Goal: Task Accomplishment & Management: Complete application form

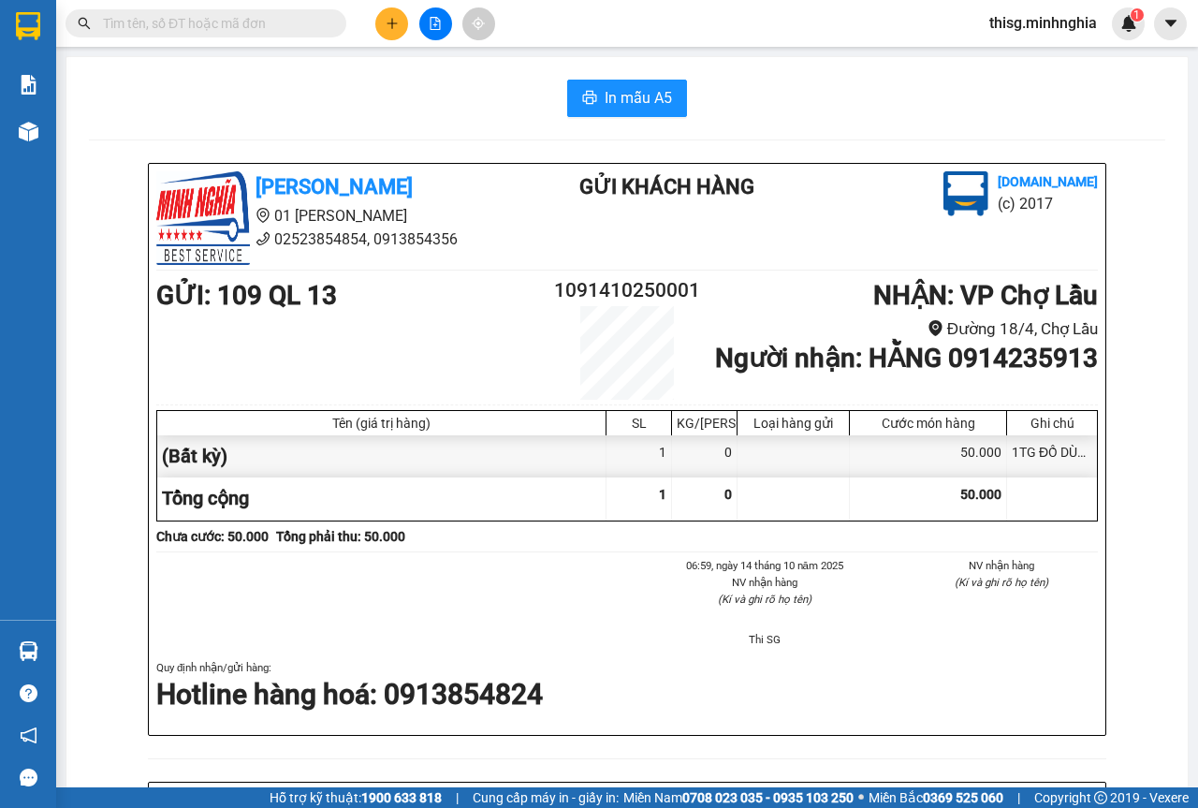
click at [387, 20] on icon "plus" at bounding box center [392, 23] width 13 height 13
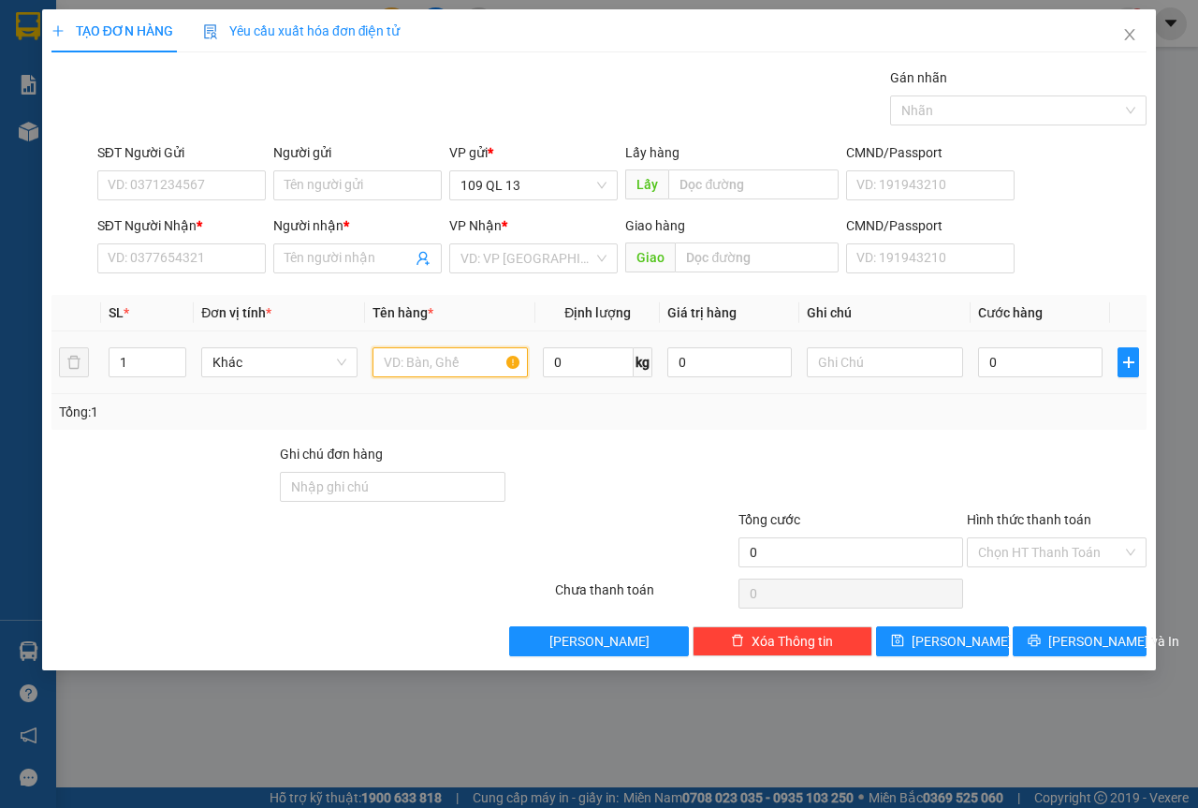
click at [456, 361] on input "text" at bounding box center [451, 362] width 156 height 30
click at [224, 267] on input "SĐT Người Nhận *" at bounding box center [181, 258] width 169 height 30
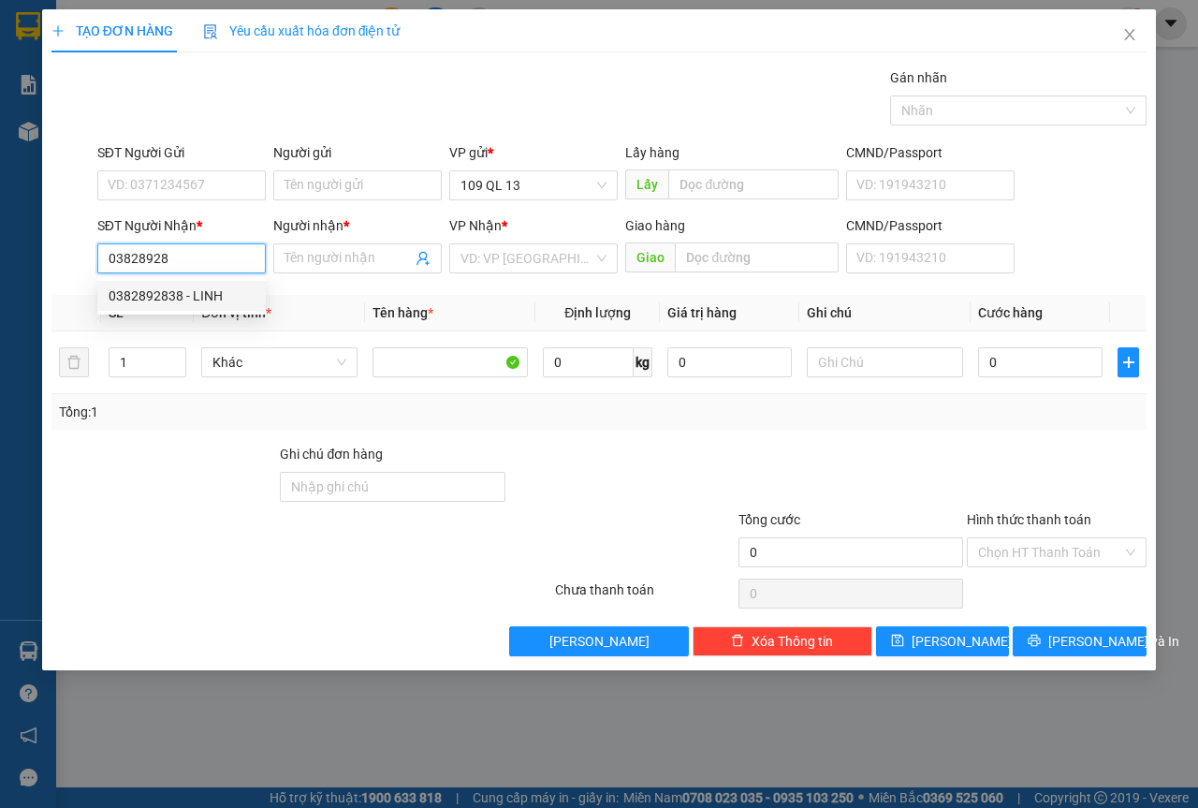
click at [239, 297] on div "0382892838 - LINH" at bounding box center [182, 296] width 146 height 21
type input "0382892838"
type input "LINH"
type input "0382892838"
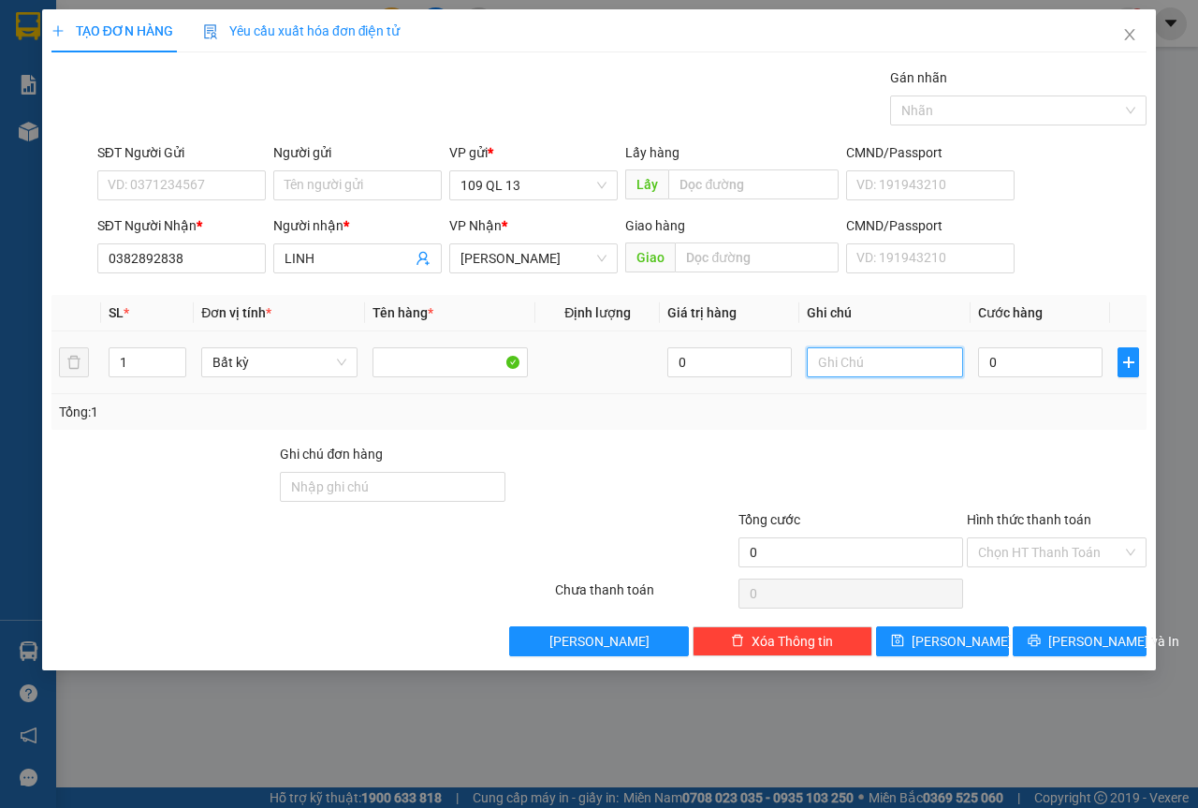
click at [918, 360] on input "text" at bounding box center [885, 362] width 156 height 30
type input "1 CÂY BÁNH MÌ"
type input "5"
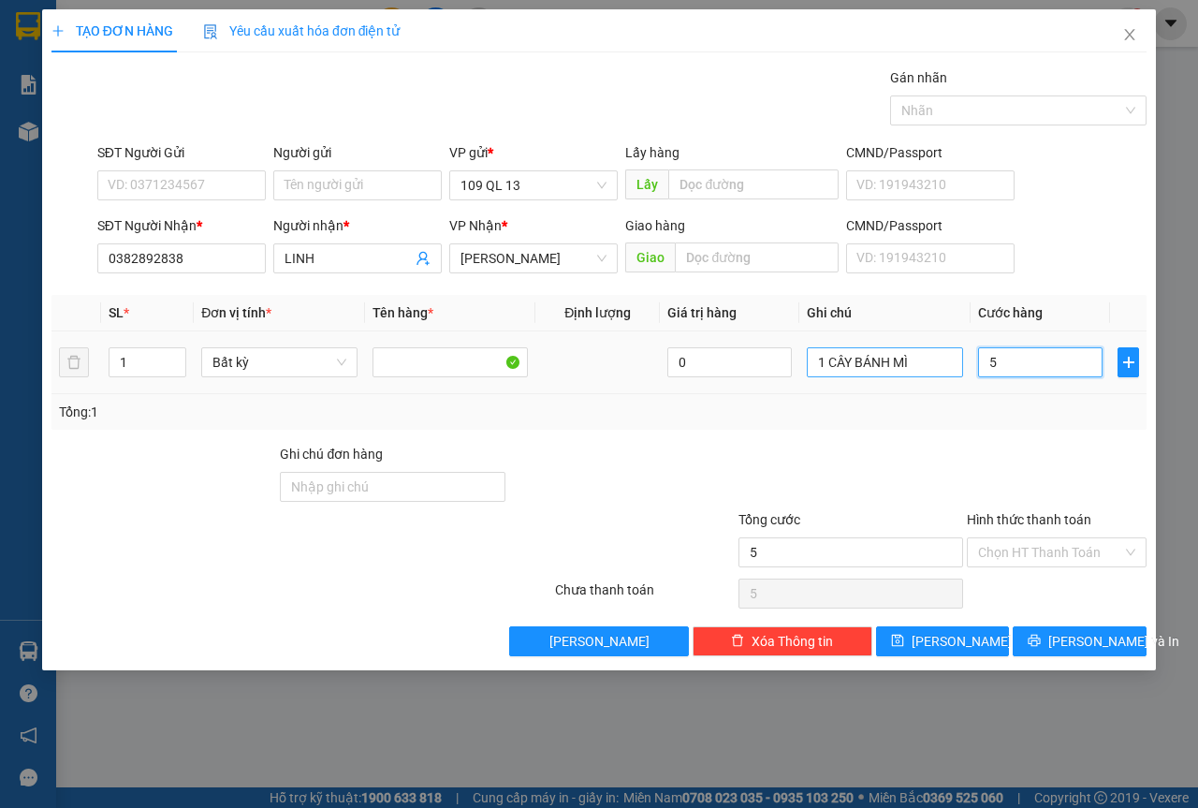
type input "50"
type input "50.000"
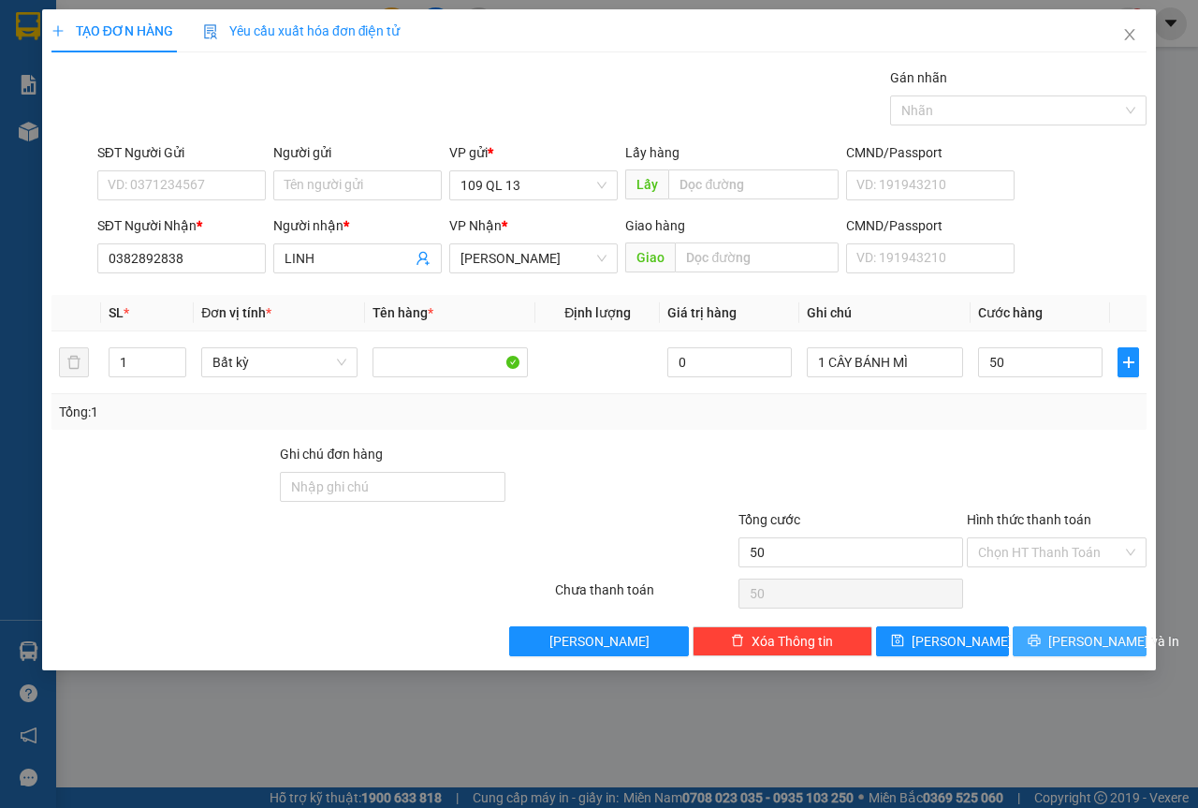
type input "50.000"
click at [1125, 648] on button "[PERSON_NAME] và In" at bounding box center [1080, 641] width 134 height 30
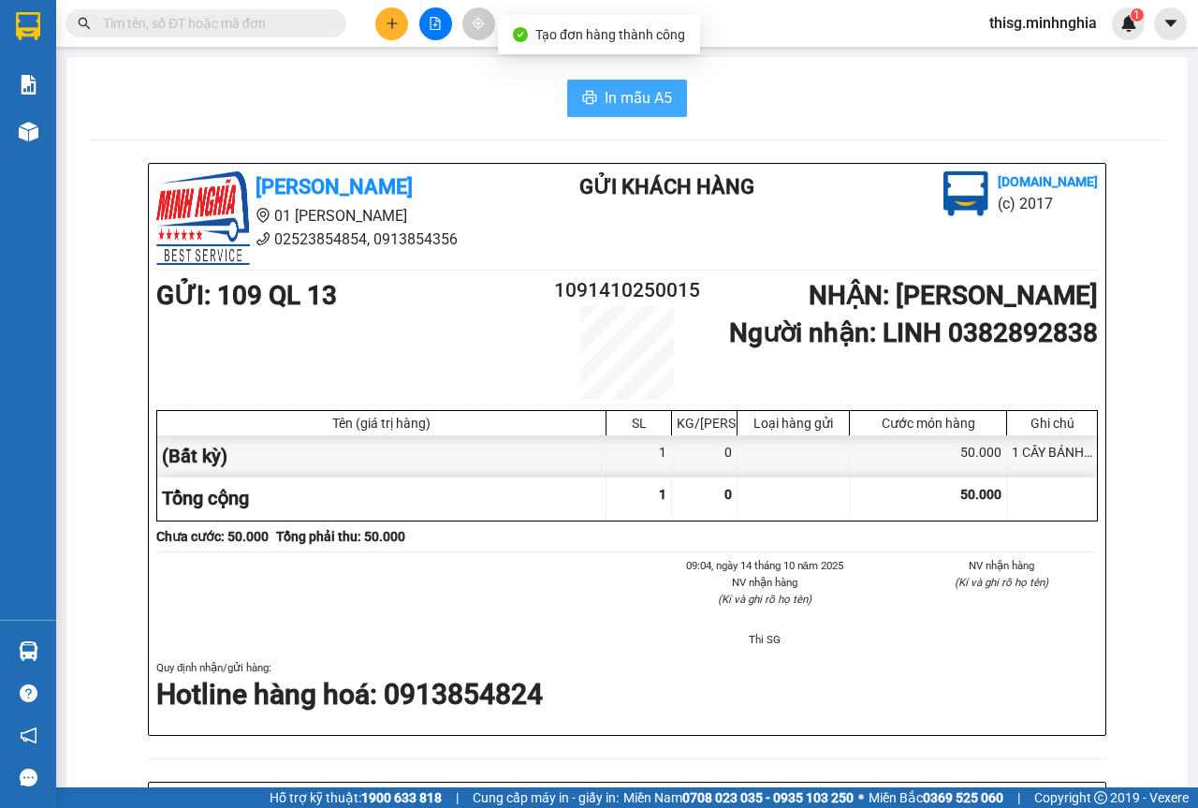
click at [667, 96] on button "In mẫu A5" at bounding box center [627, 98] width 120 height 37
click at [384, 31] on button at bounding box center [391, 23] width 33 height 33
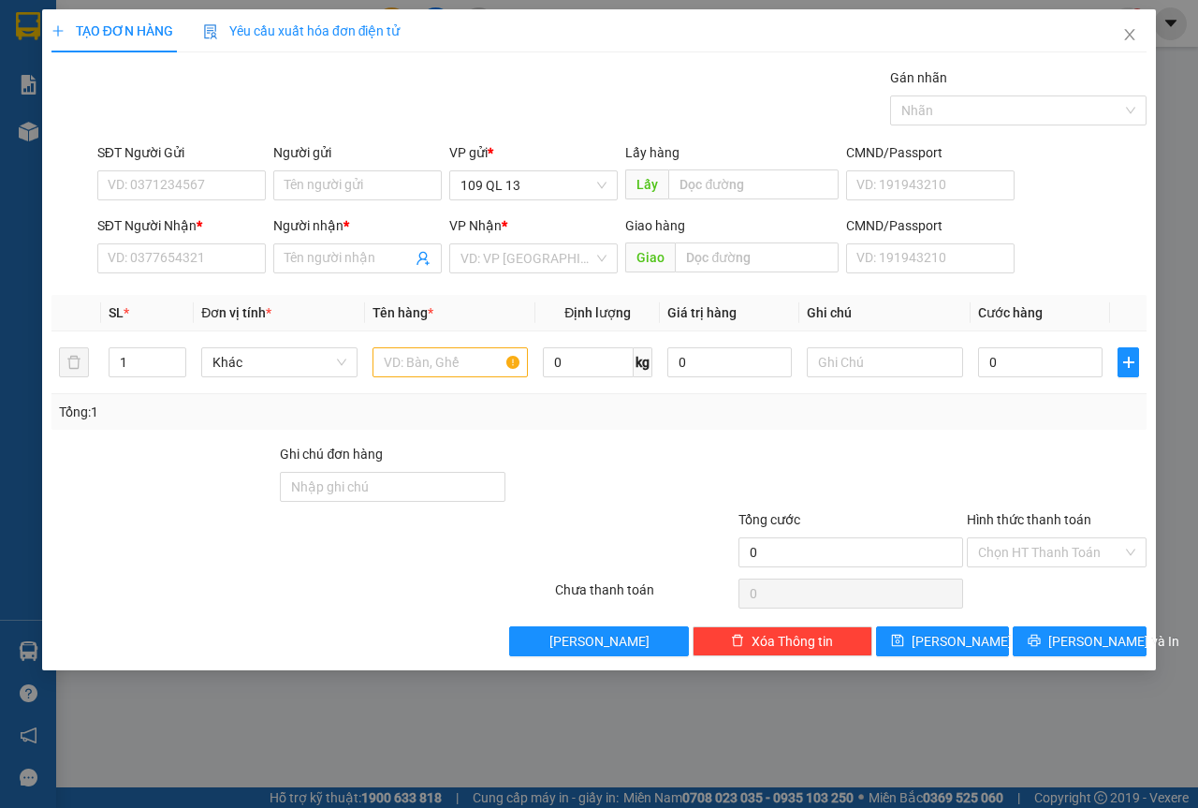
click at [542, 491] on div at bounding box center [621, 477] width 229 height 66
click at [429, 341] on td at bounding box center [450, 362] width 171 height 63
click at [433, 358] on input "text" at bounding box center [451, 362] width 156 height 30
click at [200, 259] on input "SĐT Người Nhận *" at bounding box center [181, 258] width 169 height 30
click at [1128, 40] on icon "close" at bounding box center [1129, 34] width 15 height 15
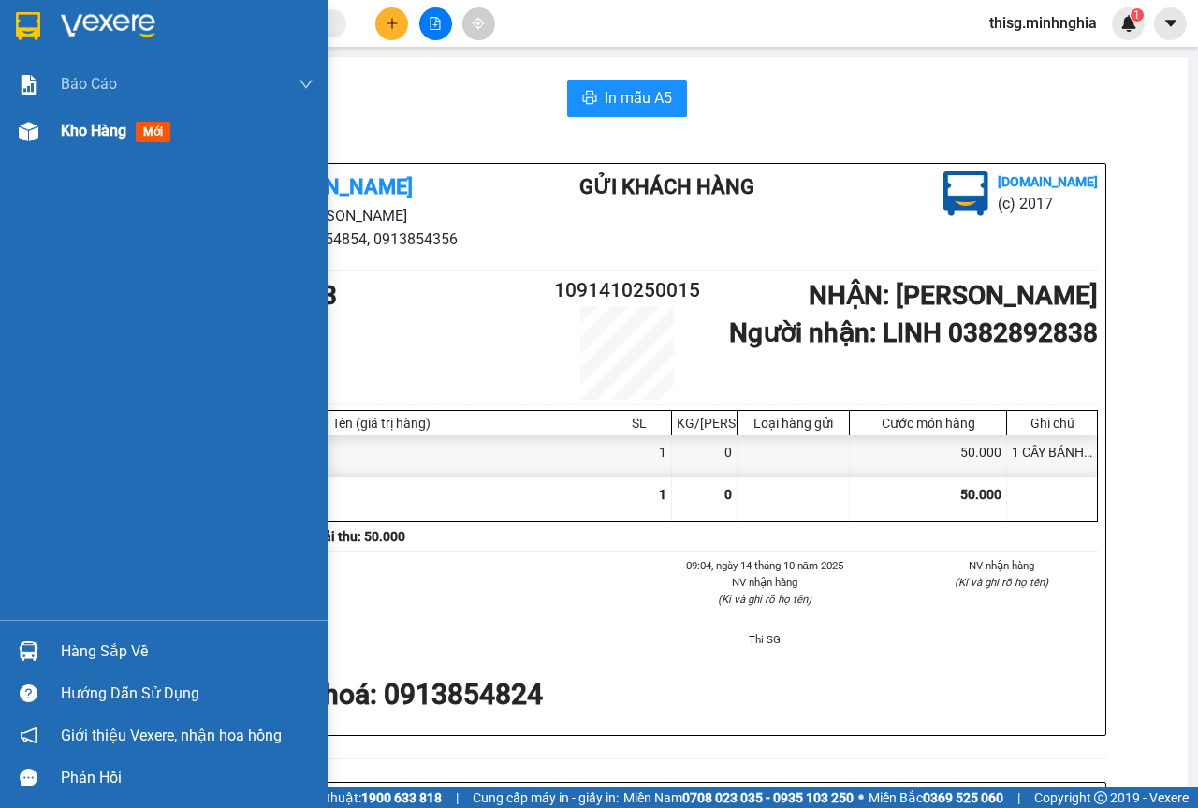
click at [22, 152] on div "Kho hàng mới" at bounding box center [164, 131] width 328 height 47
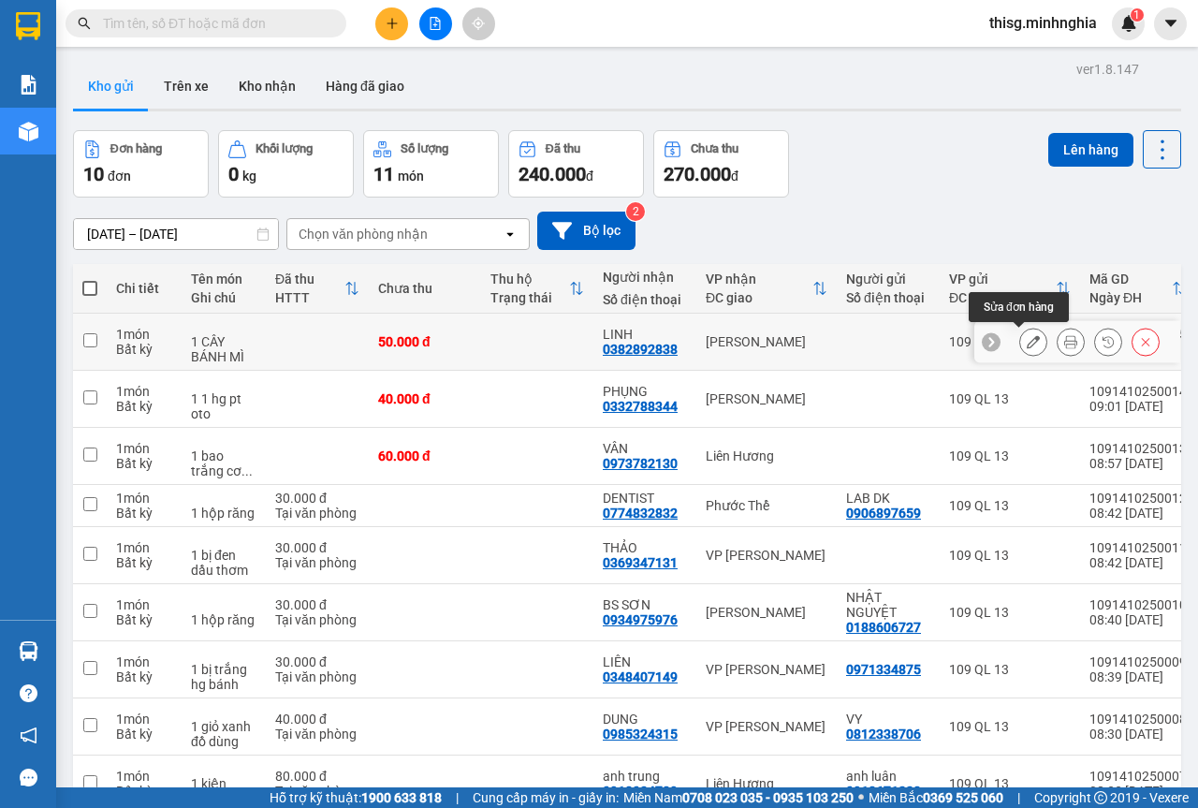
click at [1020, 349] on button at bounding box center [1033, 342] width 26 height 33
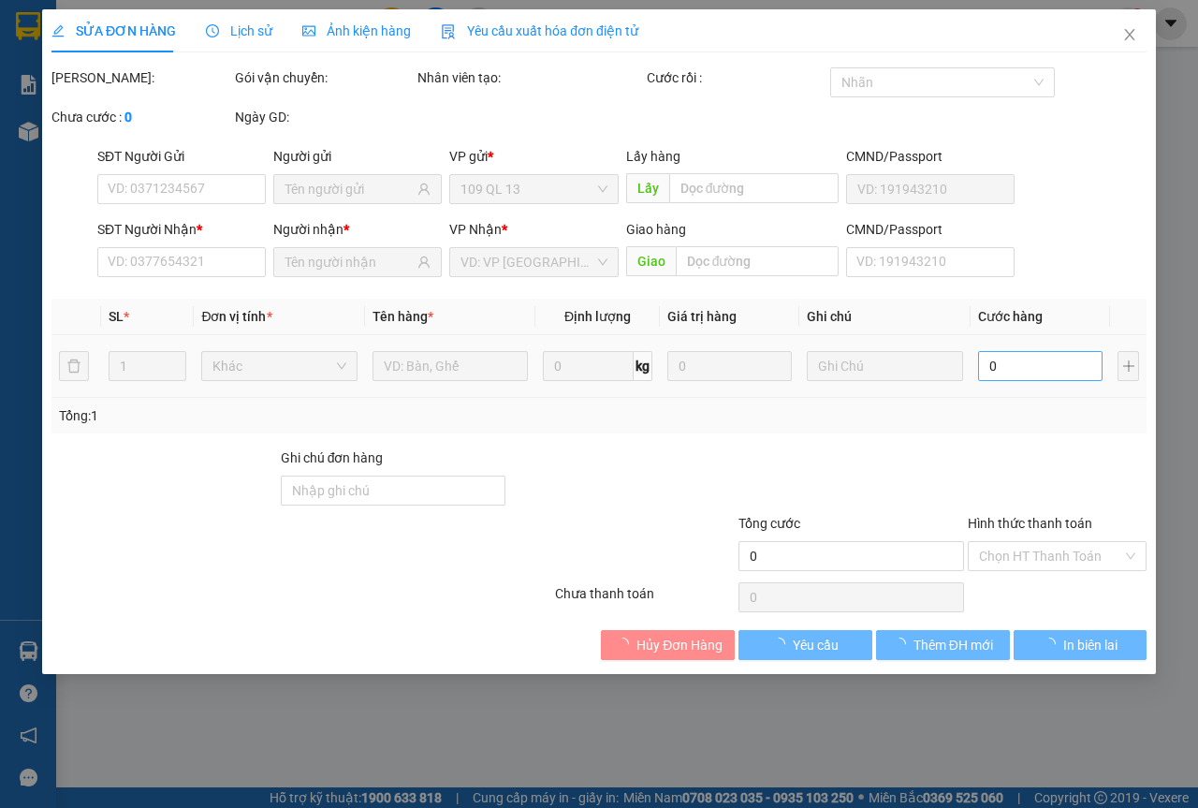
type input "0382892838"
type input "50.000"
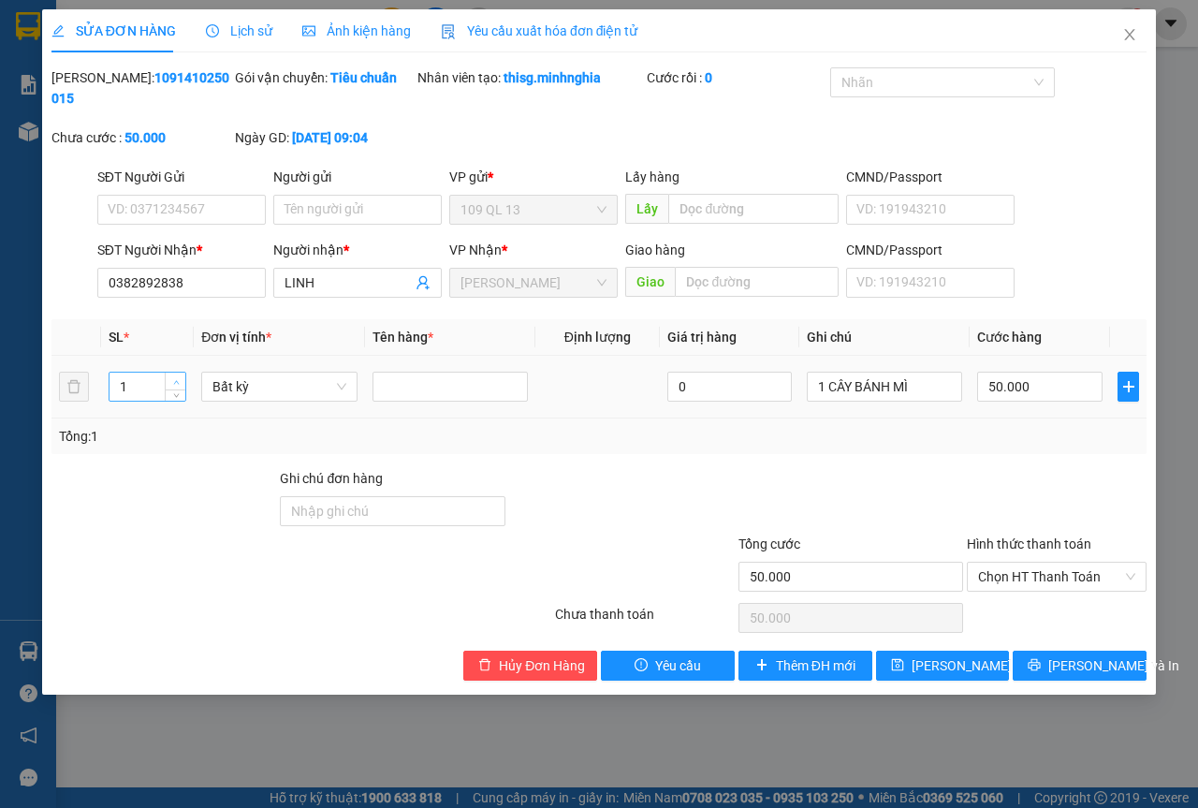
type input "2"
click at [173, 379] on icon "up" at bounding box center [176, 382] width 7 height 7
drag, startPoint x: 822, startPoint y: 386, endPoint x: 641, endPoint y: 350, distance: 184.1
click at [707, 378] on tr "2 Bất kỳ 0 1 CÂY BÁNH MÌ 50.000" at bounding box center [598, 387] width 1095 height 63
type input "2 CÂY BÁNH MÌ"
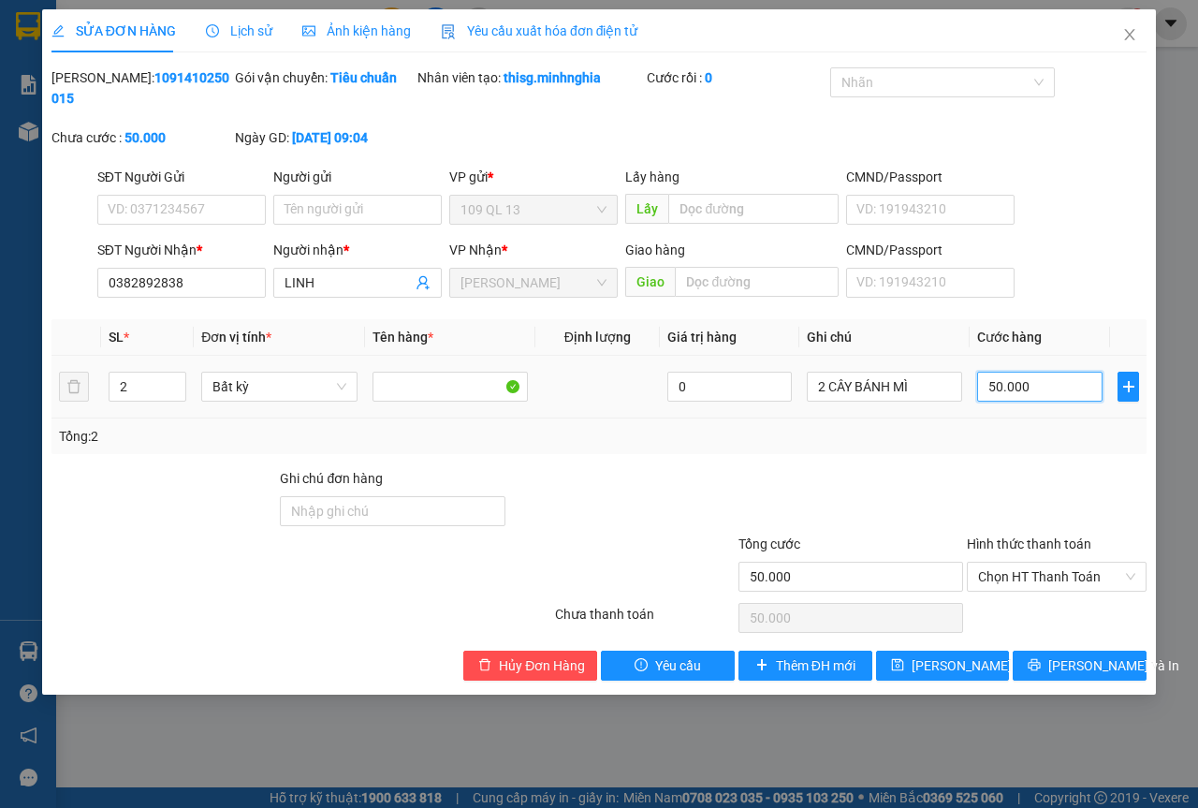
click at [1044, 390] on input "50.000" at bounding box center [1039, 387] width 125 height 30
type input "8"
type input "80"
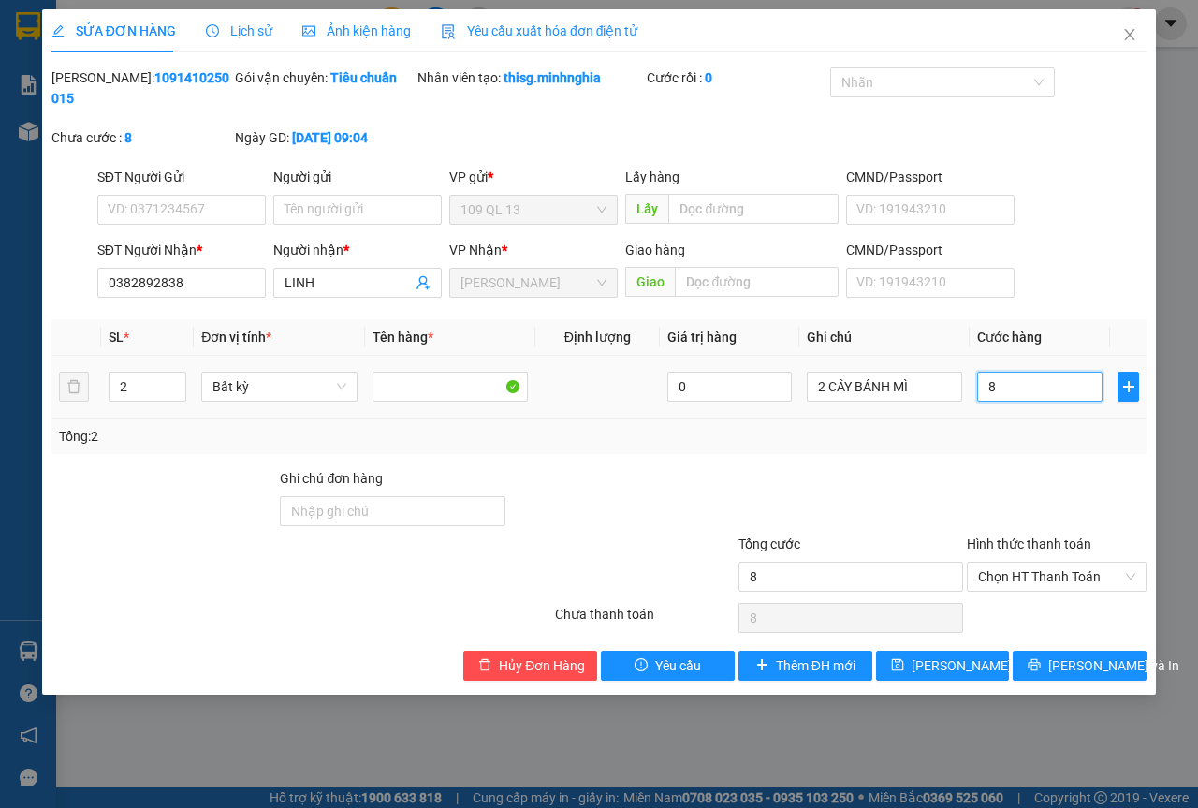
type input "80"
type input "80.000"
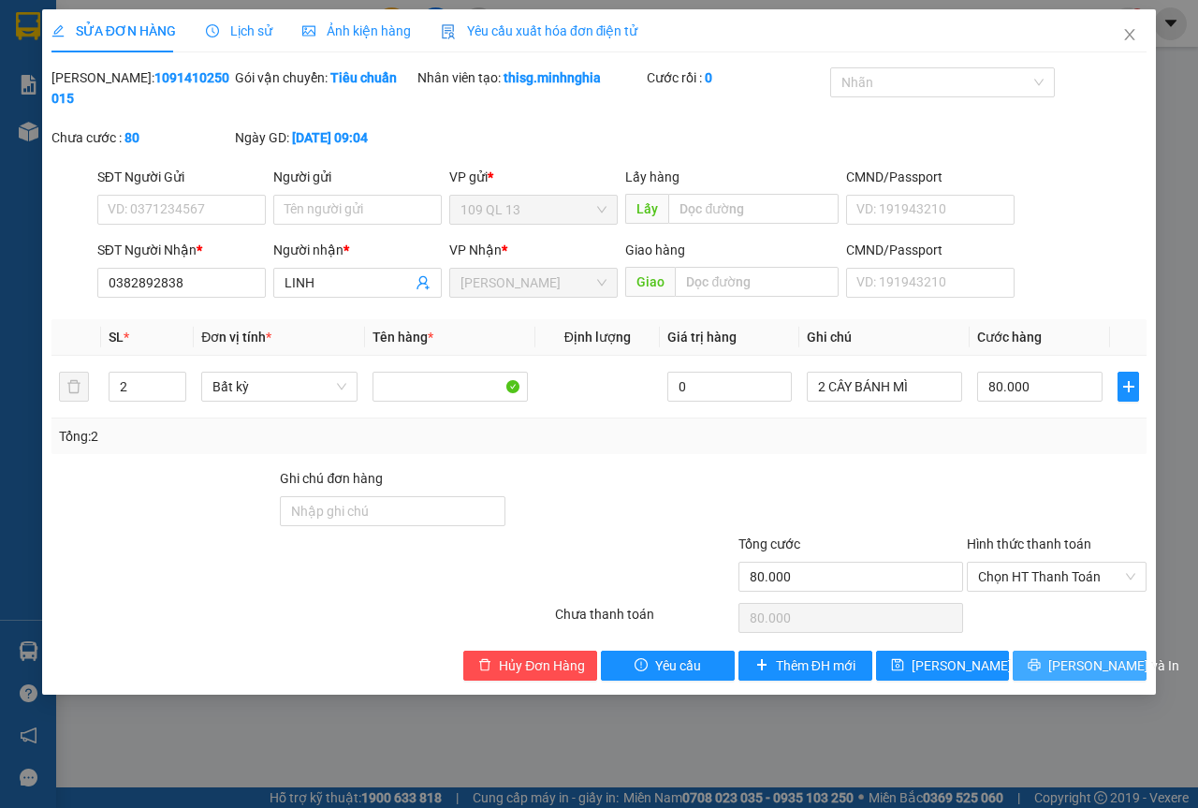
click at [1081, 660] on span "[PERSON_NAME] và In" at bounding box center [1114, 665] width 131 height 21
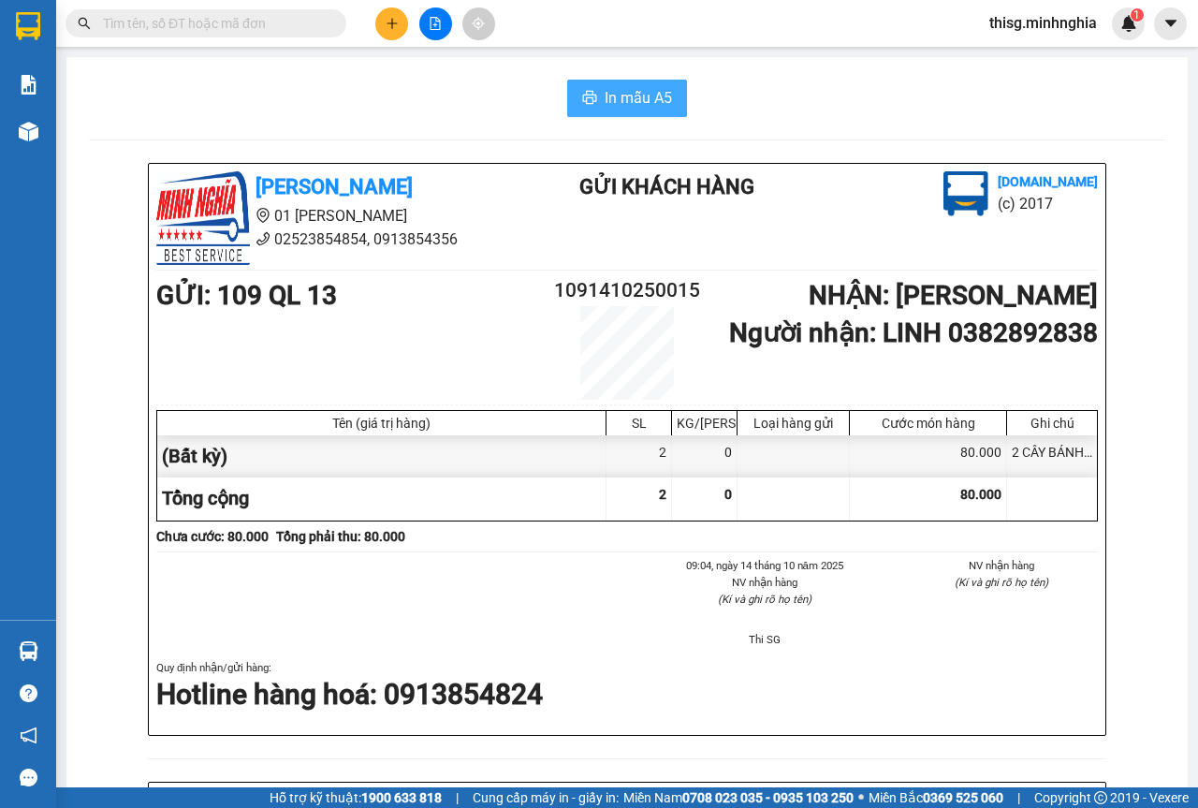
click at [615, 102] on span "In mẫu A5" at bounding box center [638, 97] width 67 height 23
click at [393, 20] on icon "plus" at bounding box center [392, 23] width 13 height 13
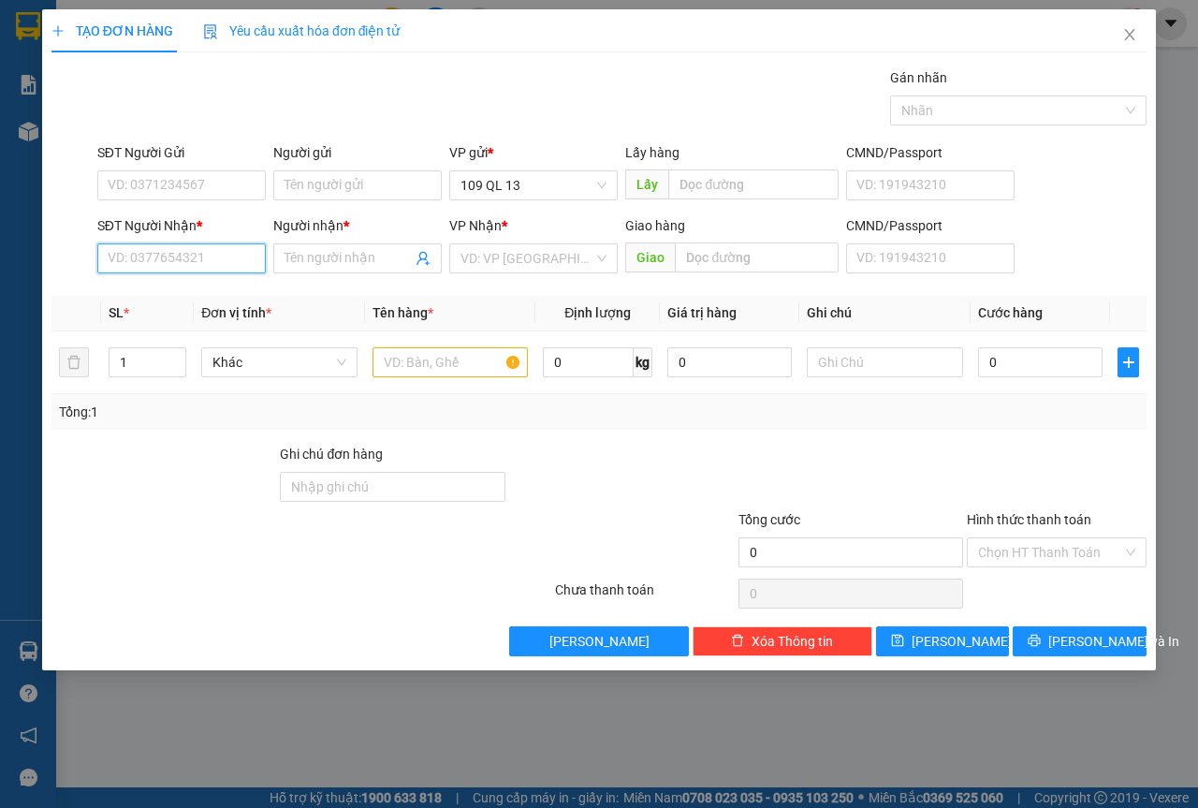
click at [232, 262] on input "SĐT Người Nhận *" at bounding box center [181, 258] width 169 height 30
click at [154, 292] on div "0856463830 - [PERSON_NAME]" at bounding box center [201, 296] width 184 height 21
type input "0856463830"
type input "ANH HOÀNG"
type input "0856463830"
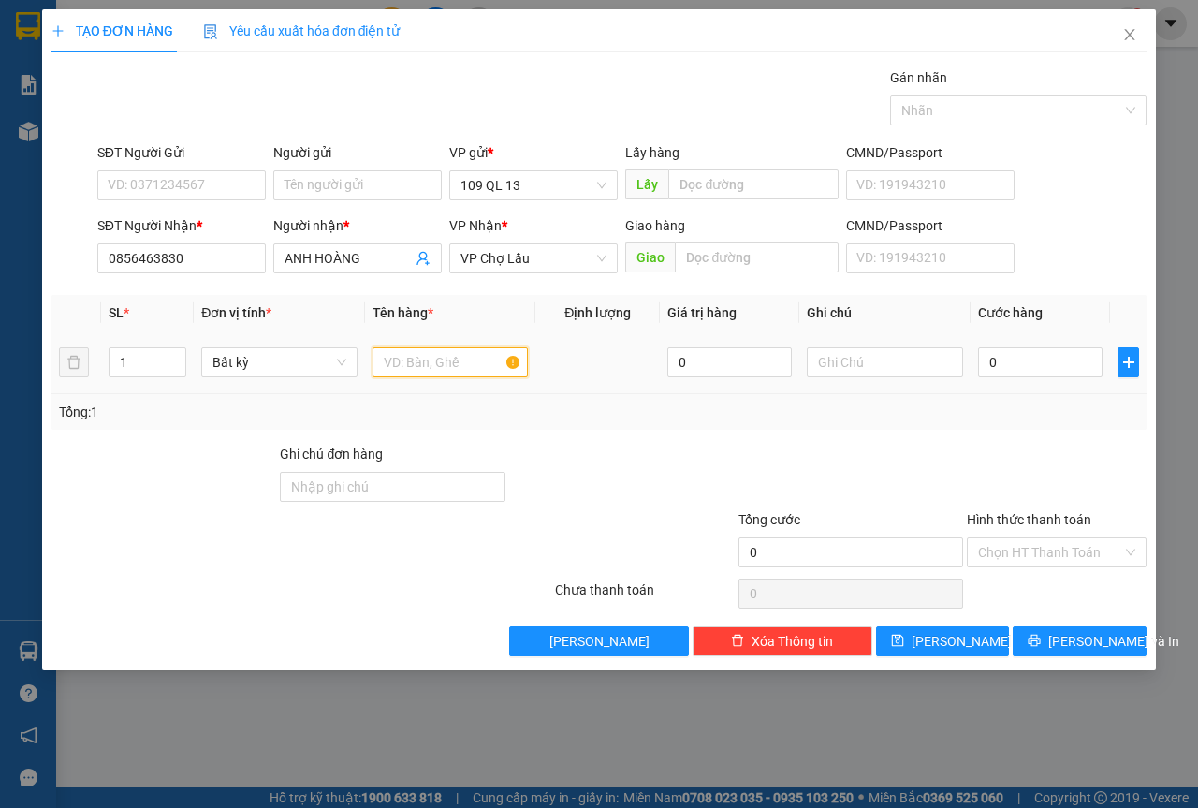
click at [444, 363] on input "text" at bounding box center [451, 362] width 156 height 30
type input "2"
click at [182, 349] on span "Increase Value" at bounding box center [175, 355] width 21 height 14
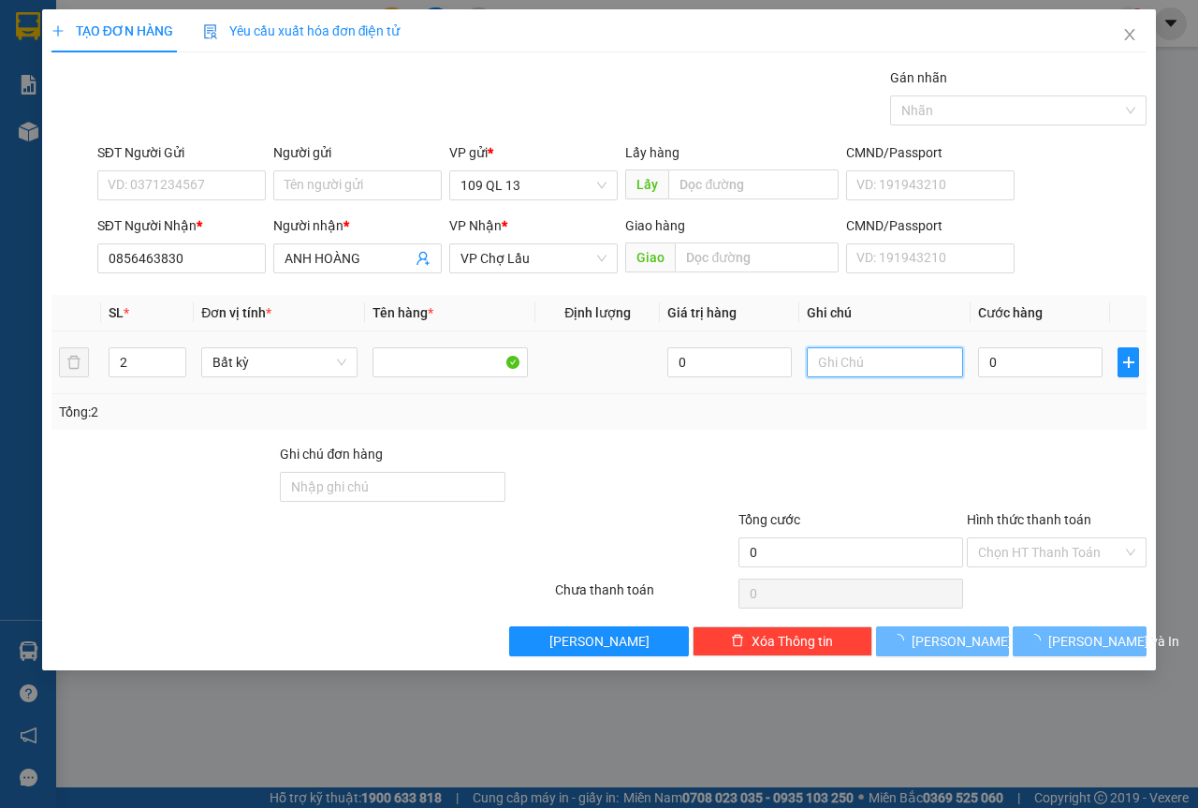
click at [901, 367] on input "text" at bounding box center [885, 362] width 156 height 30
type input "1 THX + 1 THG ĐL"
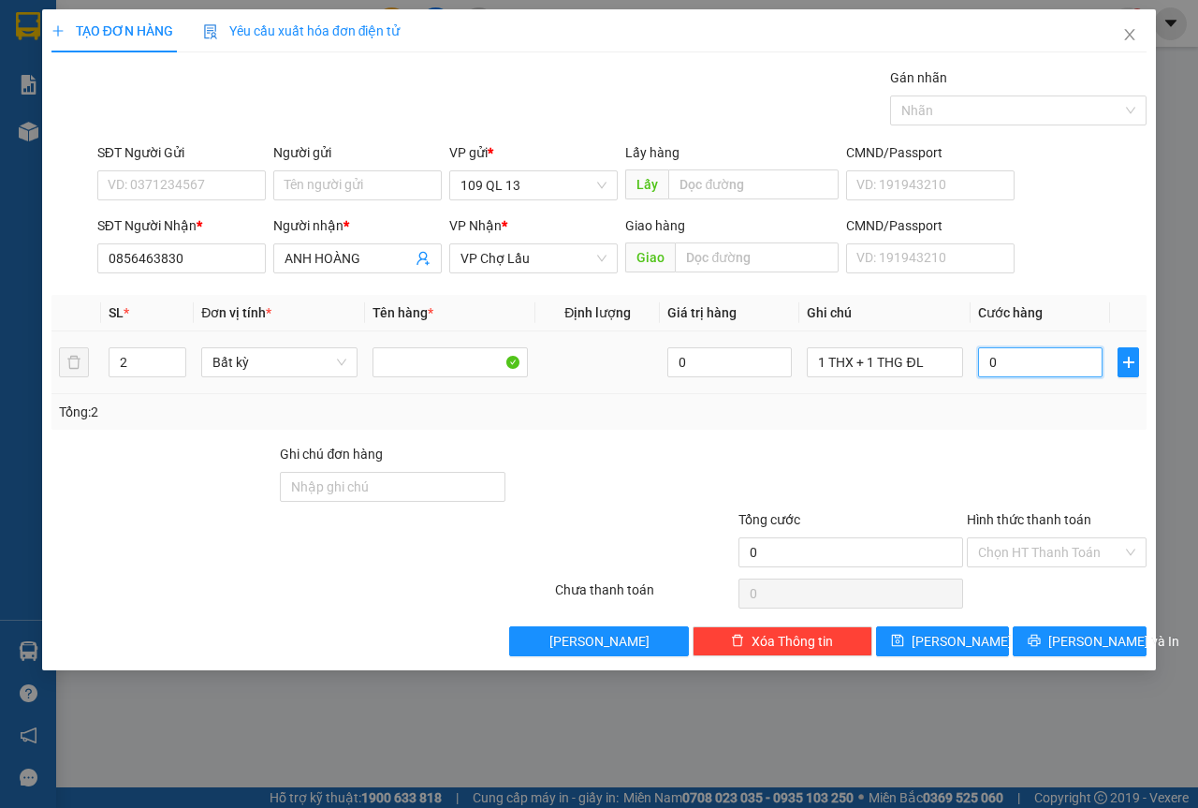
type input "1"
type input "12"
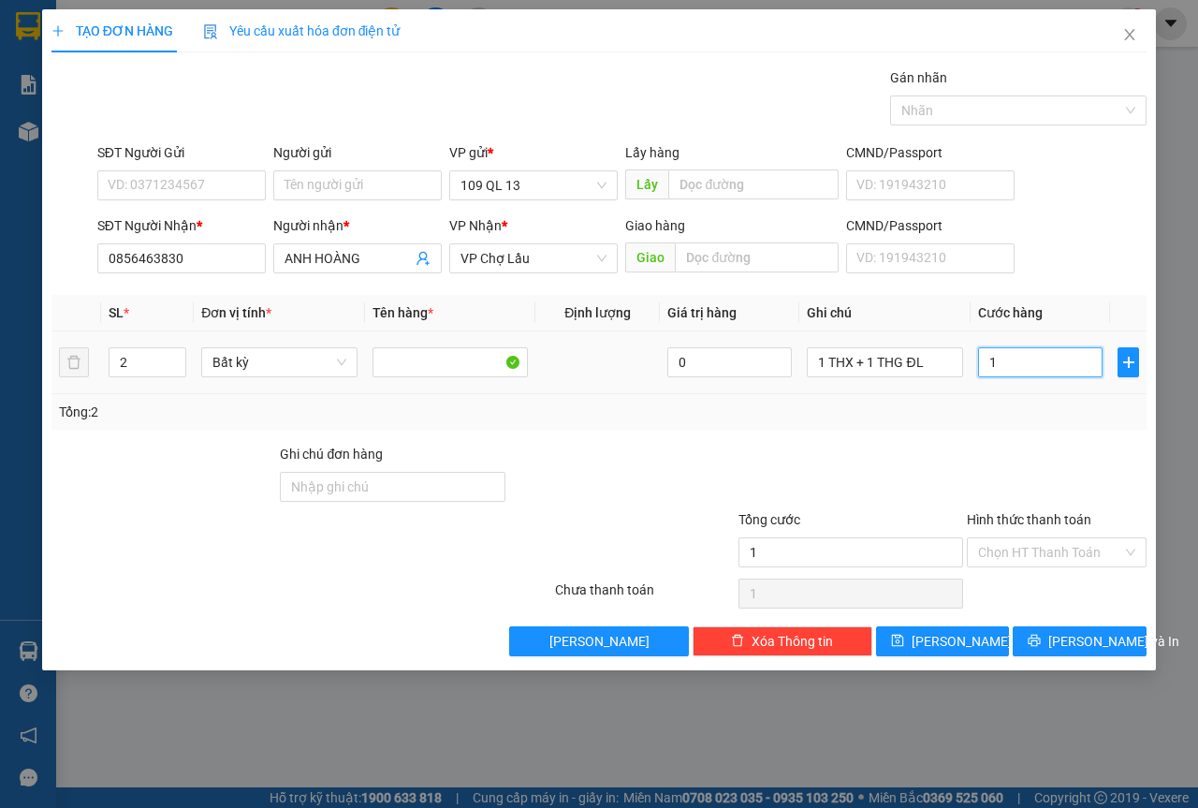
type input "12"
type input "120"
type input "120.000"
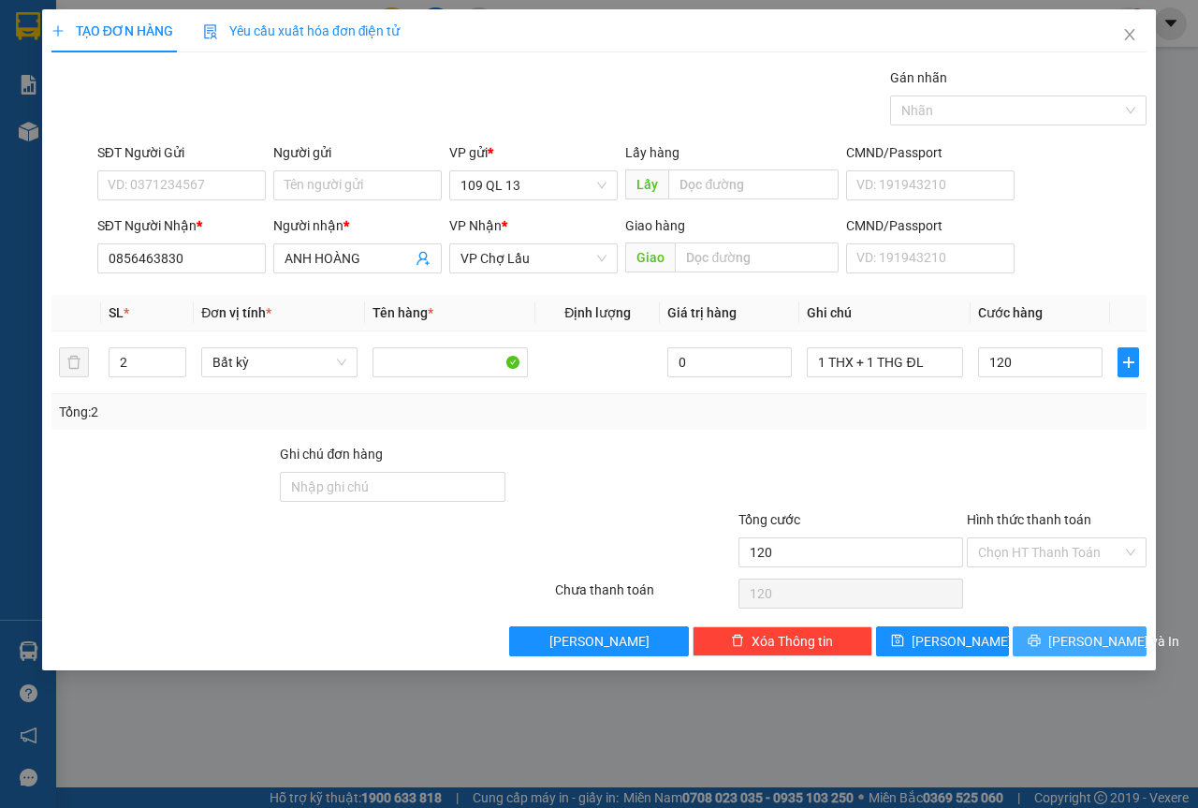
type input "120.000"
click at [1087, 644] on span "[PERSON_NAME] và In" at bounding box center [1114, 641] width 131 height 21
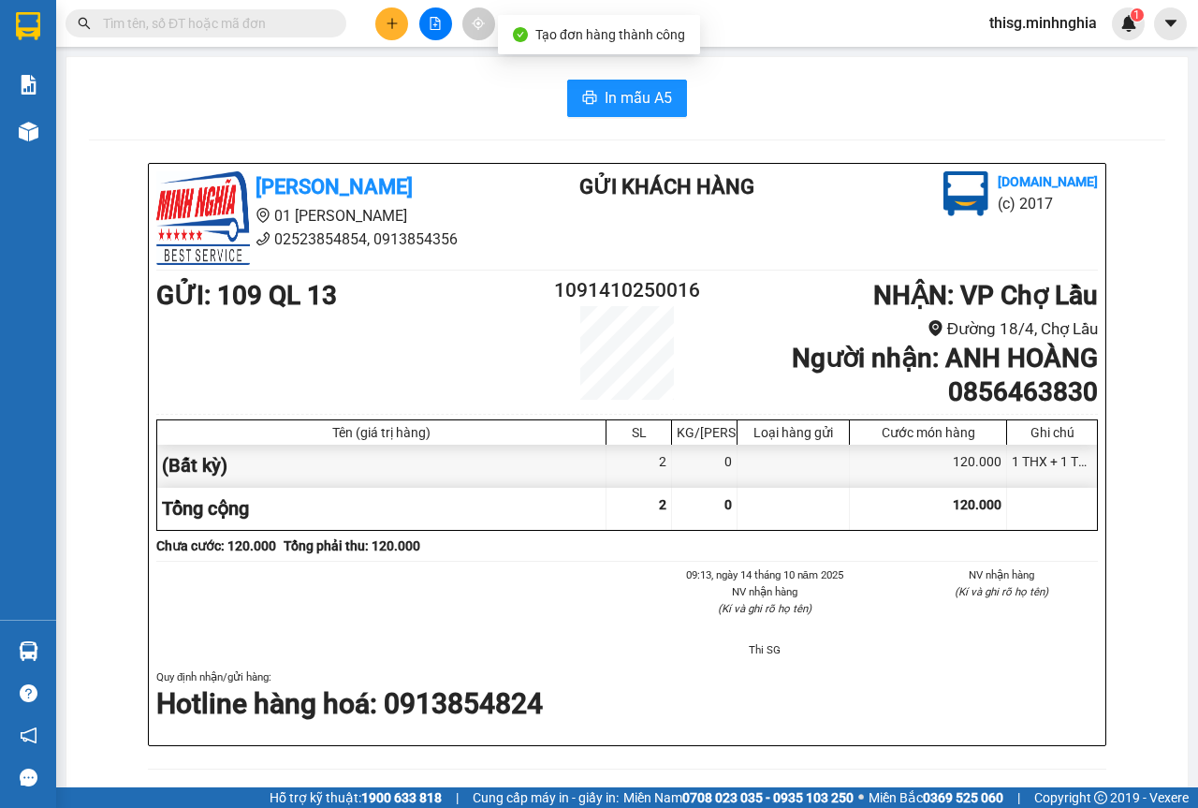
click at [634, 75] on div "In mẫu A5 [PERSON_NAME] 01 Đinh Tiên Hoàng 02523854854, 0913854356 Gửi khách hà…" at bounding box center [627, 766] width 1122 height 1419
click at [631, 97] on span "In mẫu A5" at bounding box center [638, 97] width 67 height 23
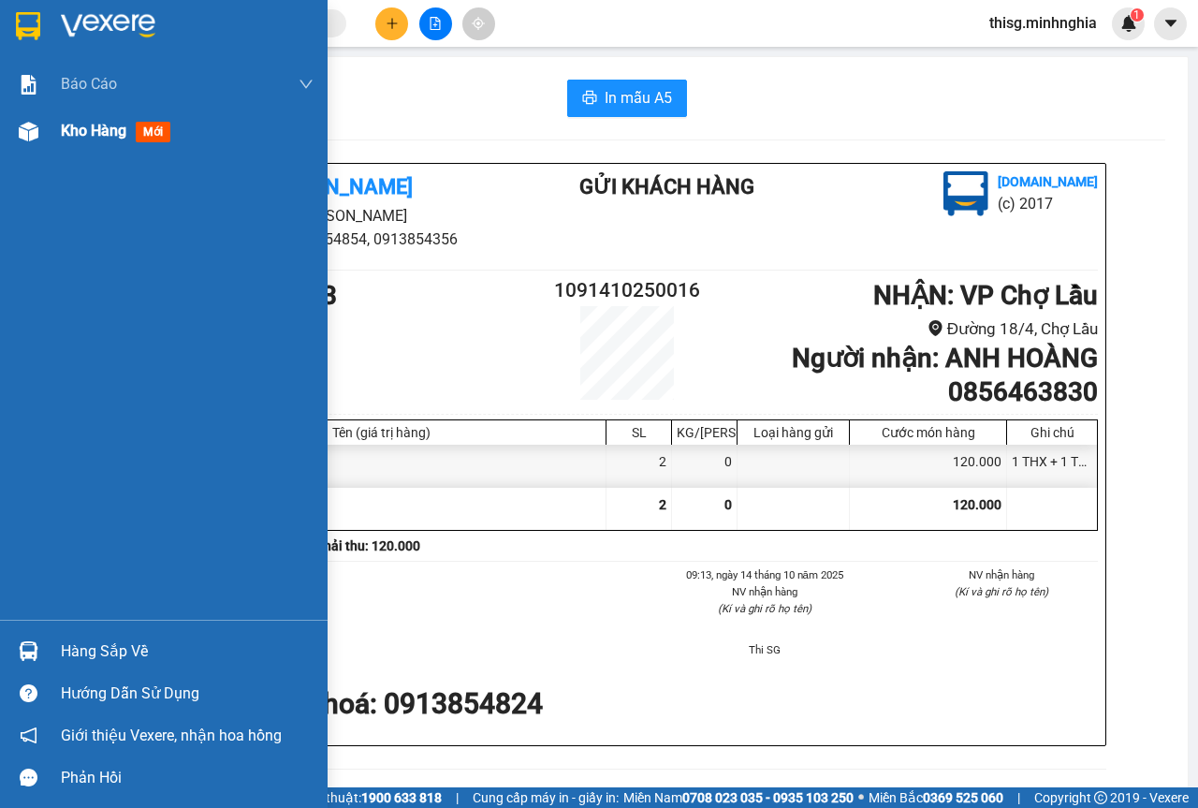
click at [99, 137] on span "Kho hàng" at bounding box center [94, 131] width 66 height 18
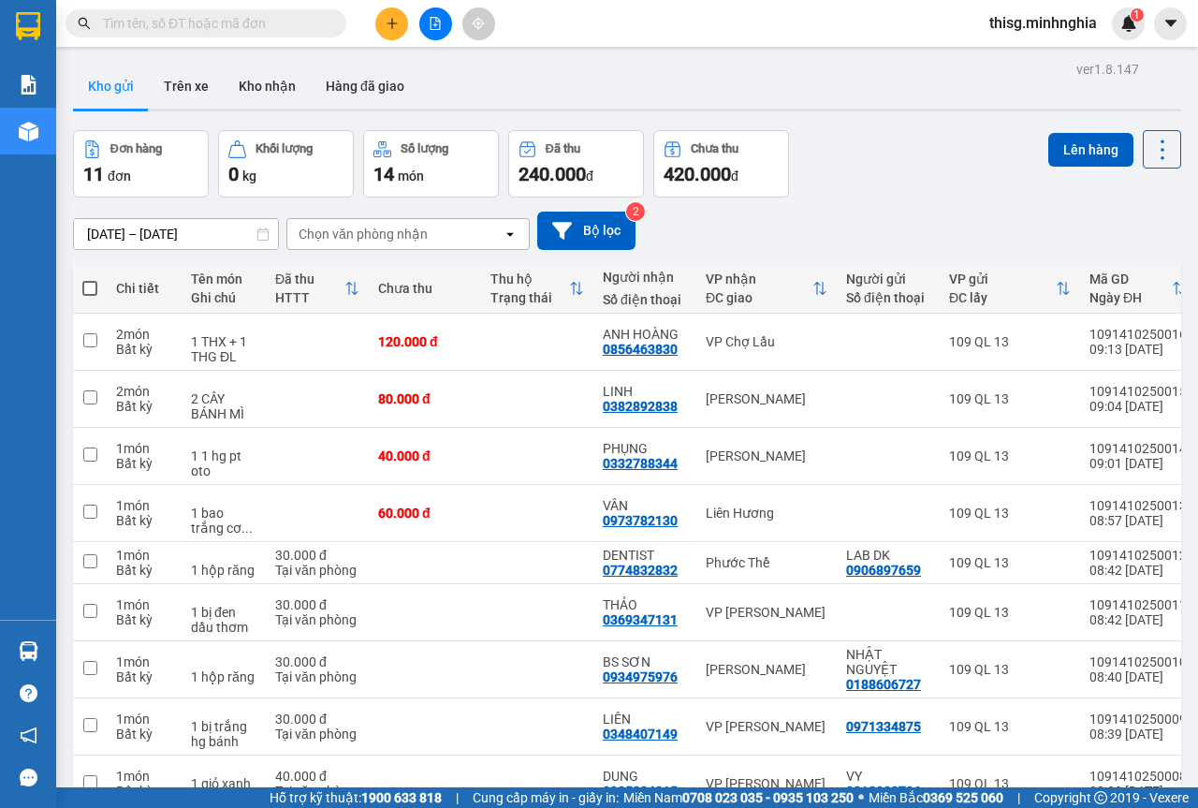
click at [95, 284] on span at bounding box center [89, 288] width 15 height 15
click at [90, 279] on input "checkbox" at bounding box center [90, 279] width 0 height 0
checkbox input "true"
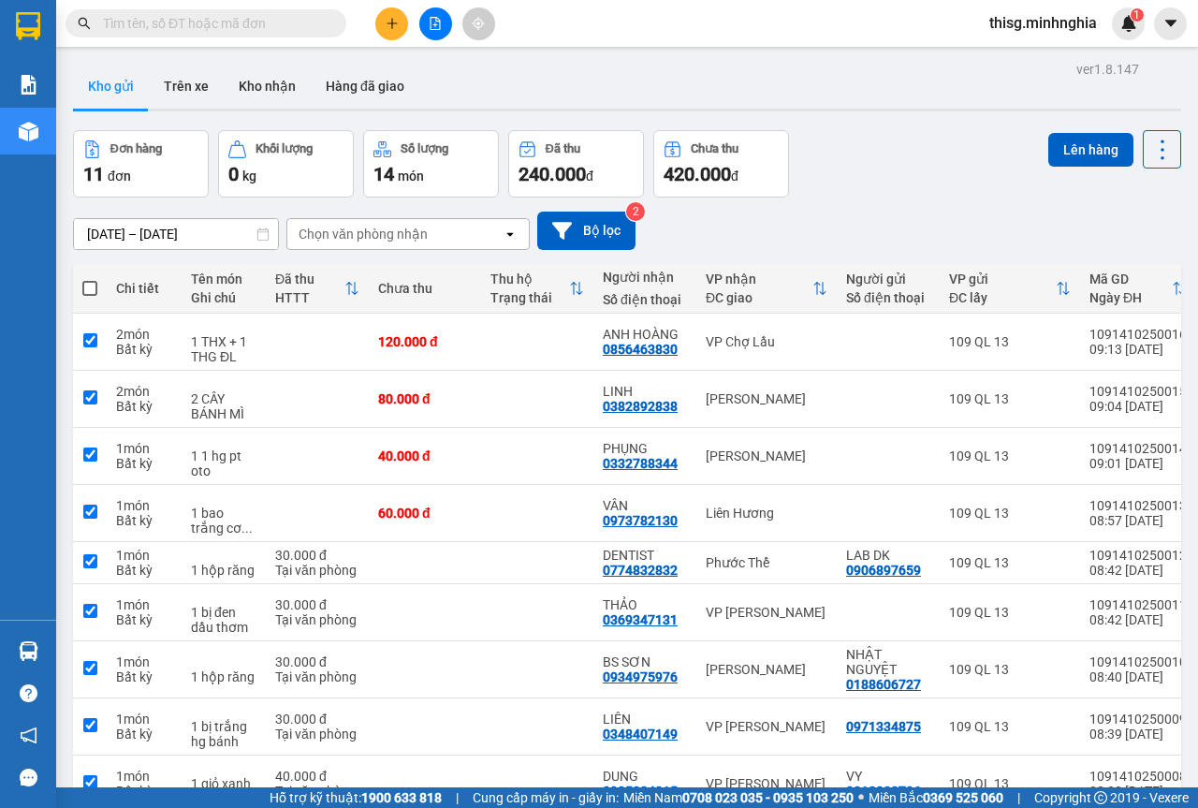
checkbox input "true"
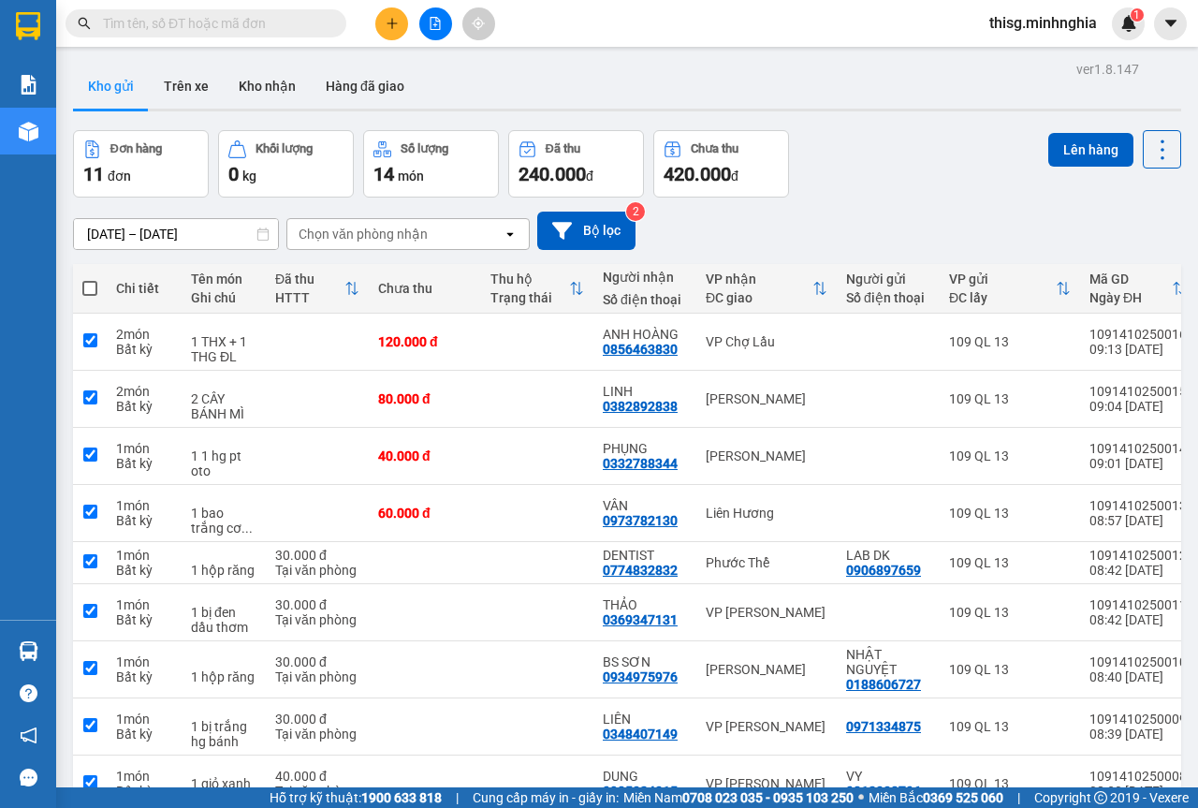
checkbox input "true"
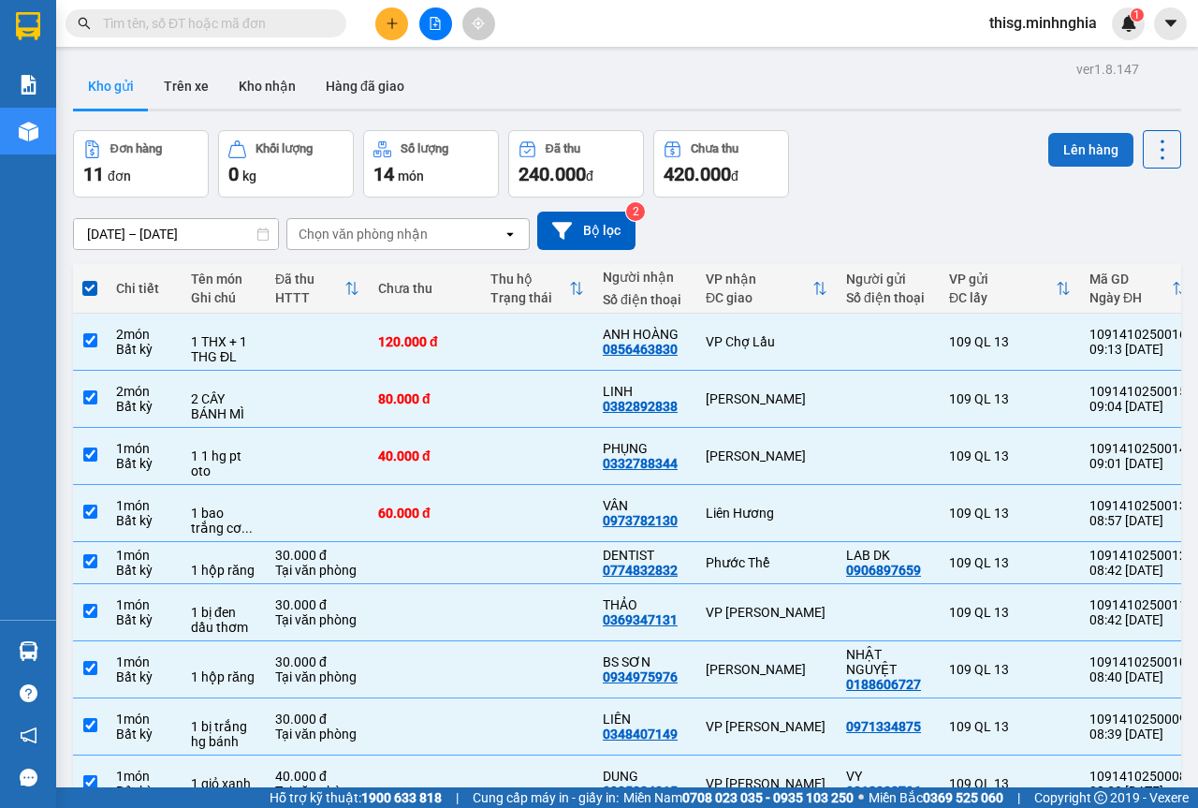
click at [1070, 145] on button "Lên hàng" at bounding box center [1091, 150] width 85 height 34
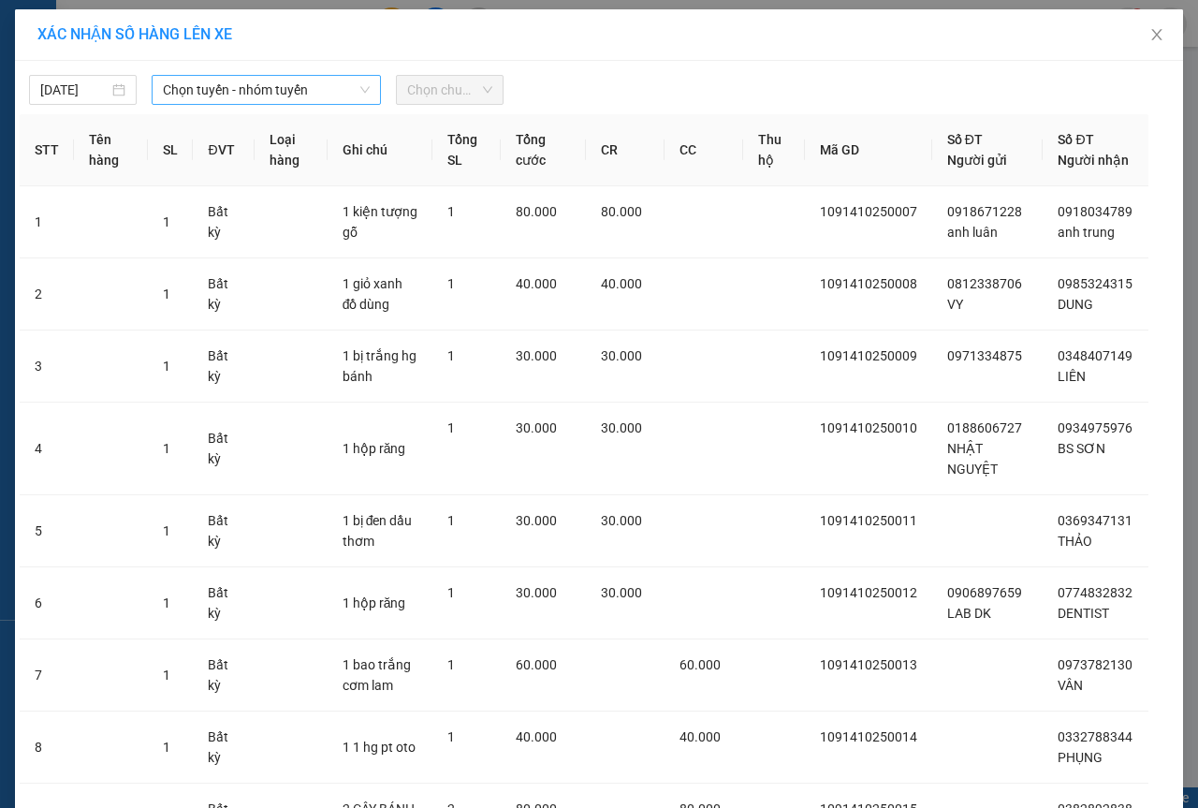
click at [236, 93] on span "Chọn tuyến - nhóm tuyến" at bounding box center [266, 90] width 207 height 28
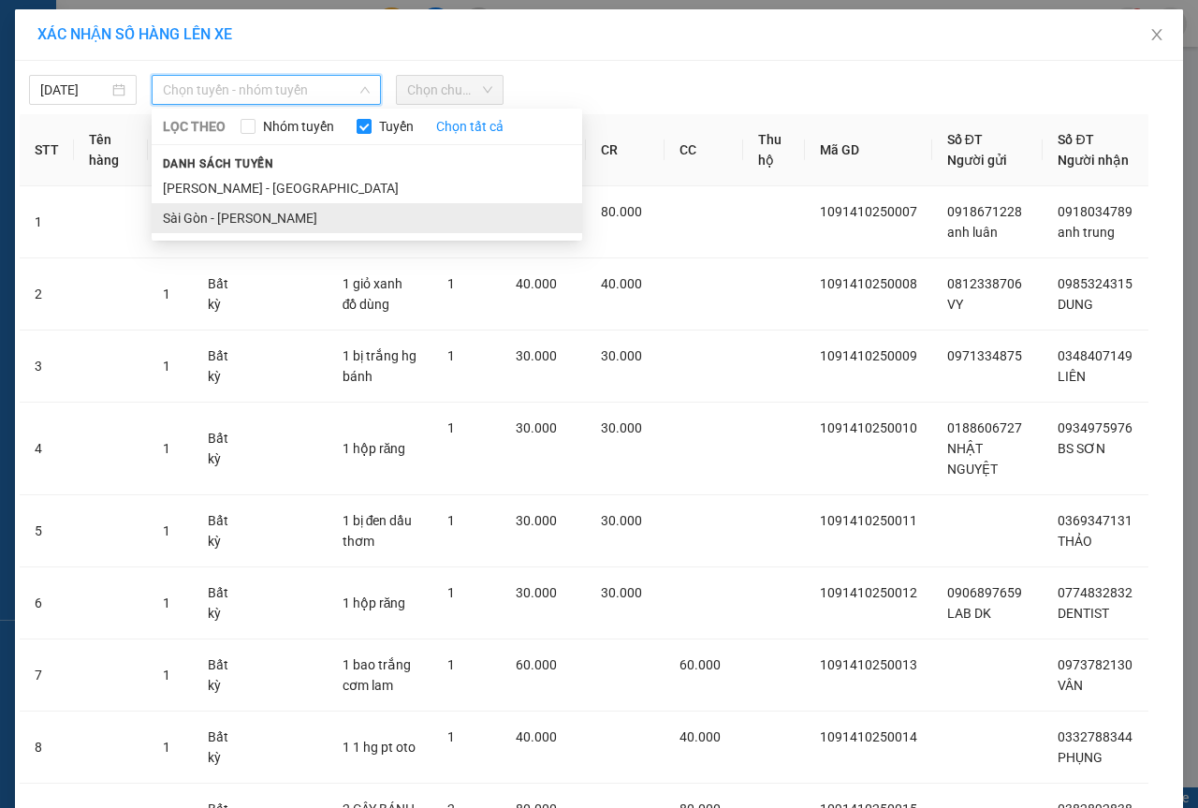
click at [244, 218] on li "Sài Gòn - [PERSON_NAME]" at bounding box center [367, 218] width 431 height 30
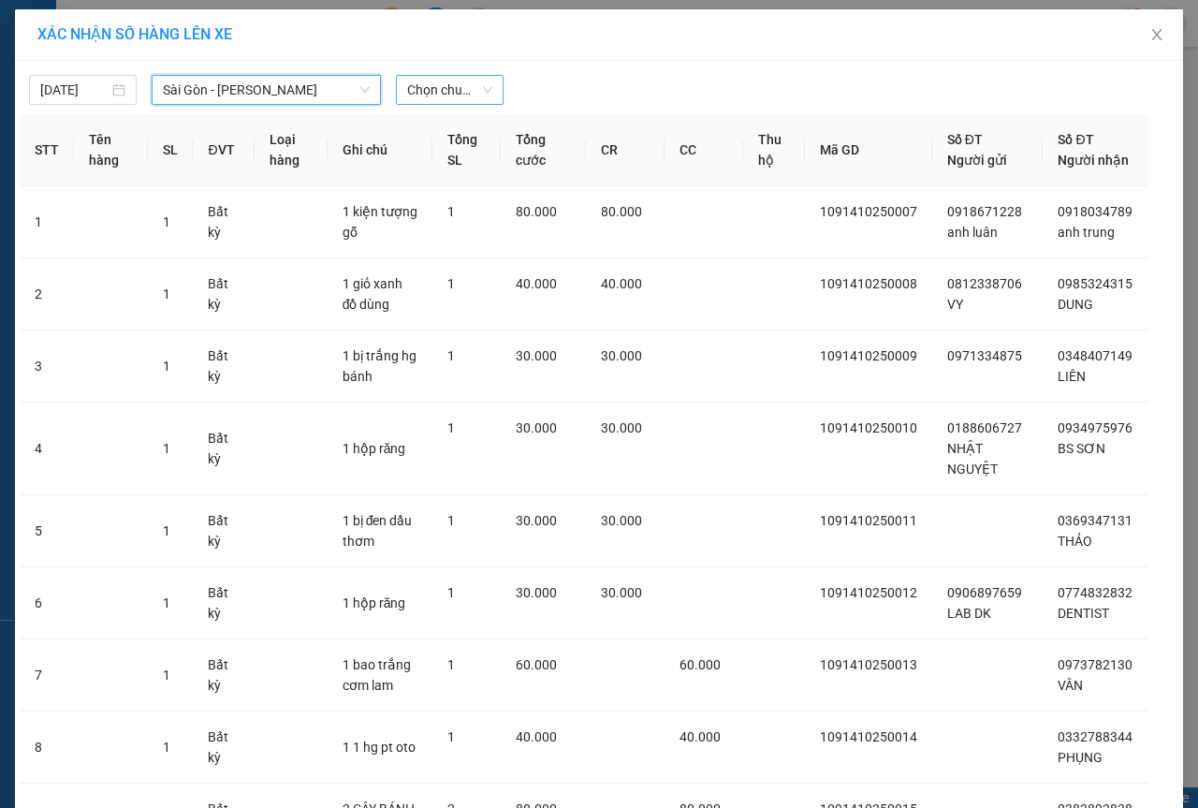
click at [447, 88] on span "Chọn chuyến" at bounding box center [449, 90] width 85 height 28
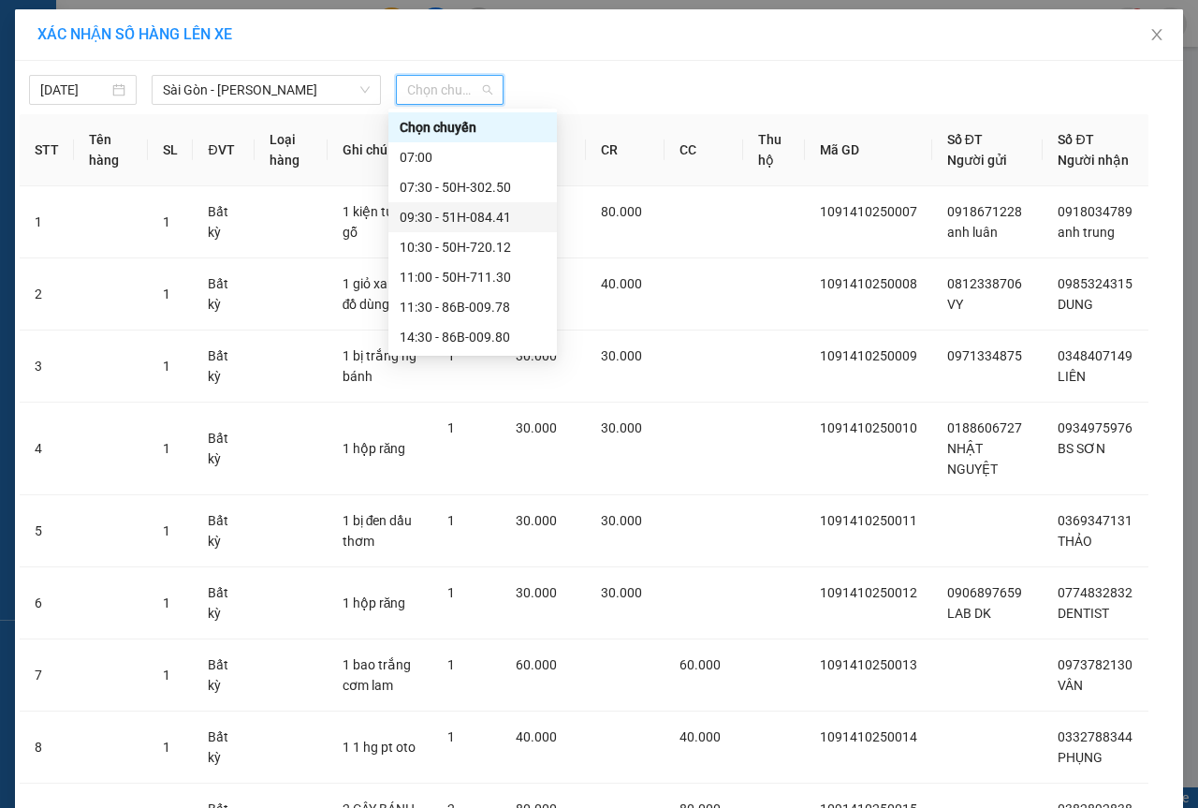
click at [460, 221] on div "09:30 - 51H-084.41" at bounding box center [473, 217] width 146 height 21
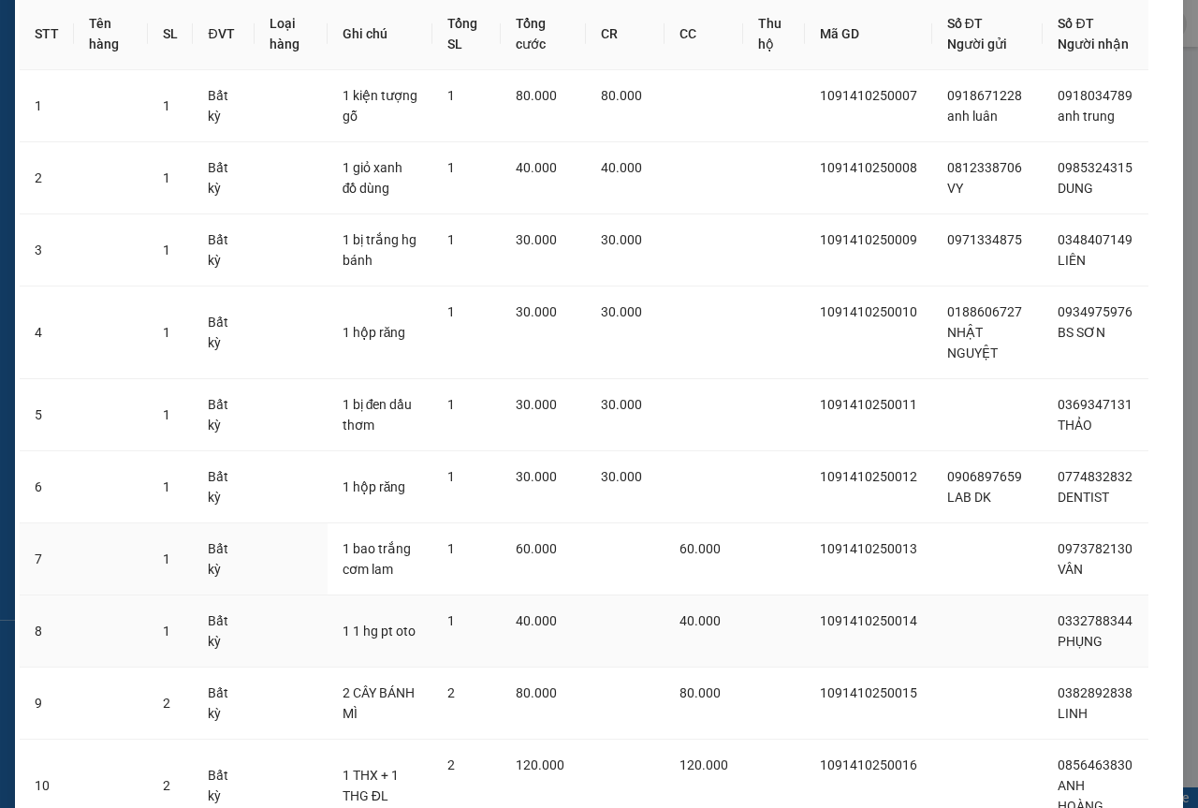
scroll to position [309, 0]
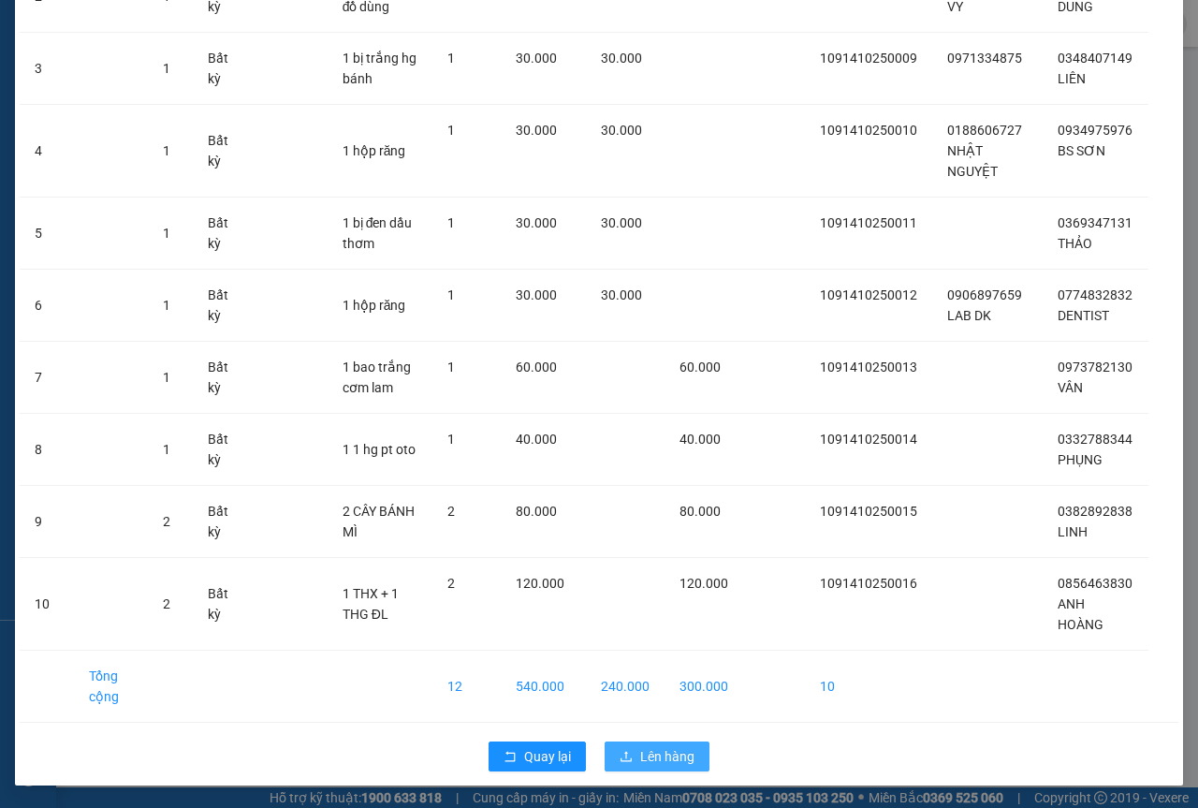
click at [672, 757] on span "Lên hàng" at bounding box center [667, 756] width 54 height 21
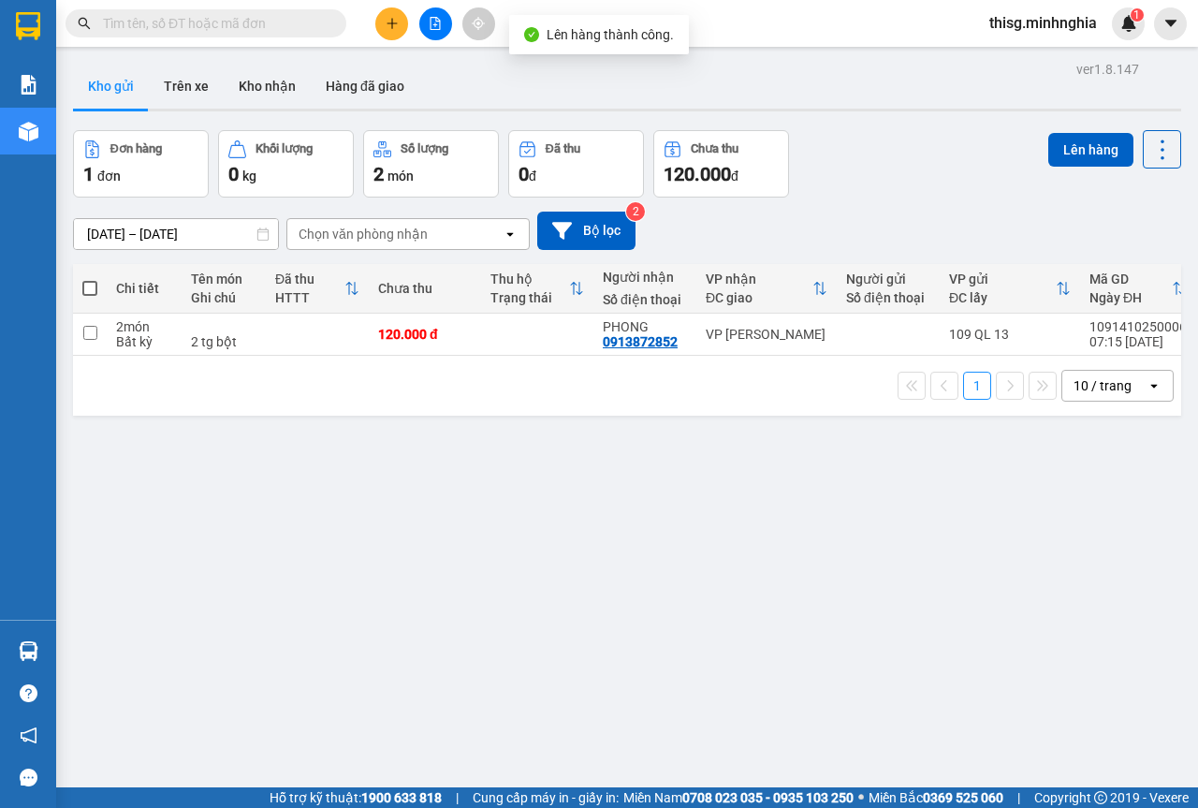
click at [793, 338] on div "VP [PERSON_NAME]" at bounding box center [767, 334] width 122 height 15
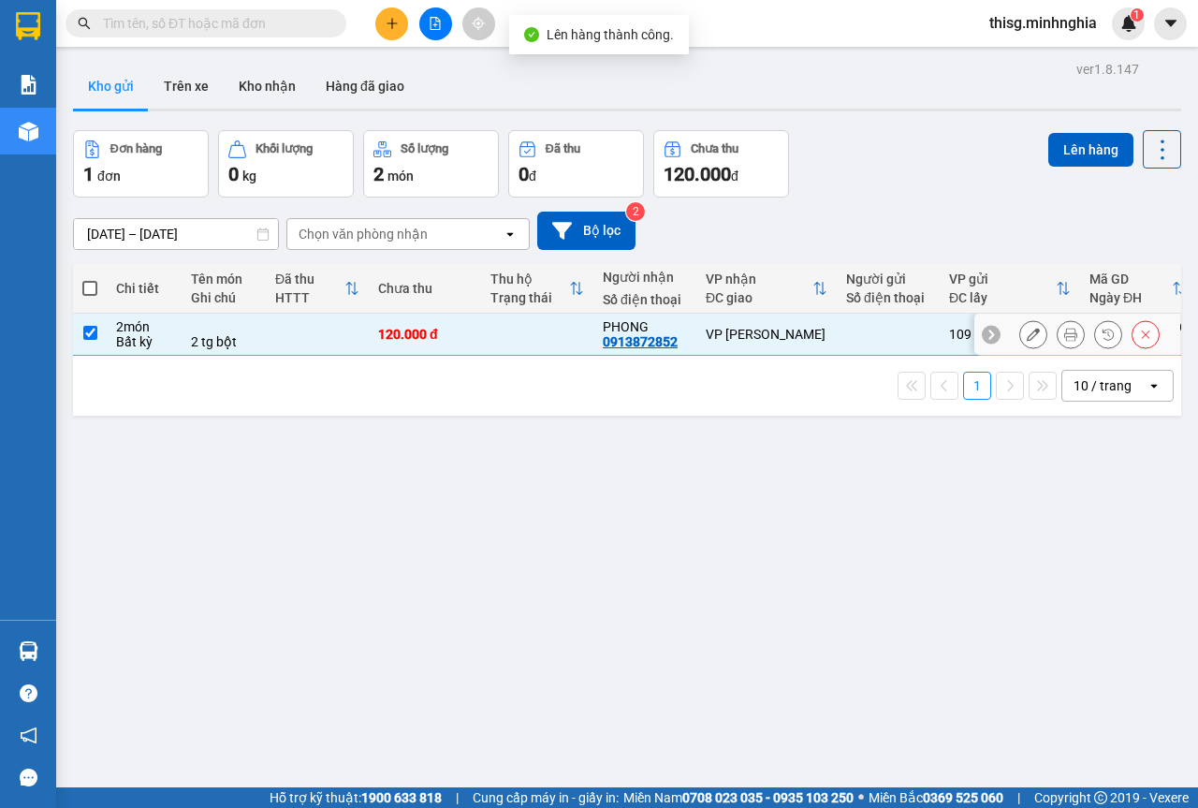
checkbox input "true"
click at [1063, 140] on button "Lên hàng" at bounding box center [1091, 150] width 85 height 34
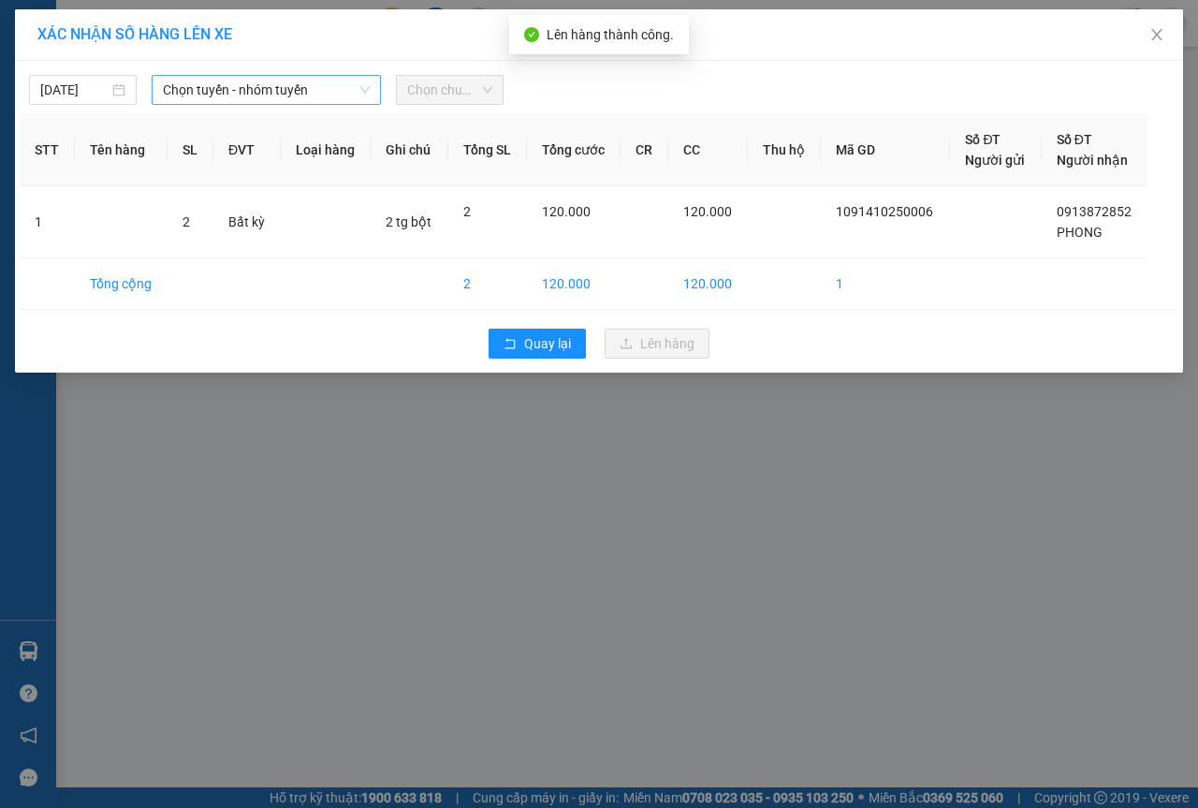
click at [250, 102] on span "Chọn tuyến - nhóm tuyến" at bounding box center [266, 90] width 207 height 28
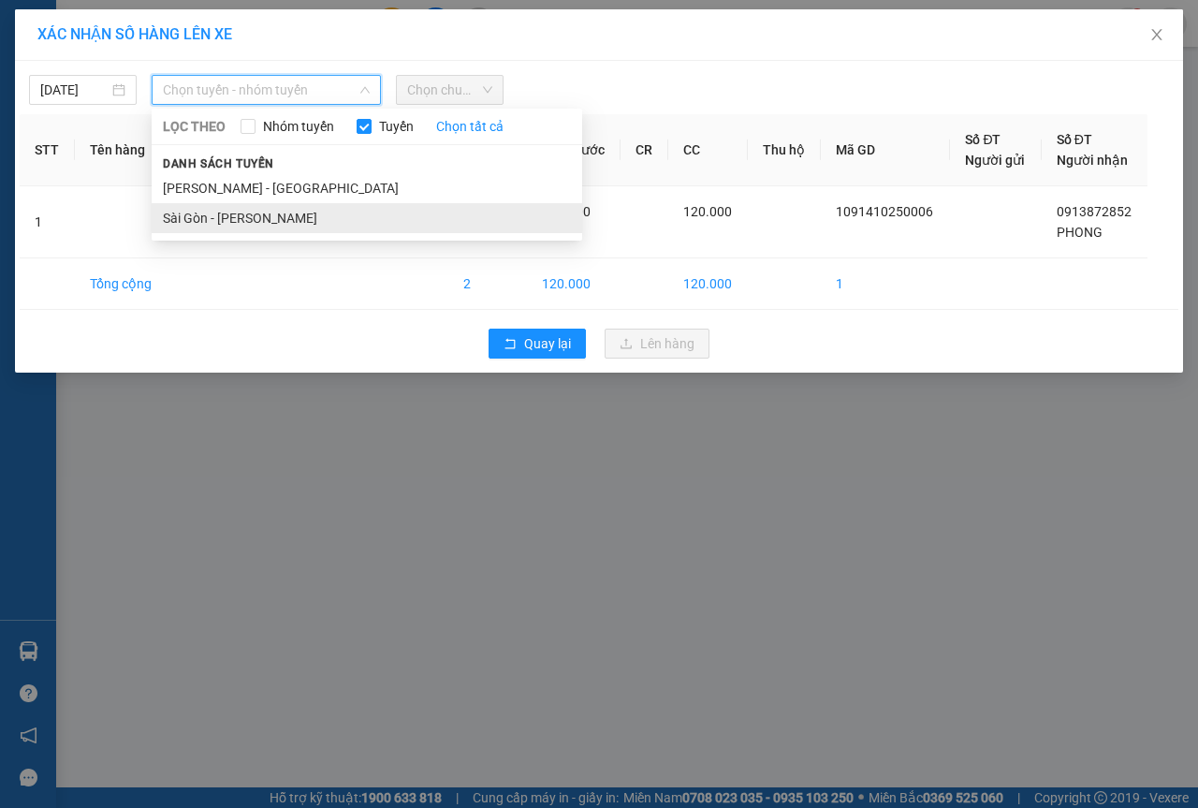
click at [268, 222] on li "Sài Gòn - [PERSON_NAME]" at bounding box center [367, 218] width 431 height 30
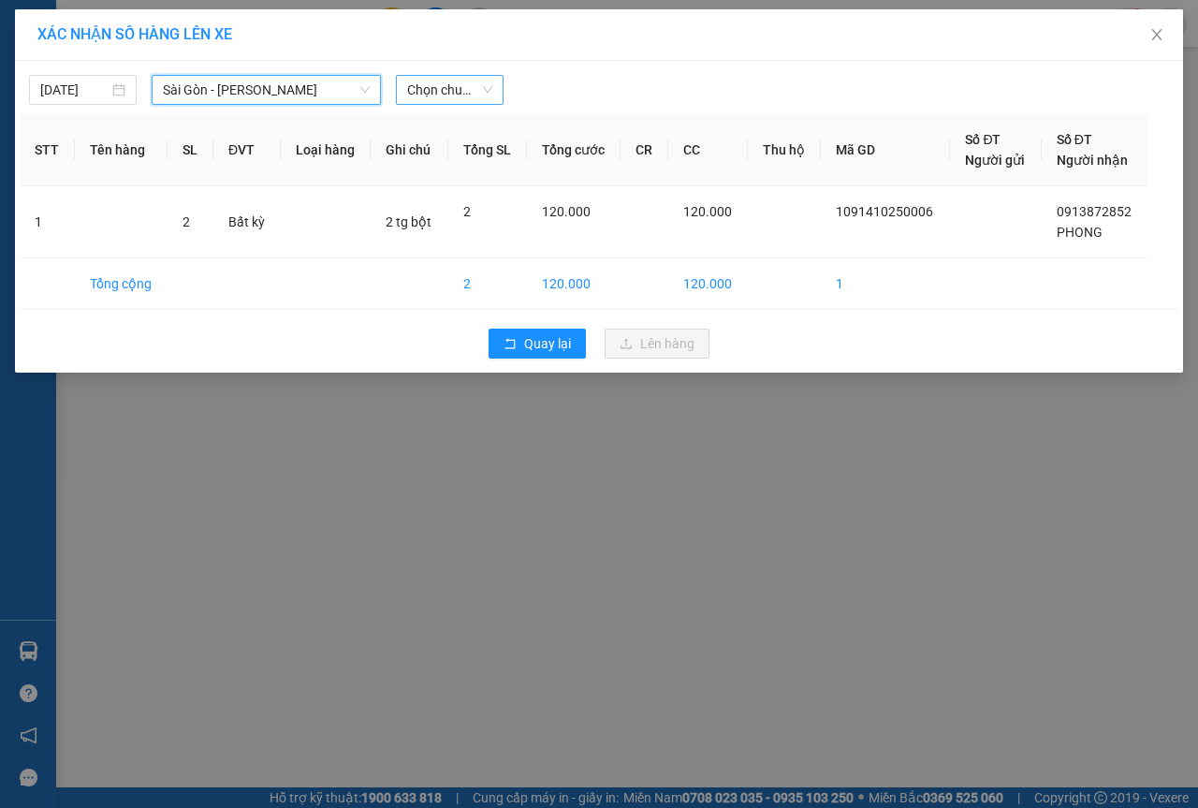
click at [431, 95] on span "Chọn chuyến" at bounding box center [449, 90] width 85 height 28
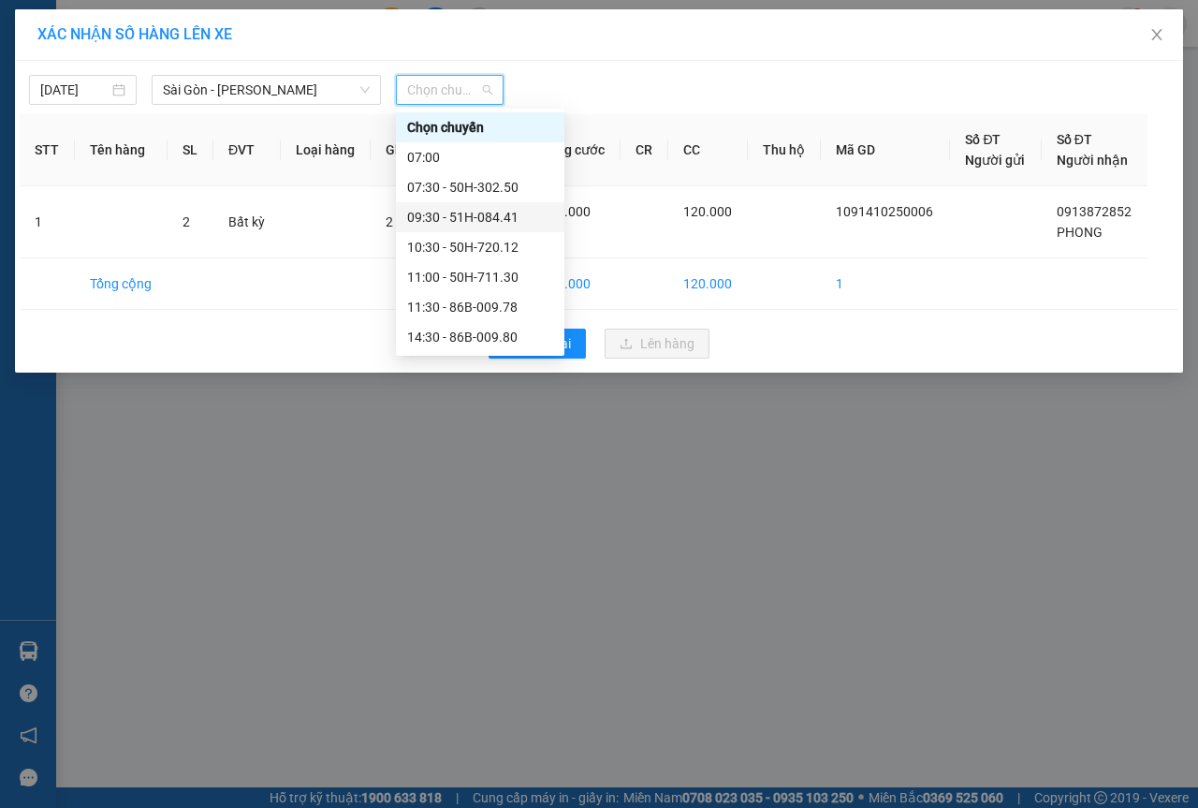
click at [450, 215] on div "09:30 - 51H-084.41" at bounding box center [480, 217] width 146 height 21
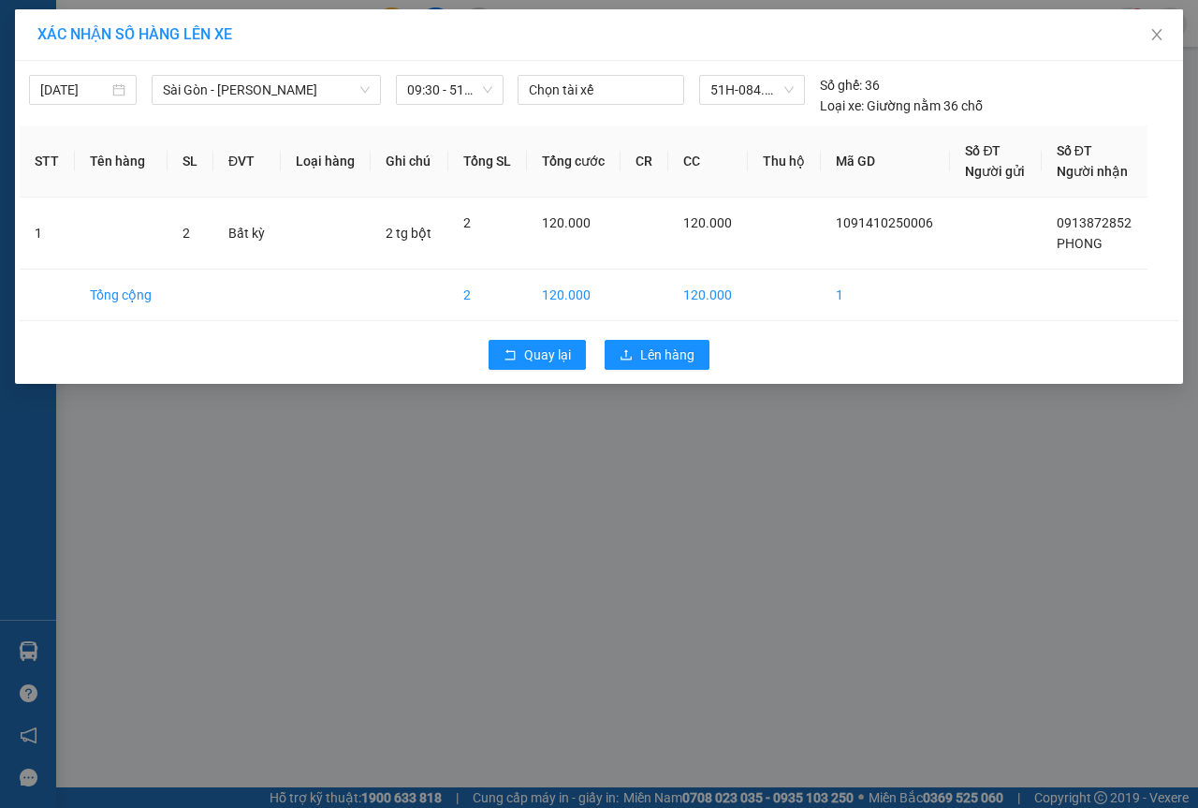
click at [660, 378] on div "Quay lại Lên hàng" at bounding box center [599, 354] width 1159 height 49
click at [665, 365] on button "Lên hàng" at bounding box center [657, 355] width 105 height 30
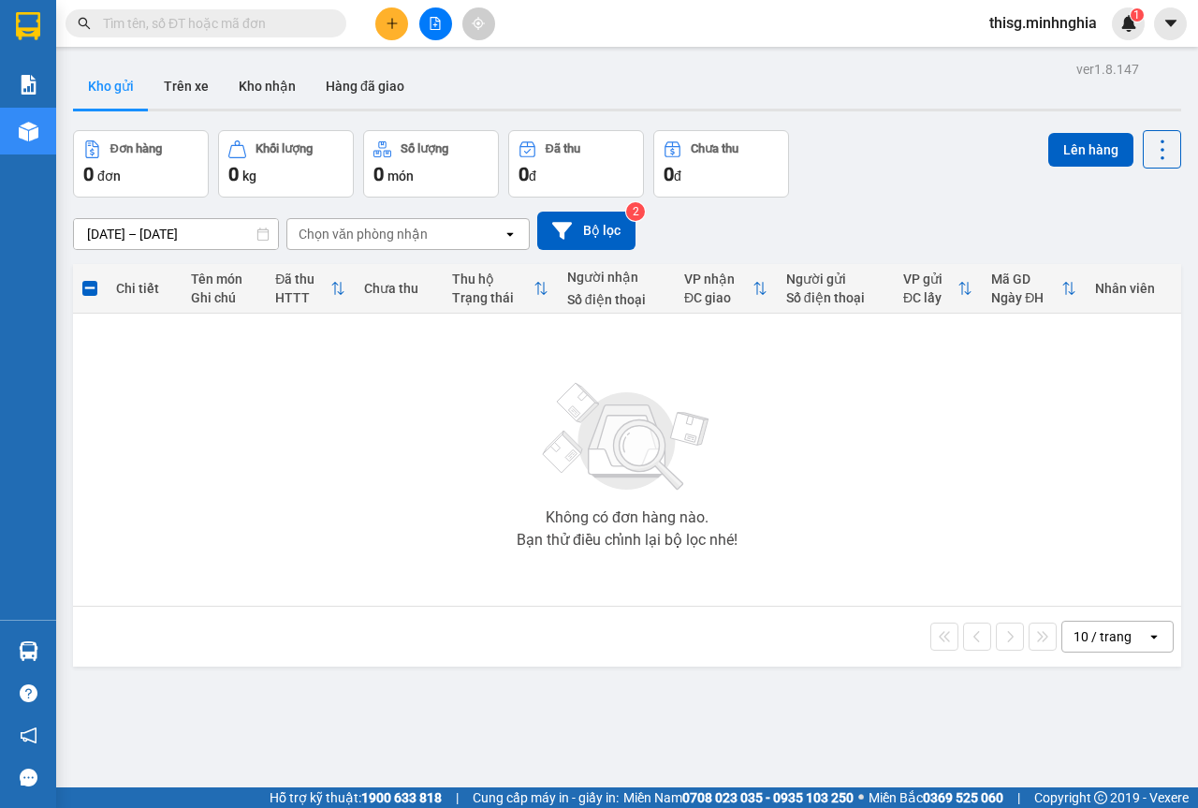
click at [387, 16] on button at bounding box center [391, 23] width 33 height 33
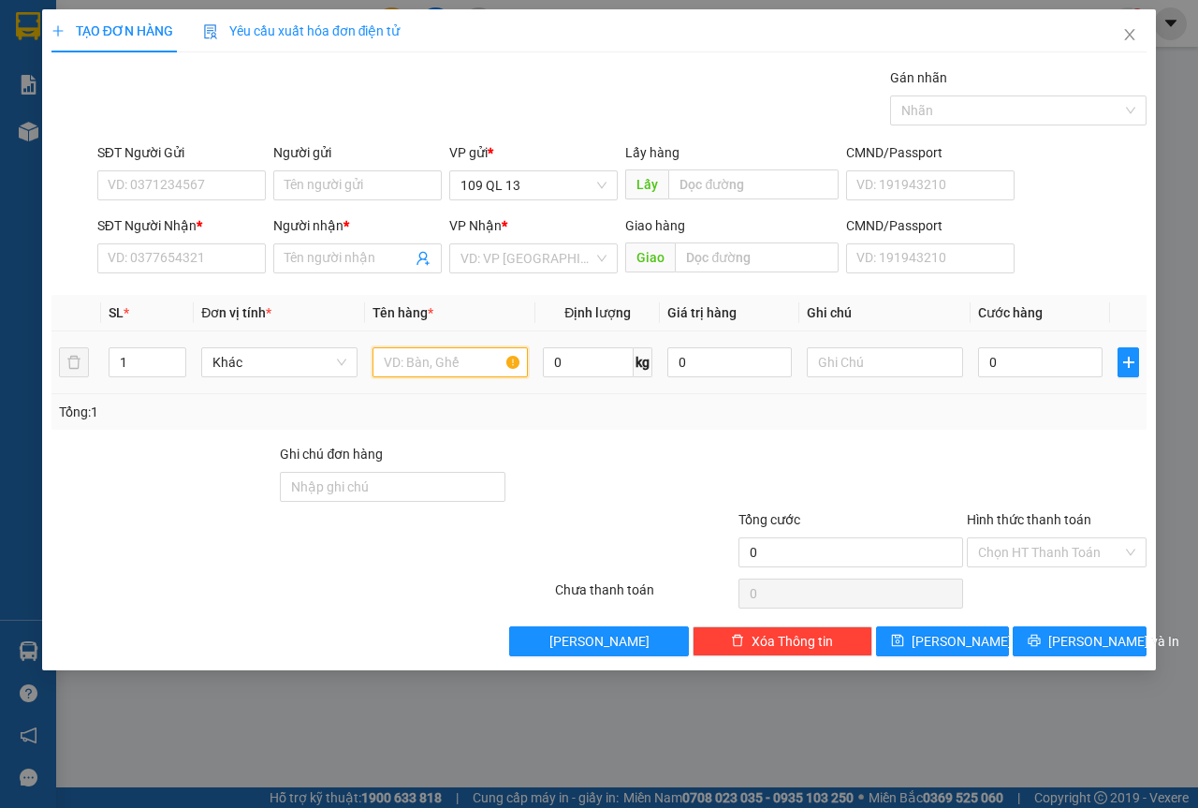
click at [417, 362] on input "text" at bounding box center [451, 362] width 156 height 30
click at [220, 252] on input "SĐT Người Nhận *" at bounding box center [181, 258] width 169 height 30
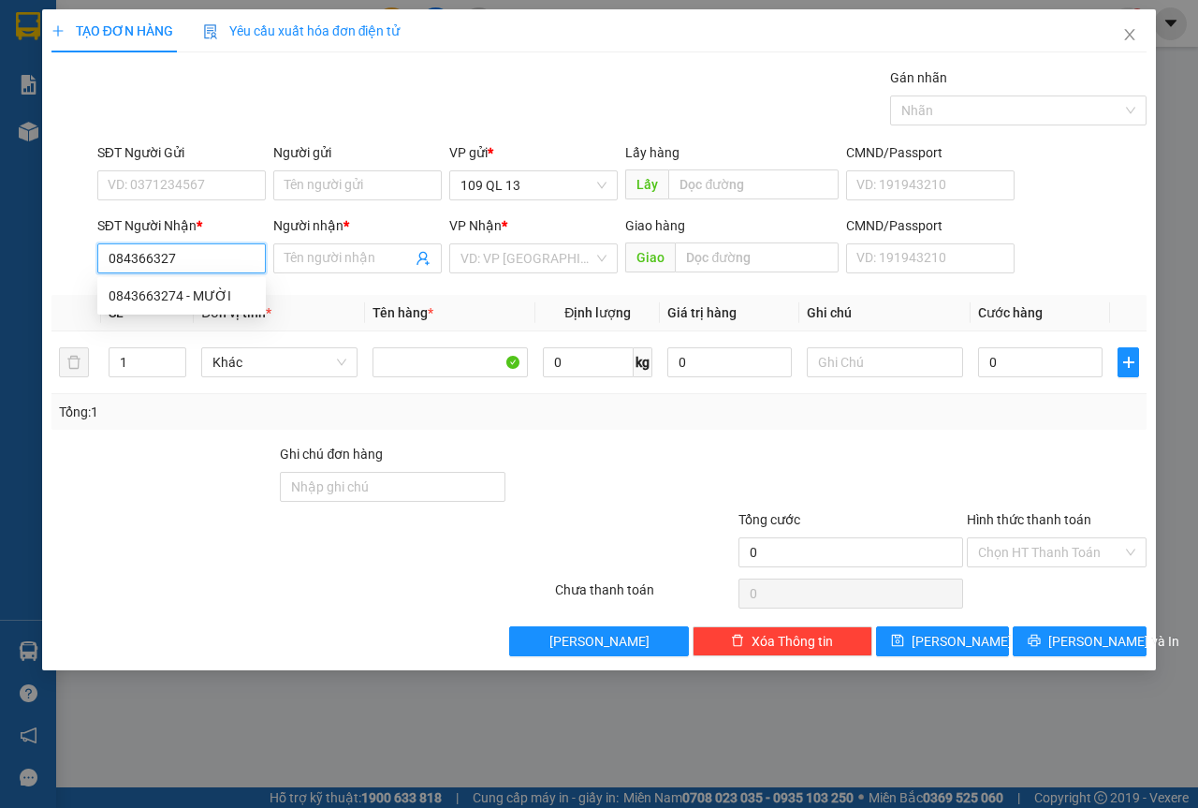
type input "0843663274"
click at [214, 288] on div "0843663274 - MƯỜI" at bounding box center [182, 296] width 146 height 21
type input "MƯỜI"
type input "0843663274"
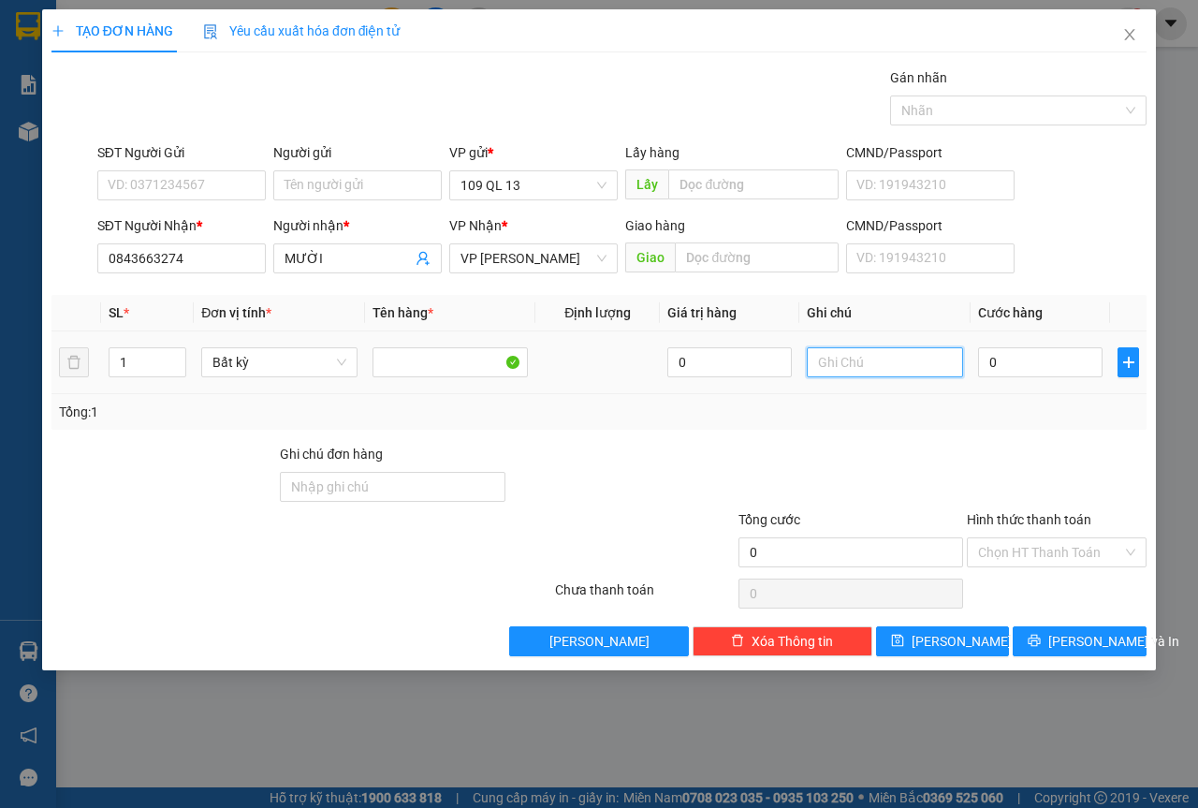
click at [890, 365] on input "text" at bounding box center [885, 362] width 156 height 30
type input "1 THX ĐỒ ĂN"
type input "6"
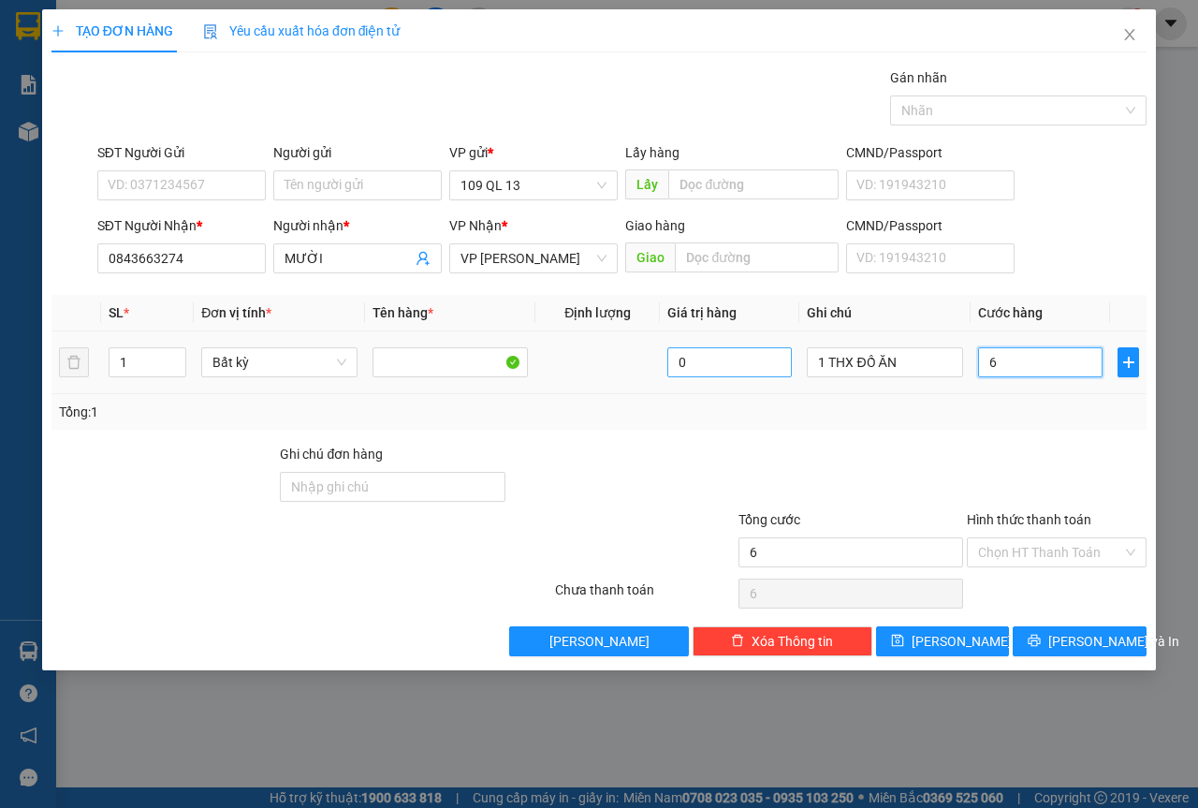
type input "60"
type input "60.000"
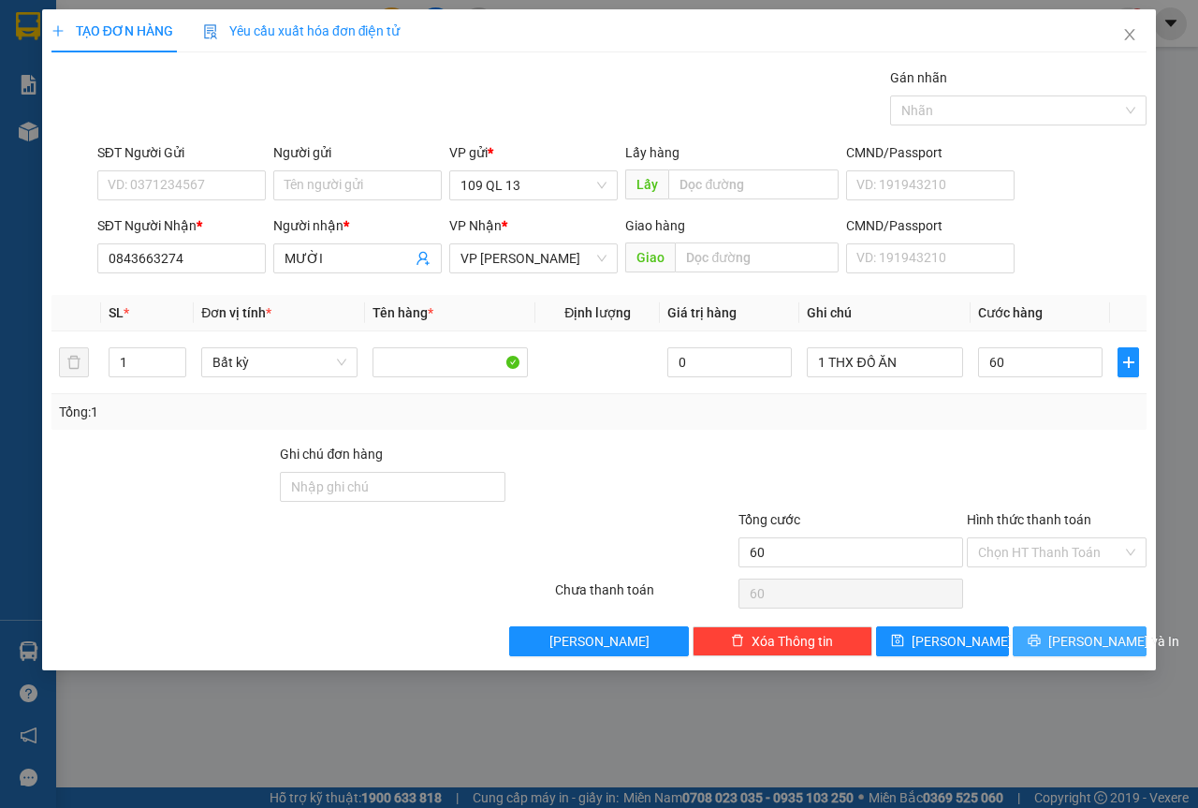
type input "60.000"
click at [1114, 633] on span "[PERSON_NAME] và In" at bounding box center [1114, 641] width 131 height 21
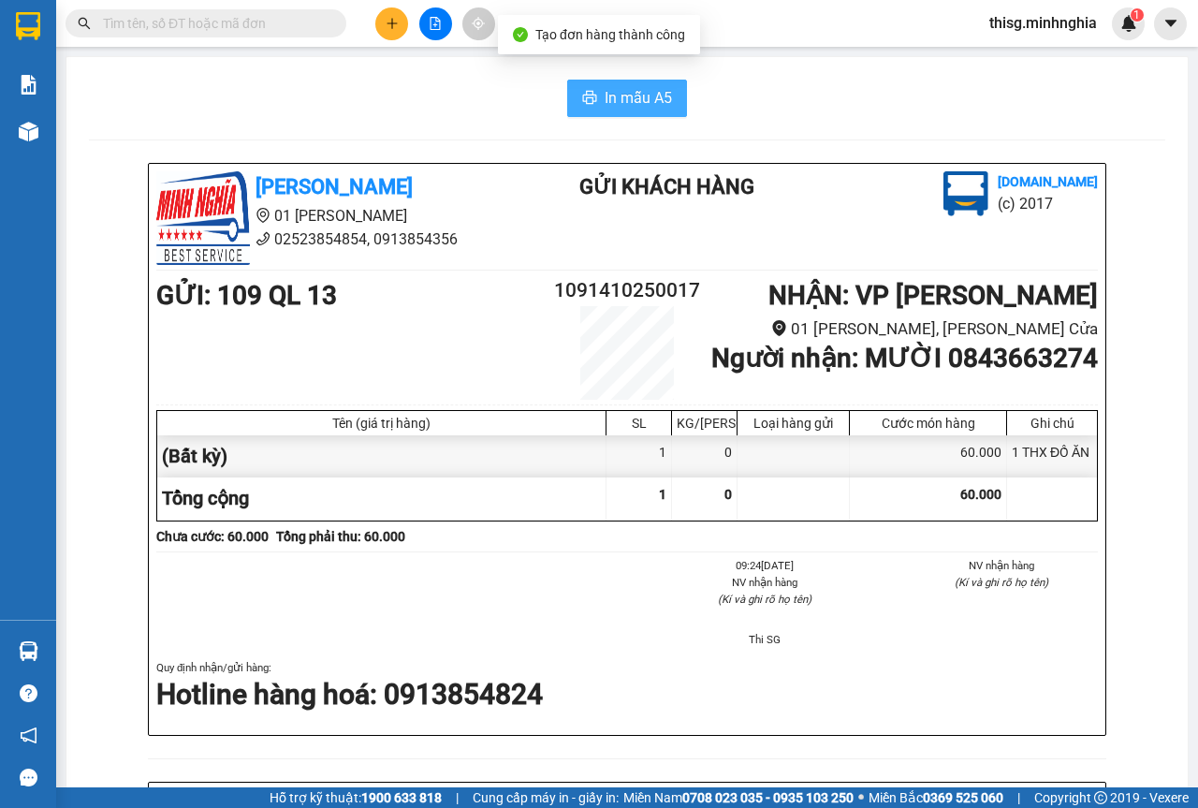
click at [639, 112] on button "In mẫu A5" at bounding box center [627, 98] width 120 height 37
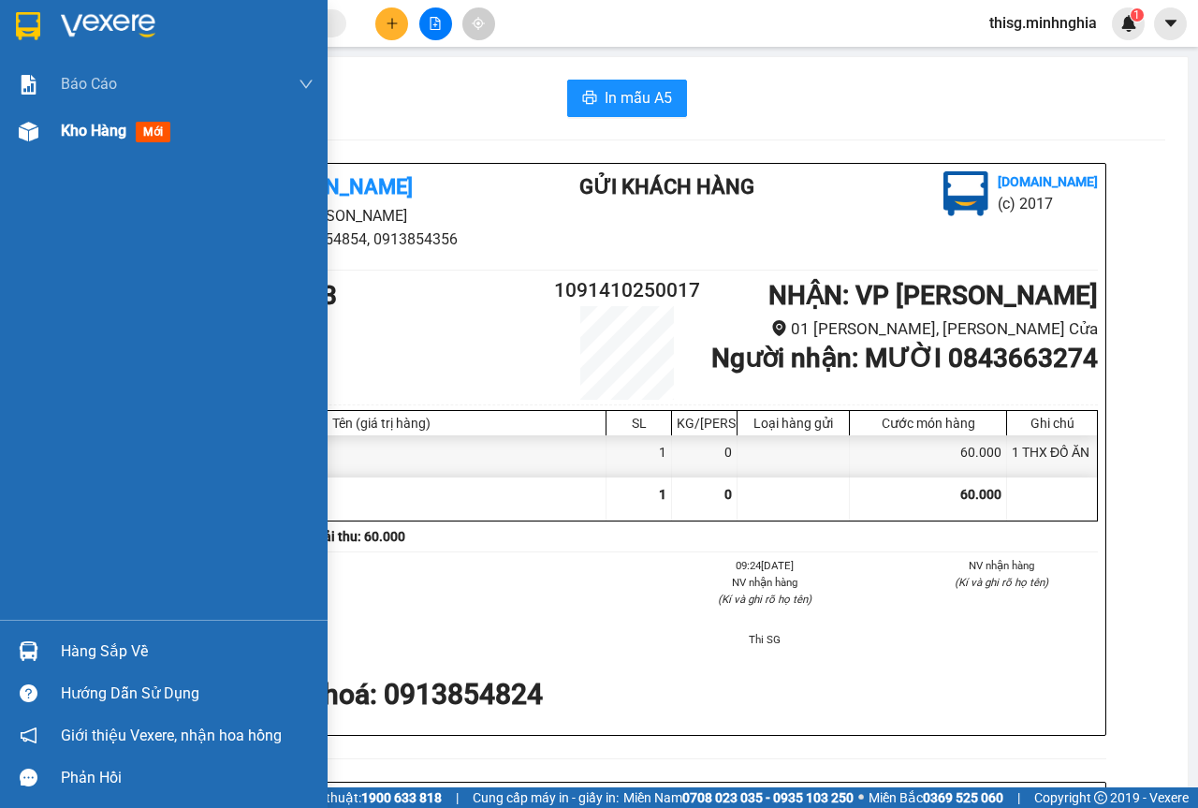
click at [118, 133] on span "Kho hàng" at bounding box center [94, 131] width 66 height 18
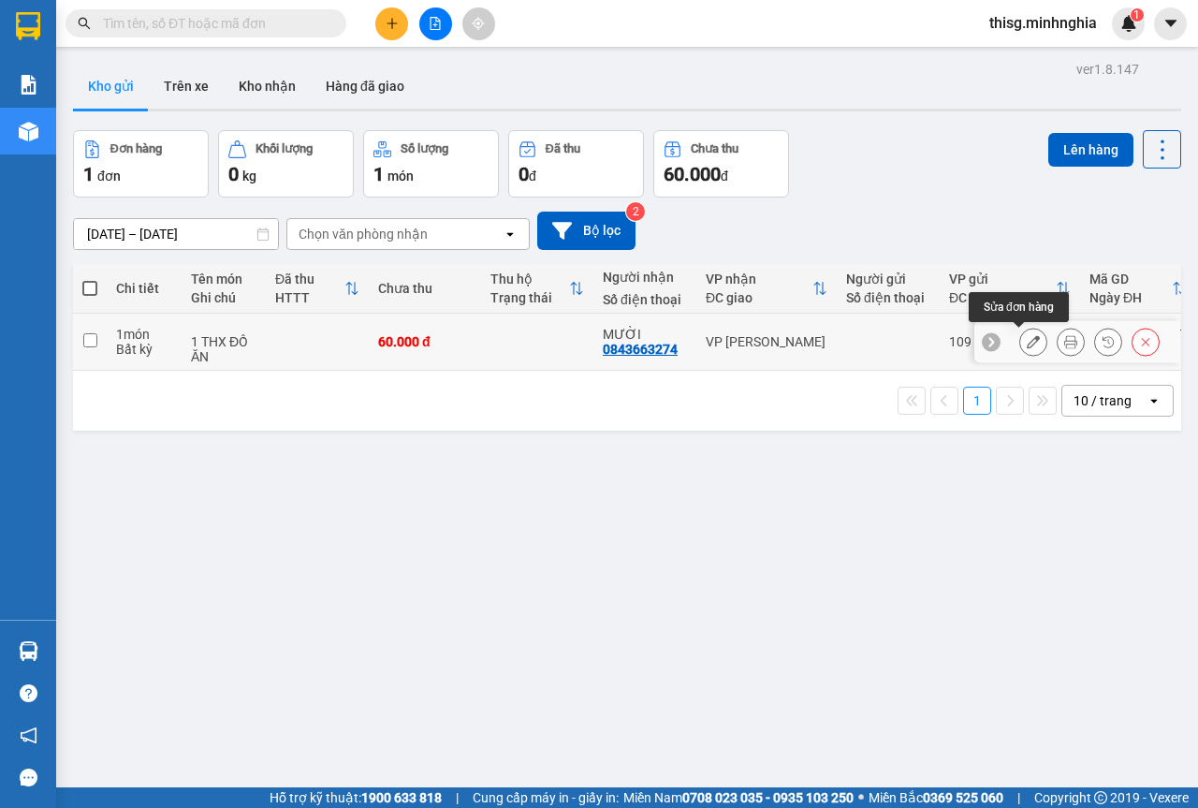
click at [1028, 345] on button at bounding box center [1033, 342] width 26 height 33
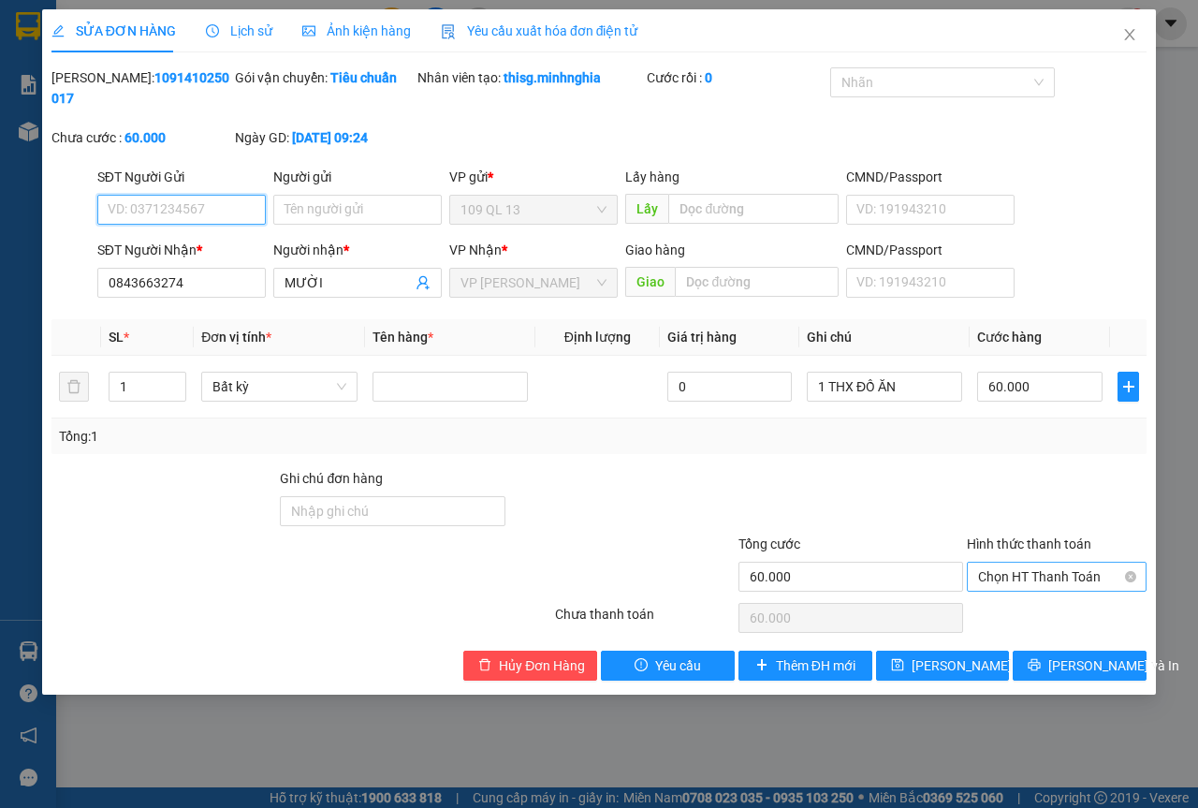
click at [1054, 569] on span "Chọn HT Thanh Toán" at bounding box center [1056, 577] width 157 height 28
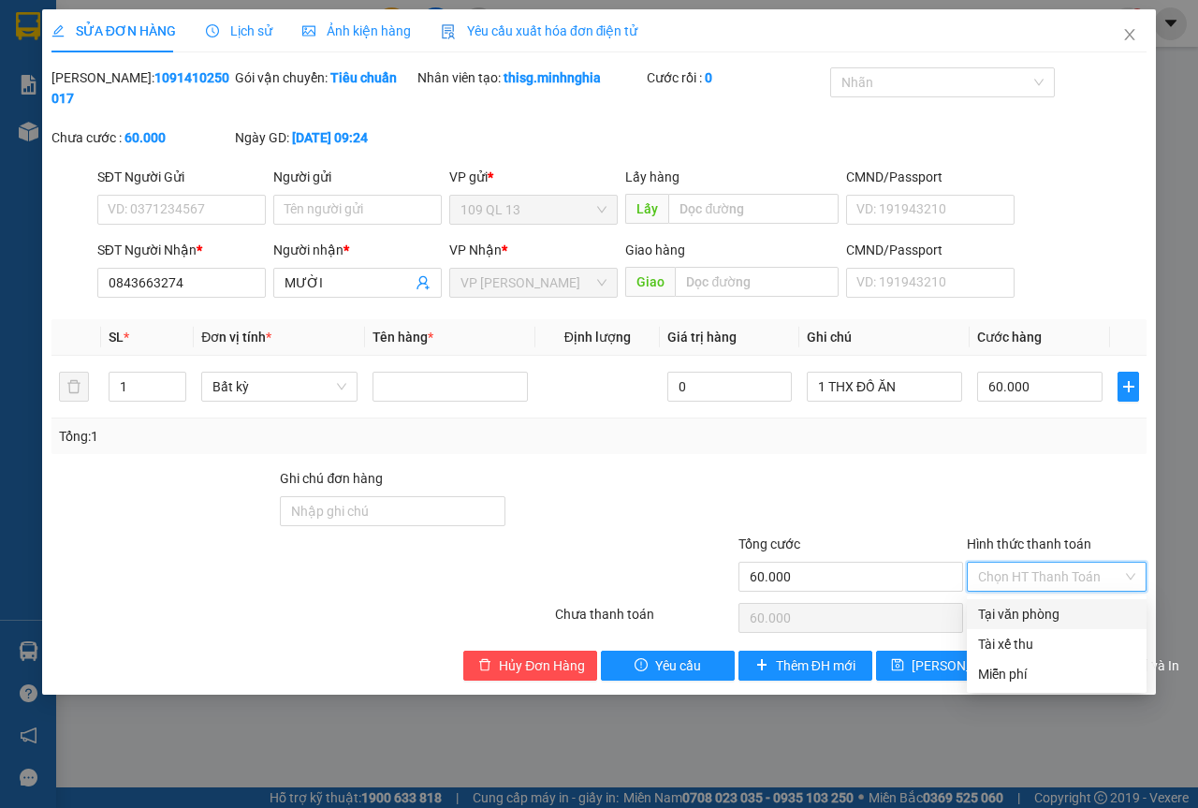
click at [1050, 602] on div "Tại văn phòng" at bounding box center [1057, 614] width 180 height 30
type input "0"
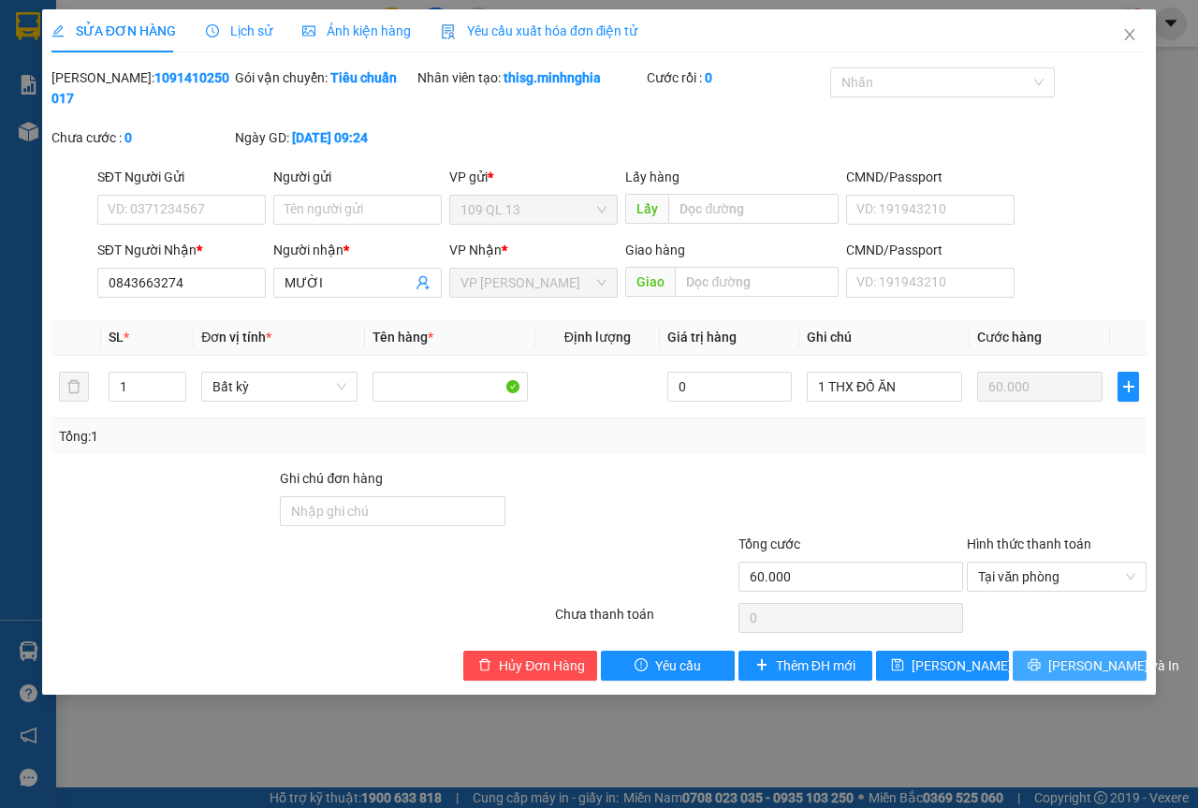
click at [1075, 656] on span "[PERSON_NAME] và In" at bounding box center [1114, 665] width 131 height 21
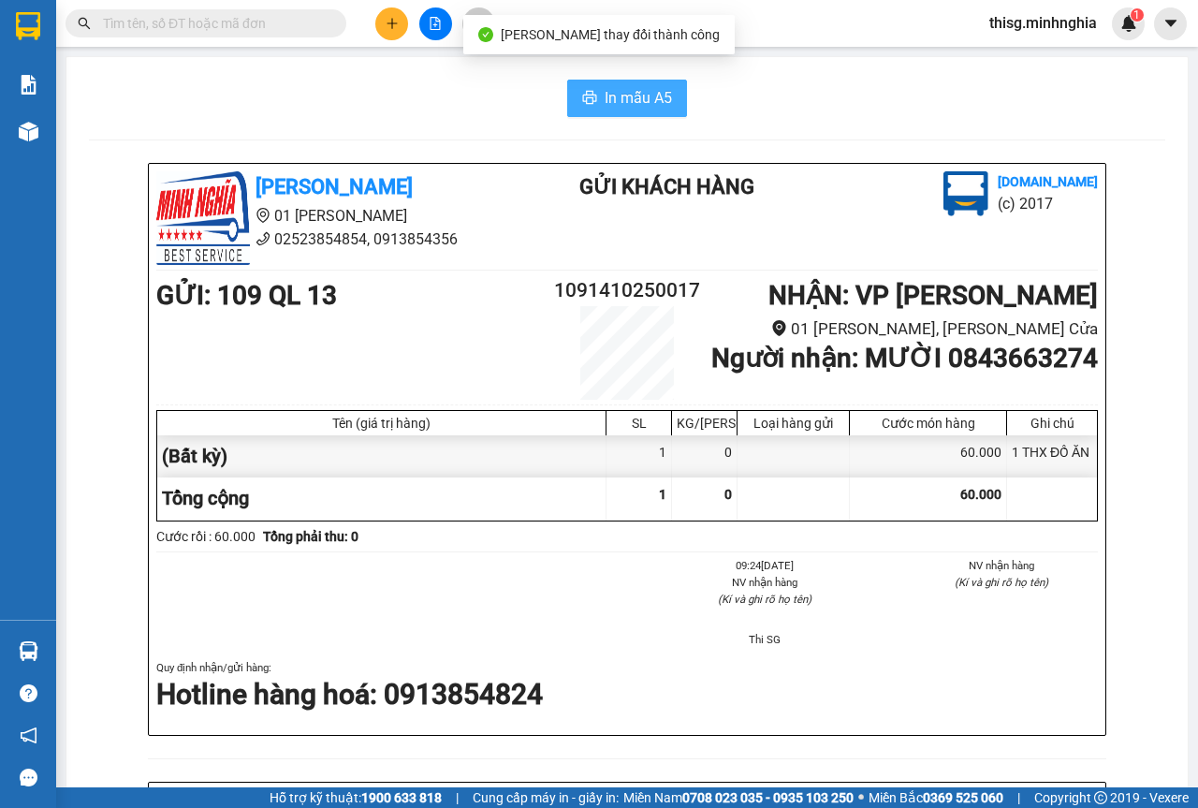
click at [640, 90] on span "In mẫu A5" at bounding box center [638, 97] width 67 height 23
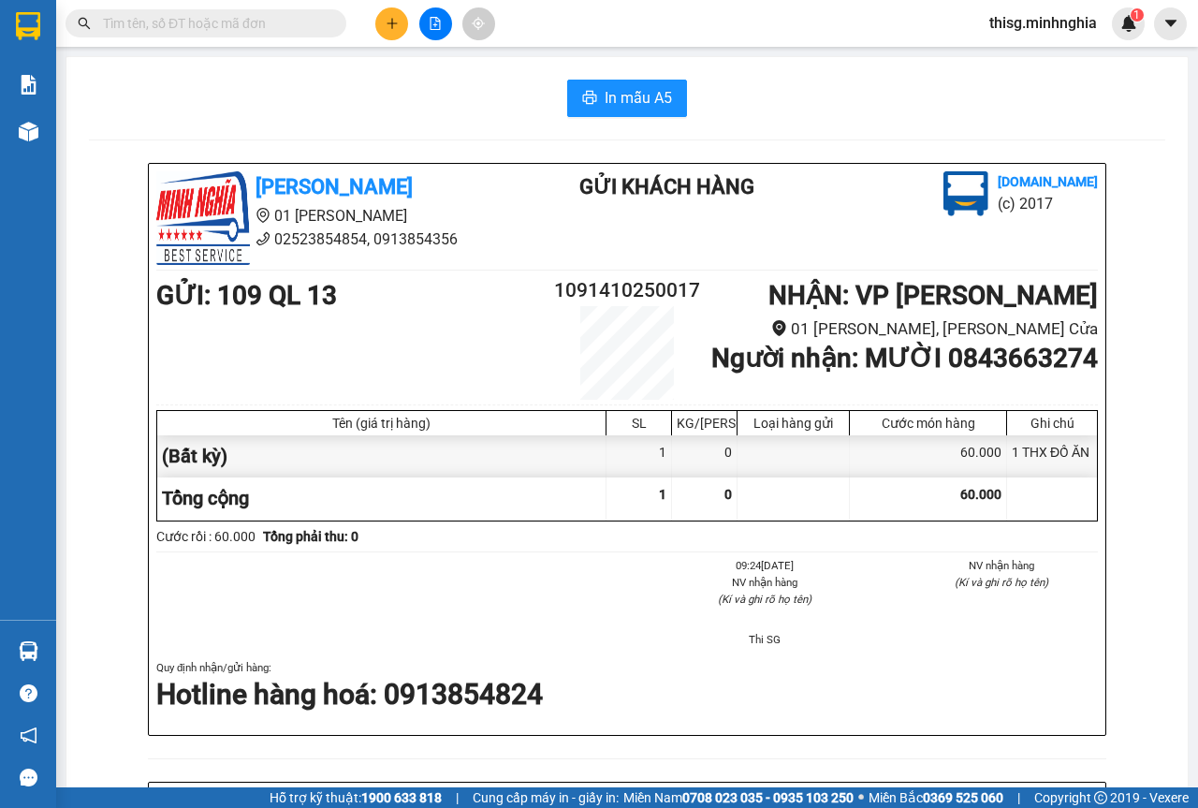
click at [391, 25] on icon "plus" at bounding box center [392, 23] width 13 height 13
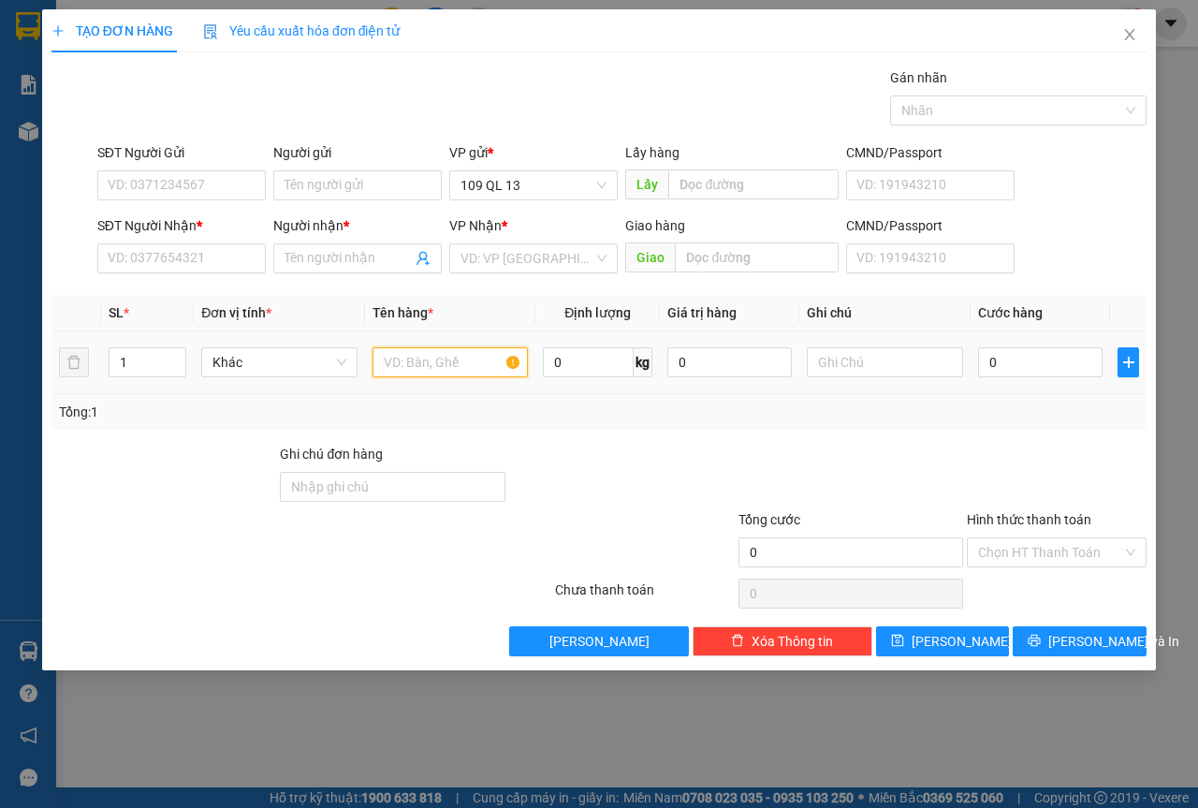
click at [405, 349] on input "text" at bounding box center [451, 362] width 156 height 30
drag, startPoint x: 223, startPoint y: 267, endPoint x: 172, endPoint y: 260, distance: 51.0
click at [219, 265] on input "SĐT Người Nhận *" at bounding box center [181, 258] width 169 height 30
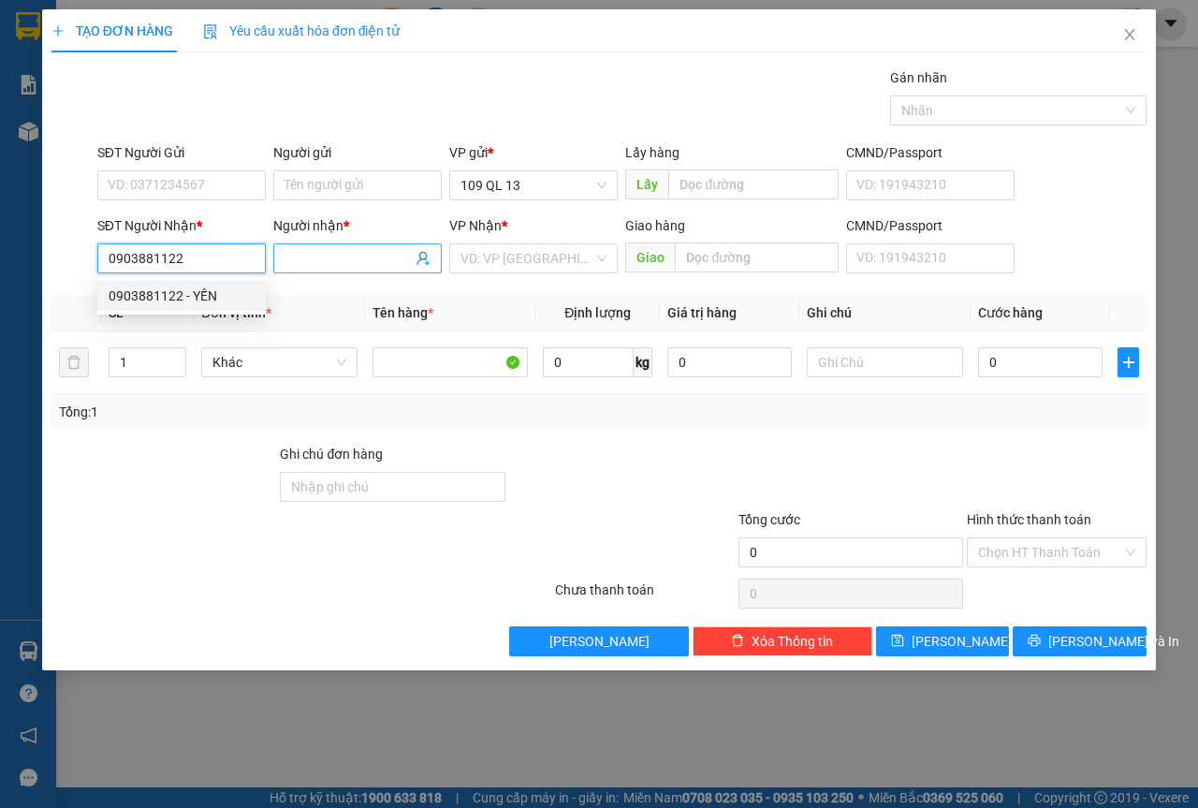
type input "0903881122"
type input "YẾN"
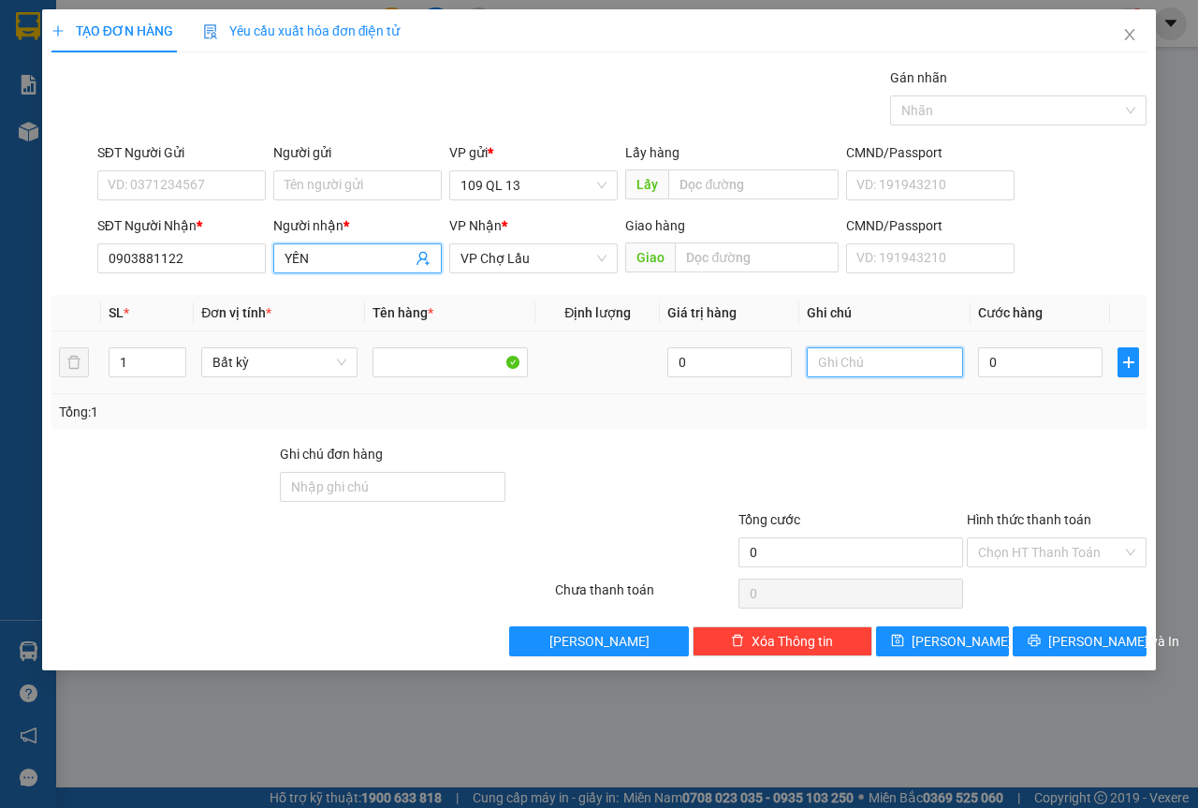
click at [902, 361] on input "text" at bounding box center [885, 362] width 156 height 30
type input "1 THX ĐÔ ĂN"
type input "6"
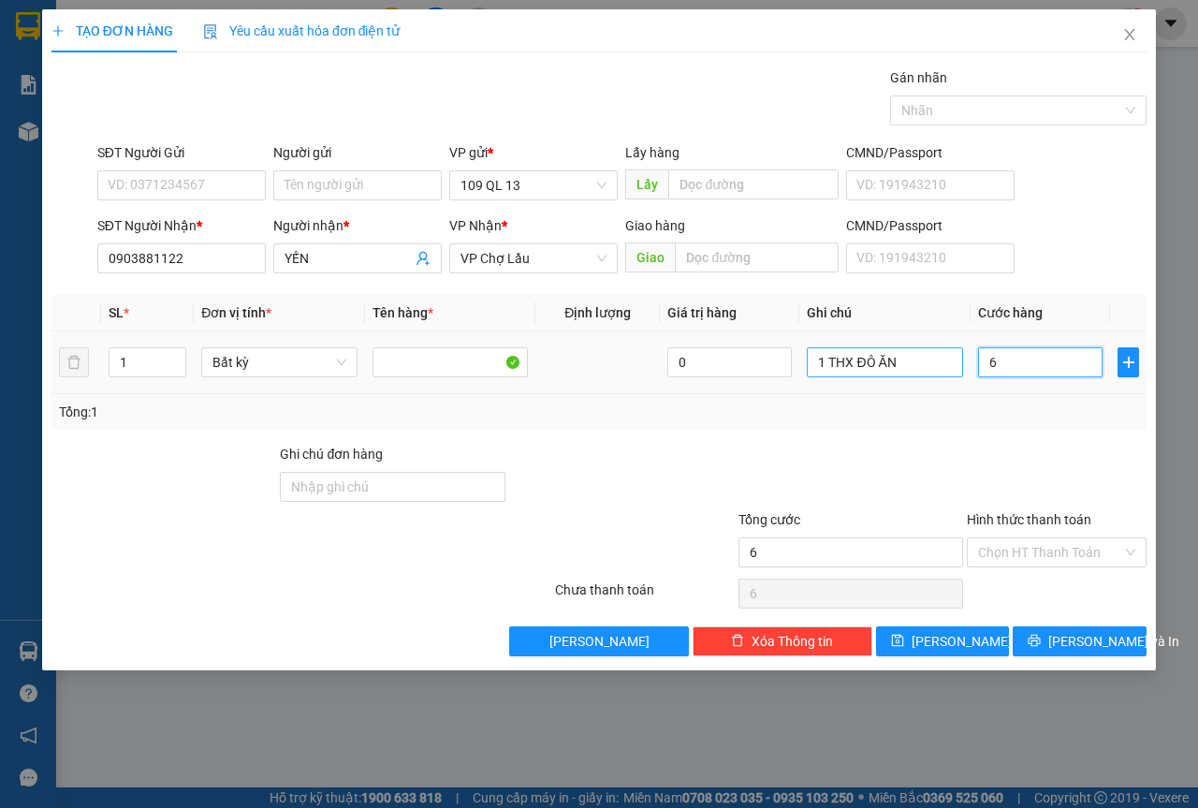
type input "60"
type input "60.000"
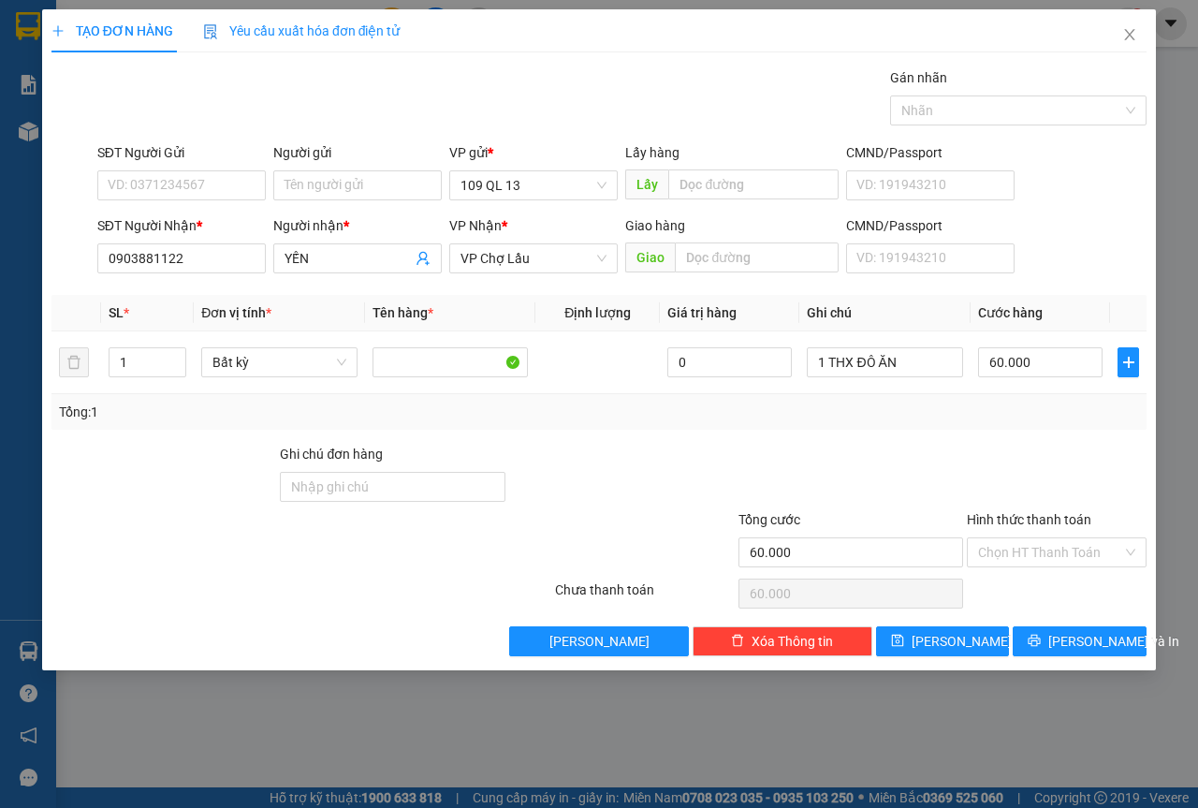
click at [1044, 535] on div "Hình thức thanh toán" at bounding box center [1057, 523] width 180 height 28
drag, startPoint x: 1044, startPoint y: 551, endPoint x: 1044, endPoint y: 566, distance: 15.0
click at [1044, 552] on input "Hình thức thanh toán" at bounding box center [1050, 552] width 144 height 28
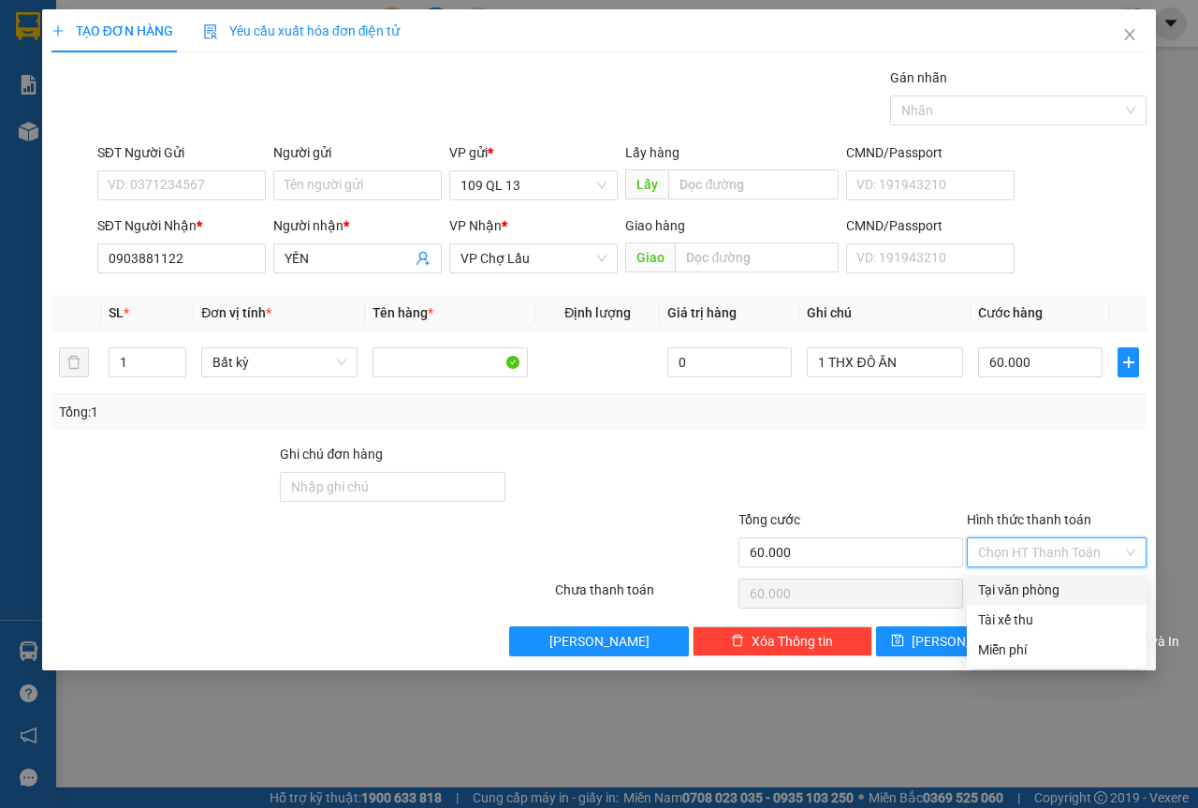
click at [1044, 590] on div "Tại văn phòng" at bounding box center [1056, 589] width 157 height 21
type input "0"
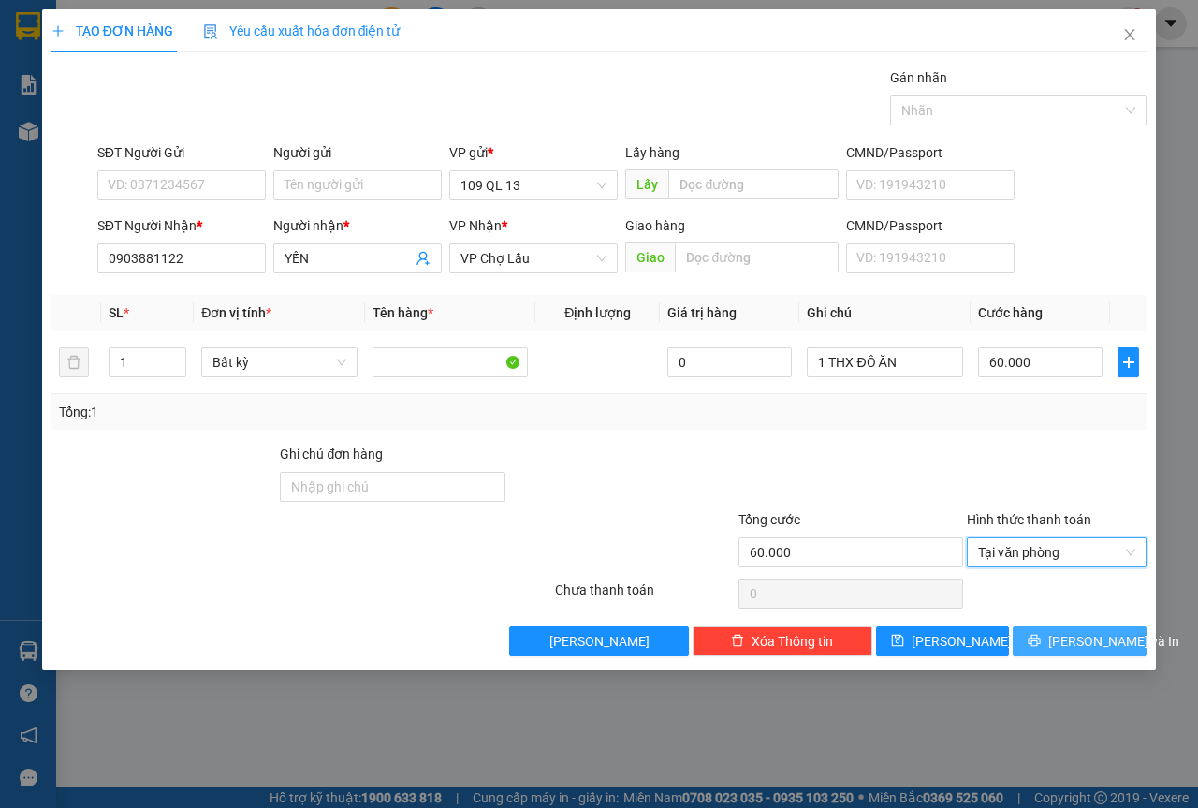
click at [1083, 635] on span "[PERSON_NAME] và In" at bounding box center [1114, 641] width 131 height 21
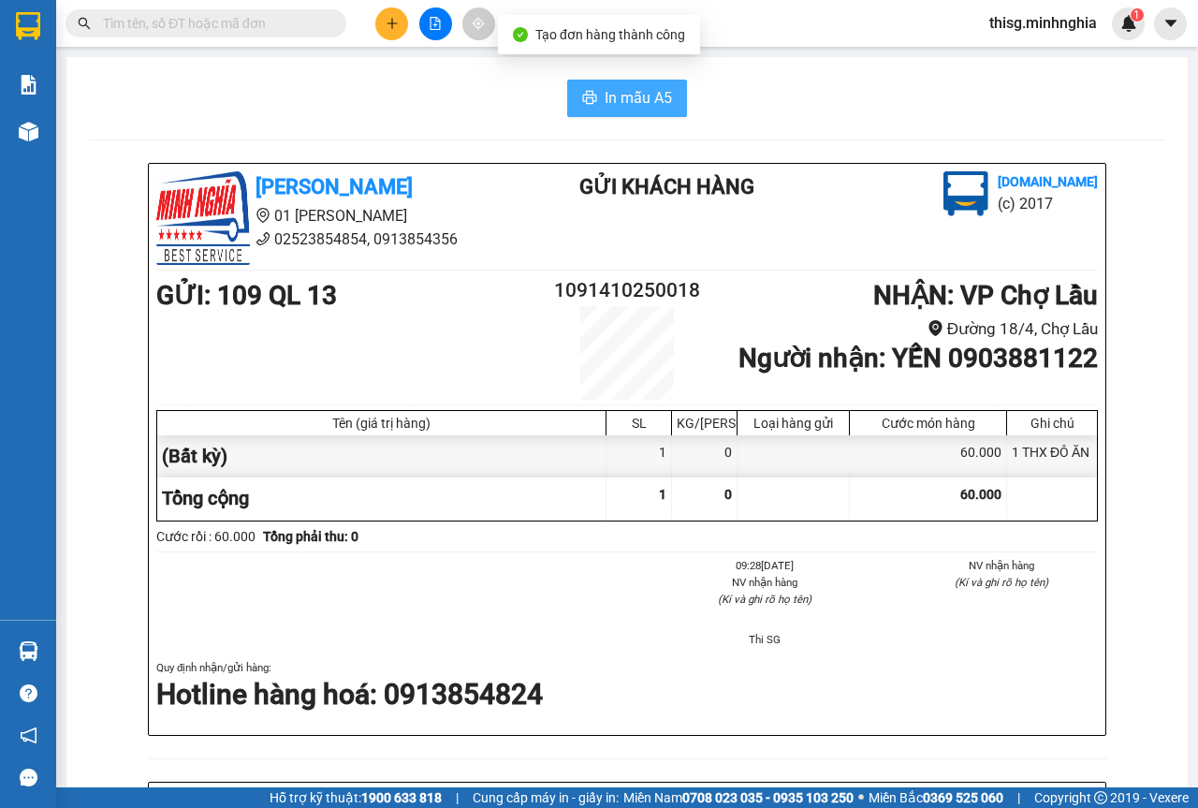
click at [582, 105] on icon "printer" at bounding box center [589, 97] width 15 height 15
click at [389, 20] on icon "plus" at bounding box center [392, 23] width 13 height 13
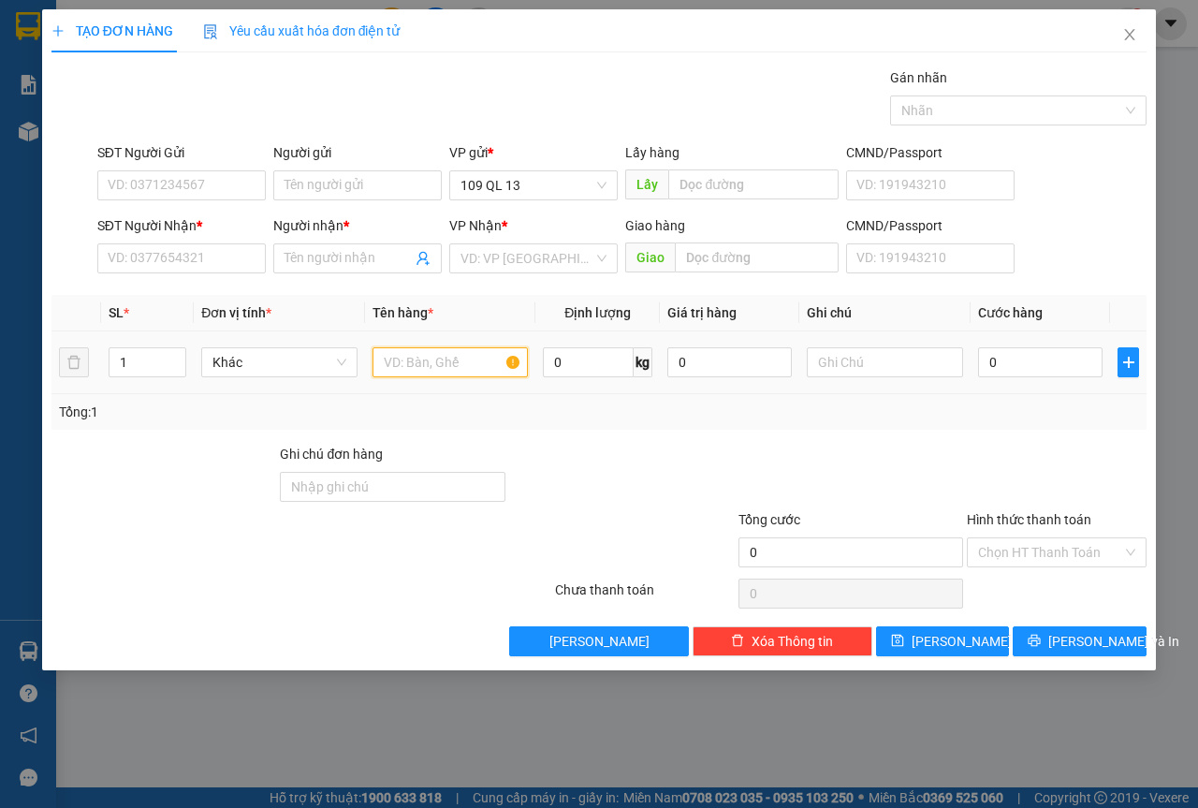
click at [491, 370] on input "text" at bounding box center [451, 362] width 156 height 30
click at [213, 270] on input "SĐT Người Nhận *" at bounding box center [181, 258] width 169 height 30
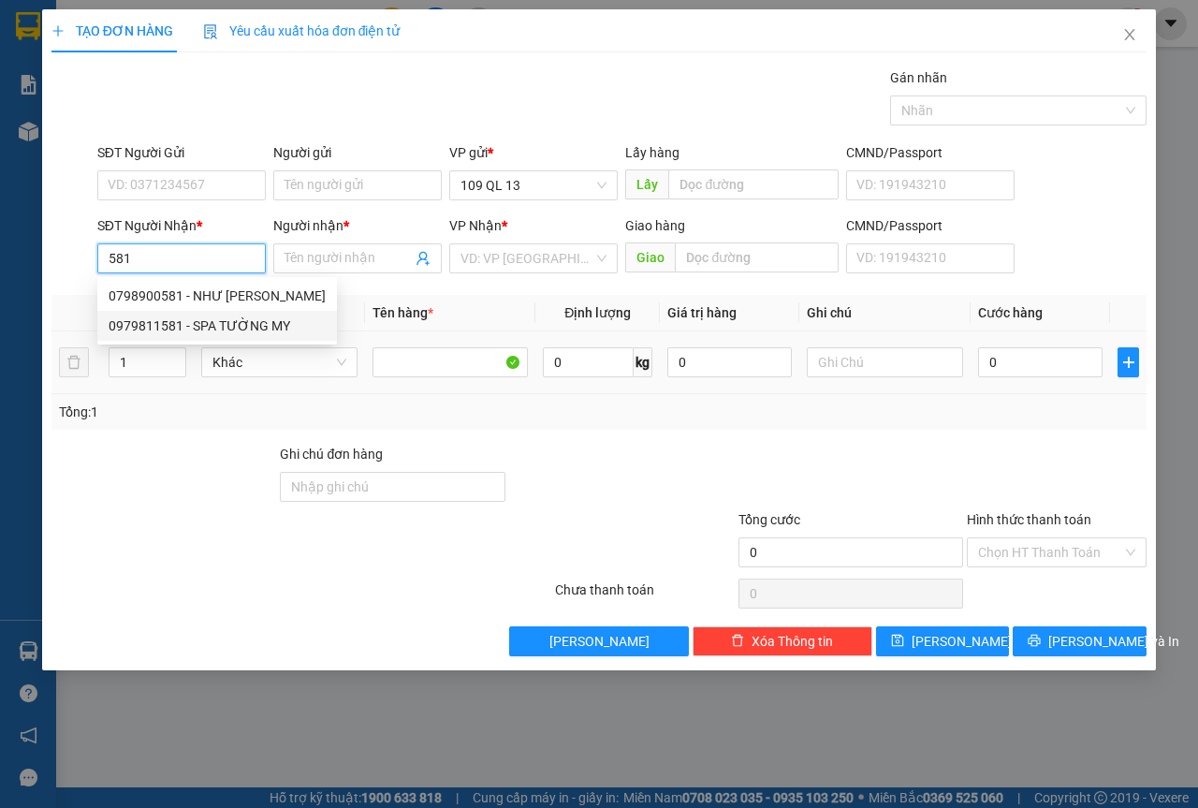
drag, startPoint x: 268, startPoint y: 326, endPoint x: 663, endPoint y: 352, distance: 395.9
click at [267, 326] on div "0979811581 - SPA TƯỜNG MY" at bounding box center [217, 325] width 217 height 21
type input "0979811581"
type input "SPA TƯỜNG MY"
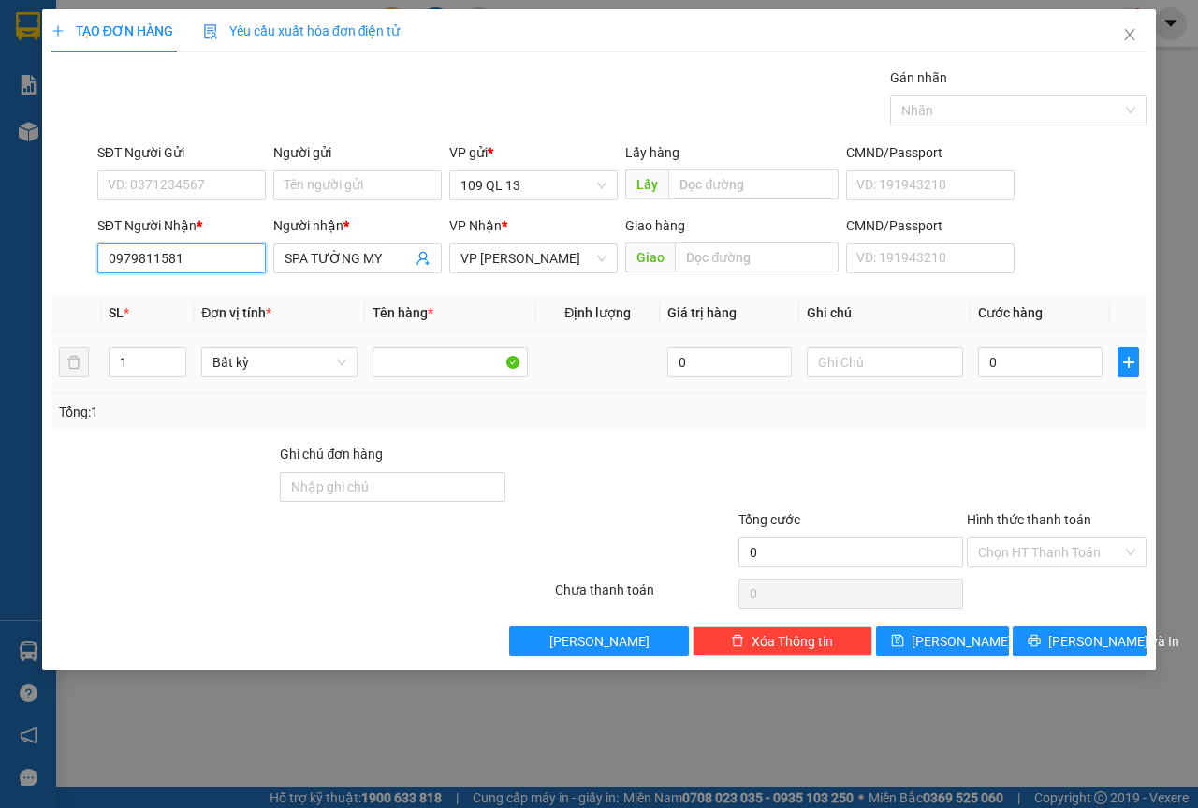
type input "0979811581"
drag, startPoint x: 895, startPoint y: 378, endPoint x: 888, endPoint y: 359, distance: 20.7
click at [895, 375] on div at bounding box center [885, 362] width 156 height 37
click at [888, 359] on input "text" at bounding box center [885, 362] width 156 height 30
type input "1 HG MP"
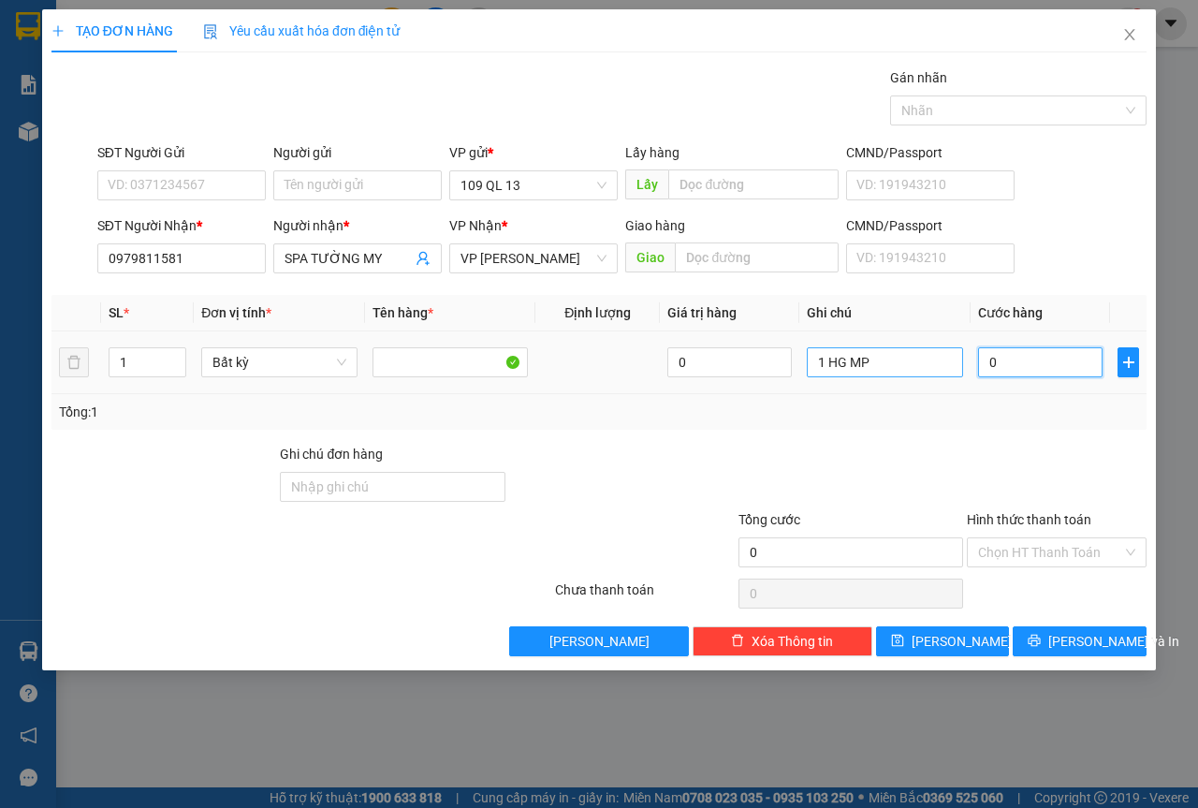
type input "3"
type input "30"
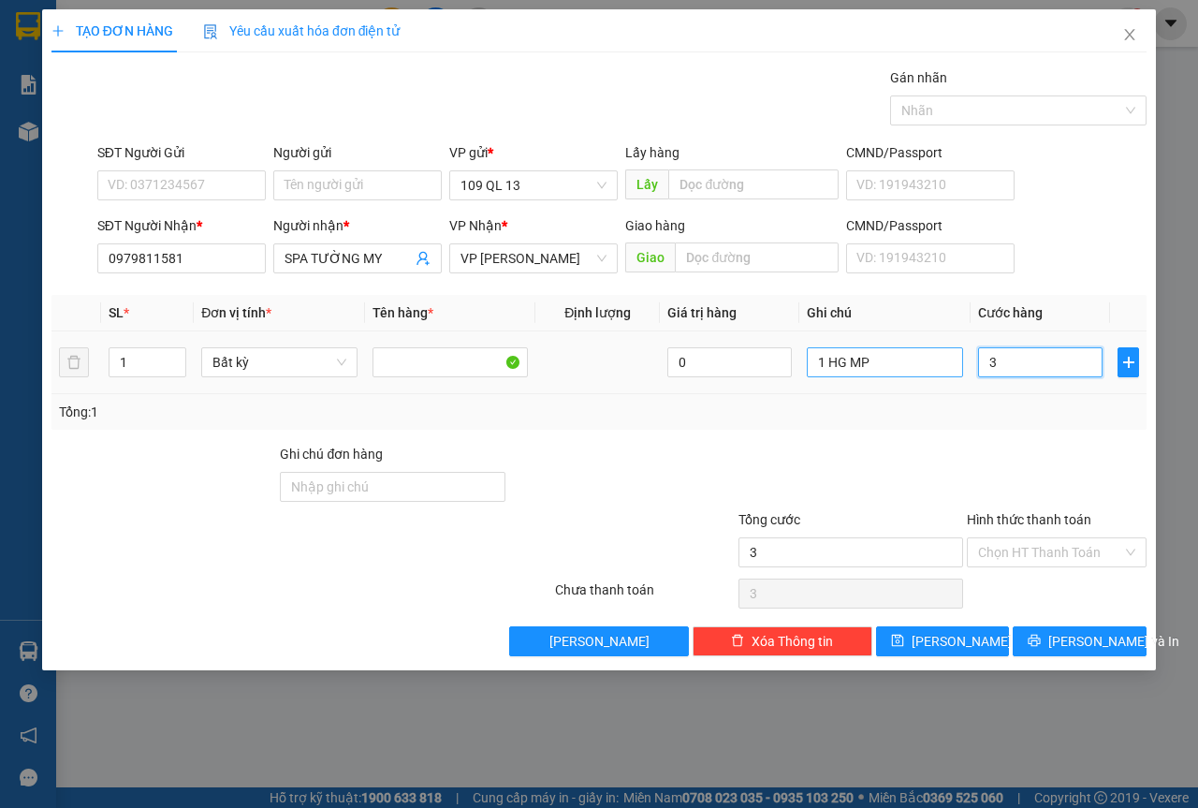
type input "30"
type input "30.000"
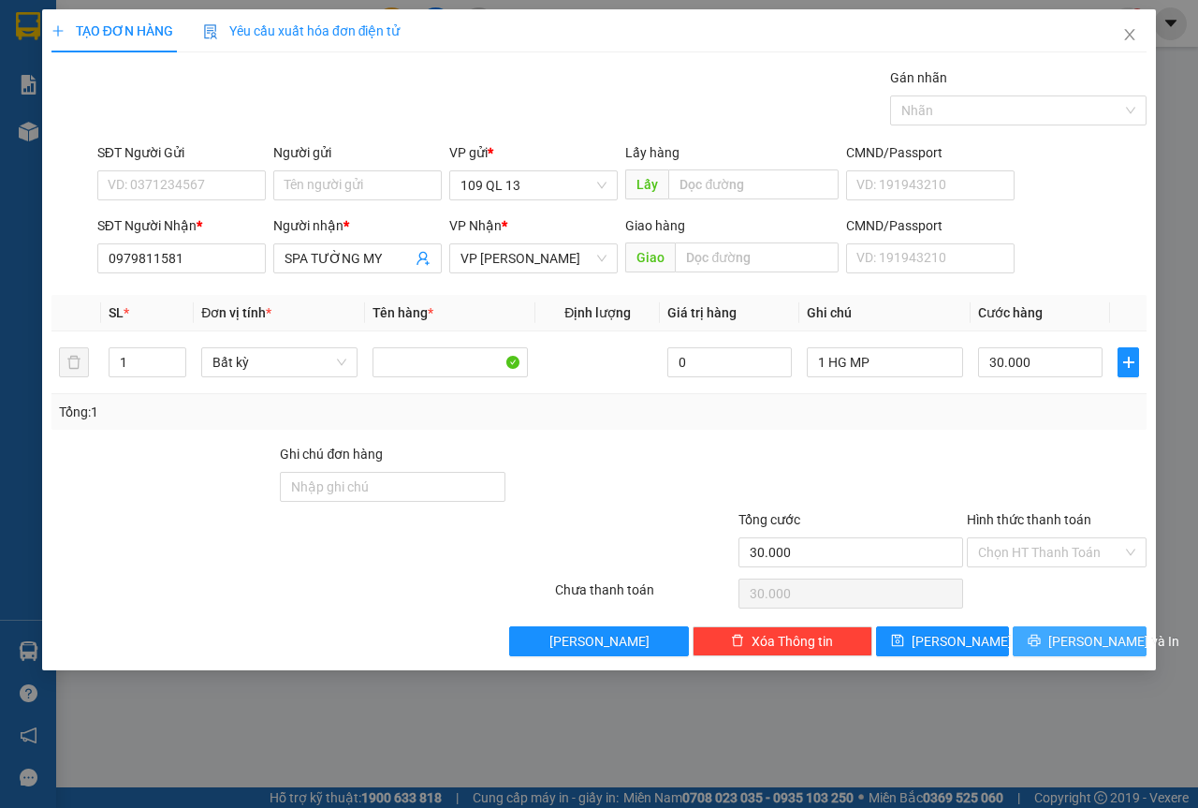
click at [1118, 641] on button "[PERSON_NAME] và In" at bounding box center [1080, 641] width 134 height 30
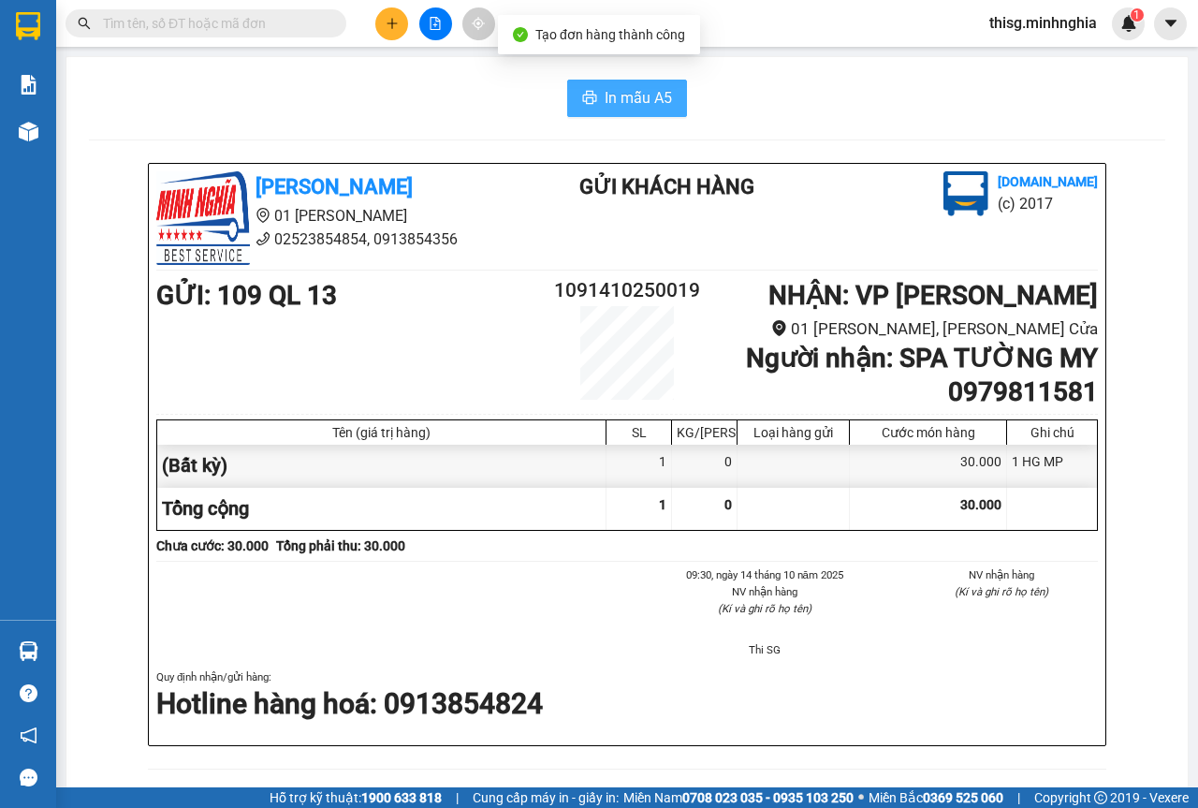
click at [611, 94] on span "In mẫu A5" at bounding box center [638, 97] width 67 height 23
click at [389, 19] on icon "plus" at bounding box center [392, 23] width 13 height 13
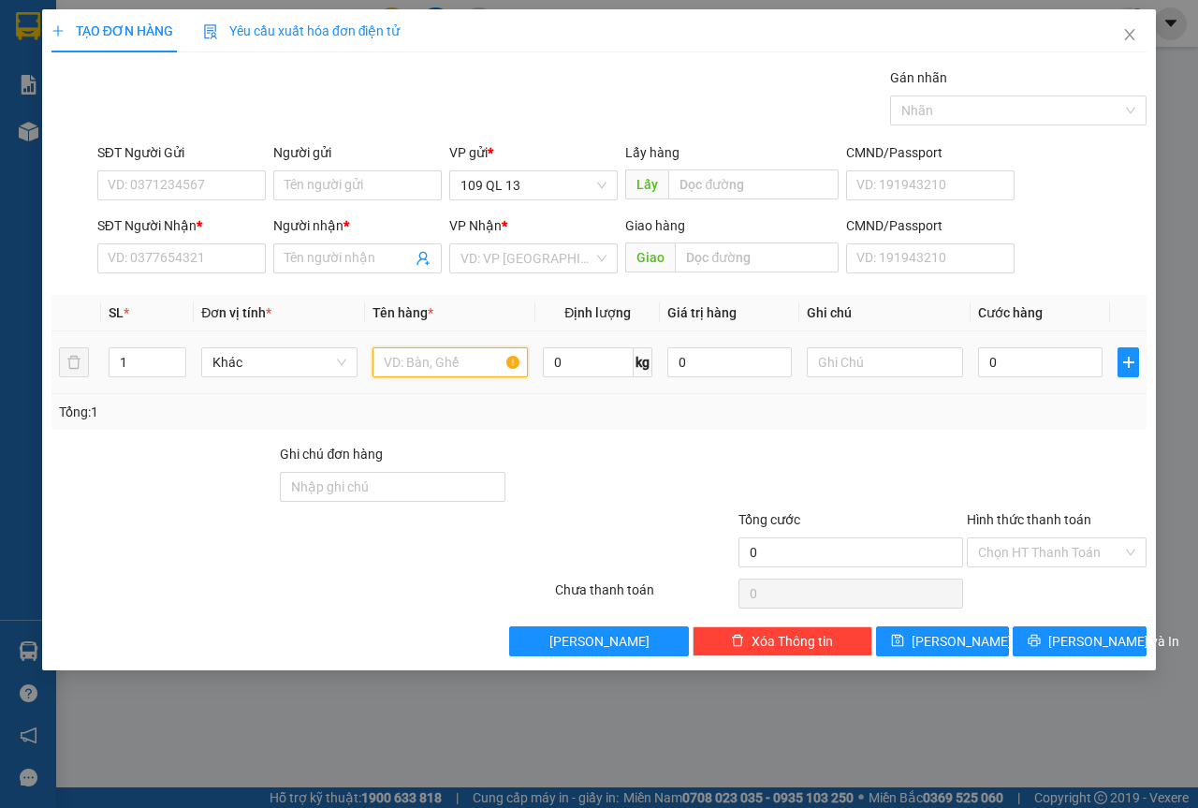
click at [443, 361] on input "text" at bounding box center [451, 362] width 156 height 30
click at [866, 358] on input "text" at bounding box center [885, 362] width 156 height 30
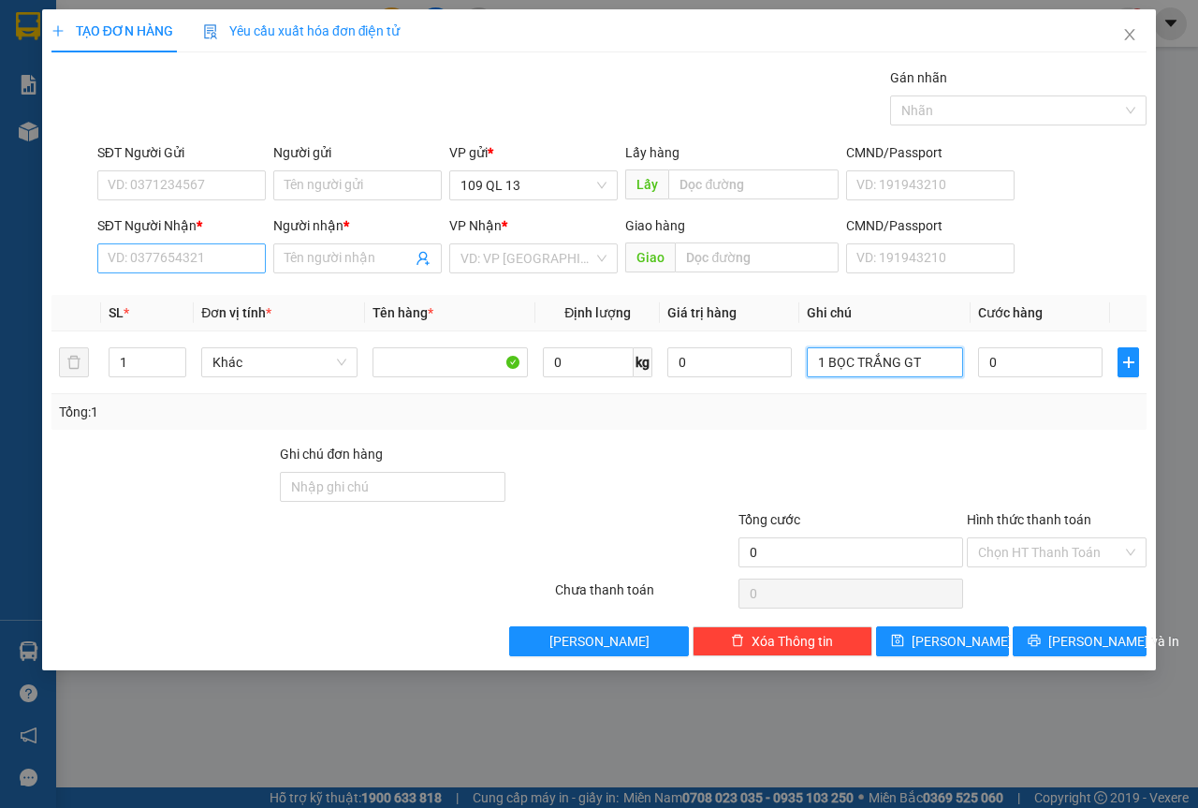
type input "1 BỌC TRẮNG GT"
click at [187, 256] on input "SĐT Người Nhận *" at bounding box center [181, 258] width 169 height 30
type input "0343430906"
type input "SANG"
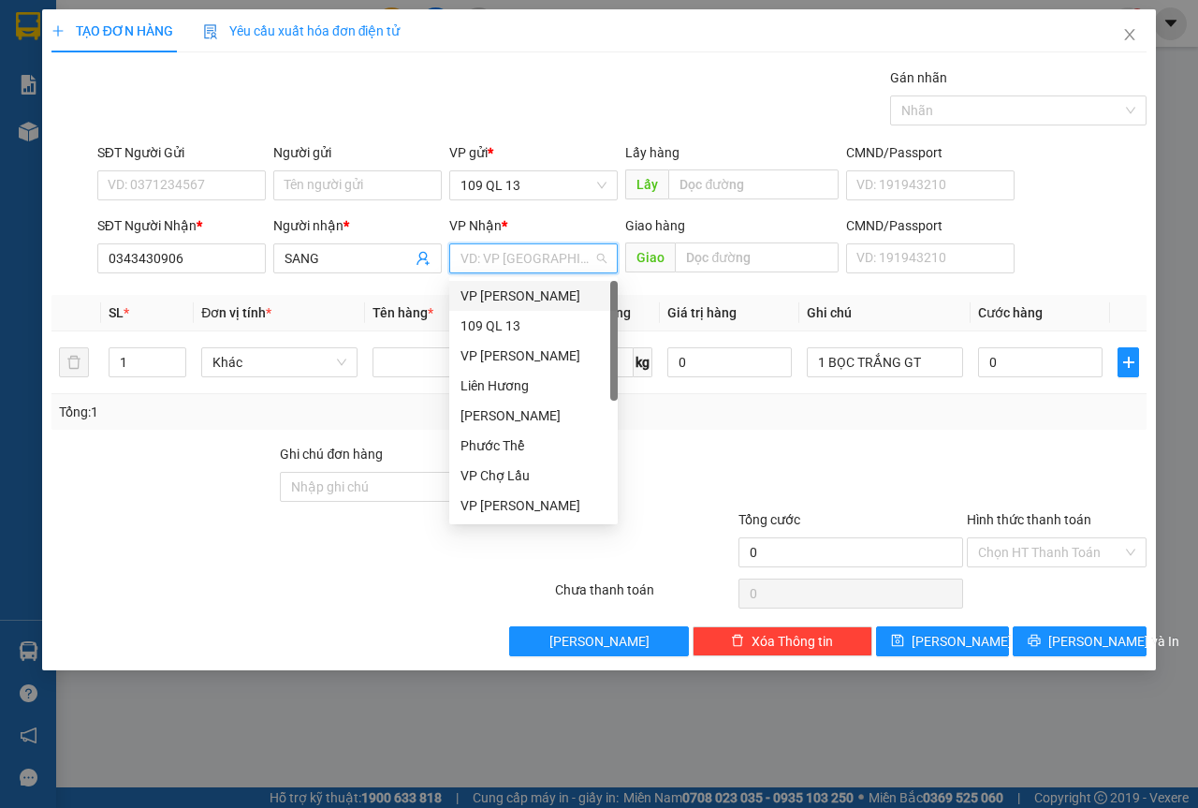
type input "V"
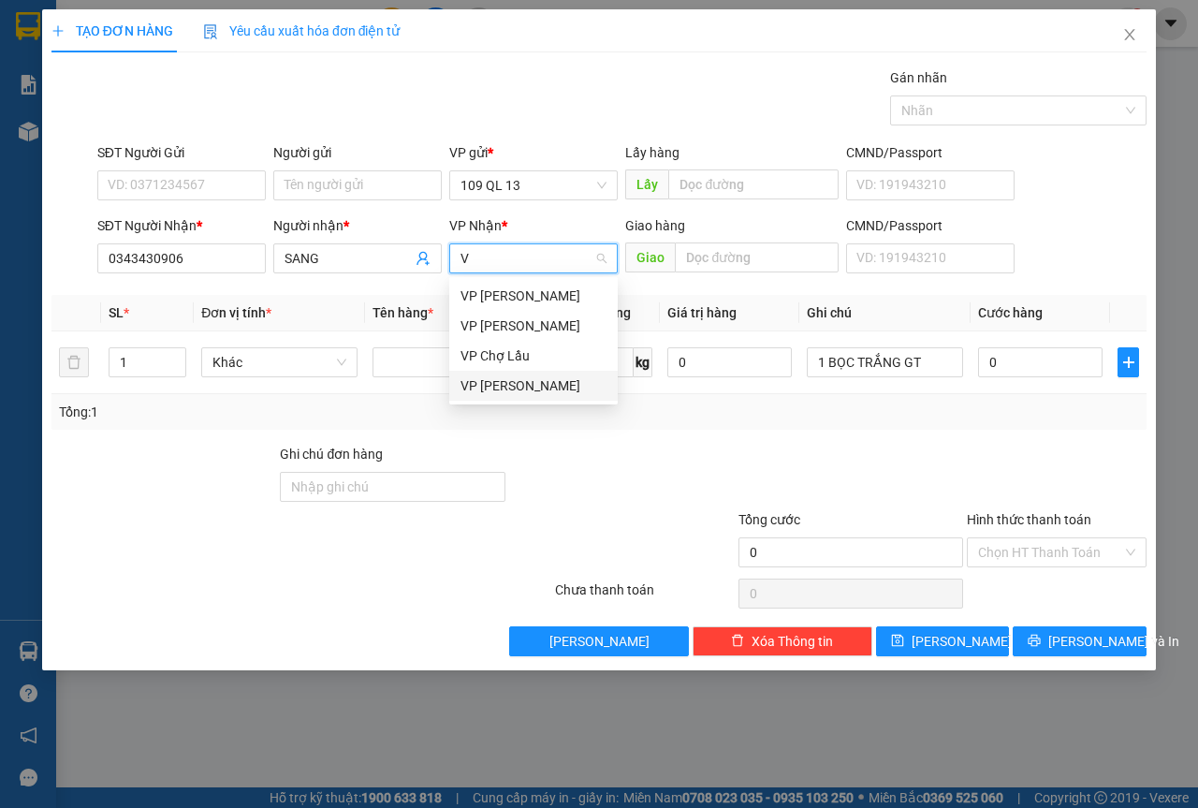
click at [525, 384] on div "VP [PERSON_NAME]" at bounding box center [534, 385] width 146 height 21
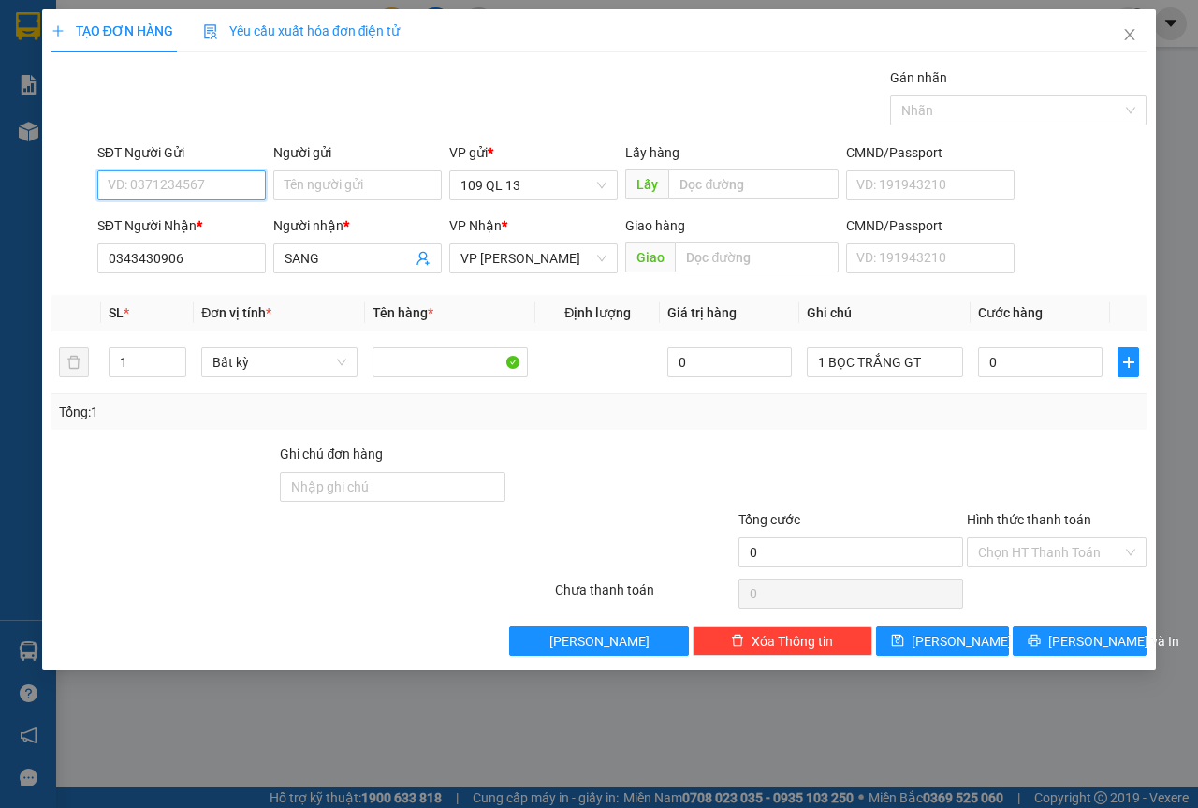
click at [220, 172] on input "SĐT Người Gửi" at bounding box center [181, 185] width 169 height 30
type input "0387956027"
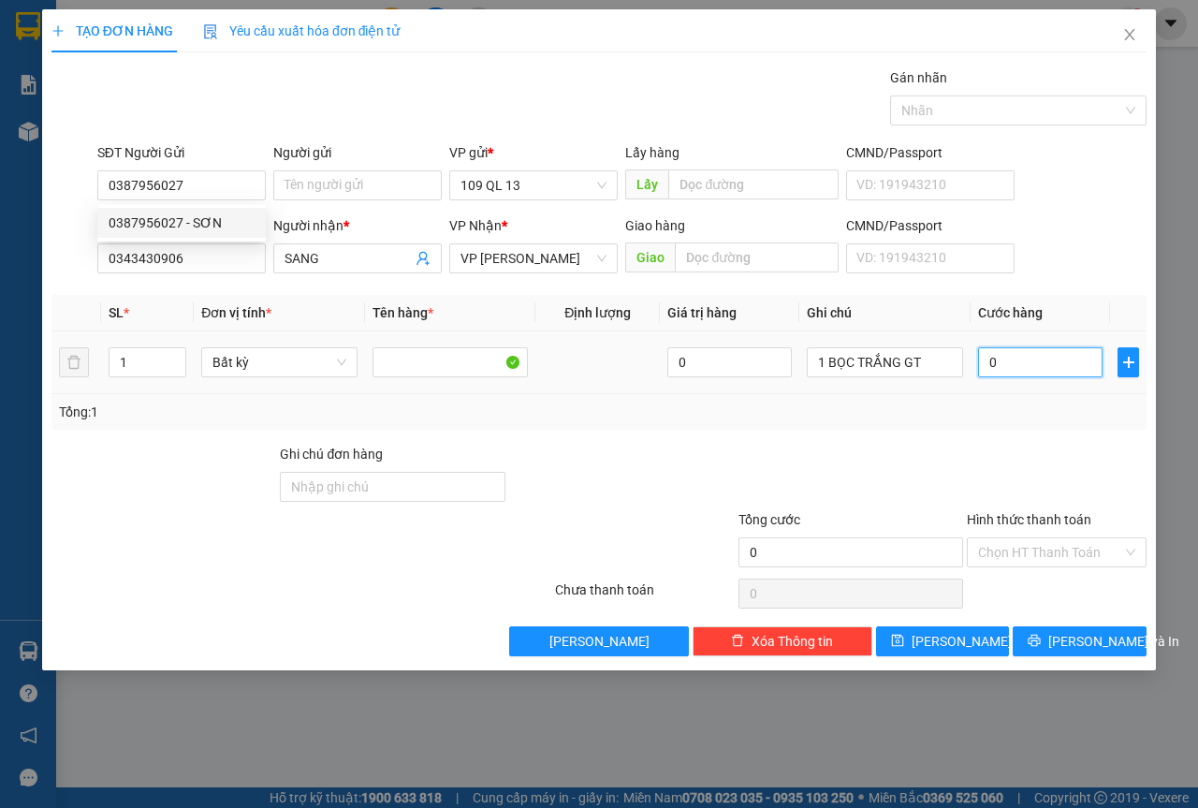
click at [1016, 375] on input "0" at bounding box center [1040, 362] width 125 height 30
type input "3"
type input "30"
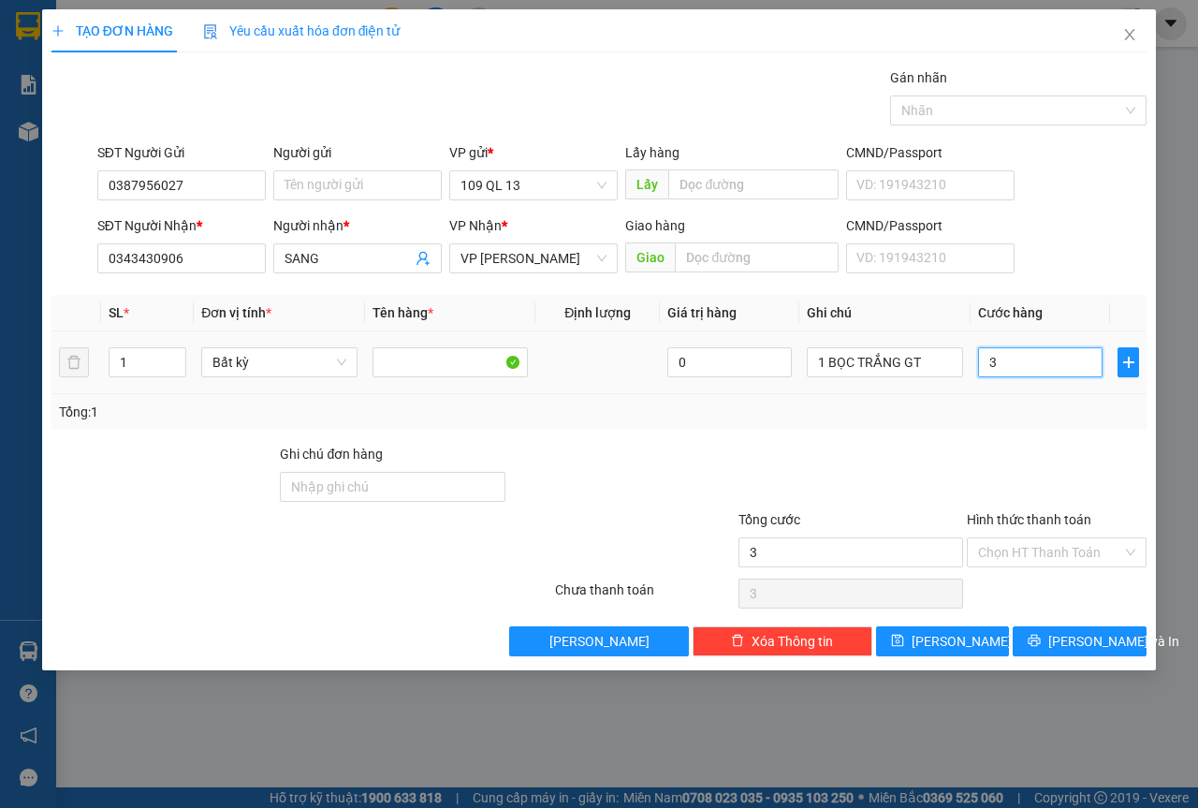
type input "30"
type input "30.000"
click at [1061, 183] on div "SĐT Người Gửi 0387956027 Người gửi Tên người gửi VP gửi * 109 QL 13 Lấy hàng Lấ…" at bounding box center [622, 175] width 1057 height 66
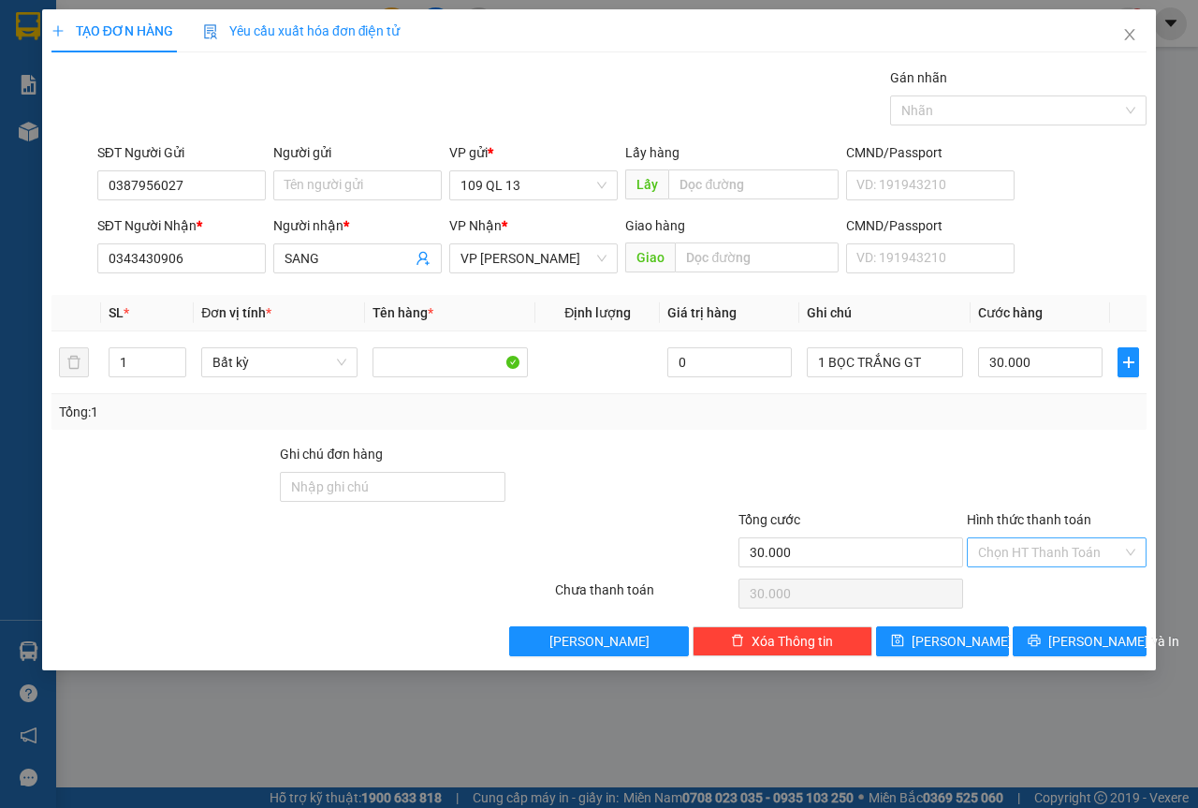
click at [1019, 544] on input "Hình thức thanh toán" at bounding box center [1050, 552] width 144 height 28
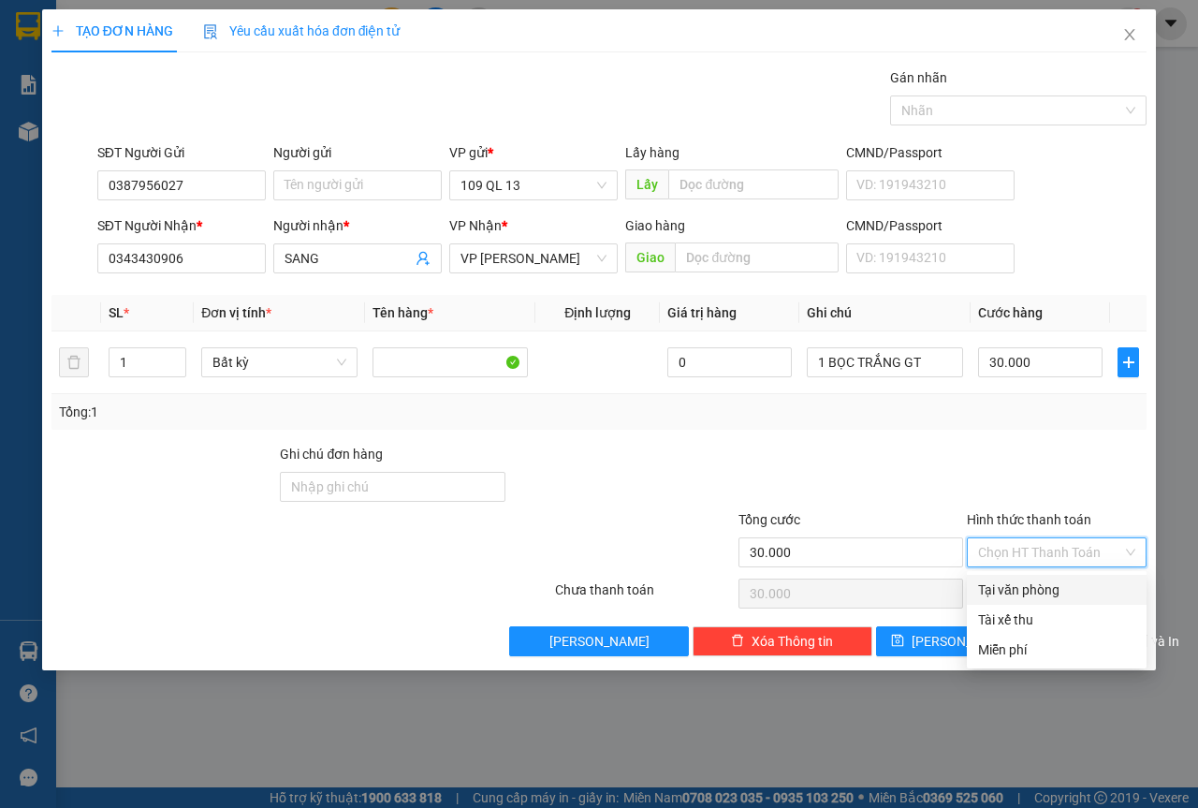
click at [1001, 584] on div "Tại văn phòng" at bounding box center [1056, 589] width 157 height 21
type input "0"
click at [1035, 635] on button "[PERSON_NAME] và In" at bounding box center [1080, 641] width 134 height 30
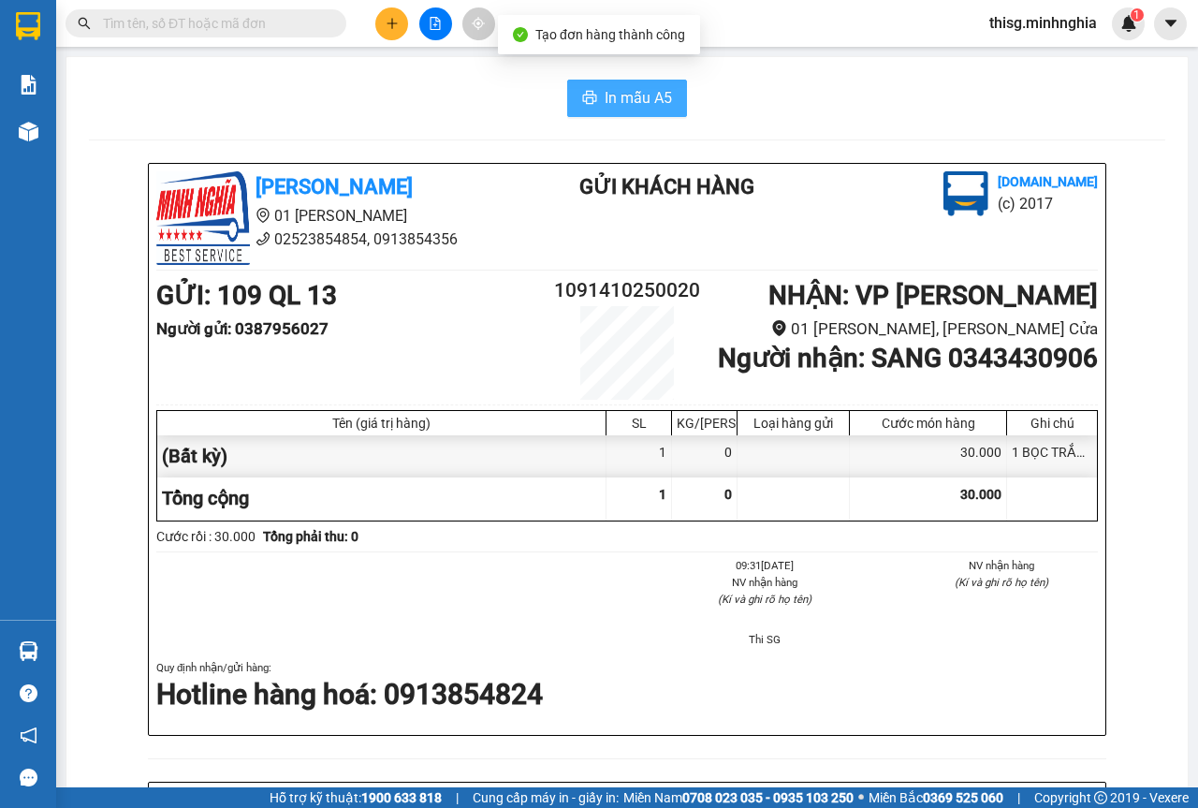
click at [666, 98] on button "In mẫu A5" at bounding box center [627, 98] width 120 height 37
click at [389, 43] on div "Kết quả tìm kiếm ( 0 ) Bộ lọc No Data thisg.minhnghia 1" at bounding box center [599, 23] width 1198 height 47
click at [393, 36] on button at bounding box center [391, 23] width 33 height 33
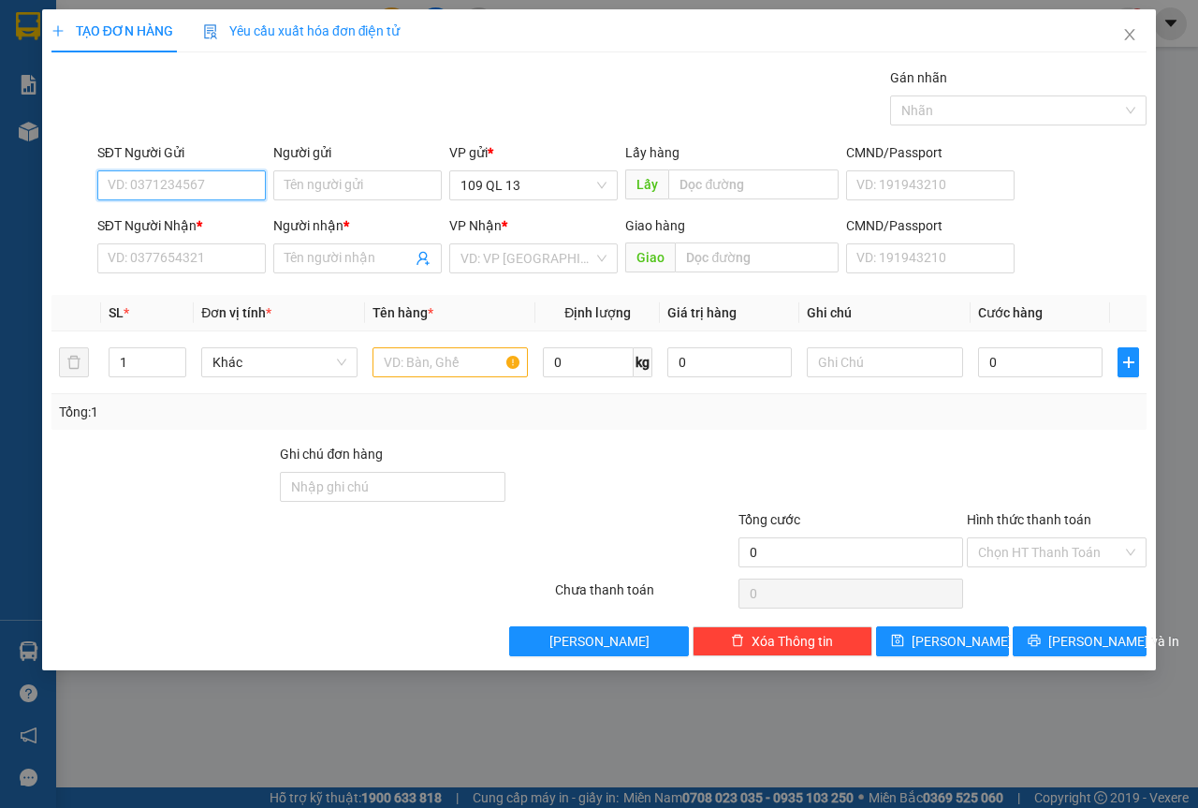
click at [255, 187] on input "SĐT Người Gửi" at bounding box center [181, 185] width 169 height 30
click at [233, 215] on div "0941159232 - LINH" at bounding box center [182, 223] width 146 height 21
type input "0941159232"
type input "LINH"
type input "0917800917"
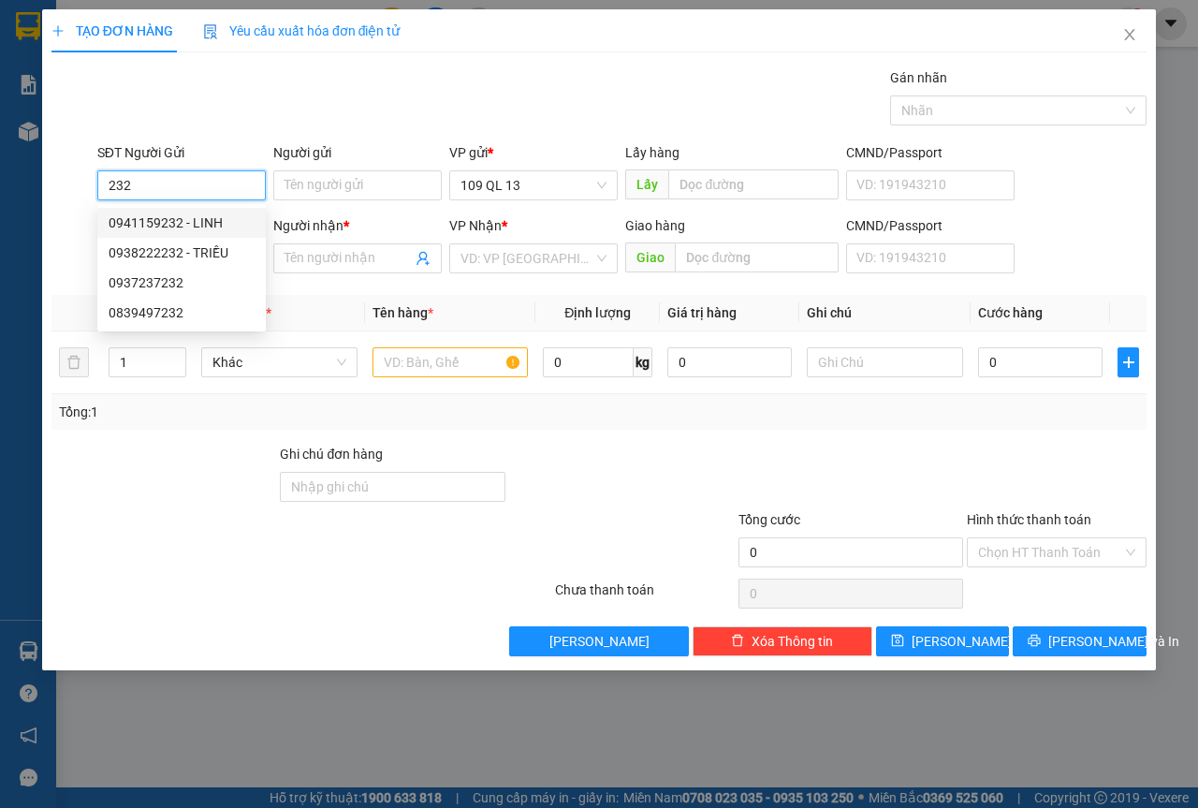
type input "LUYỆN"
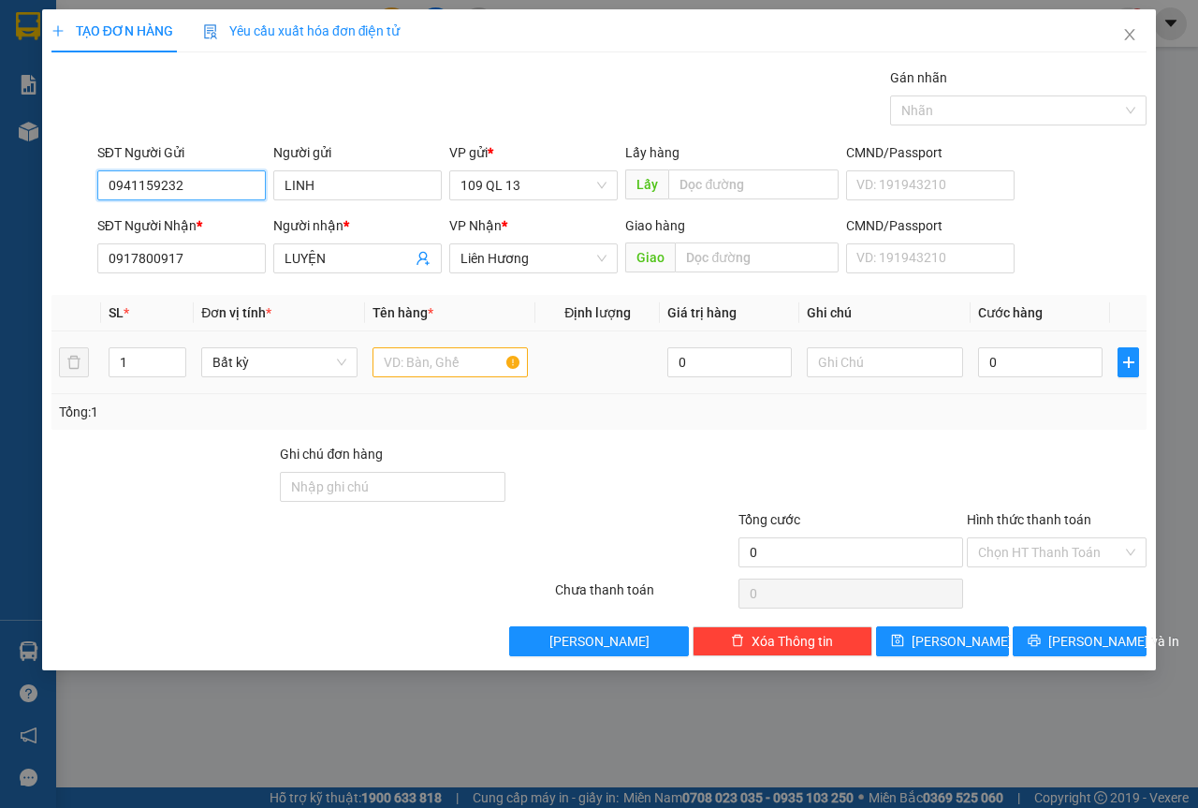
type input "0941159232"
click at [464, 372] on input "text" at bounding box center [451, 362] width 156 height 30
type input "2"
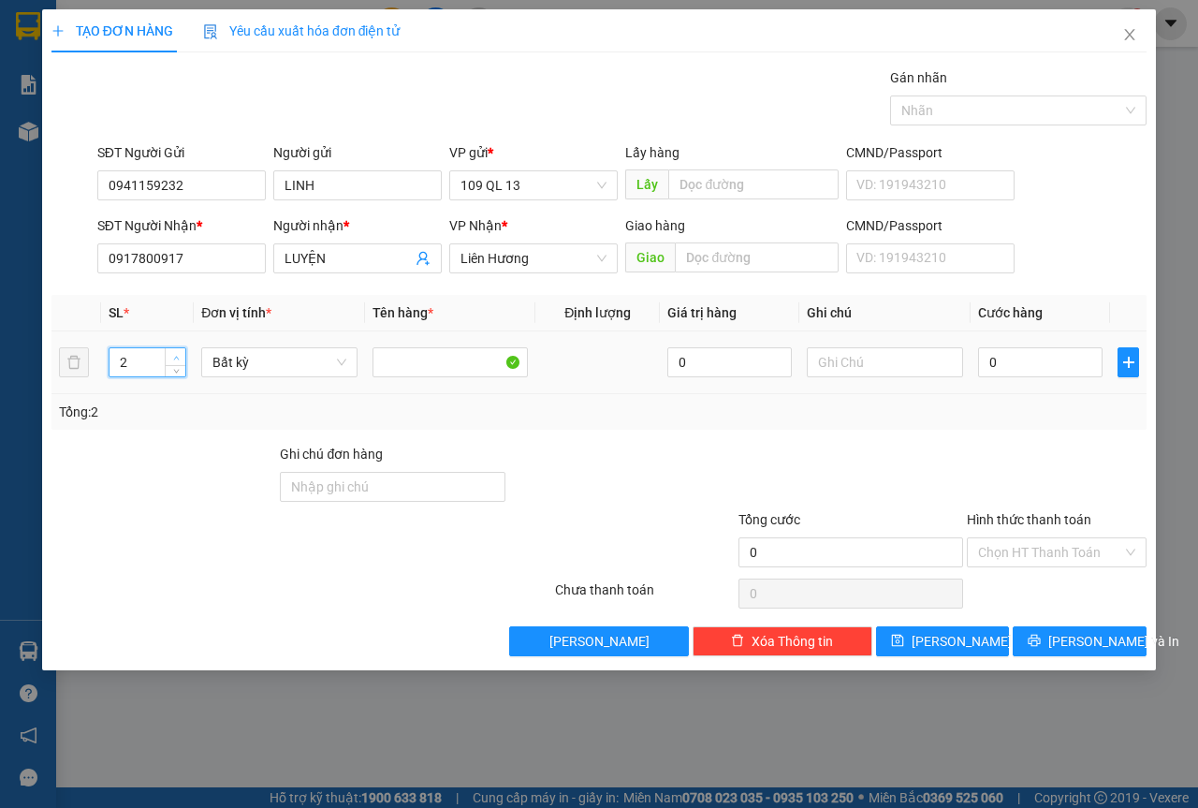
click at [185, 356] on span "Increase Value" at bounding box center [175, 356] width 21 height 17
click at [908, 357] on input "text" at bounding box center [885, 362] width 156 height 30
type input "2 THX ĐL"
type input "1"
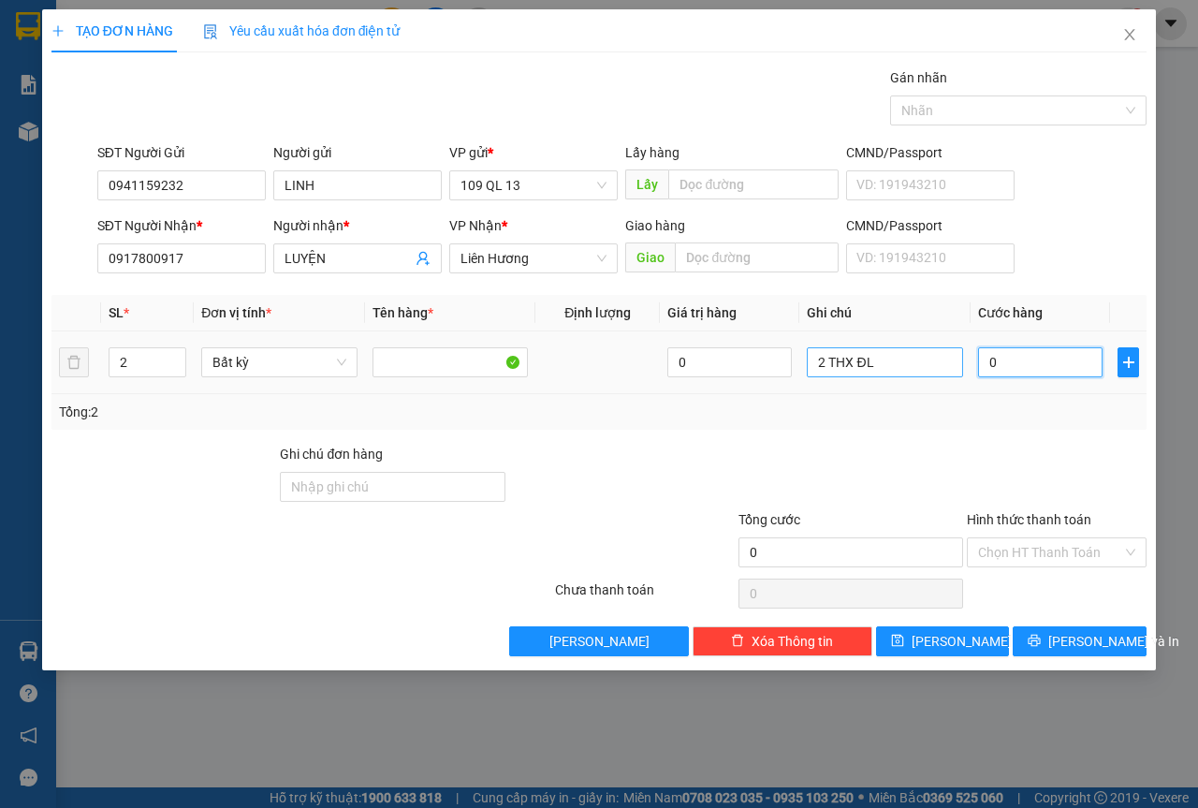
type input "1"
type input "14"
type input "140"
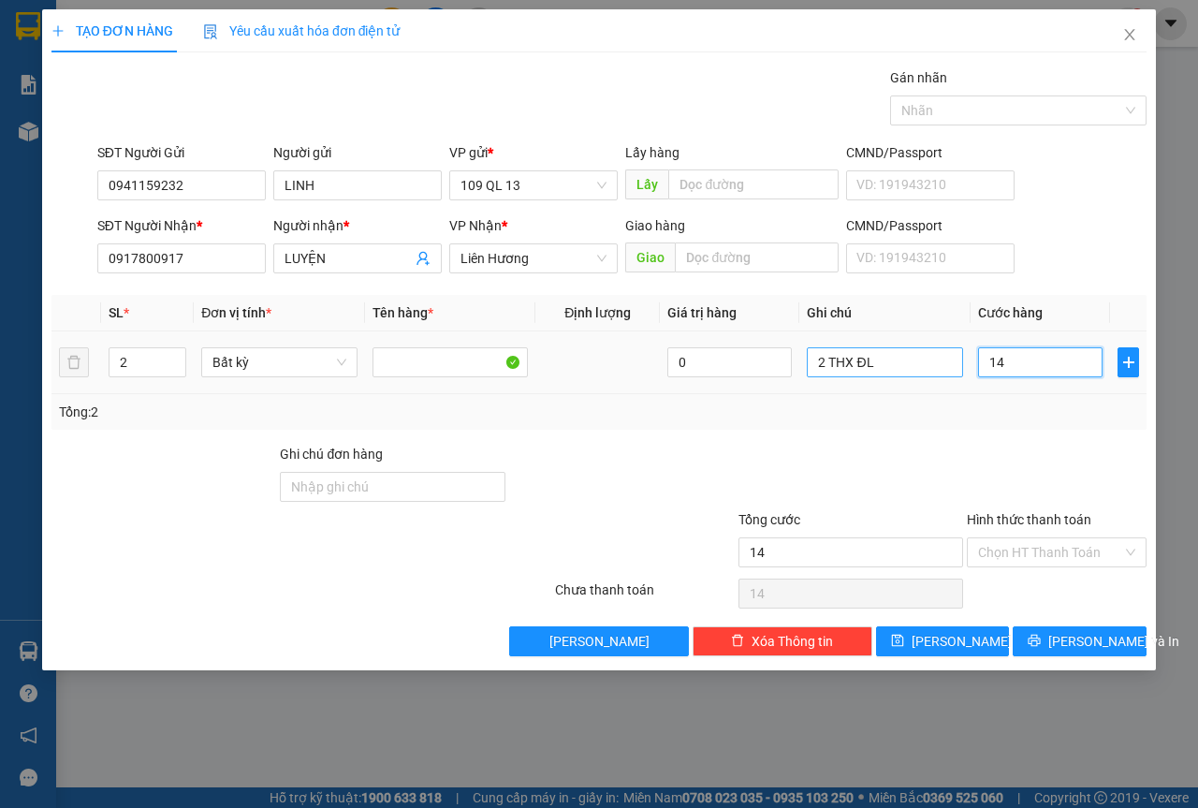
type input "140"
type input "140.000"
click at [1034, 568] on div "Hình thức thanh toán Chọn HT Thanh Toán" at bounding box center [1057, 542] width 180 height 66
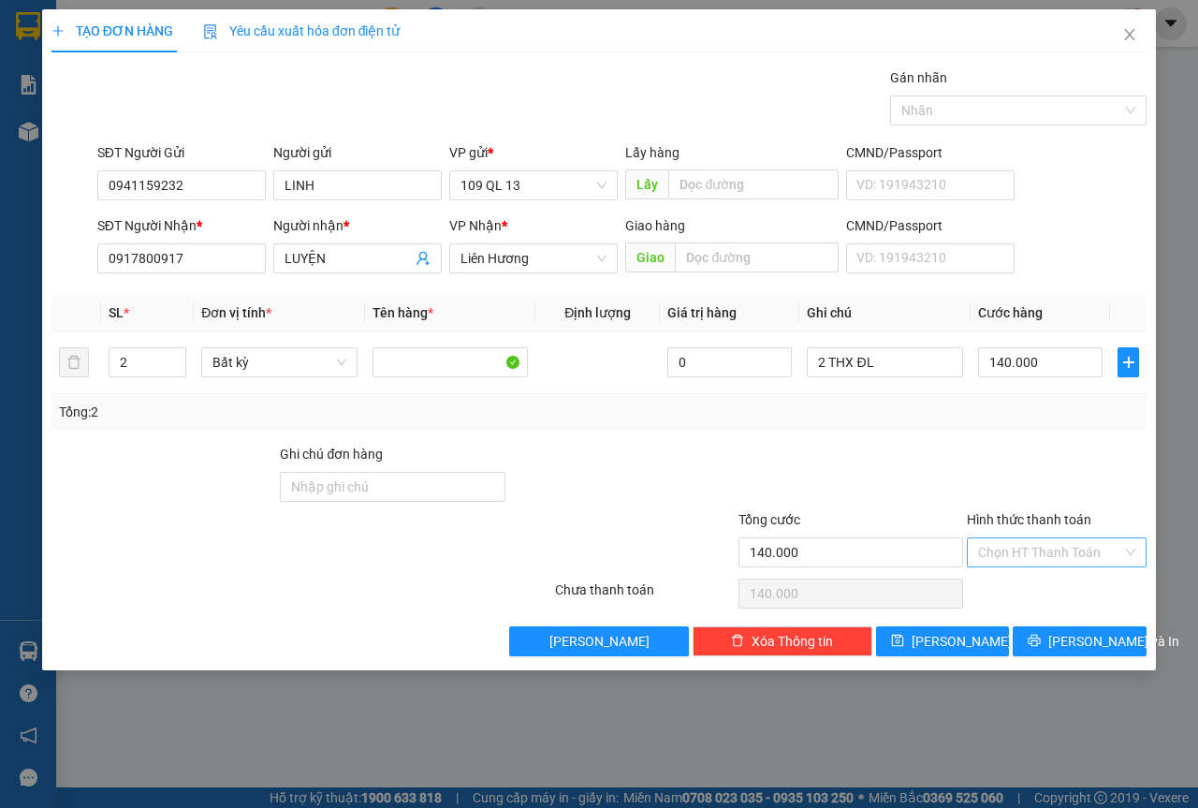
click at [1035, 560] on input "Hình thức thanh toán" at bounding box center [1050, 552] width 144 height 28
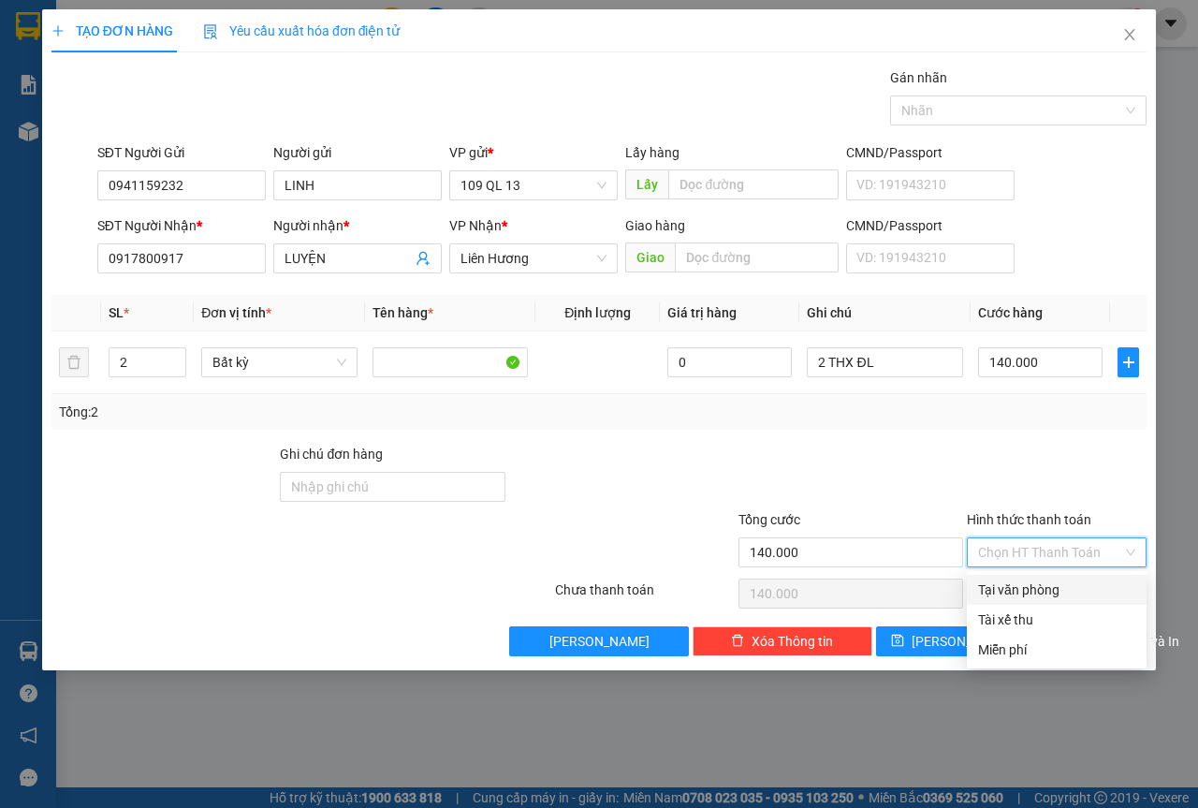
click at [1035, 583] on div "Tại văn phòng" at bounding box center [1056, 589] width 157 height 21
type input "0"
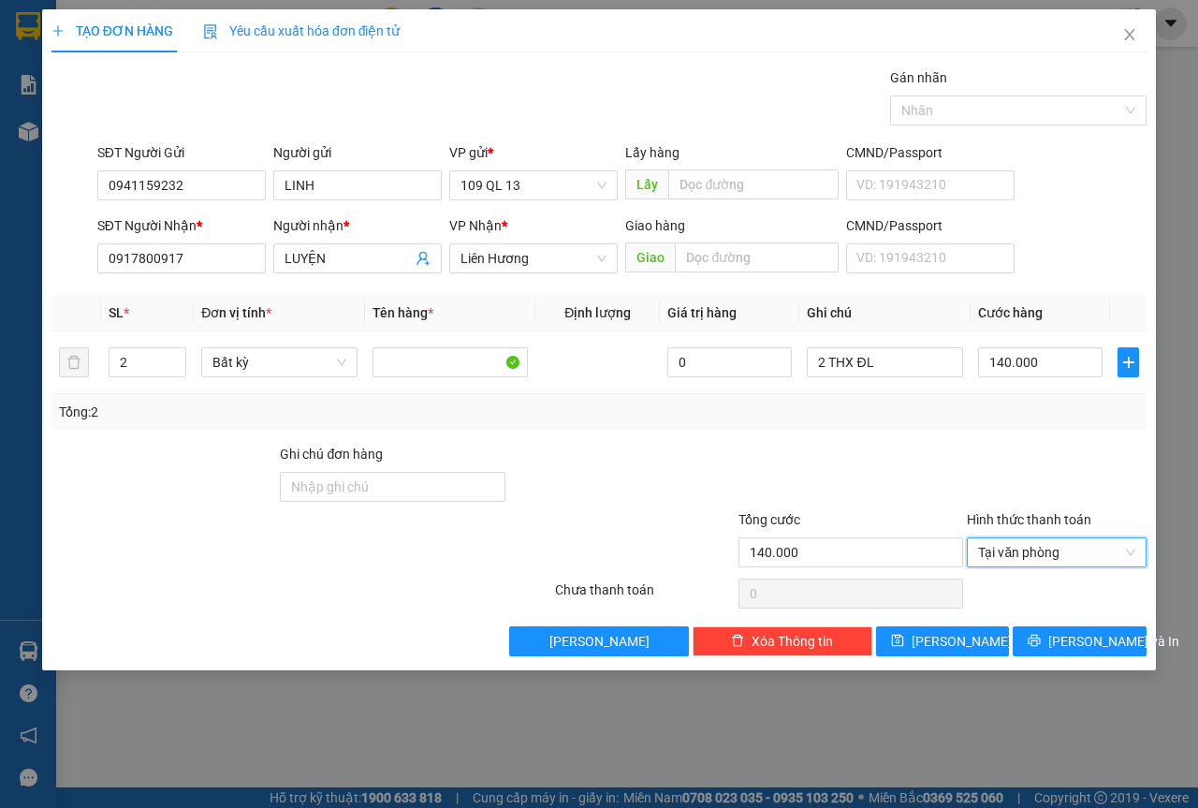
click at [1091, 623] on div "Transit Pickup Surcharge Ids Transit Deliver Surcharge Ids Transit Deliver Surc…" at bounding box center [598, 361] width 1095 height 589
click at [1095, 638] on span "[PERSON_NAME] và In" at bounding box center [1114, 641] width 131 height 21
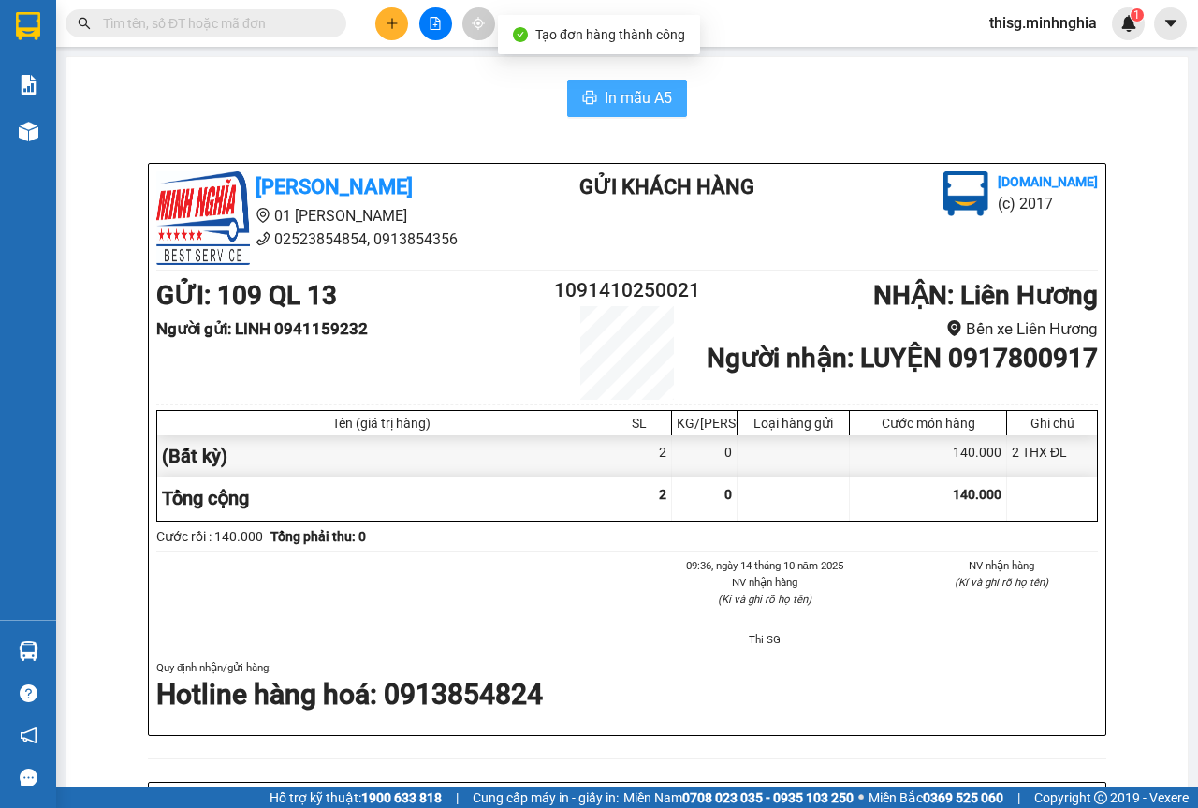
click at [635, 86] on span "In mẫu A5" at bounding box center [638, 97] width 67 height 23
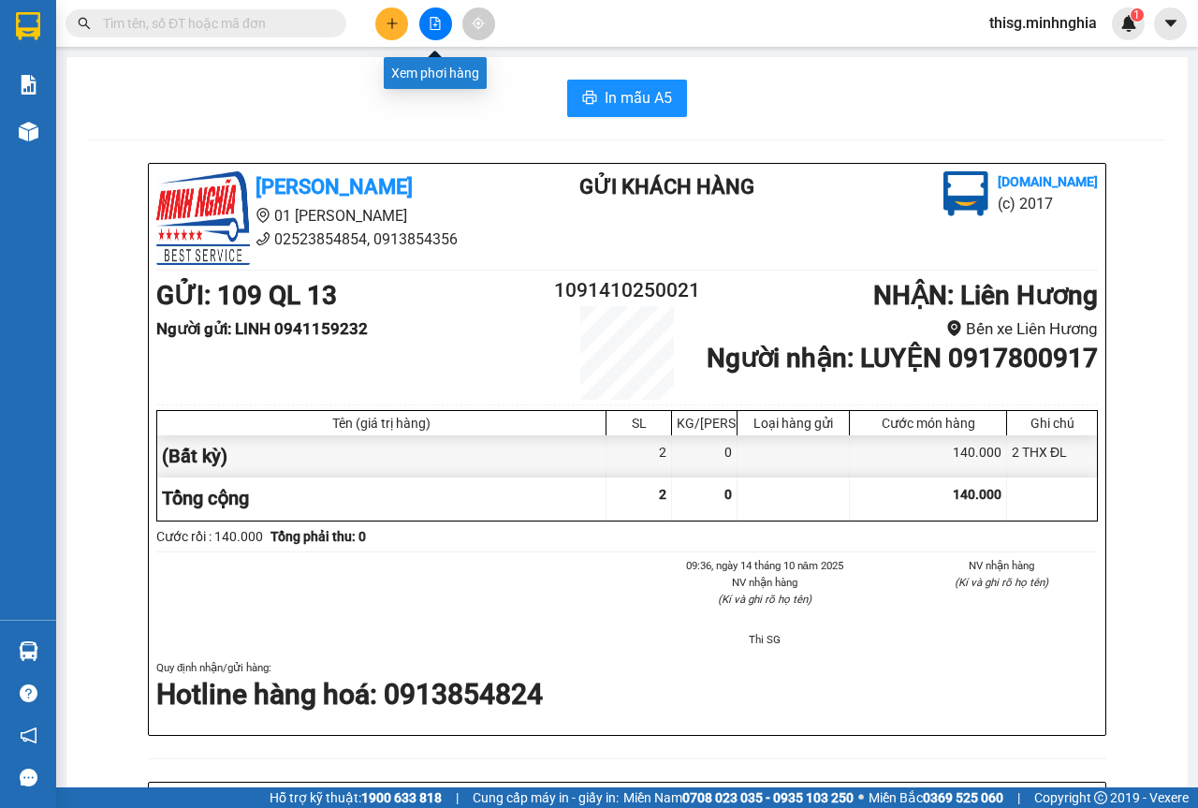
click at [407, 24] on button at bounding box center [391, 23] width 33 height 33
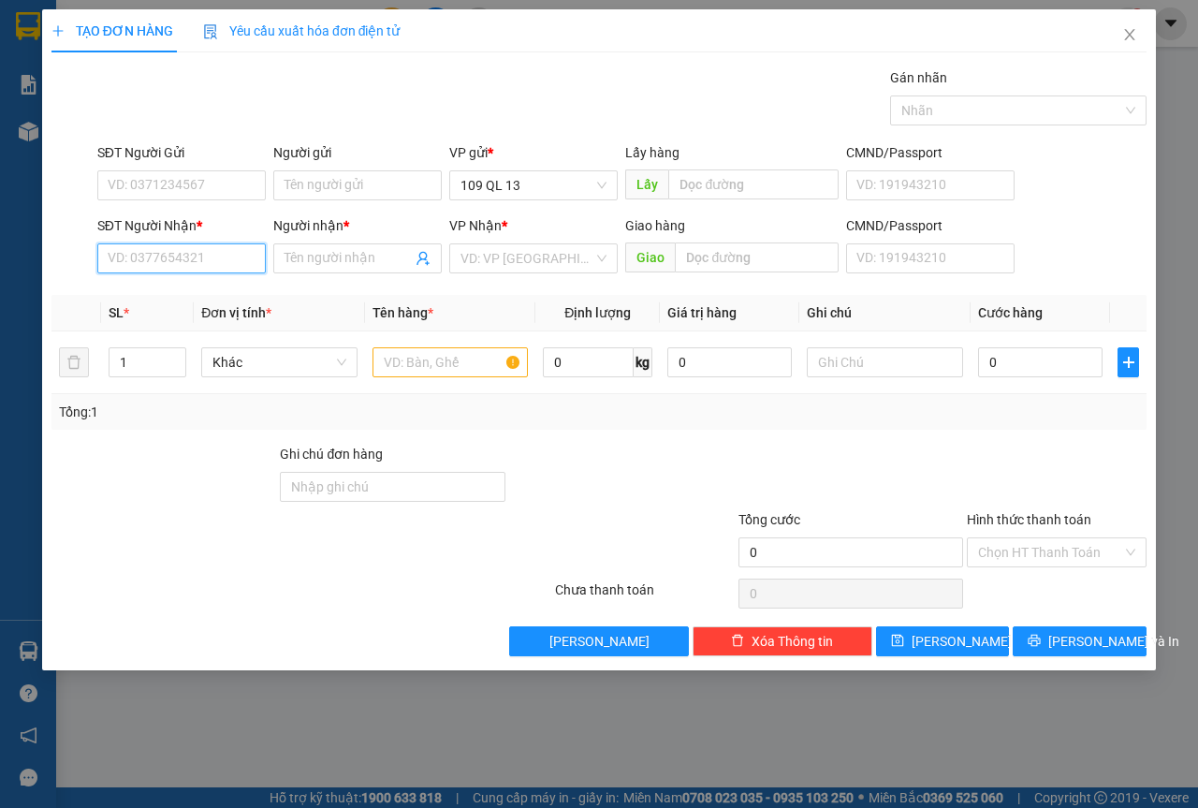
click at [228, 271] on input "SĐT Người Nhận *" at bounding box center [181, 258] width 169 height 30
click at [198, 300] on div "0944442472 - LOAN" at bounding box center [201, 296] width 184 height 21
type input "0944442472"
type input "LOAN"
type input "CX VĂN MƯỜI"
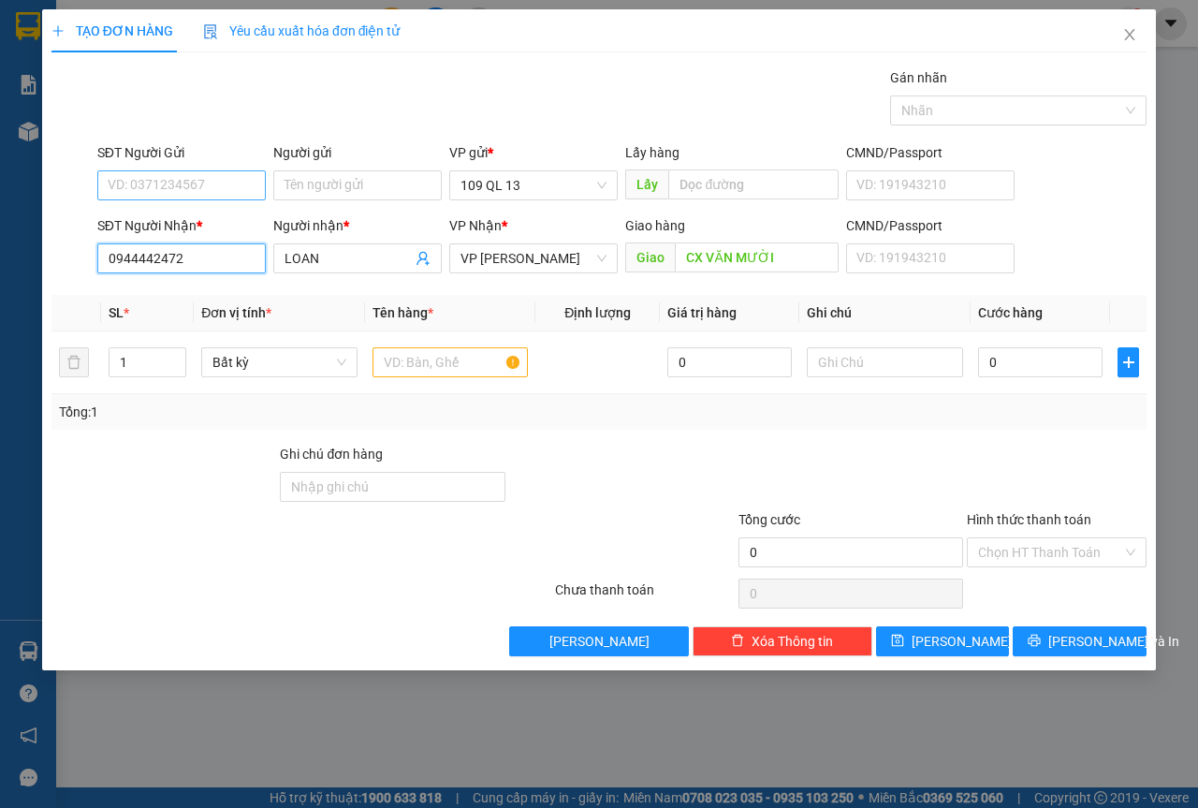
type input "0944442472"
click at [202, 185] on input "SĐT Người Gửi" at bounding box center [181, 185] width 169 height 30
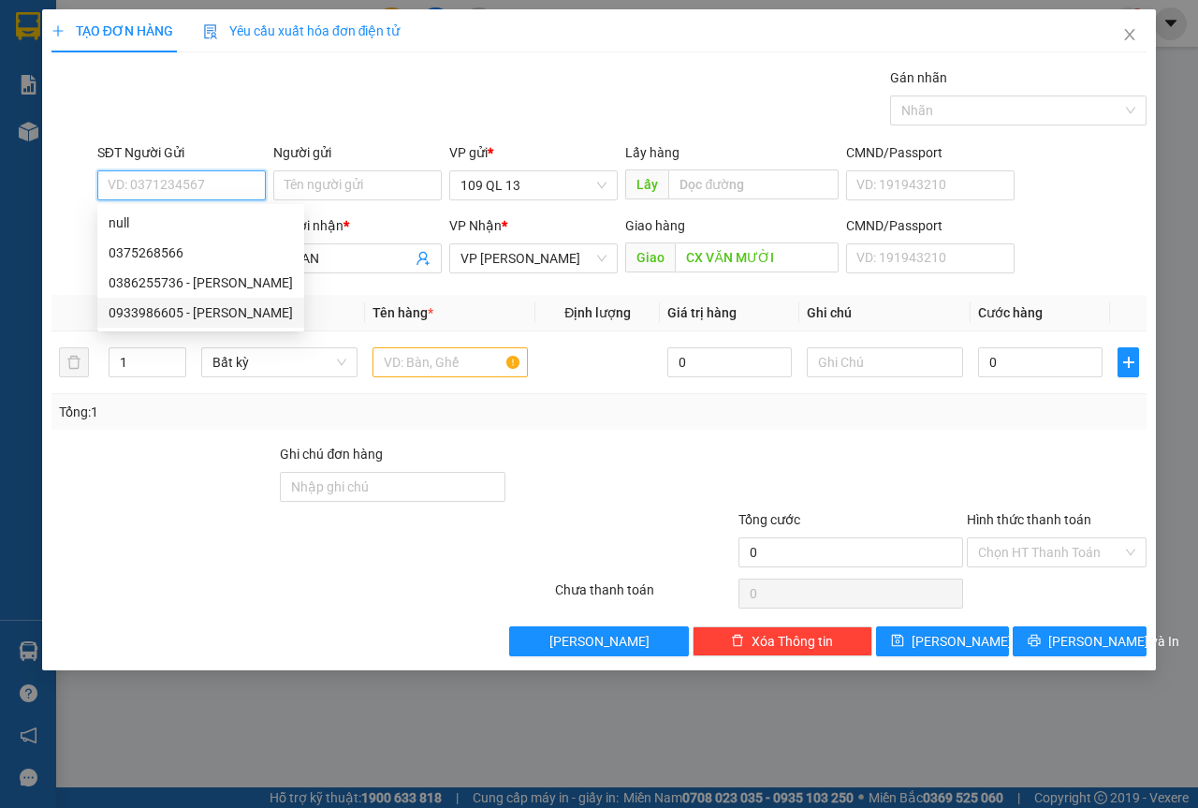
click at [200, 307] on div "0933986605 - [PERSON_NAME]" at bounding box center [201, 312] width 184 height 21
type input "0933986605"
type input "[PERSON_NAME]"
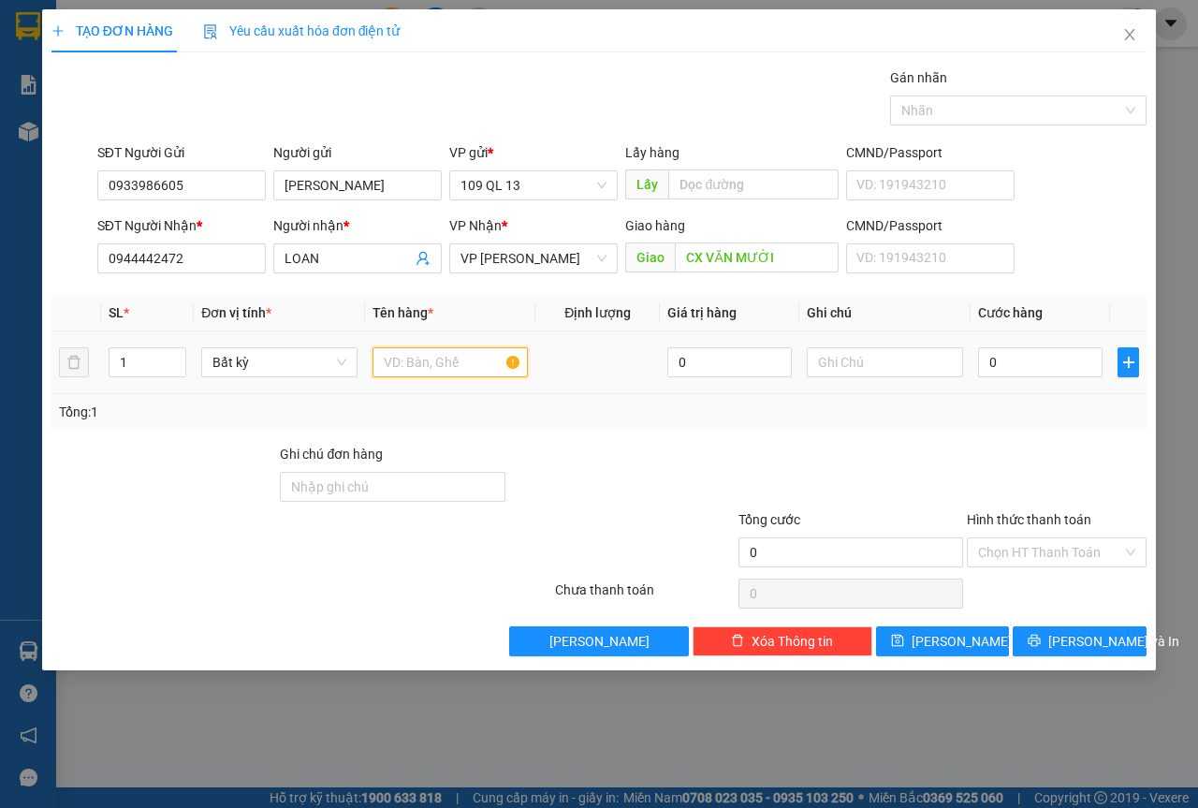
click at [452, 361] on input "text" at bounding box center [451, 362] width 156 height 30
type input "1 TH BÁNH BAO"
type input "6"
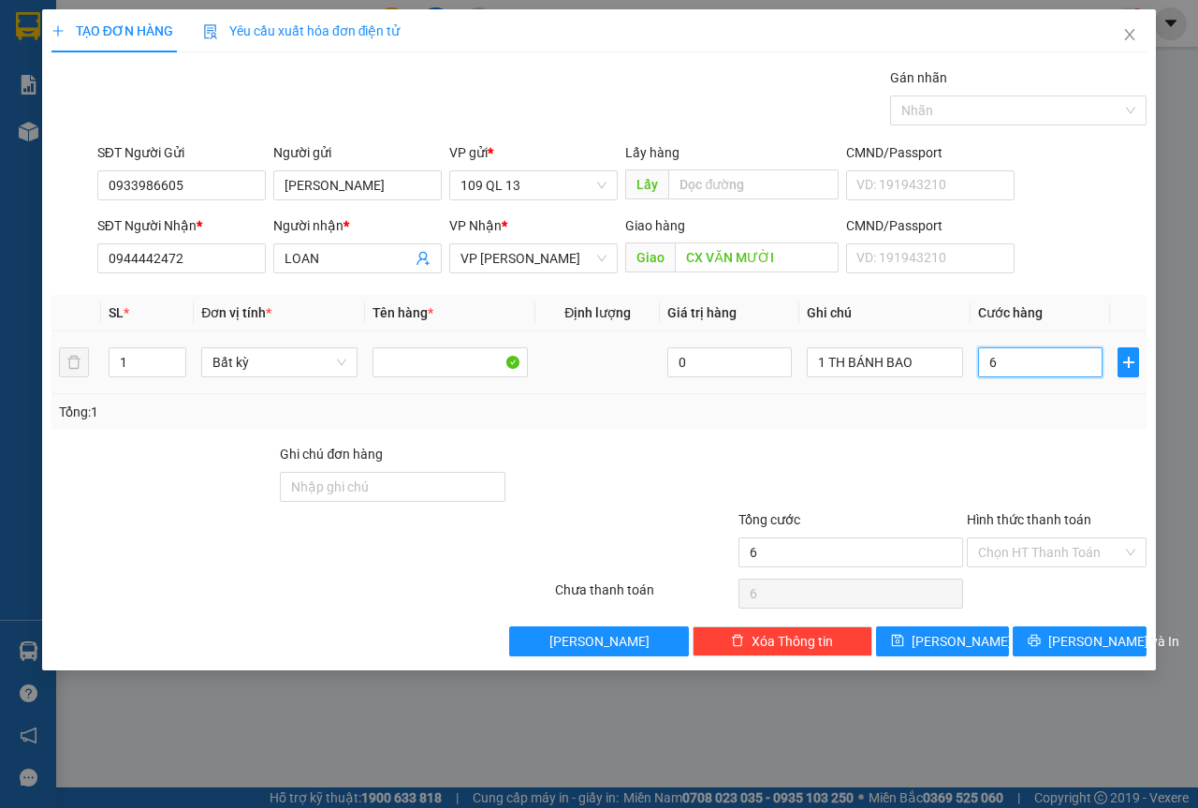
type input "60"
type input "60.000"
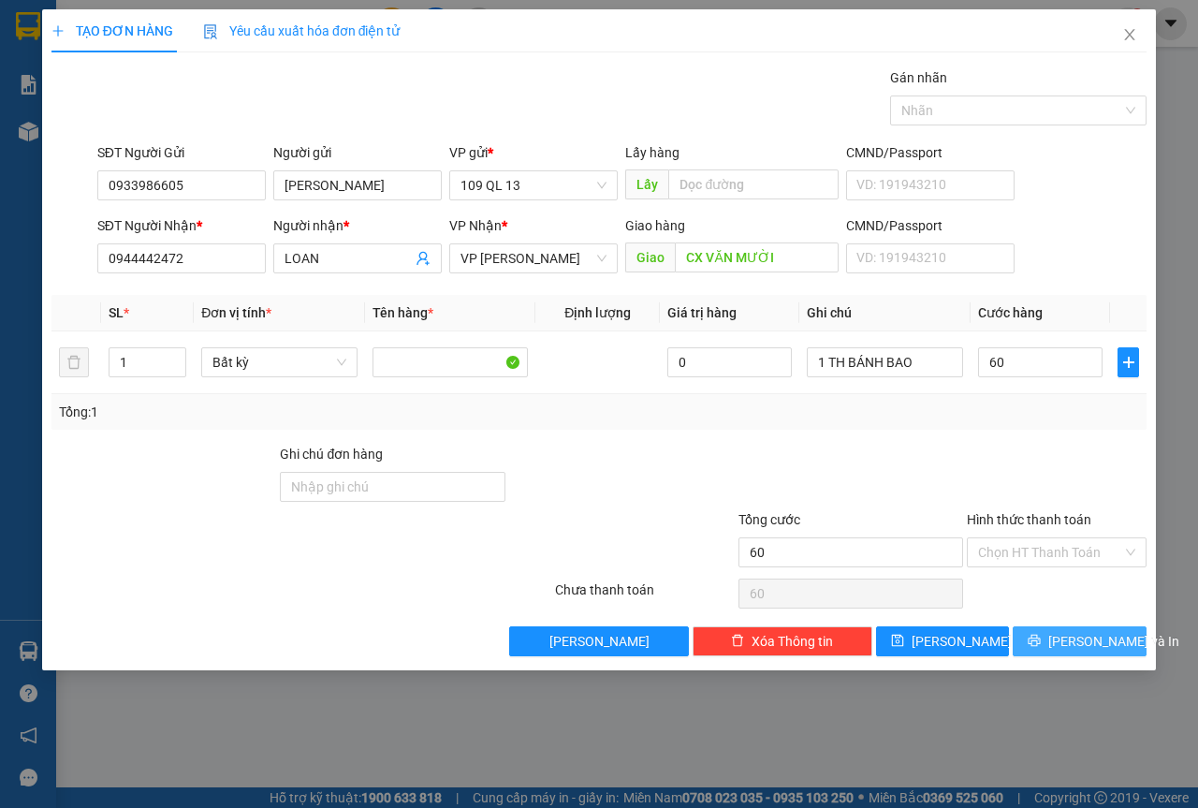
type input "60.000"
click at [1129, 652] on button "[PERSON_NAME] và In" at bounding box center [1080, 641] width 134 height 30
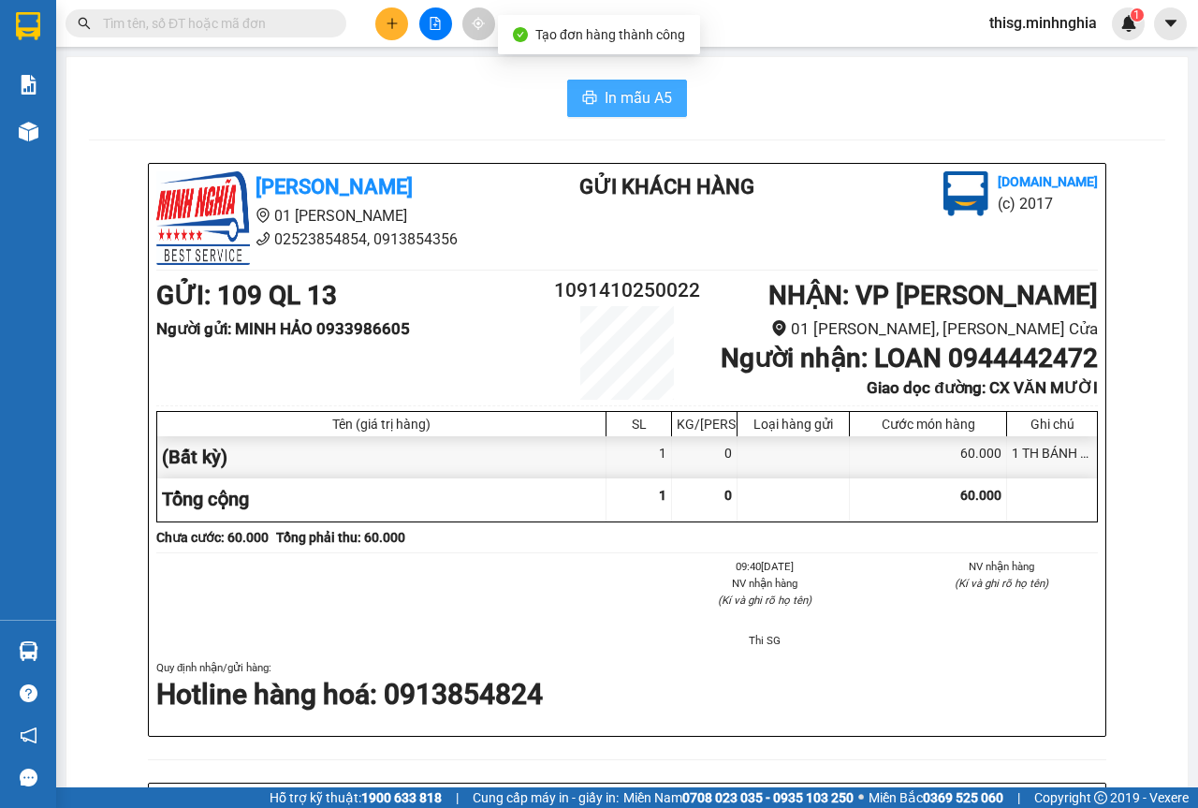
click at [609, 93] on span "In mẫu A5" at bounding box center [638, 97] width 67 height 23
click at [379, 8] on div at bounding box center [435, 23] width 140 height 33
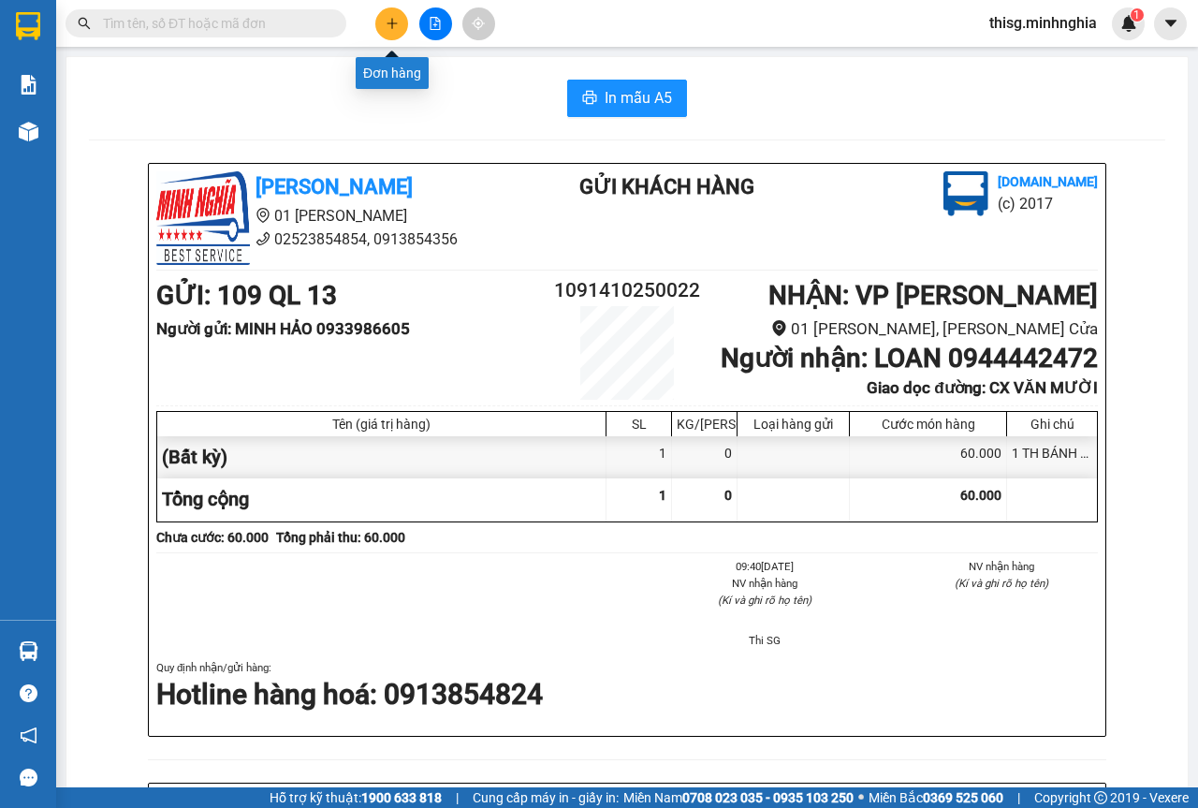
click at [379, 20] on button at bounding box center [391, 23] width 33 height 33
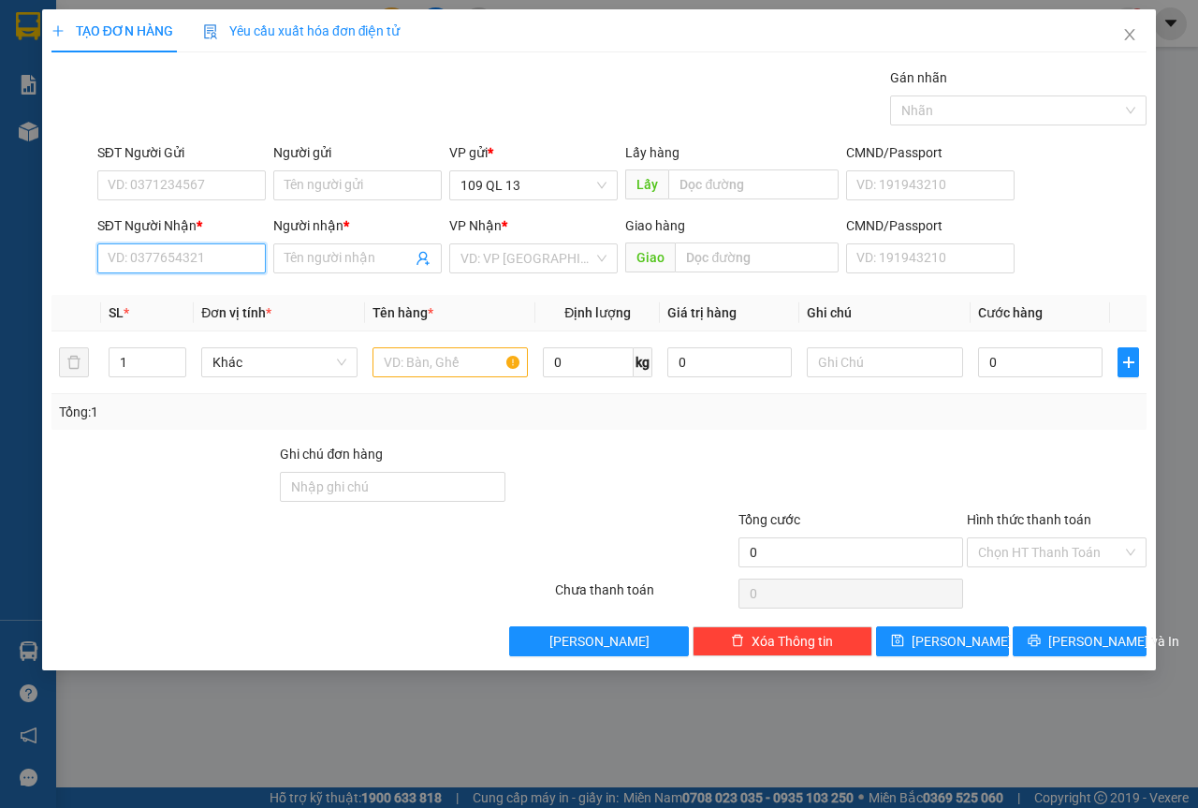
click at [190, 243] on input "SĐT Người Nhận *" at bounding box center [181, 258] width 169 height 30
type input "5656"
click at [195, 259] on input "5656" at bounding box center [181, 258] width 169 height 30
type input "0347595.656"
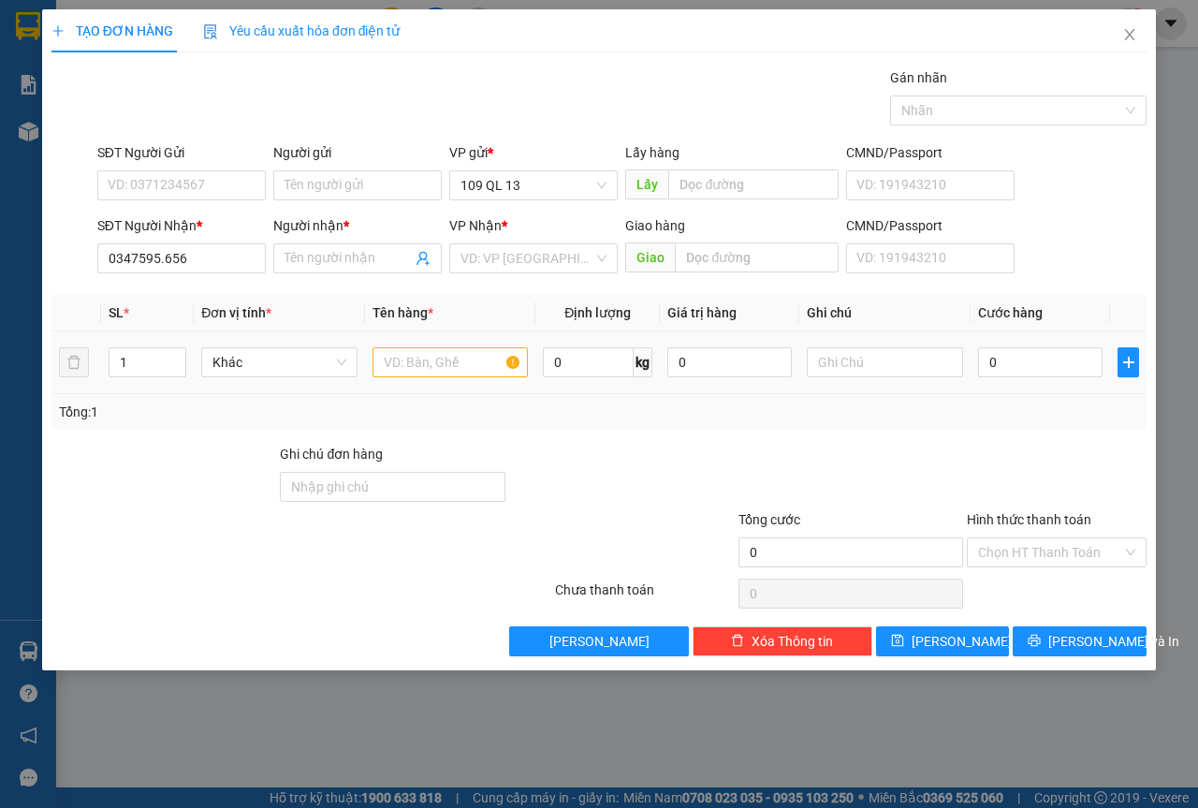
click at [447, 347] on div at bounding box center [451, 362] width 156 height 37
click at [446, 353] on input "text" at bounding box center [451, 362] width 156 height 30
drag, startPoint x: 363, startPoint y: 260, endPoint x: 350, endPoint y: 252, distance: 15.6
click at [357, 257] on input "Người nhận *" at bounding box center [348, 258] width 127 height 21
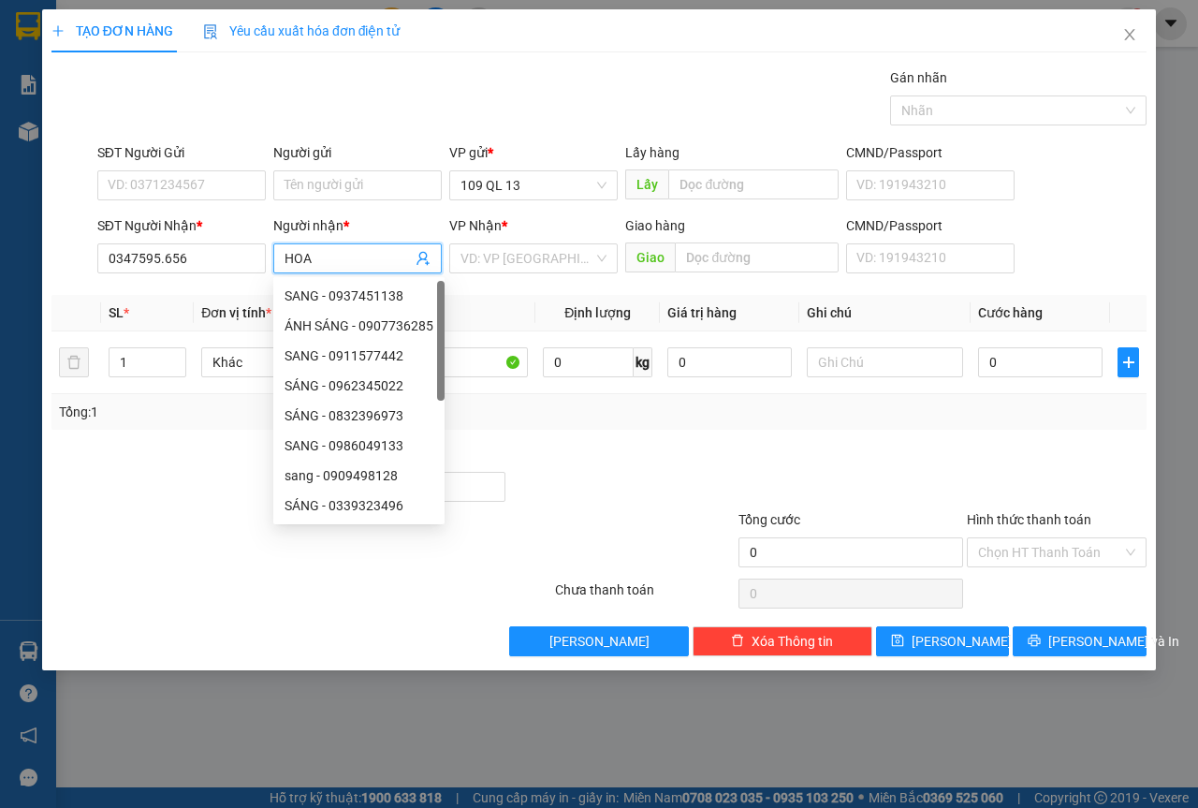
type input "HOA"
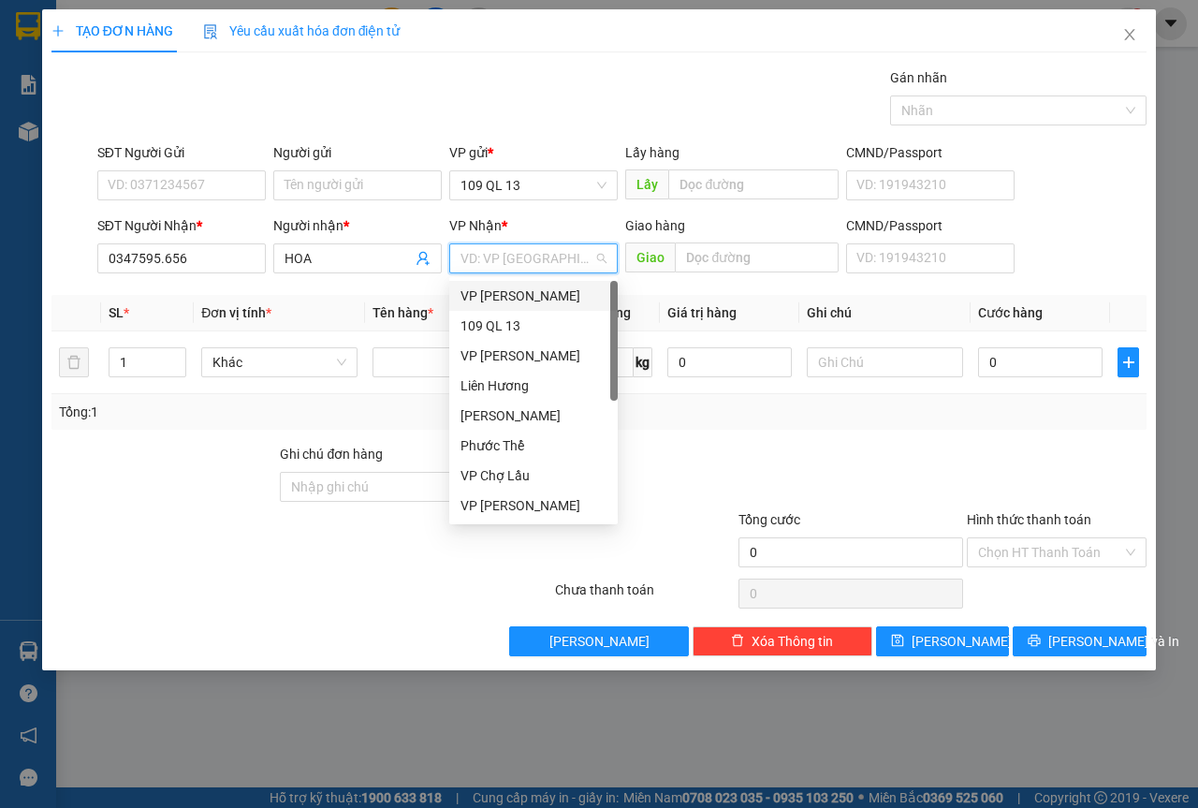
type input "V"
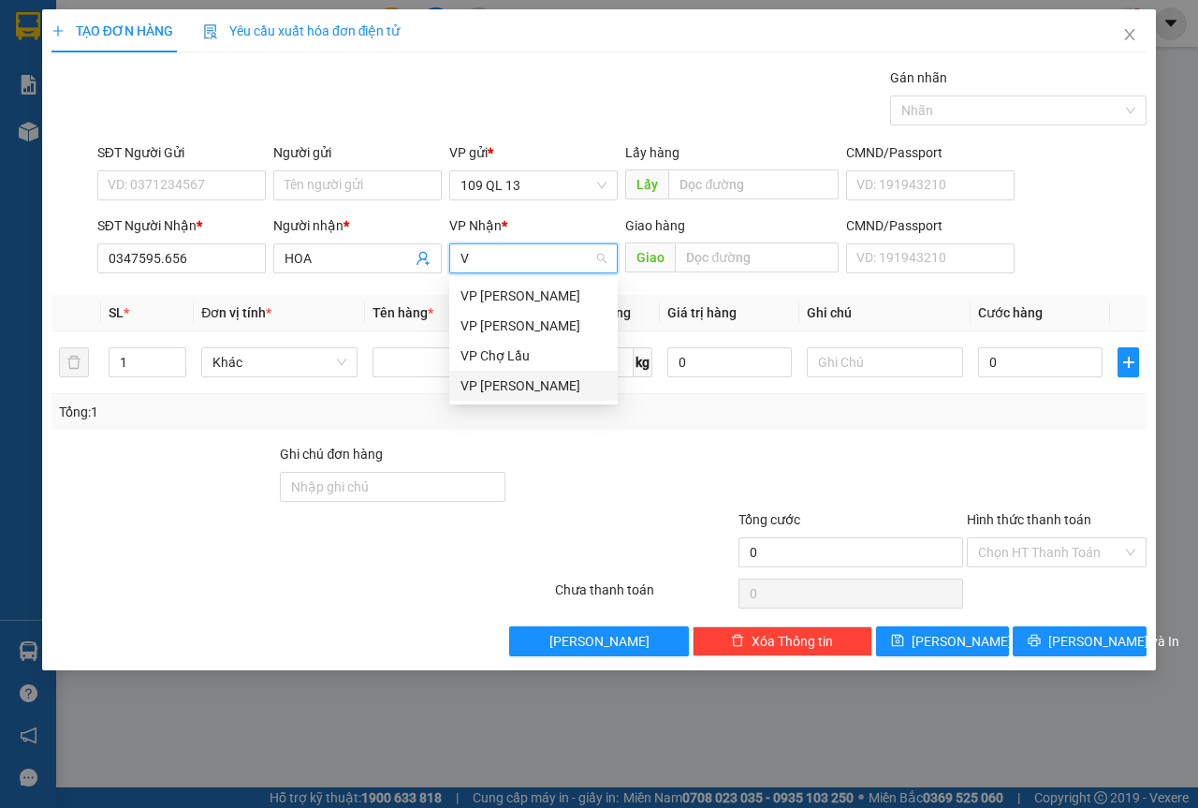
click at [527, 382] on div "VP [PERSON_NAME]" at bounding box center [534, 385] width 146 height 21
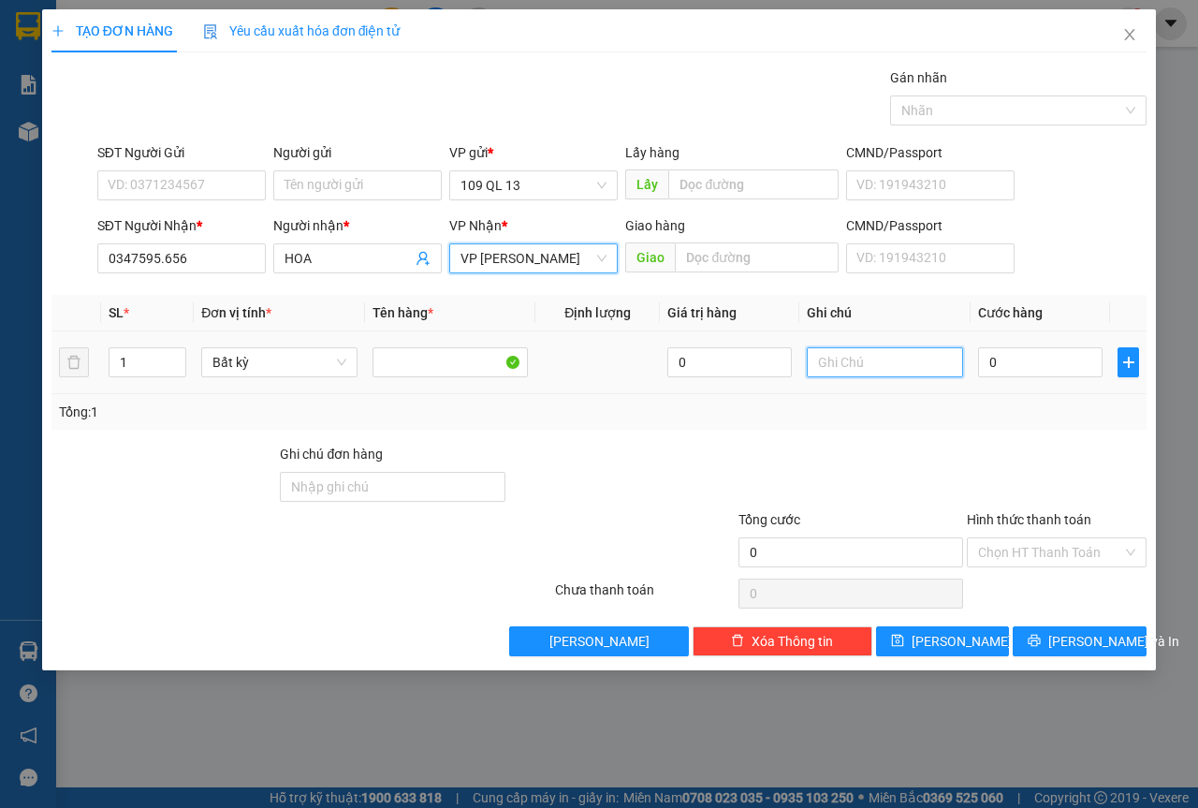
click at [873, 347] on input "text" at bounding box center [885, 362] width 156 height 30
type input "1 KIỆN ĐEN LK"
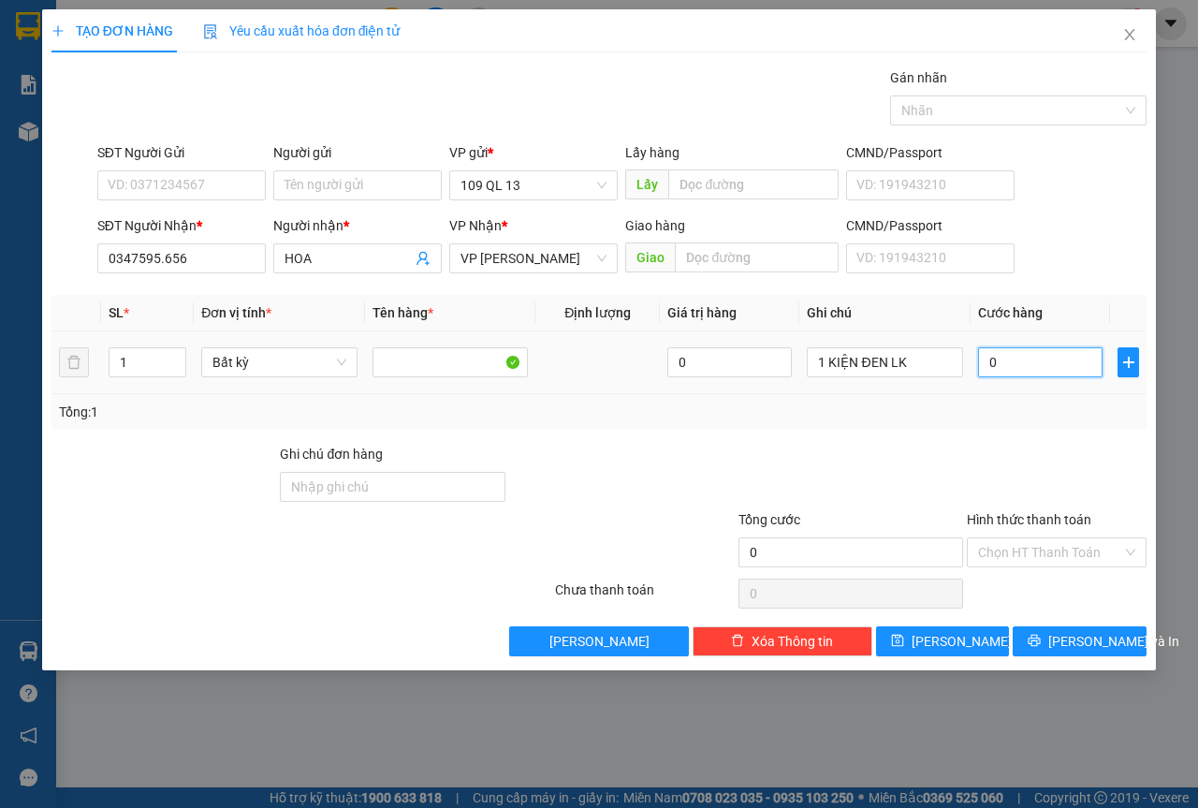
type input "07"
type input "7"
type input "070"
type input "70"
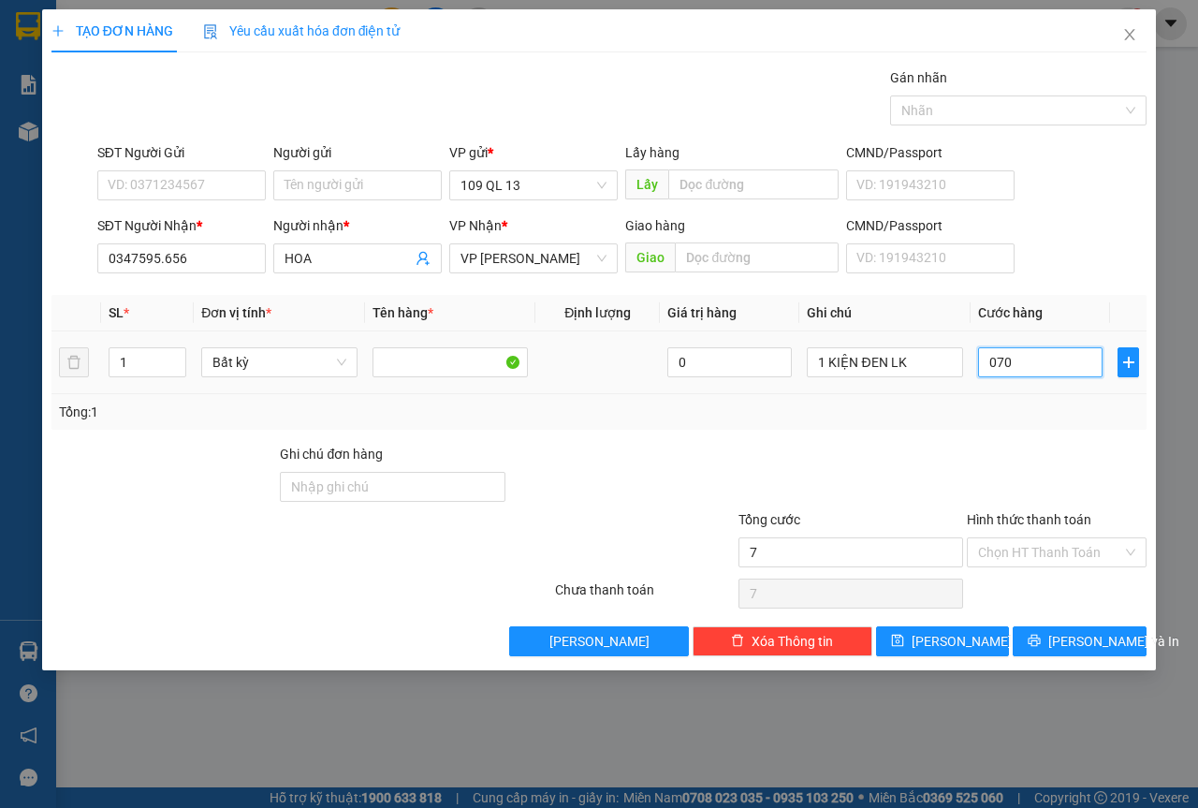
type input "70"
type input "70.000"
click at [1145, 645] on button "[PERSON_NAME] và In" at bounding box center [1080, 641] width 134 height 30
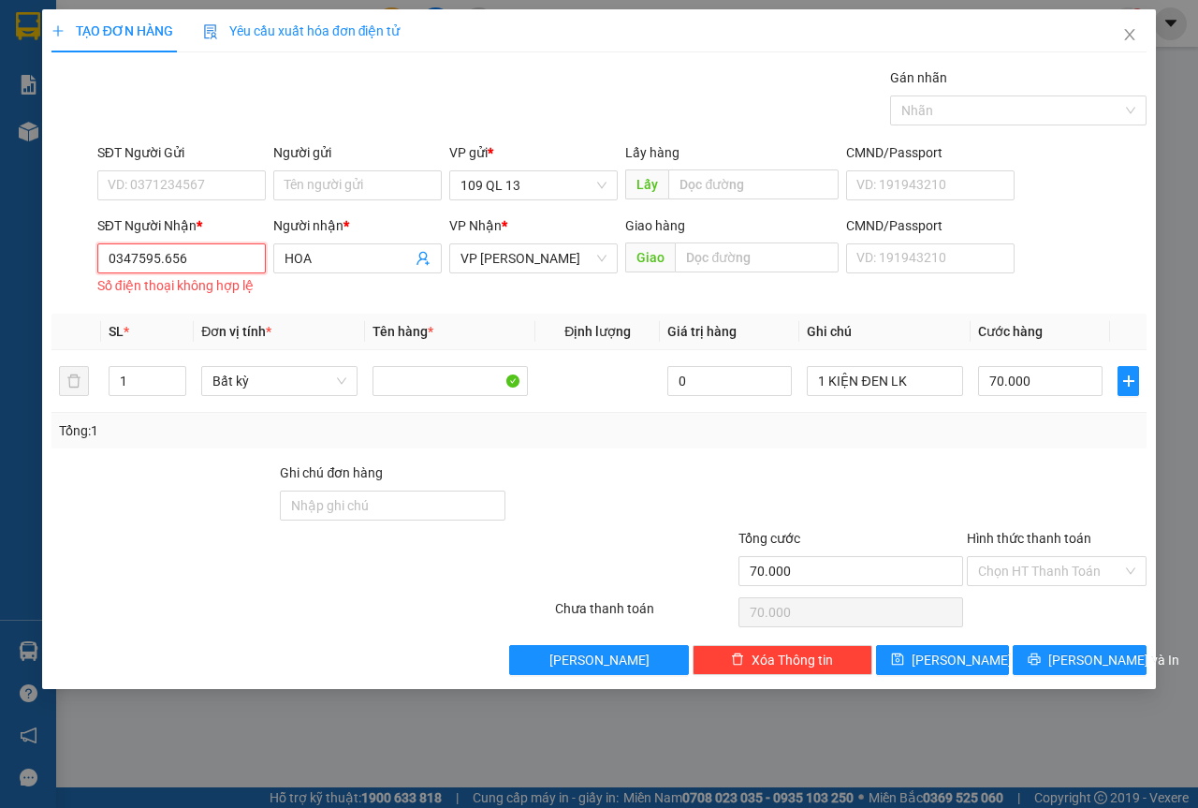
click at [160, 258] on input "0347595.656" at bounding box center [181, 258] width 169 height 30
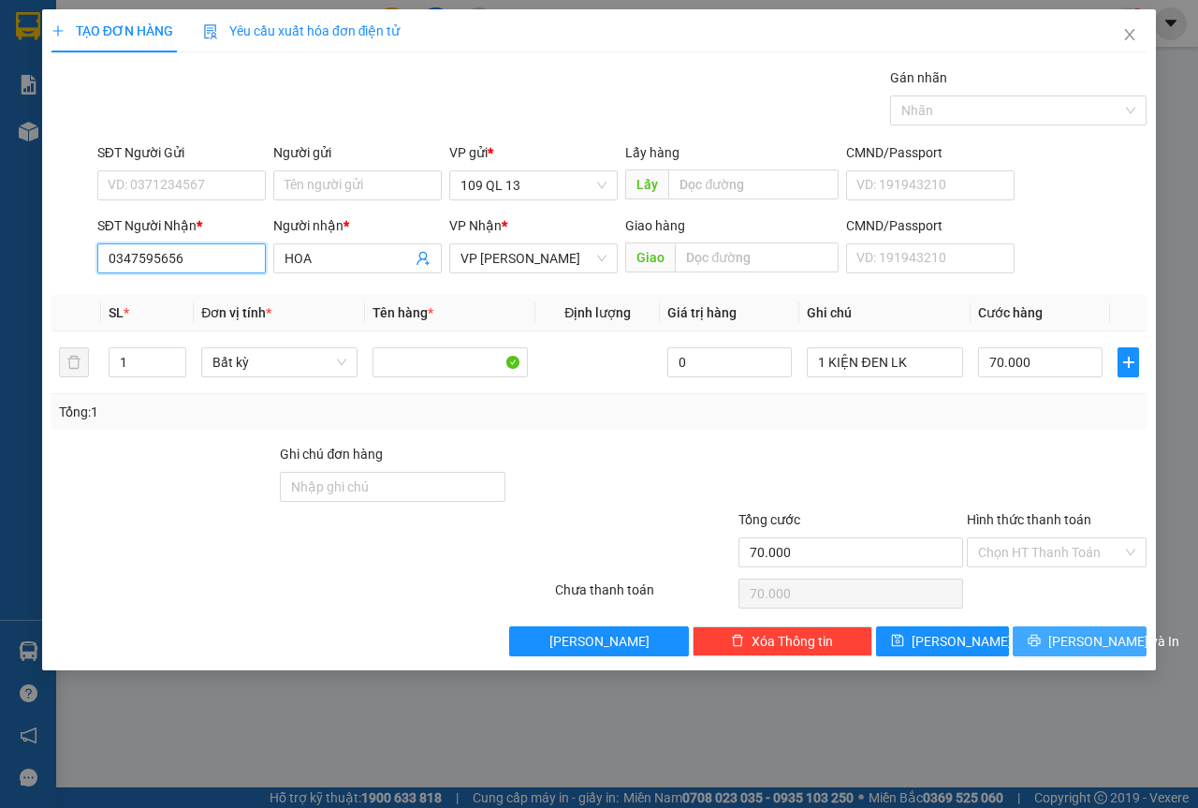
type input "0347595656"
click at [1064, 641] on span "[PERSON_NAME] và In" at bounding box center [1114, 641] width 131 height 21
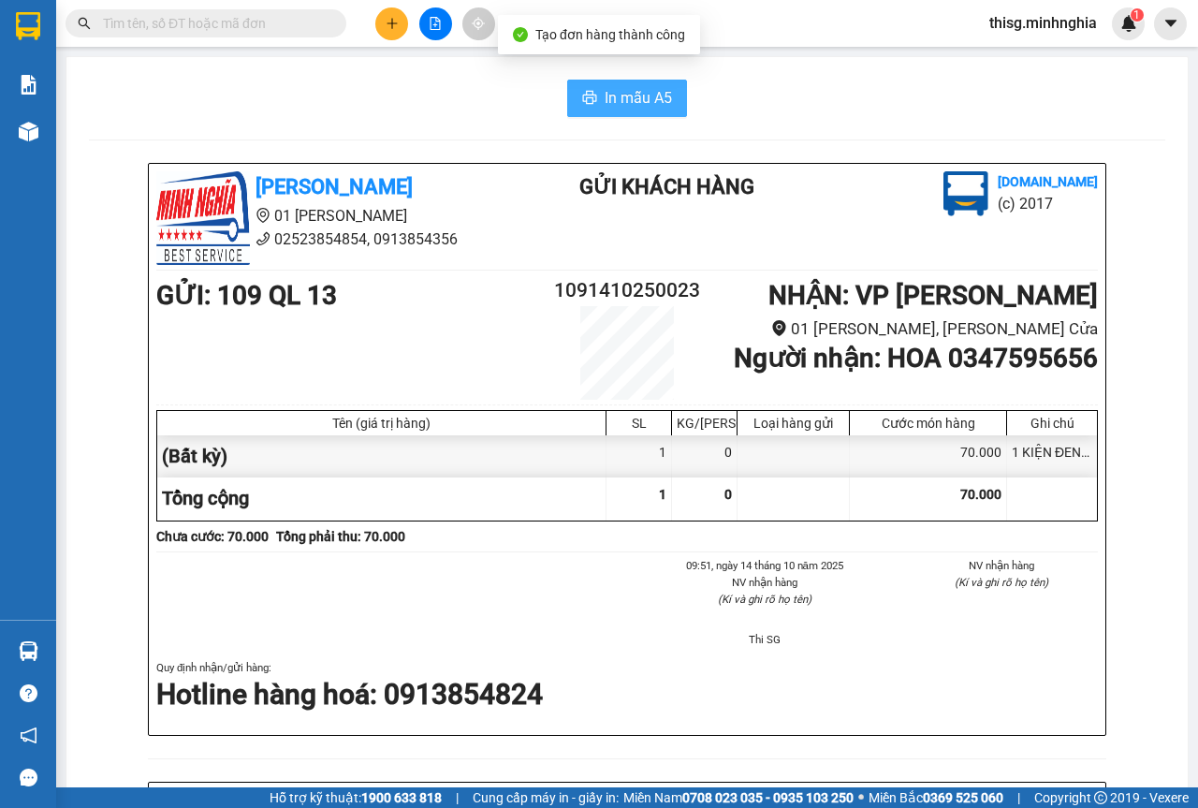
click at [605, 102] on span "In mẫu A5" at bounding box center [638, 97] width 67 height 23
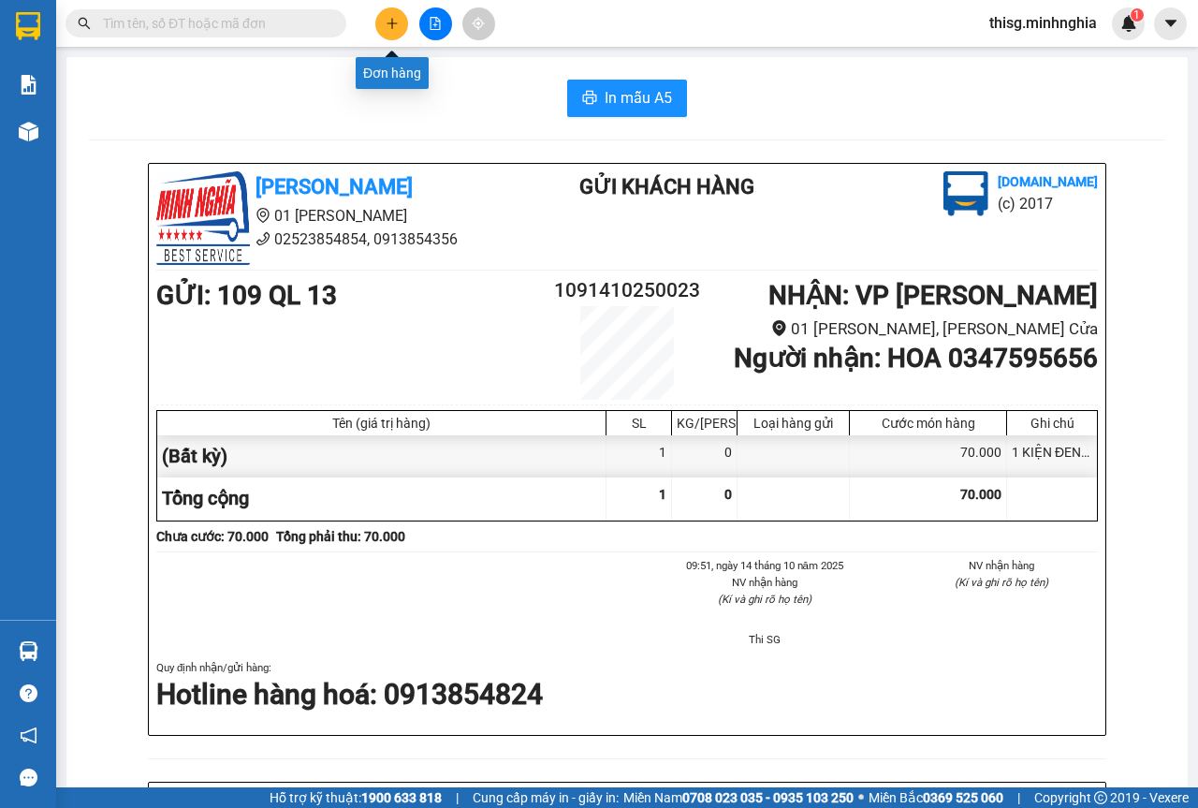
click at [389, 32] on button at bounding box center [391, 23] width 33 height 33
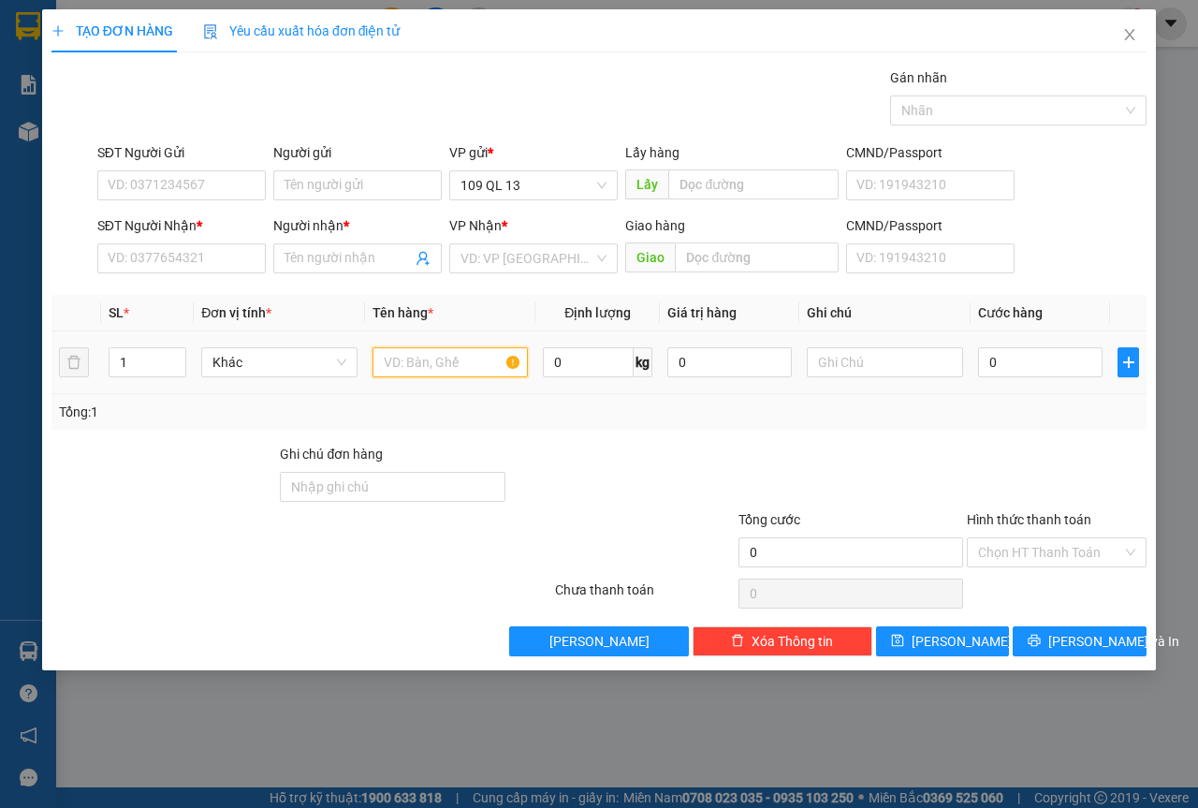
click at [432, 367] on input "text" at bounding box center [451, 362] width 156 height 30
click at [223, 266] on input "SĐT Người Nhận *" at bounding box center [181, 258] width 169 height 30
click at [485, 119] on div "Transit Pickup Surcharge Ids Transit Deliver Surcharge Ids Transit Deliver Surc…" at bounding box center [598, 361] width 1095 height 589
click at [197, 264] on input "SĐT Người Nhận *" at bounding box center [181, 258] width 169 height 30
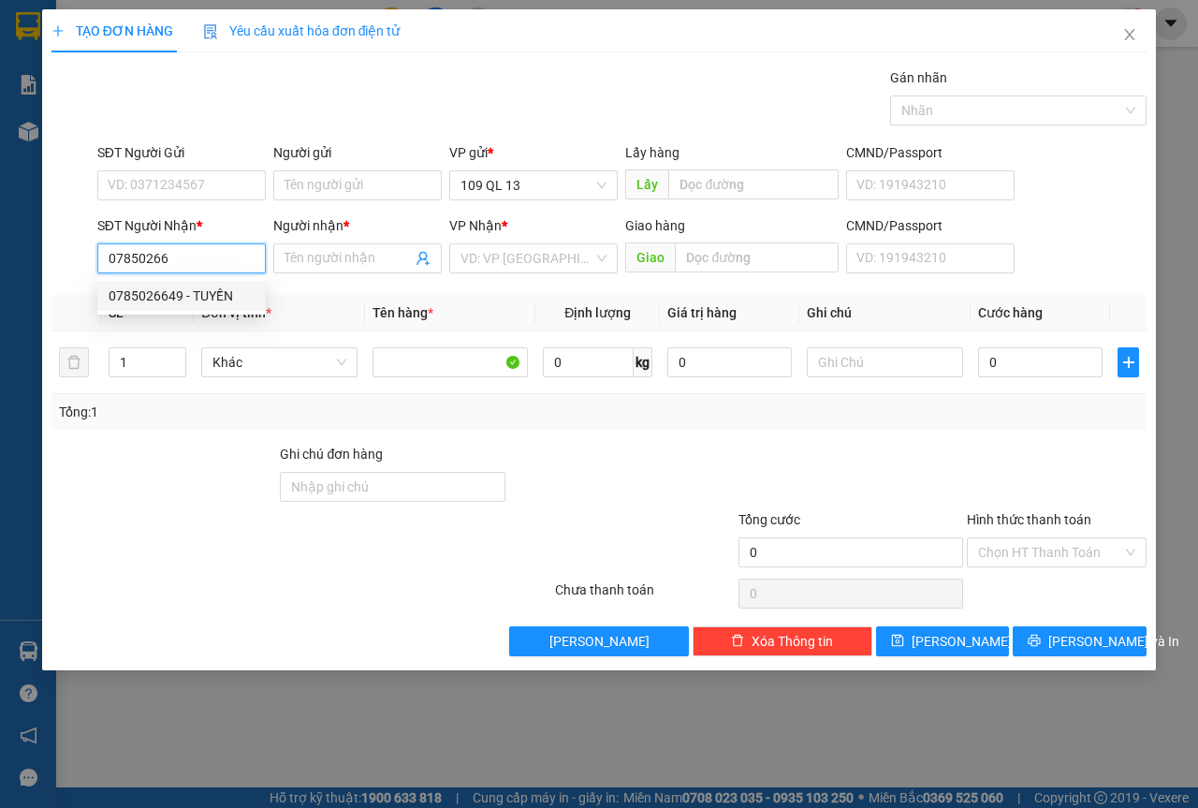
click at [232, 293] on div "0785026649 - TUYỀN" at bounding box center [182, 296] width 146 height 21
type input "0785026649"
type input "TUYỀN"
type input "0785026649"
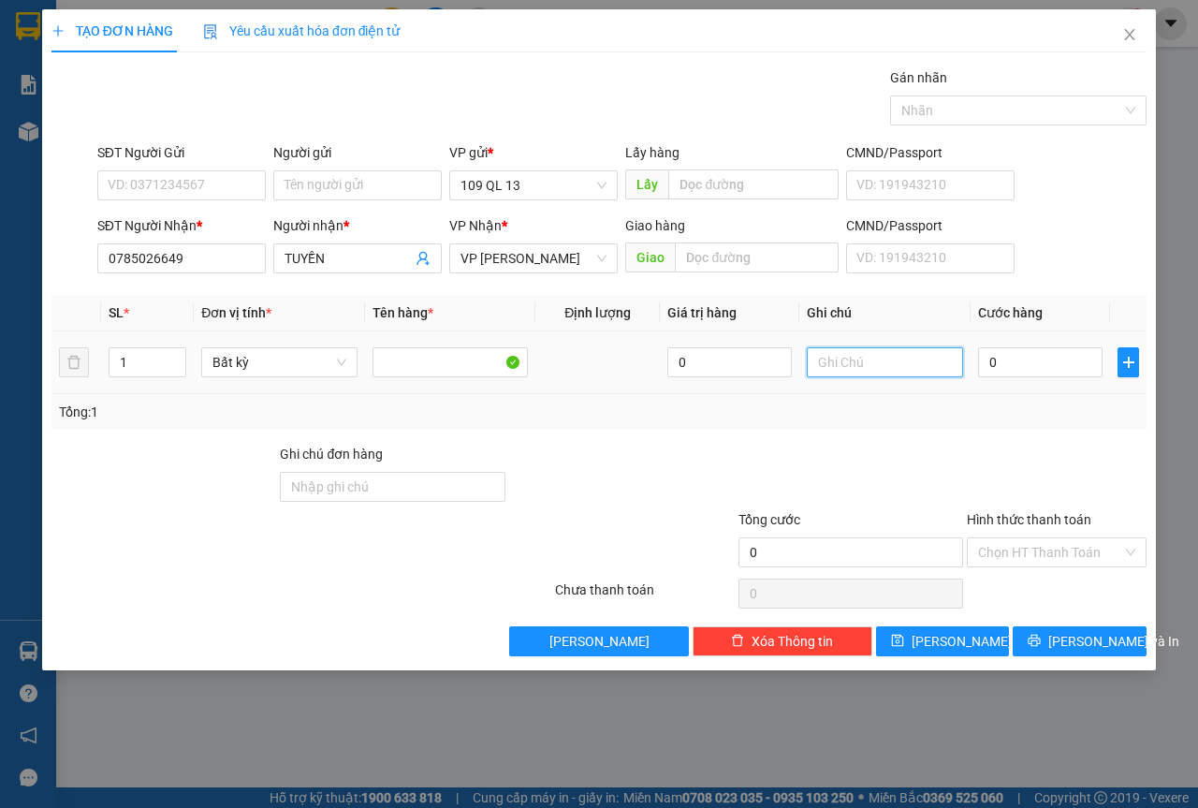
click at [849, 366] on input "text" at bounding box center [885, 362] width 156 height 30
type input "1 THX ĐL"
type input "6"
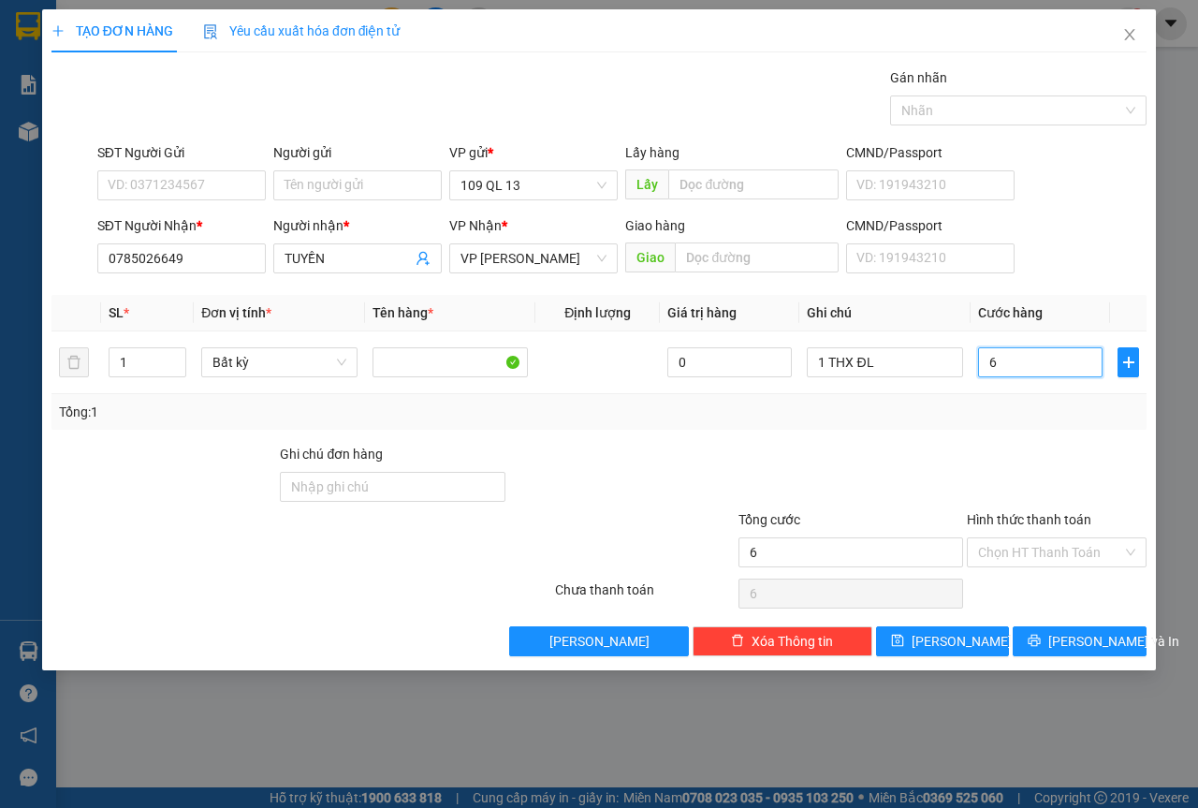
type input "60"
type input "60.000"
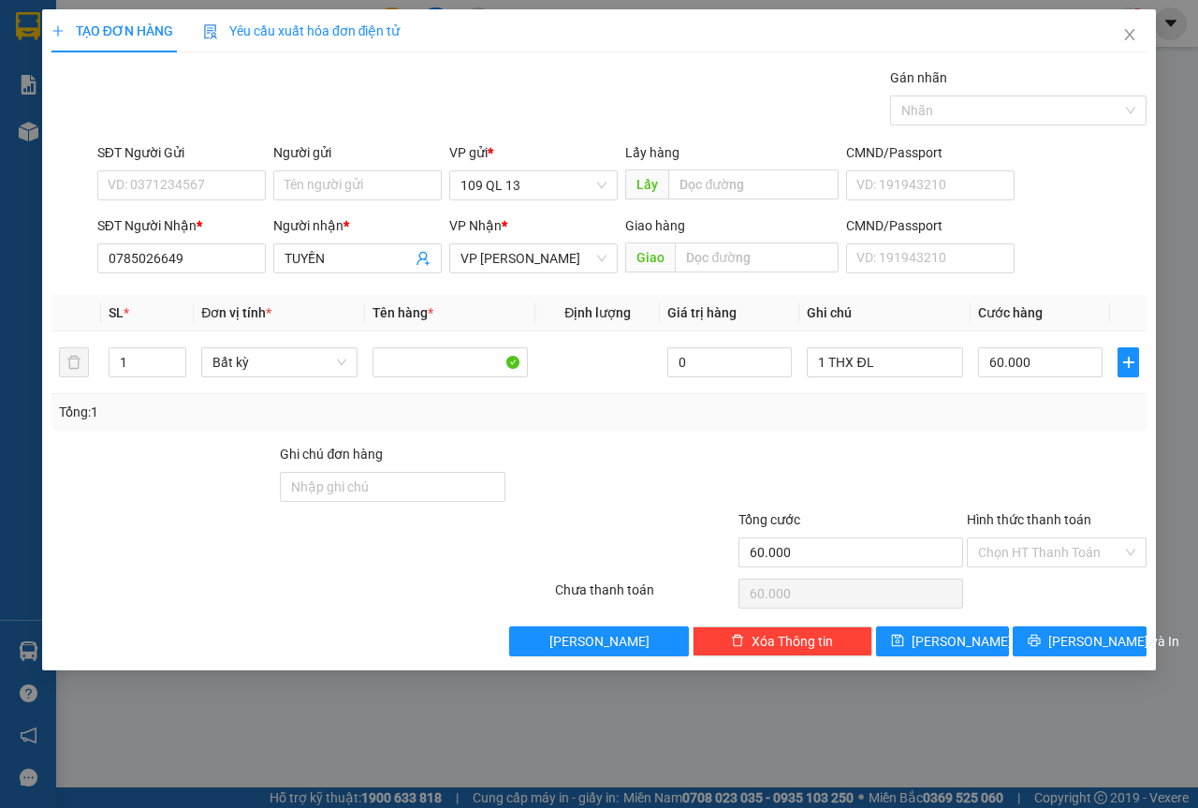
click at [1077, 224] on div "SĐT Người Nhận * 0785026649 Người nhận * TUYỀN VP Nhận * VP [PERSON_NAME] hàng …" at bounding box center [622, 248] width 1057 height 66
click at [1033, 553] on input "Hình thức thanh toán" at bounding box center [1050, 552] width 144 height 28
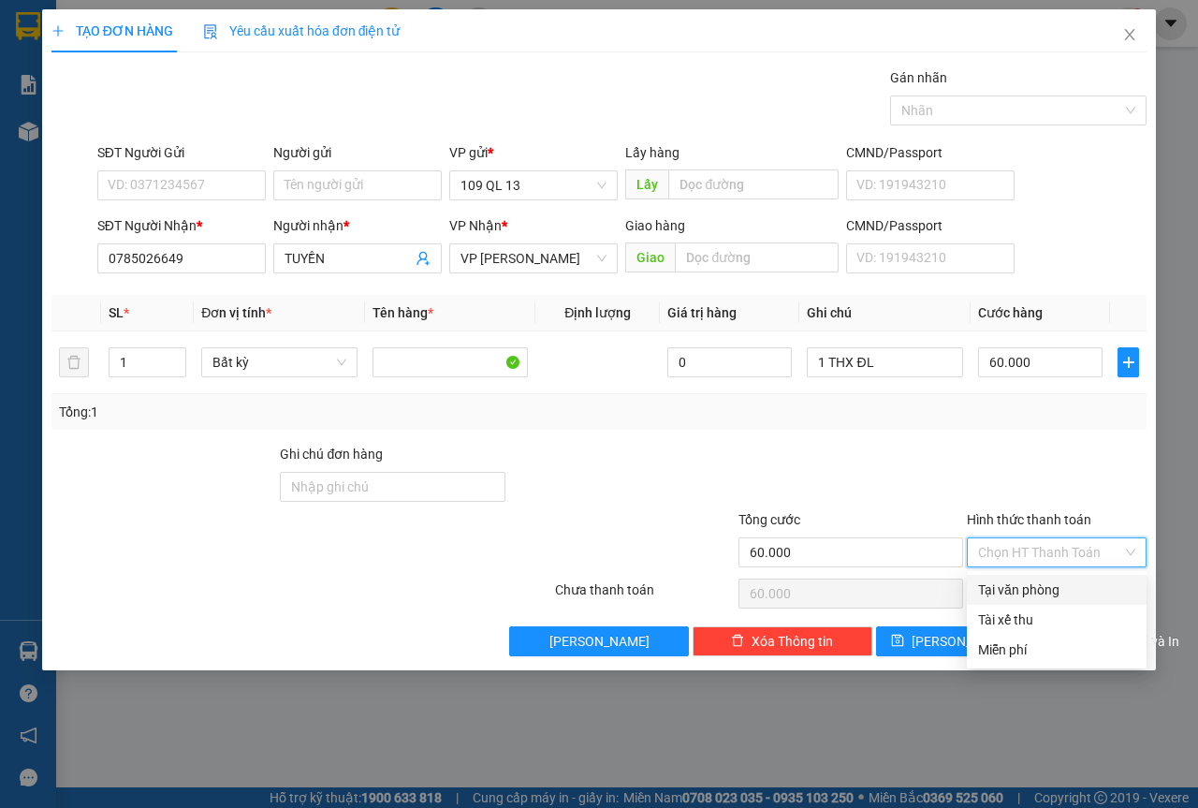
click at [1034, 579] on div "Tại văn phòng" at bounding box center [1056, 589] width 157 height 21
type input "0"
click at [1041, 635] on icon "printer" at bounding box center [1034, 640] width 13 height 13
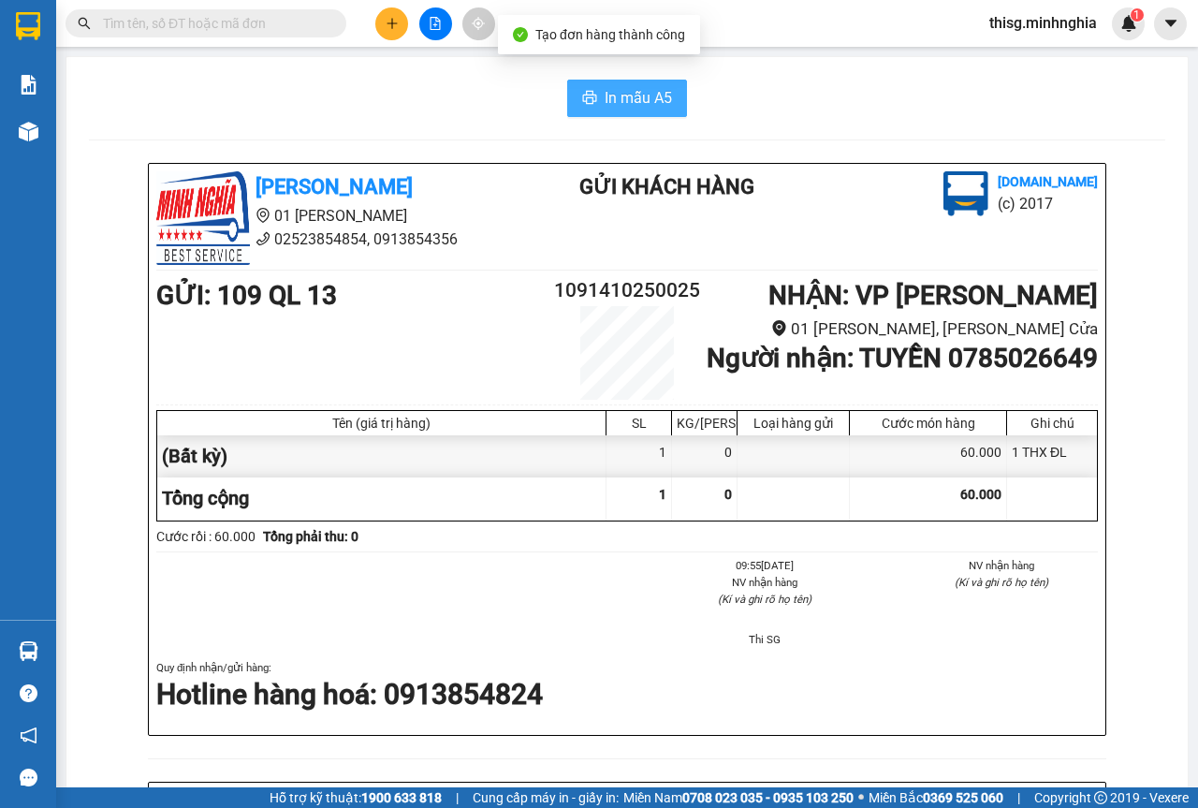
click at [625, 106] on span "In mẫu A5" at bounding box center [638, 97] width 67 height 23
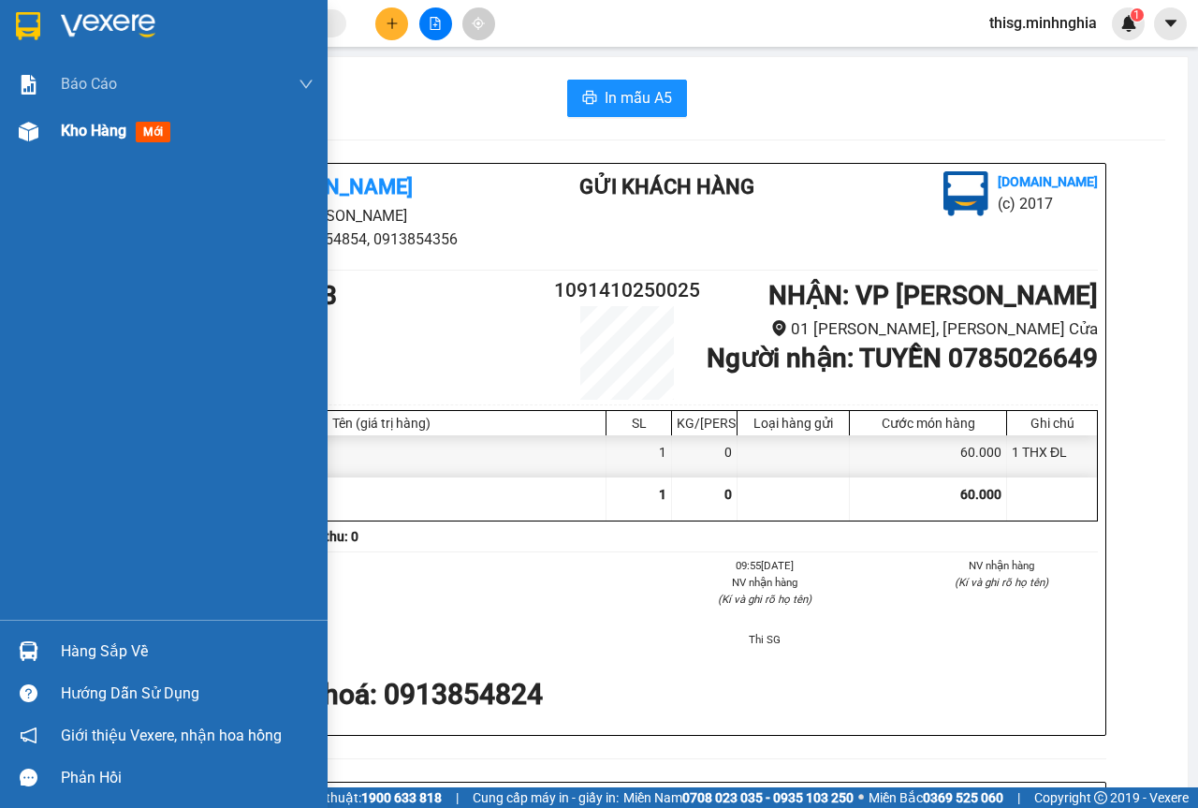
click at [106, 140] on div "Kho hàng mới" at bounding box center [119, 130] width 117 height 23
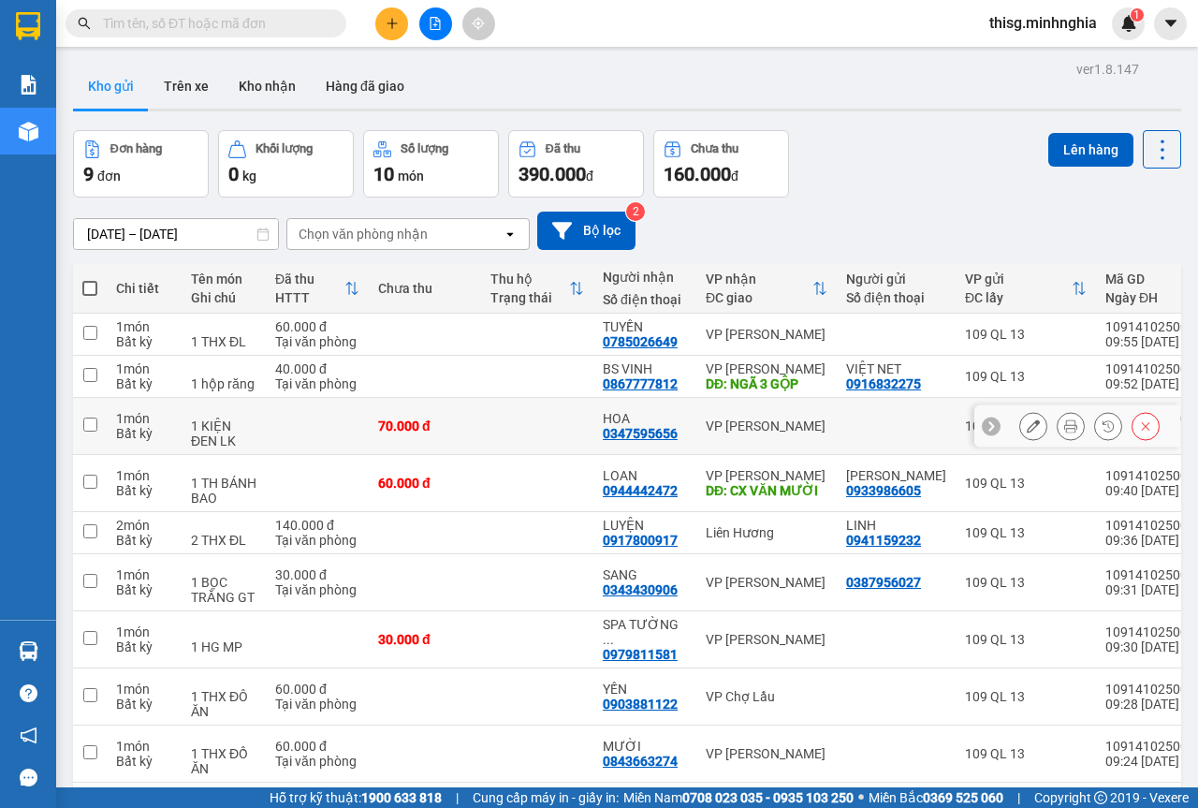
click at [1027, 426] on icon at bounding box center [1033, 425] width 13 height 13
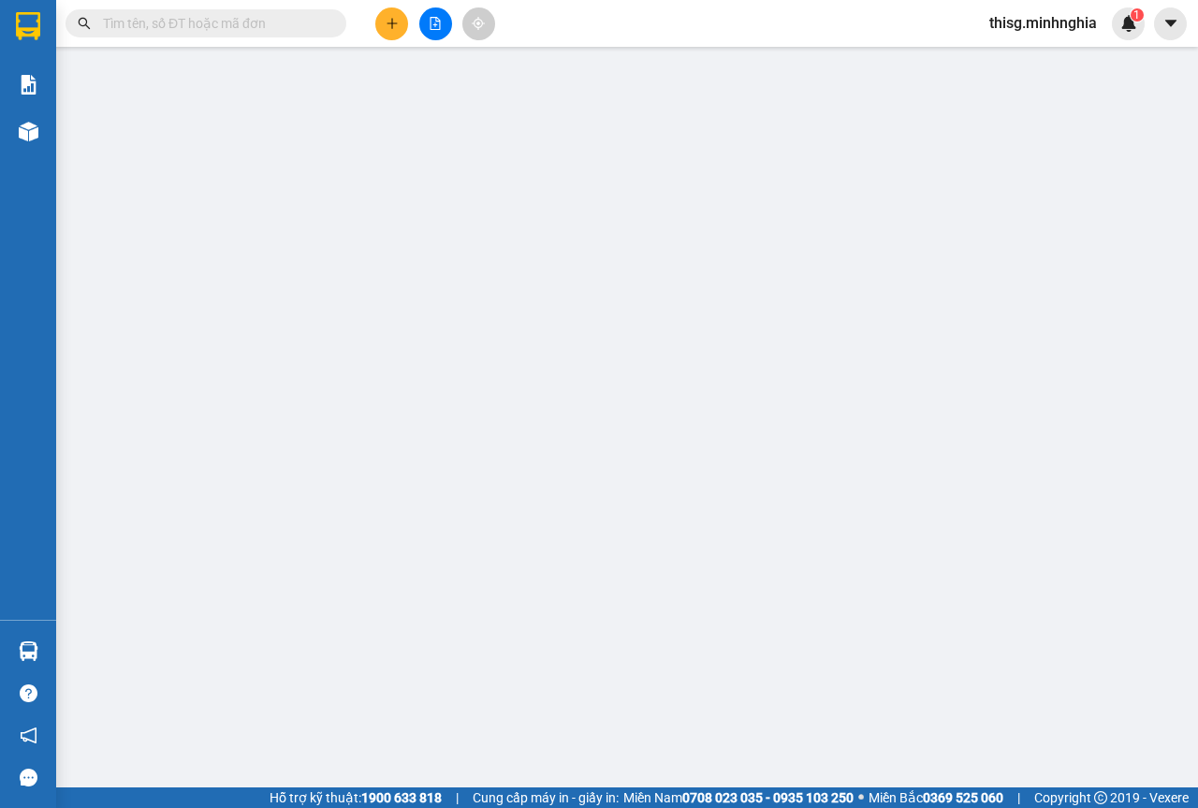
type input "0347595656"
type input "70.000"
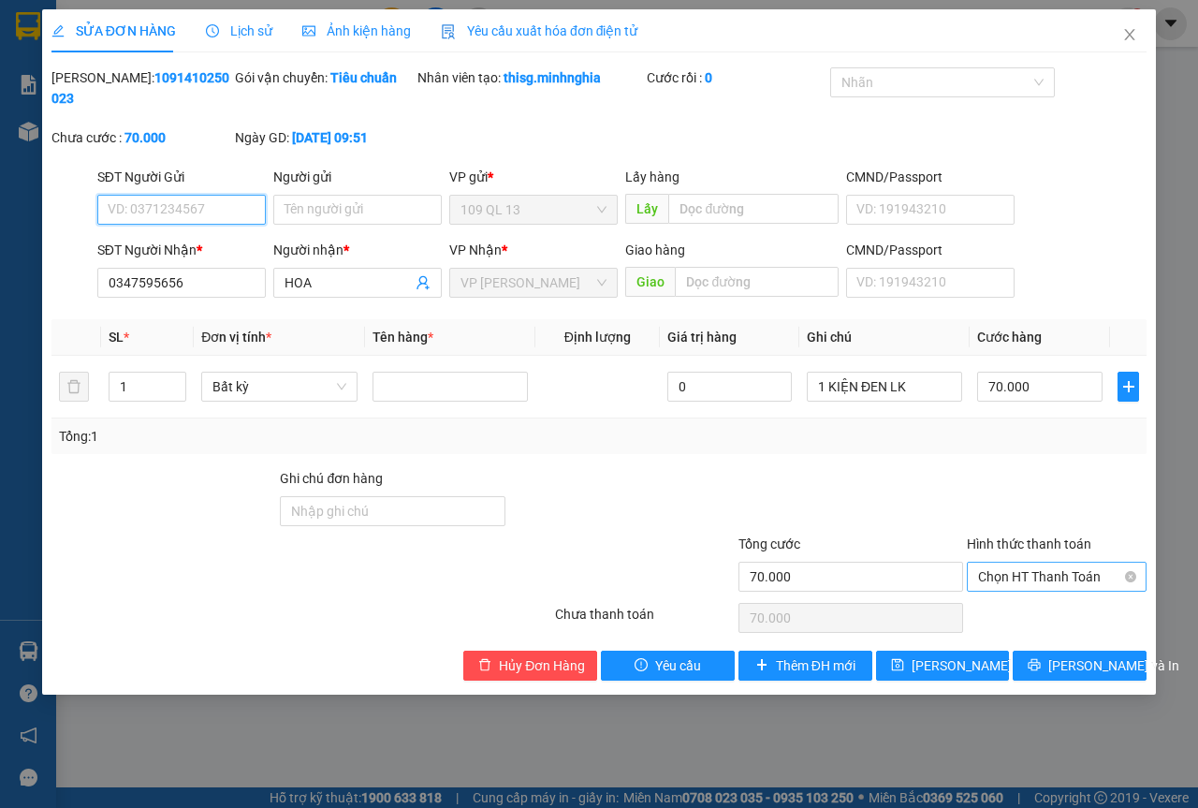
click at [1034, 577] on span "Chọn HT Thanh Toán" at bounding box center [1056, 577] width 157 height 28
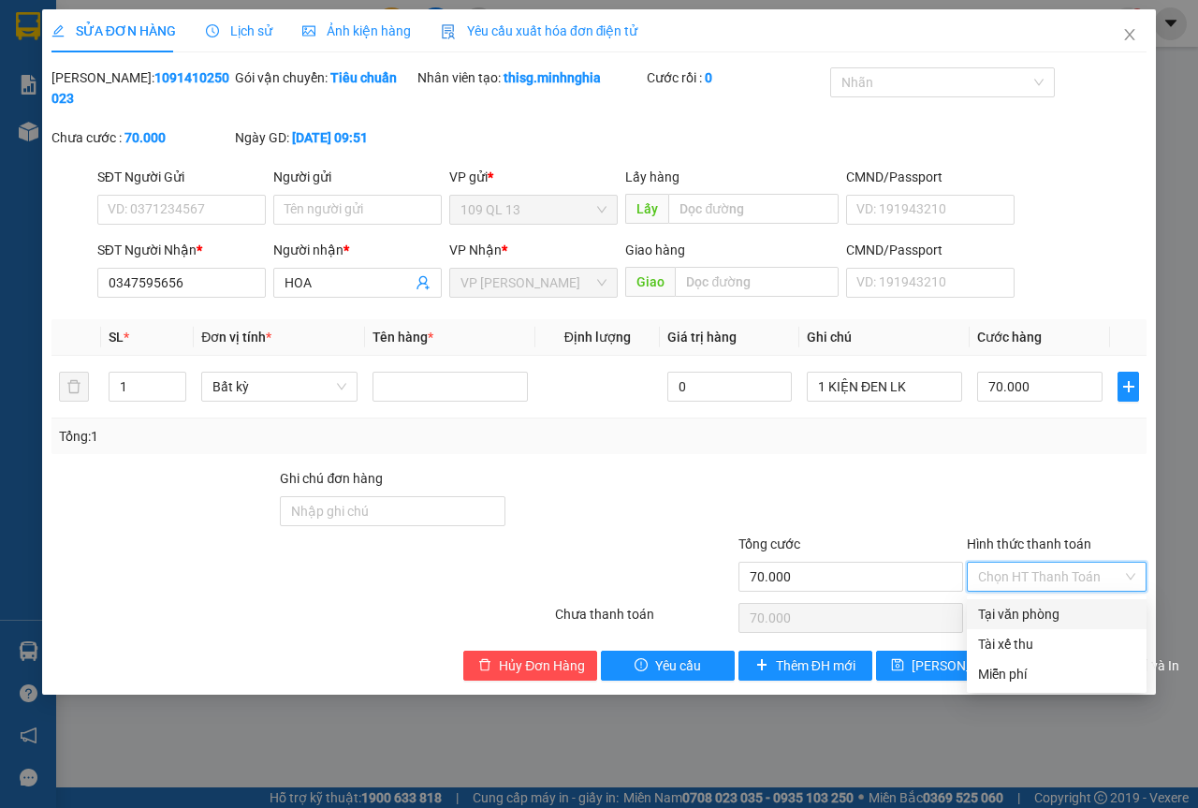
drag, startPoint x: 1027, startPoint y: 616, endPoint x: 976, endPoint y: 637, distance: 54.6
click at [1025, 617] on div "Tại văn phòng" at bounding box center [1056, 614] width 157 height 21
type input "0"
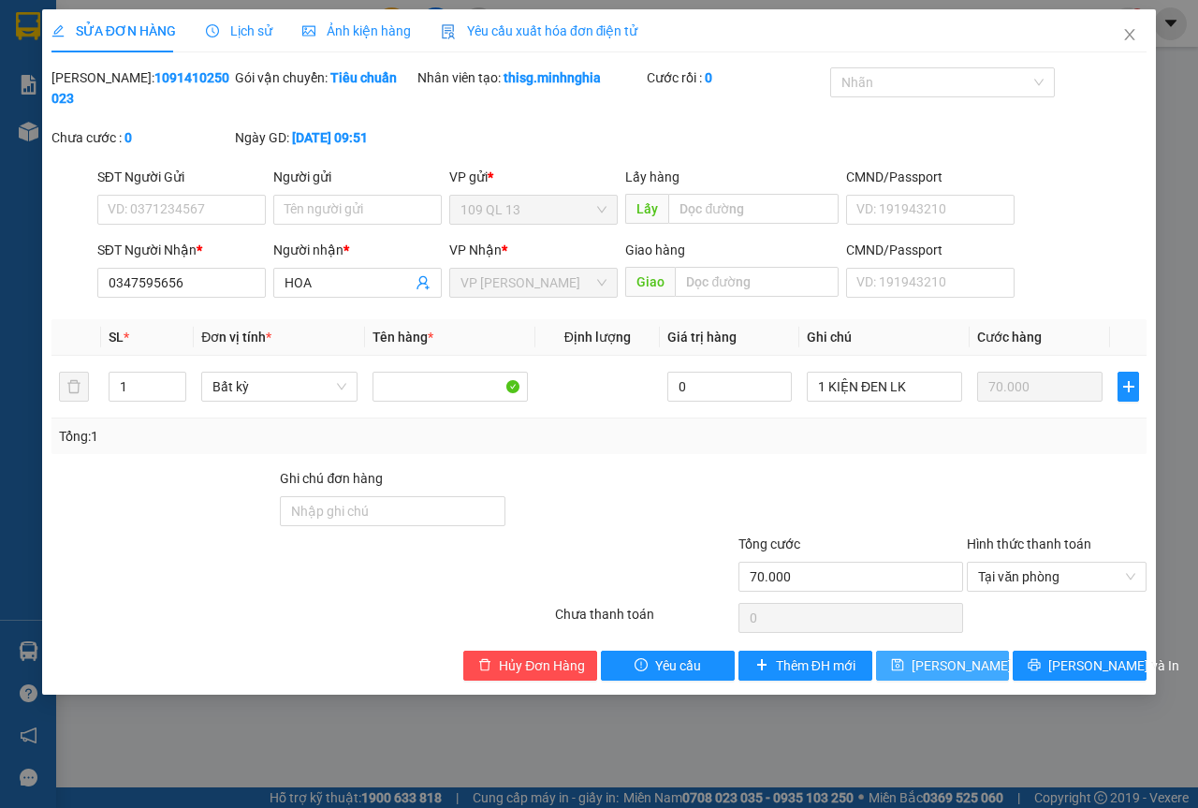
click at [968, 662] on span "[PERSON_NAME] thay đổi" at bounding box center [987, 665] width 150 height 21
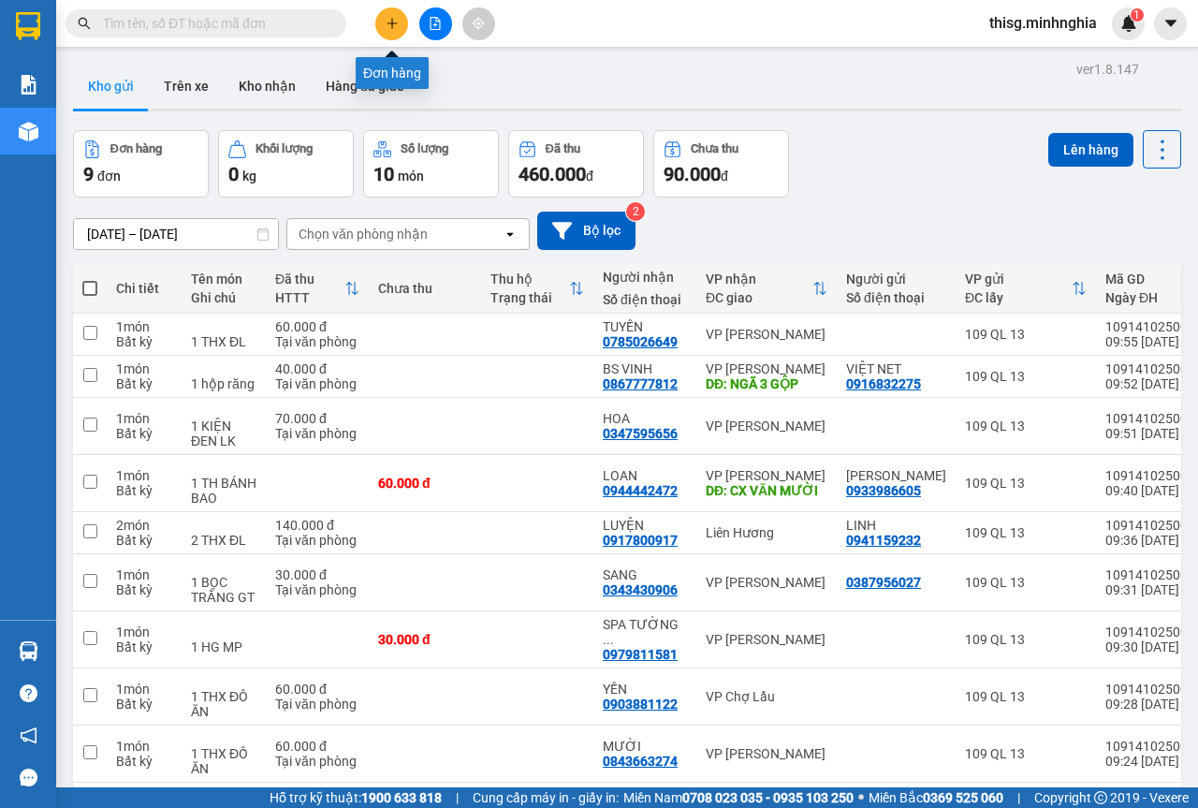
click at [391, 27] on icon "plus" at bounding box center [392, 23] width 13 height 13
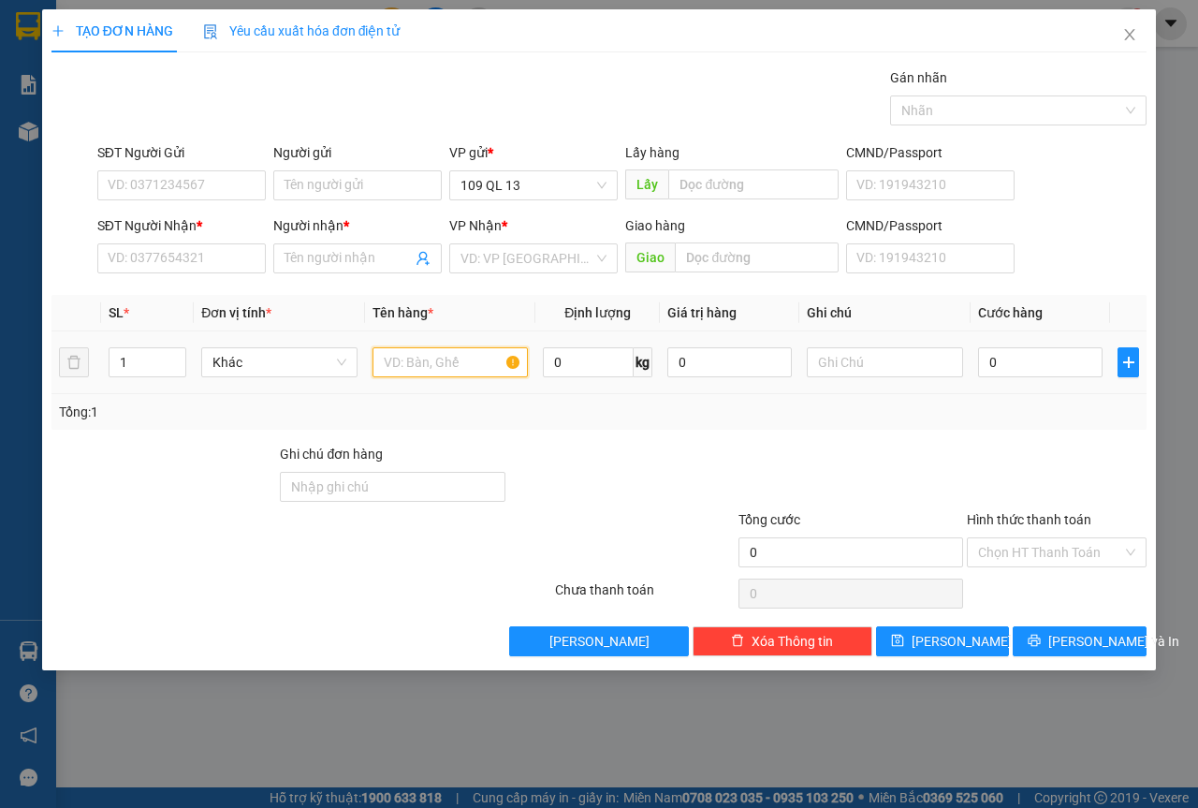
click at [422, 373] on input "text" at bounding box center [451, 362] width 156 height 30
click at [182, 257] on input "SĐT Người Nhận *" at bounding box center [181, 258] width 169 height 30
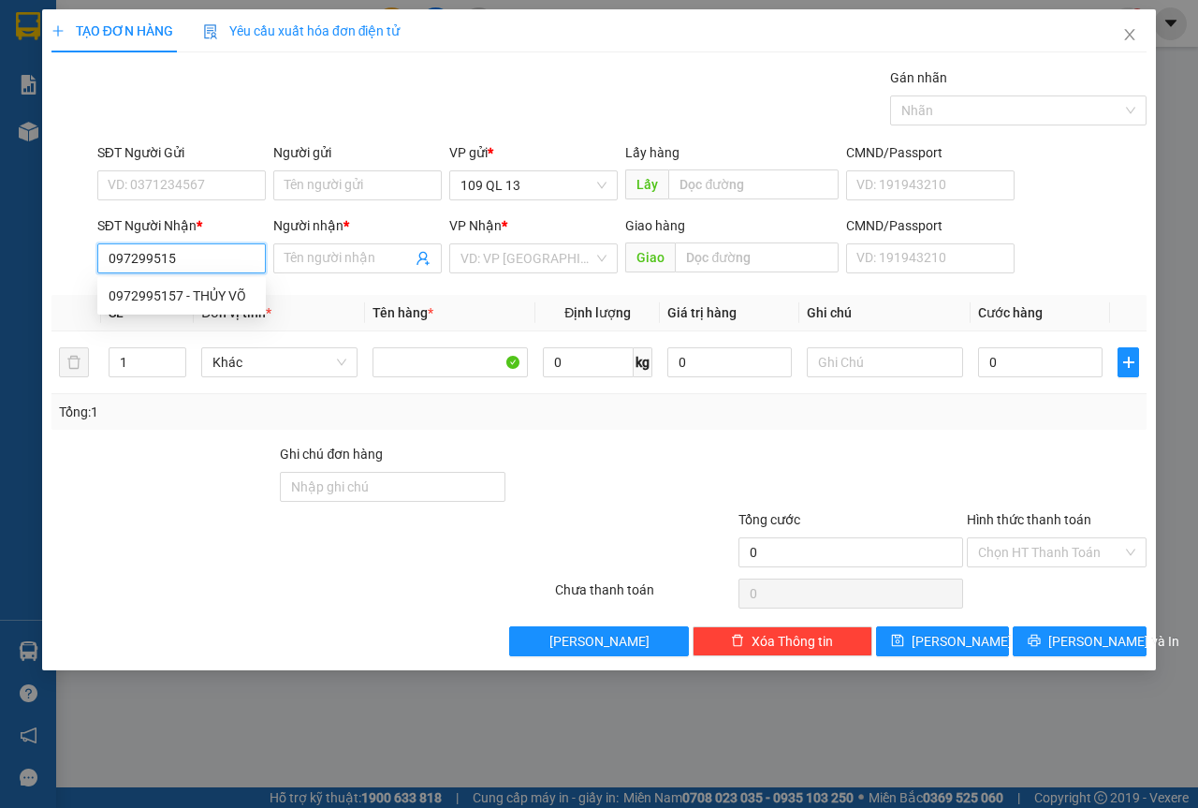
type input "0972995157"
click at [195, 300] on div "0972995157 - THỦY VÕ" at bounding box center [182, 296] width 146 height 21
type input "THỦY VÕ"
type input "0972995157"
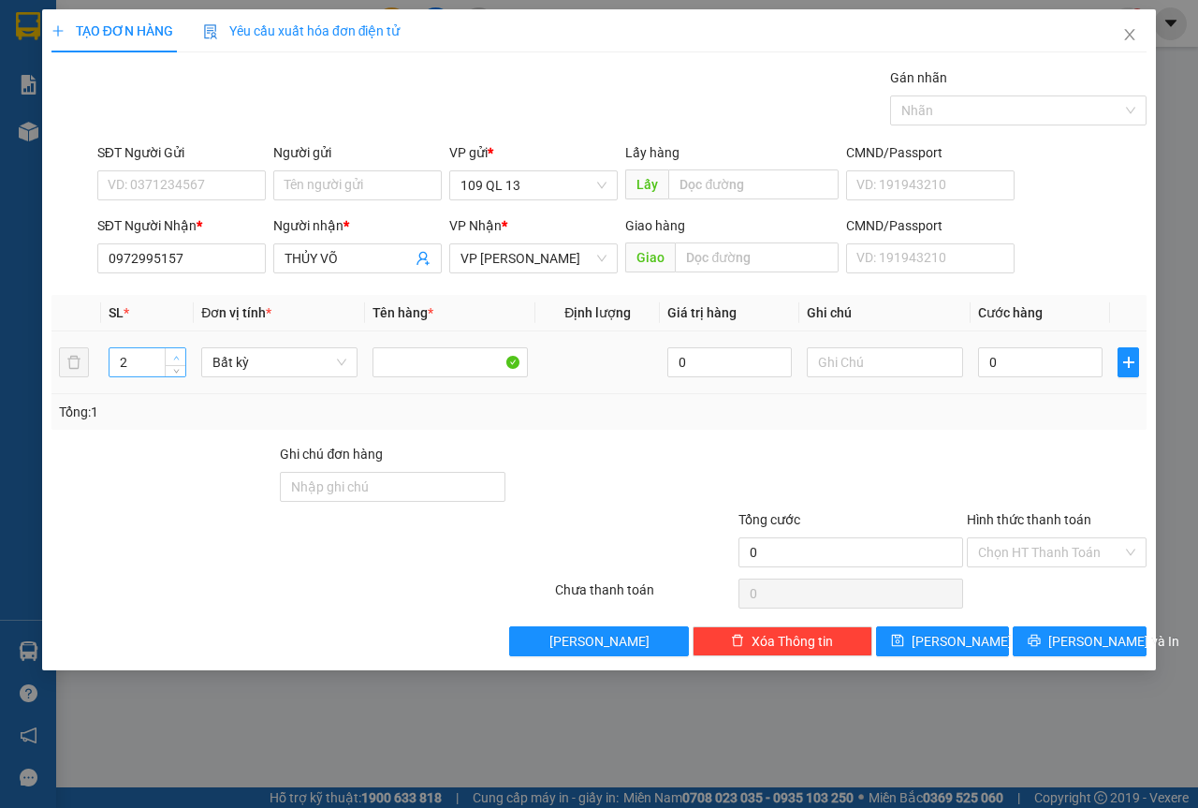
click at [175, 356] on icon "up" at bounding box center [176, 358] width 7 height 7
type input "3"
click at [175, 357] on icon "up" at bounding box center [176, 358] width 7 height 7
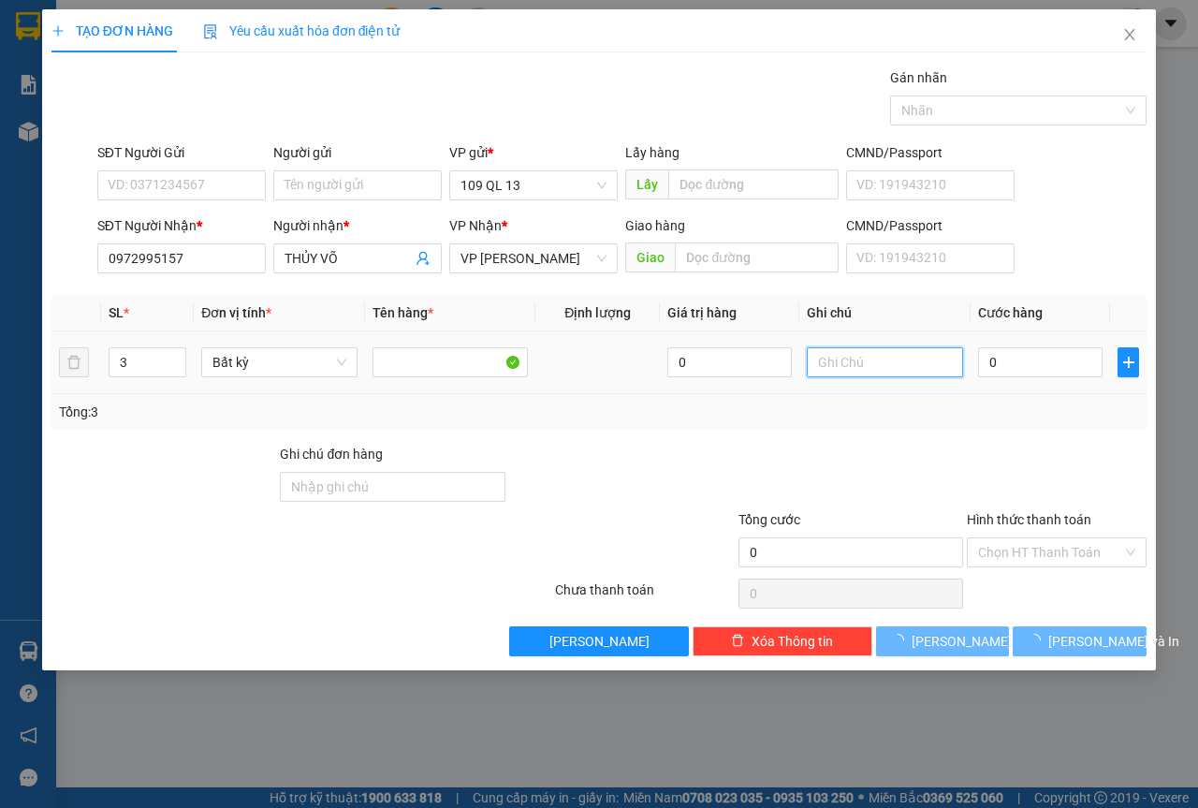
click at [901, 373] on input "text" at bounding box center [885, 362] width 156 height 30
type input "3 KIỆN GIẤY CARTON"
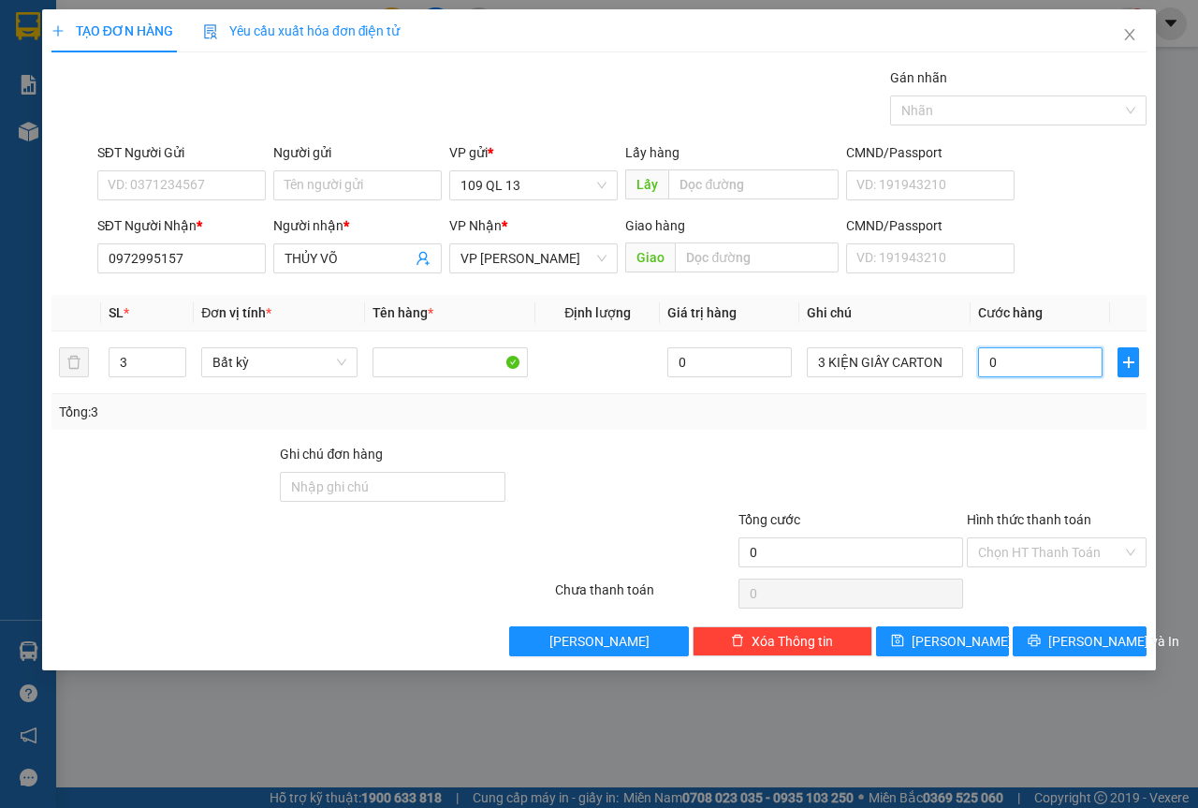
type input "1"
type input "15"
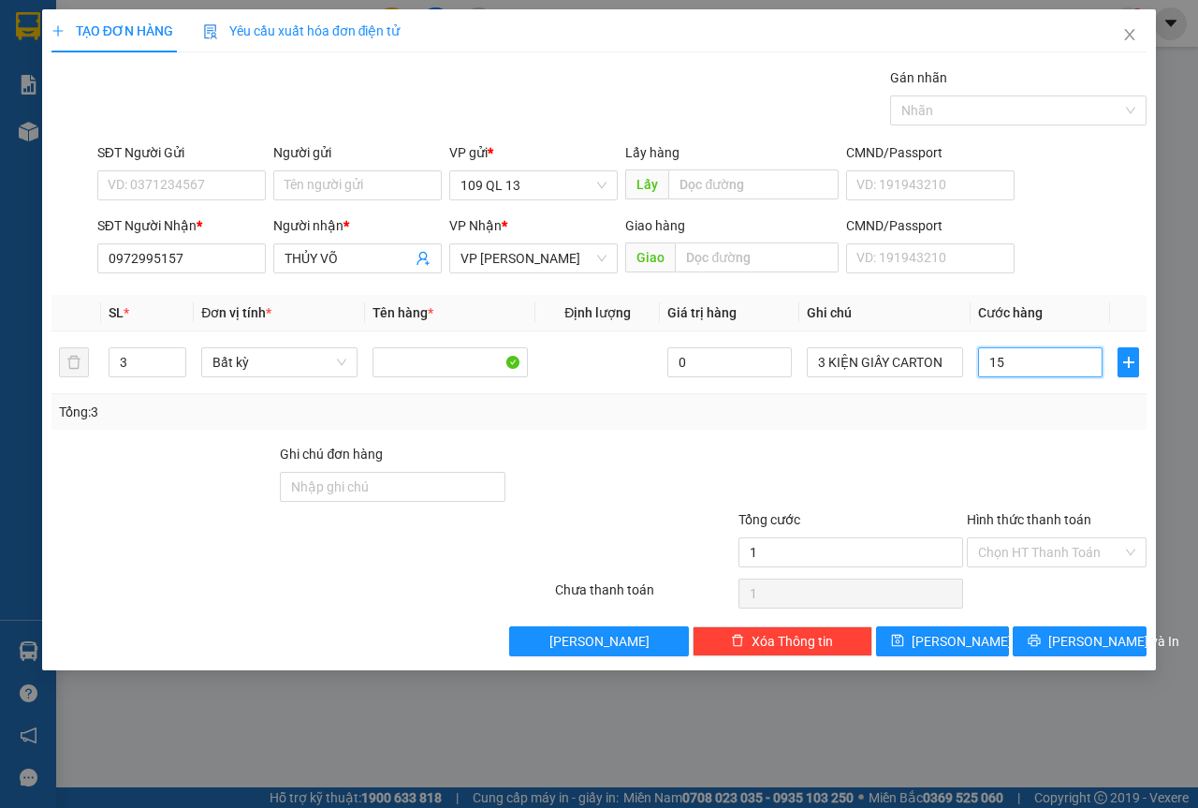
type input "15"
type input "150"
click at [1076, 638] on span "[PERSON_NAME] và In" at bounding box center [1114, 641] width 131 height 21
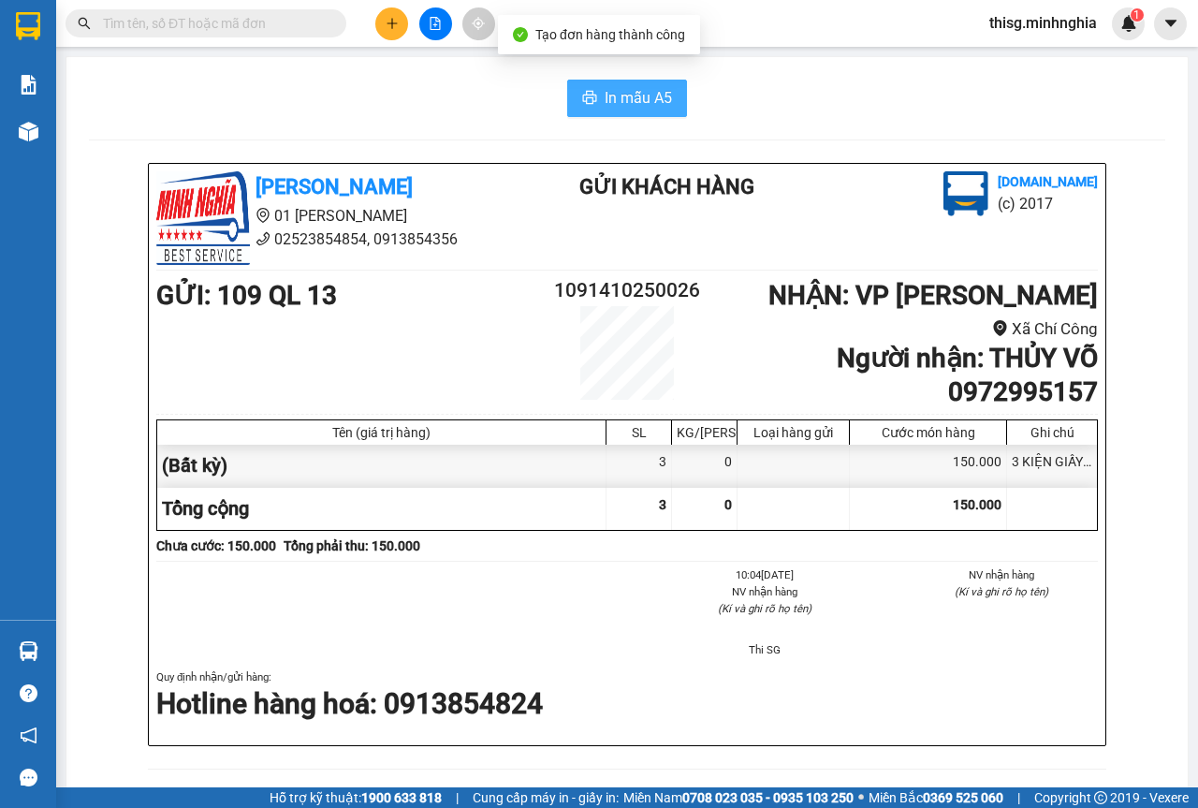
click at [605, 105] on span "In mẫu A5" at bounding box center [638, 97] width 67 height 23
click at [390, 3] on div "Kết quả tìm kiếm ( 0 ) Bộ lọc No Data thisg.minhnghia 1" at bounding box center [599, 23] width 1198 height 47
click at [389, 33] on button at bounding box center [391, 23] width 33 height 33
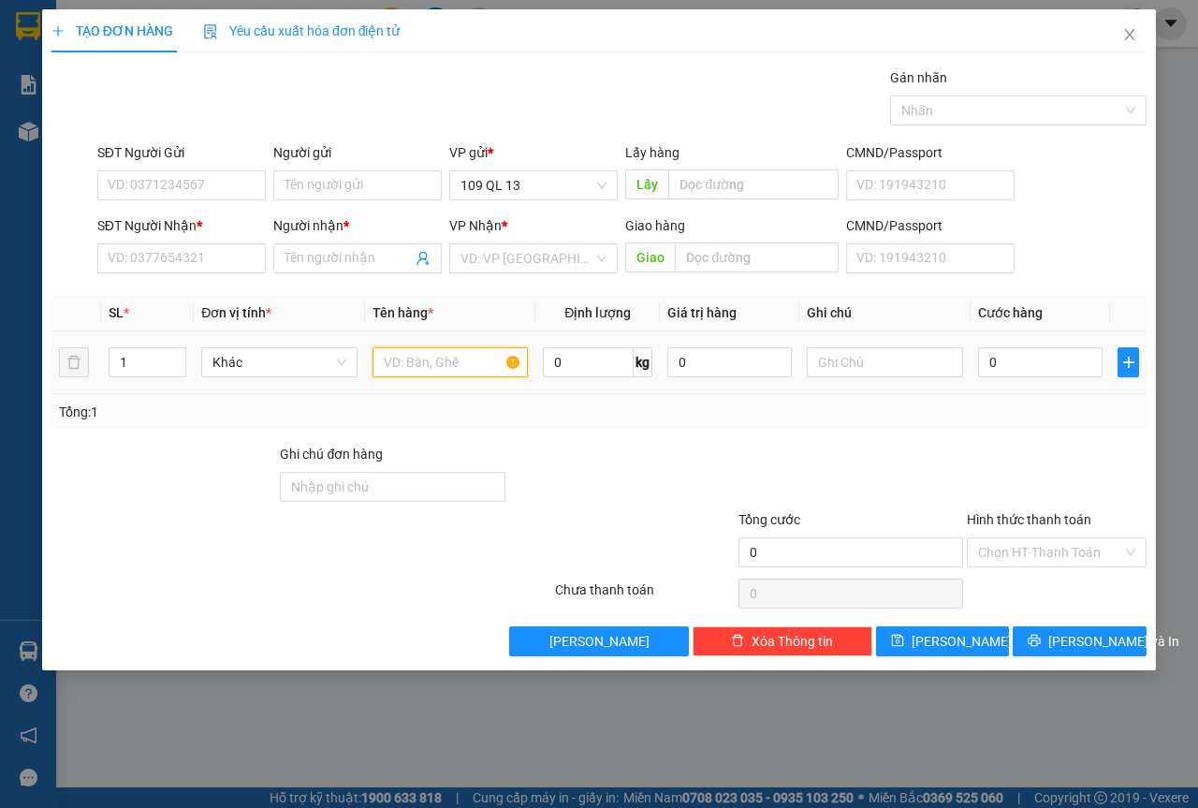
click at [452, 353] on input "text" at bounding box center [451, 362] width 156 height 30
click at [169, 359] on span "Increase Value" at bounding box center [175, 356] width 21 height 17
click at [829, 351] on input "text" at bounding box center [885, 362] width 156 height 30
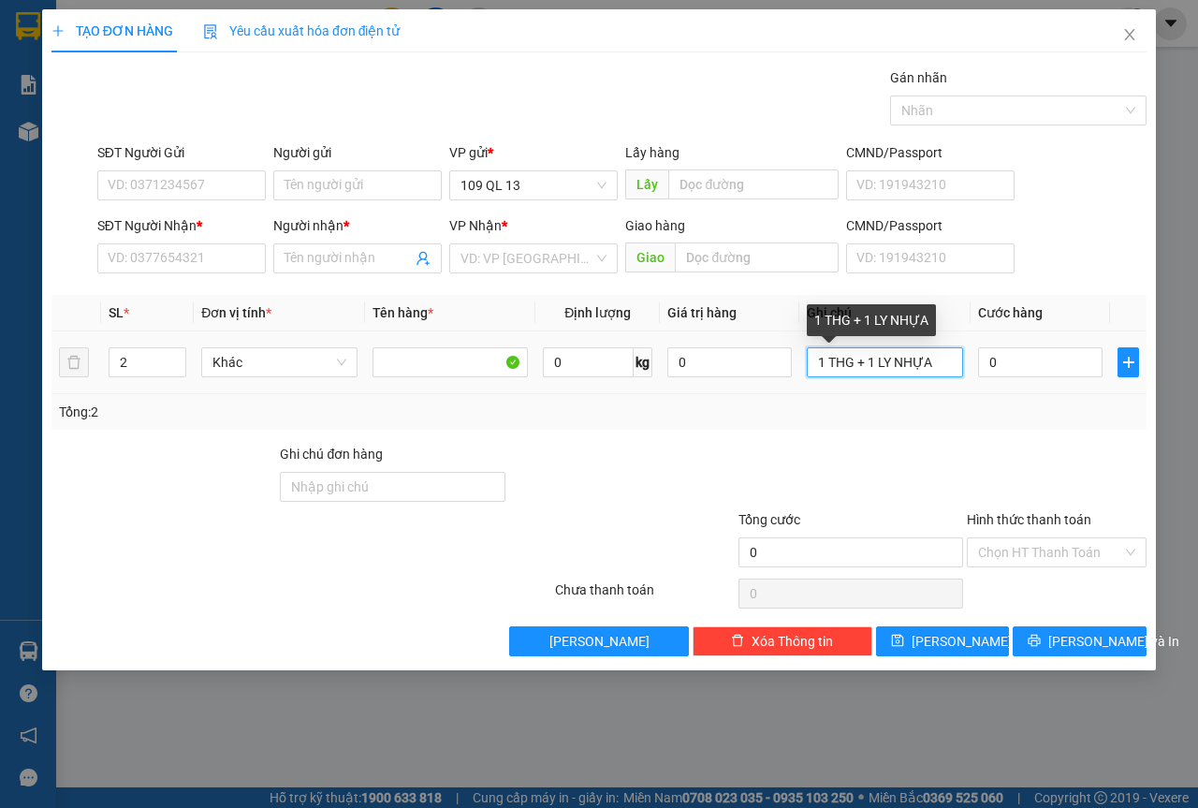
click at [852, 361] on input "1 THG + 1 LY NHỰA" at bounding box center [885, 362] width 156 height 30
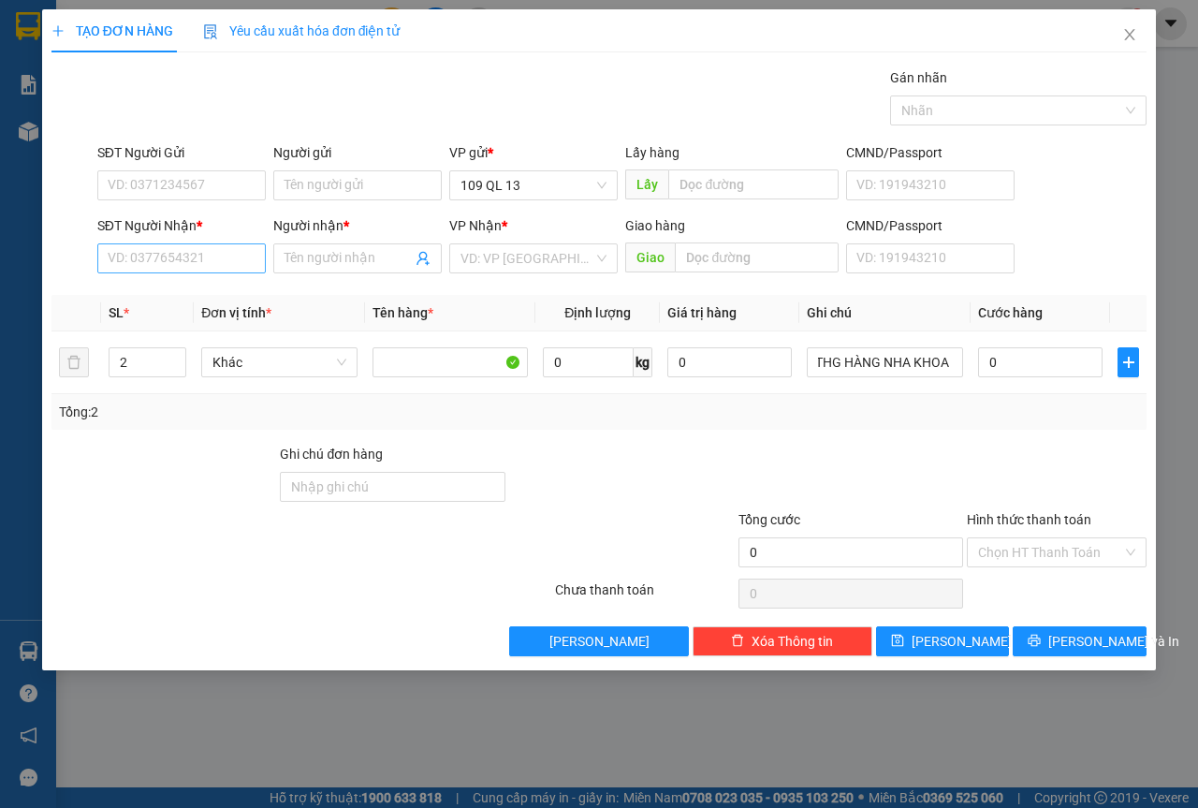
drag, startPoint x: 206, startPoint y: 227, endPoint x: 206, endPoint y: 246, distance: 18.7
click at [206, 236] on div "SĐT Người Nhận *" at bounding box center [181, 229] width 169 height 28
click at [206, 247] on input "SĐT Người Nhận *" at bounding box center [181, 258] width 169 height 30
click at [201, 289] on div "0372304171 - TUYẾT LY" at bounding box center [182, 296] width 146 height 21
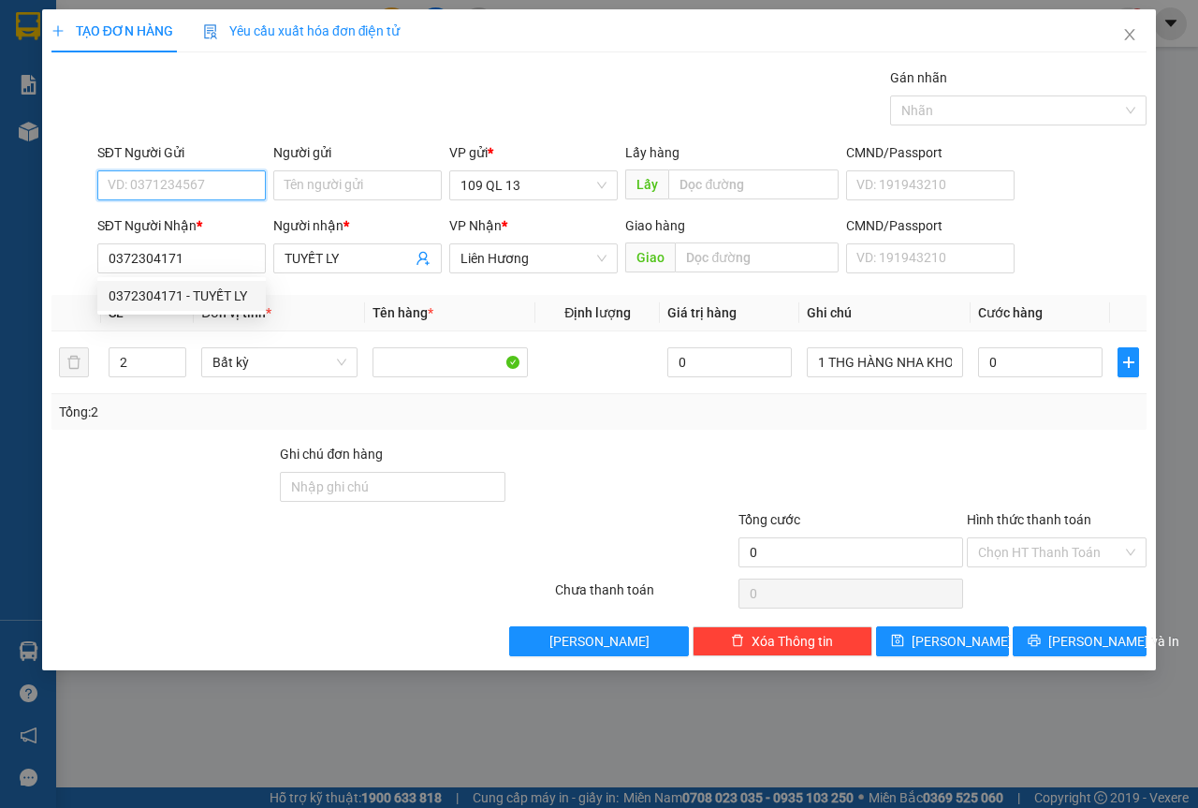
click at [242, 188] on input "SĐT Người Gửi" at bounding box center [181, 185] width 169 height 30
click at [239, 223] on div "0909160589 - NHI" at bounding box center [182, 223] width 146 height 21
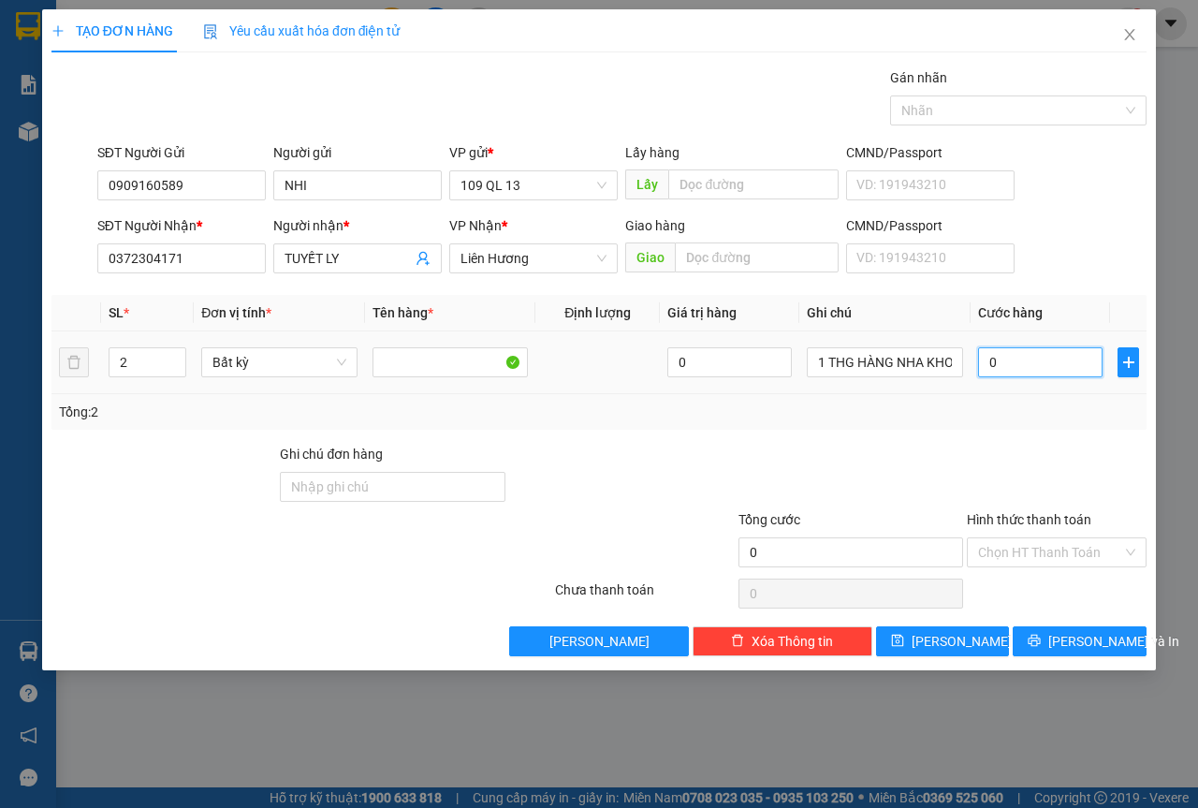
click at [1027, 365] on input "0" at bounding box center [1040, 362] width 125 height 30
click at [1070, 550] on input "Hình thức thanh toán" at bounding box center [1050, 552] width 144 height 28
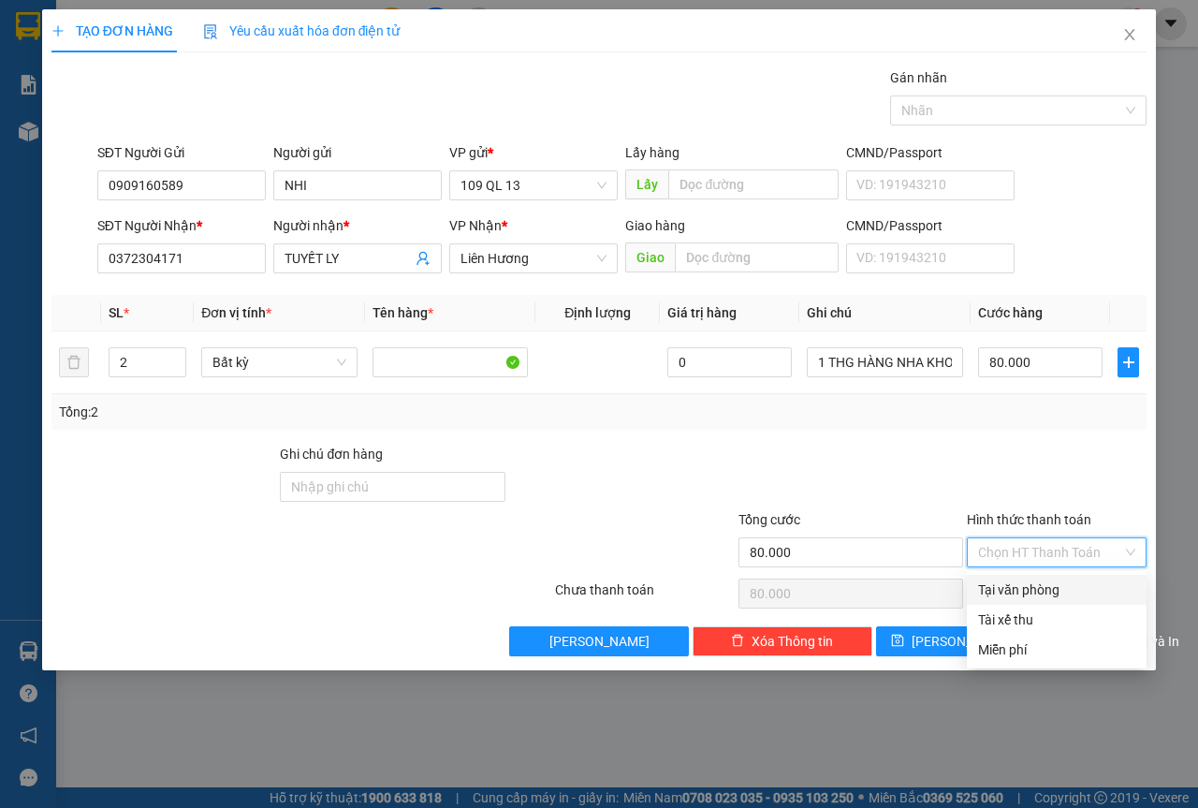
click at [1068, 576] on div "Tại văn phòng" at bounding box center [1057, 590] width 180 height 30
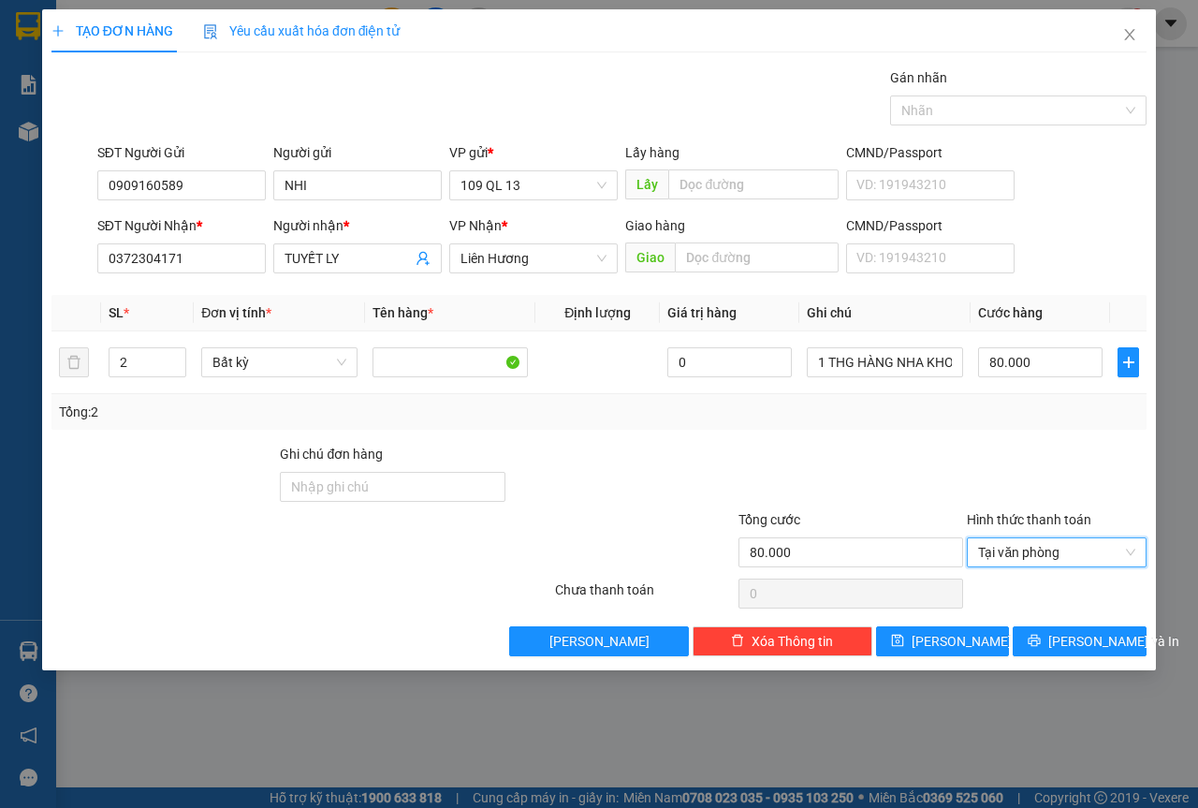
click at [1083, 620] on div "Transit Pickup Surcharge Ids Transit Deliver Surcharge Ids Transit Deliver Surc…" at bounding box center [598, 361] width 1095 height 589
click at [1084, 624] on div "Transit Pickup Surcharge Ids Transit Deliver Surcharge Ids Transit Deliver Surc…" at bounding box center [598, 361] width 1095 height 589
click at [1082, 631] on span "[PERSON_NAME] và In" at bounding box center [1114, 641] width 131 height 21
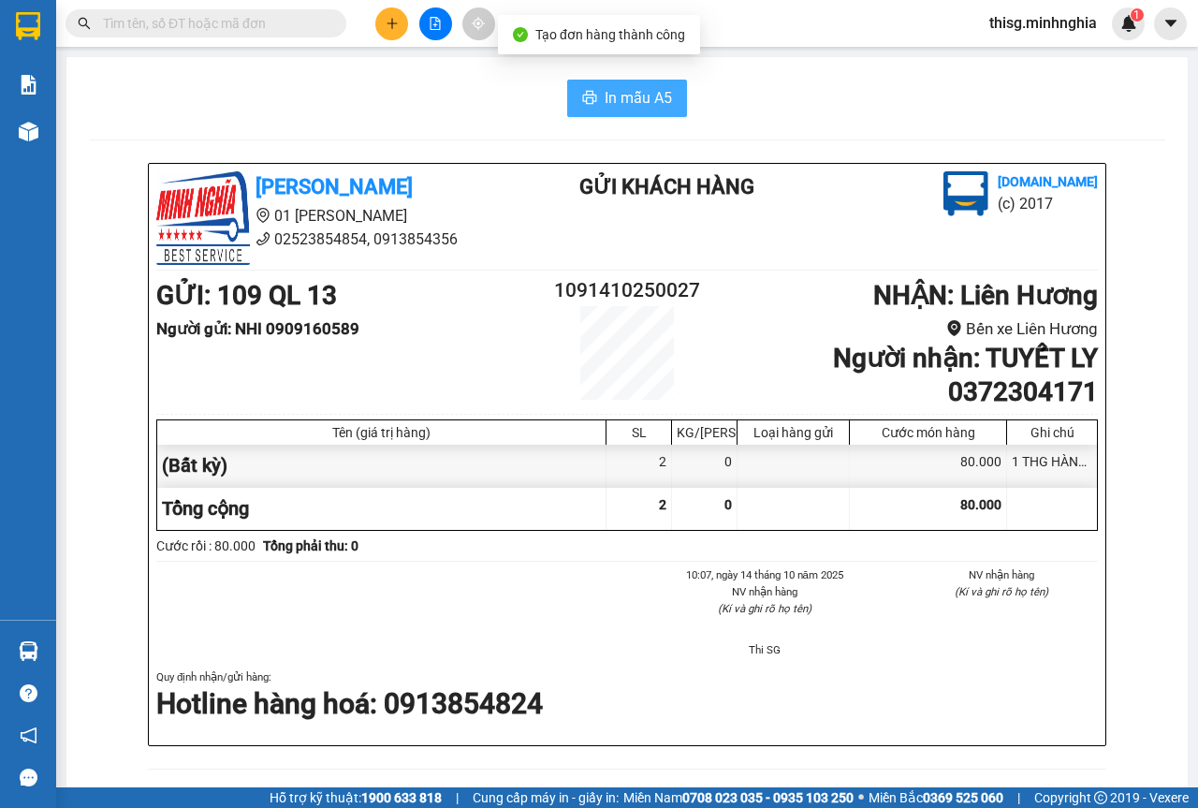
click at [608, 85] on button "In mẫu A5" at bounding box center [627, 98] width 120 height 37
click at [395, 23] on icon "plus" at bounding box center [392, 23] width 13 height 13
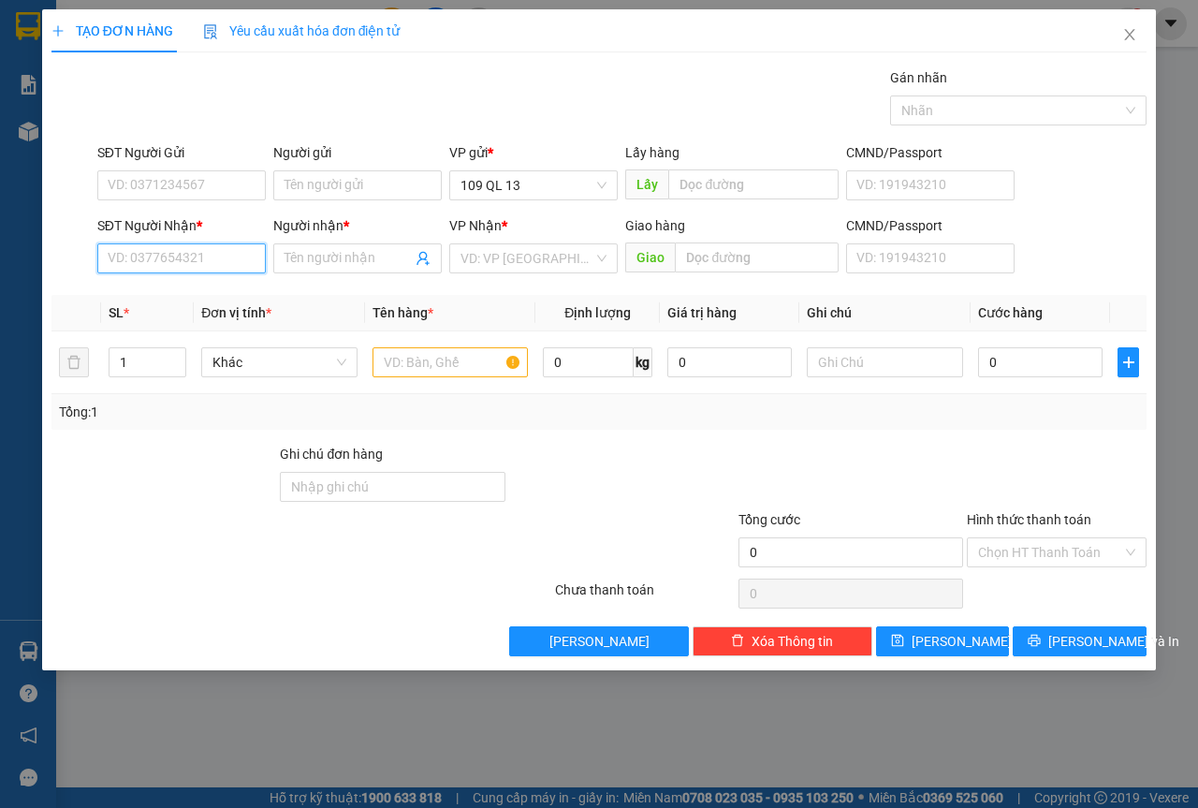
click at [178, 250] on input "SĐT Người Nhận *" at bounding box center [181, 258] width 169 height 30
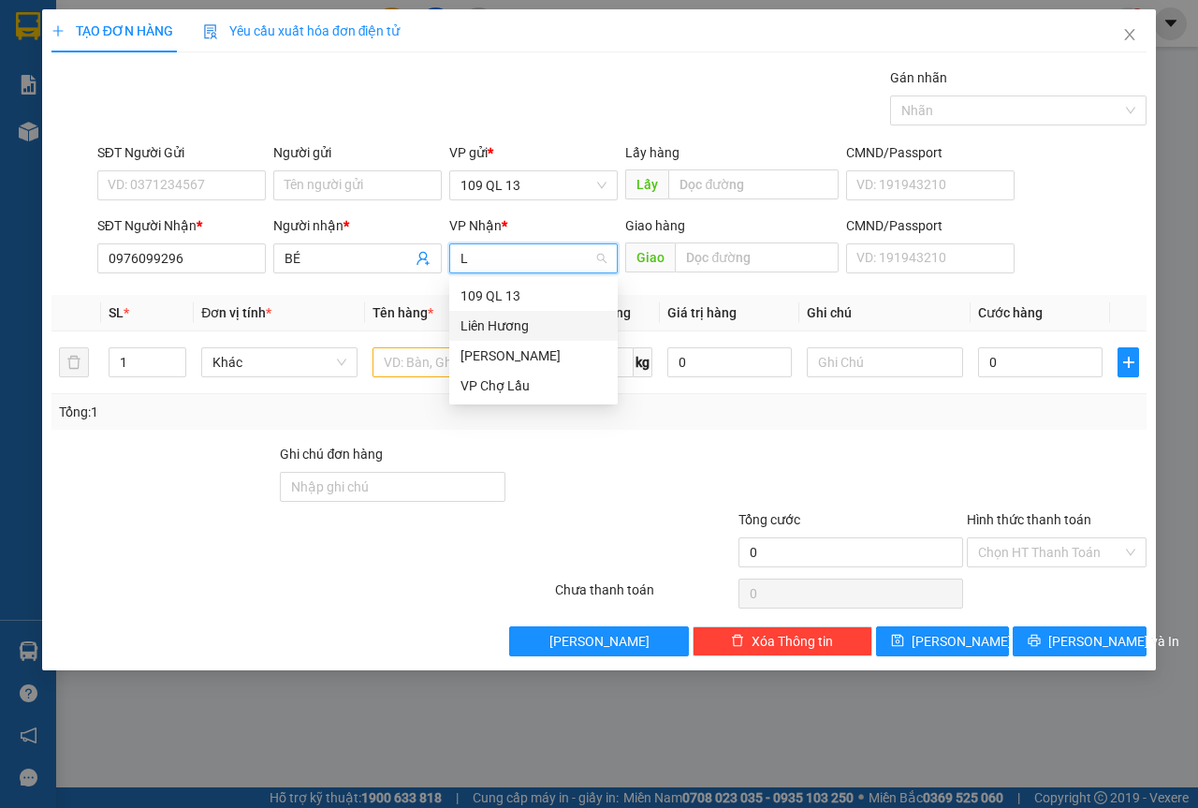
click at [529, 320] on div "Liên Hương" at bounding box center [534, 325] width 146 height 21
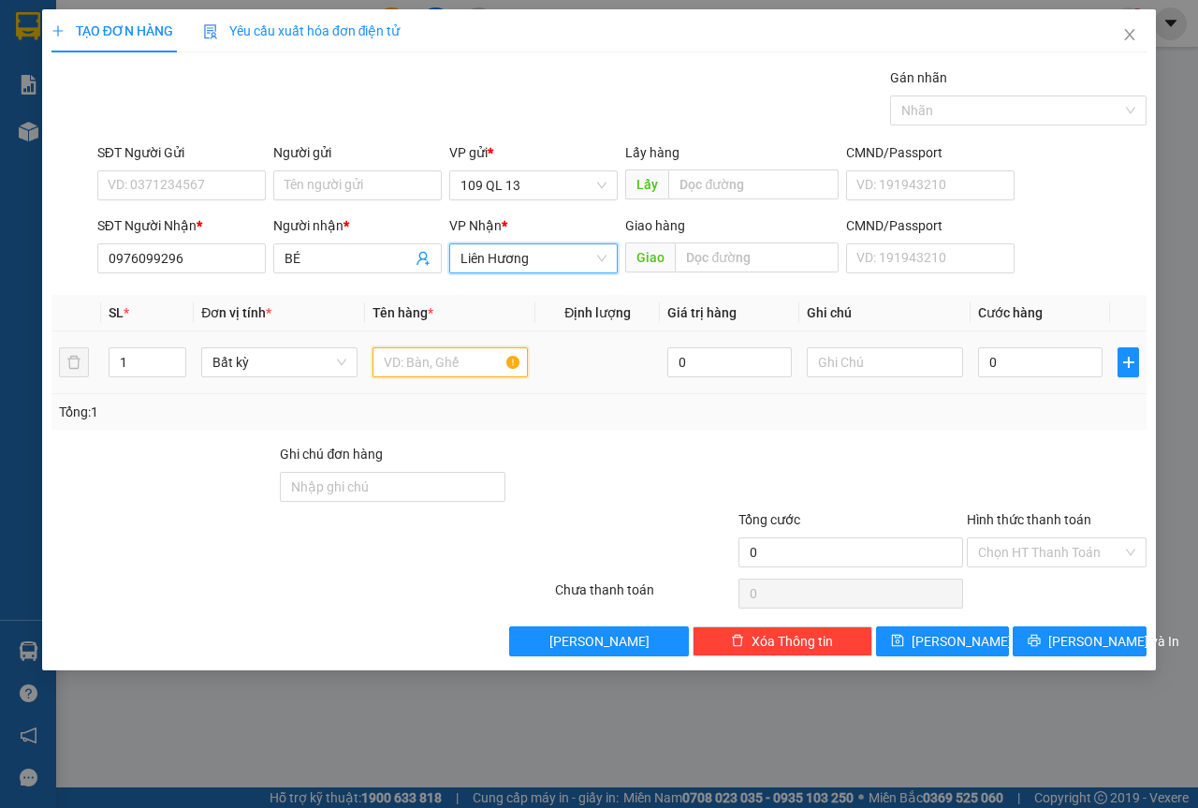
click at [412, 366] on input "text" at bounding box center [451, 362] width 156 height 30
click at [956, 345] on div at bounding box center [885, 362] width 156 height 37
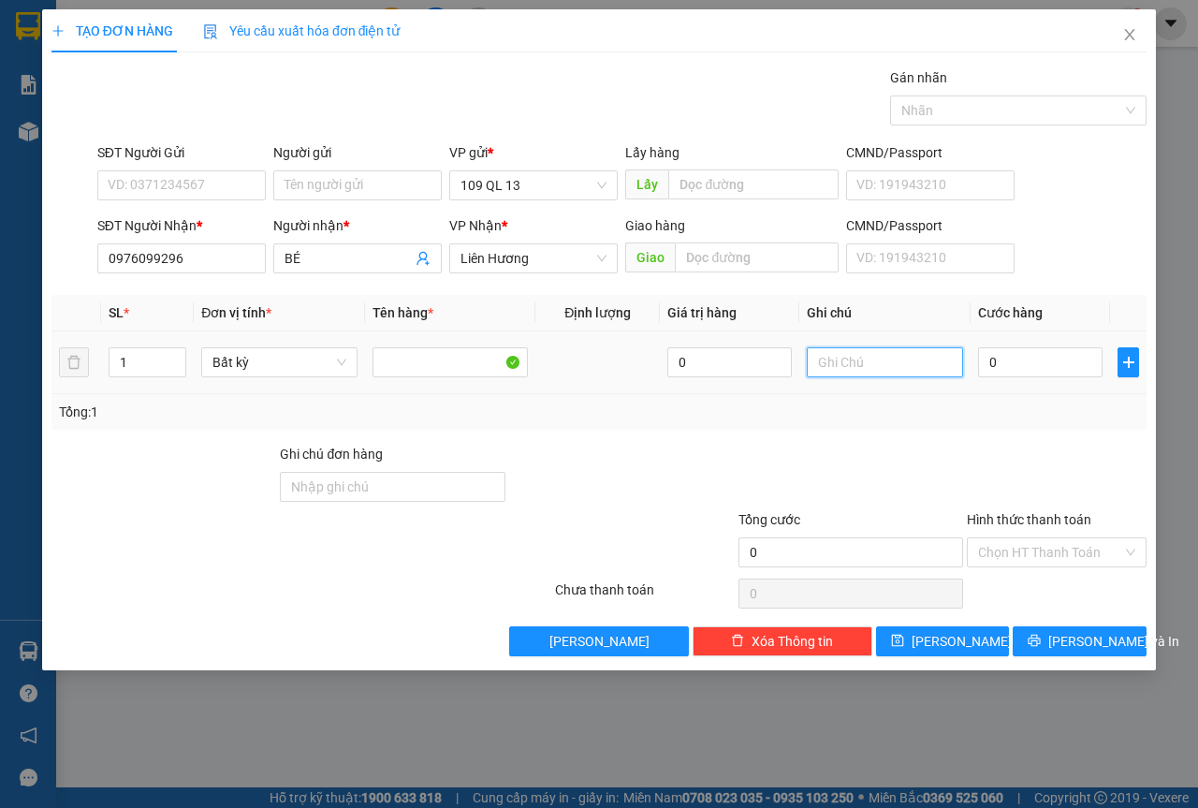
click at [919, 356] on input "text" at bounding box center [885, 362] width 156 height 30
click at [1102, 636] on span "[PERSON_NAME] và In" at bounding box center [1114, 641] width 131 height 21
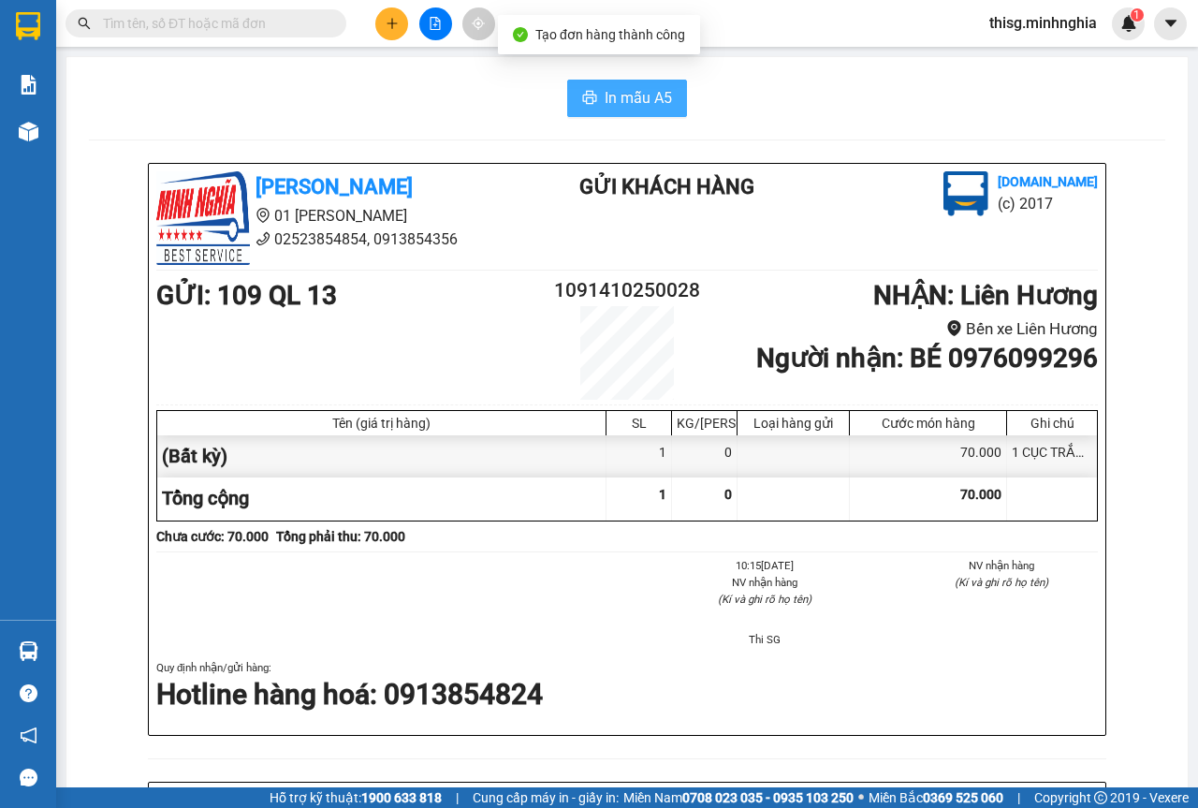
click at [651, 95] on span "In mẫu A5" at bounding box center [638, 97] width 67 height 23
drag, startPoint x: 1197, startPoint y: 333, endPoint x: 386, endPoint y: 21, distance: 869.8
click at [386, 21] on icon "plus" at bounding box center [392, 23] width 13 height 13
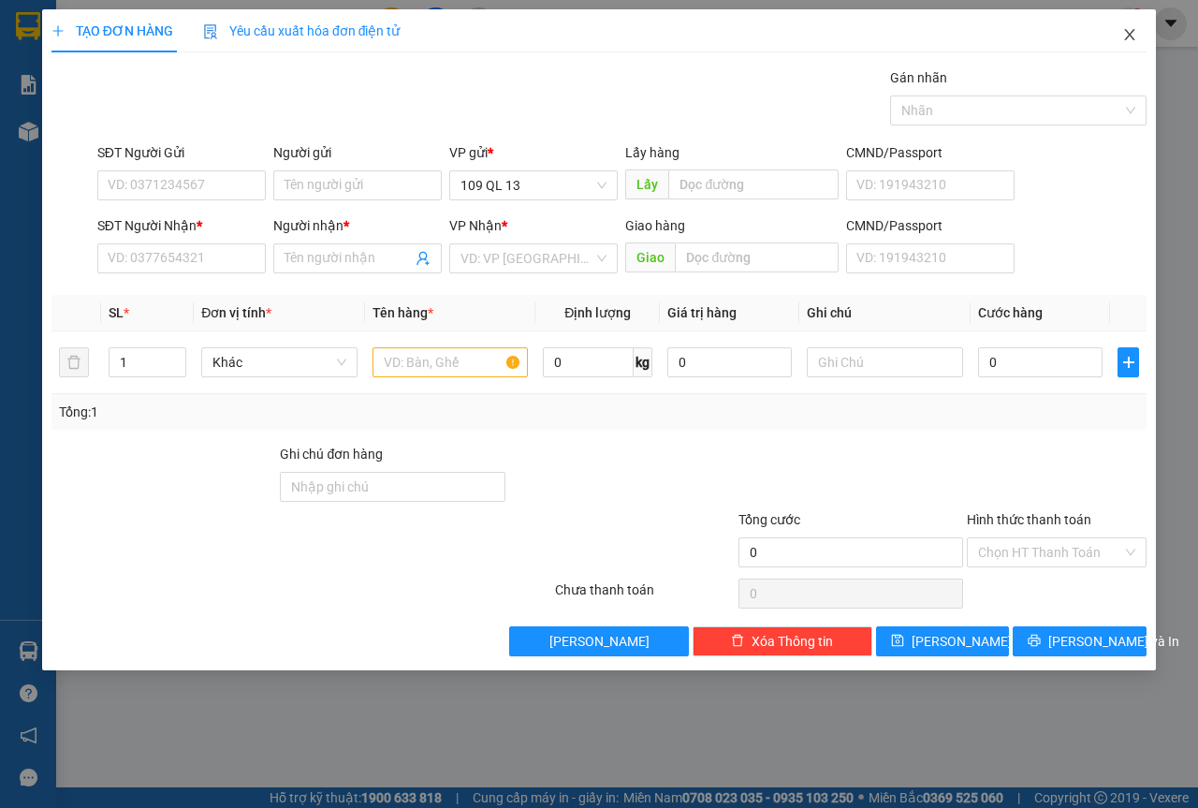
click at [1144, 40] on span "Close" at bounding box center [1130, 35] width 52 height 52
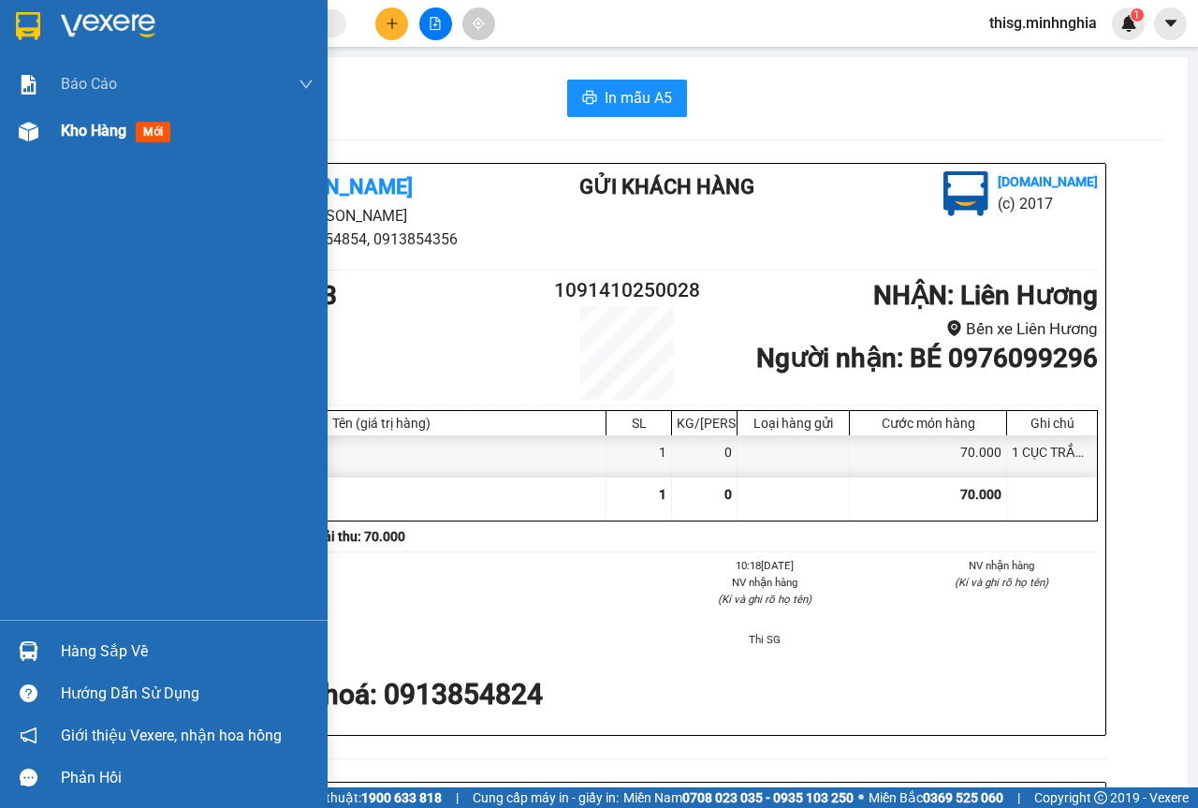
click at [111, 139] on span "Kho hàng" at bounding box center [94, 131] width 66 height 18
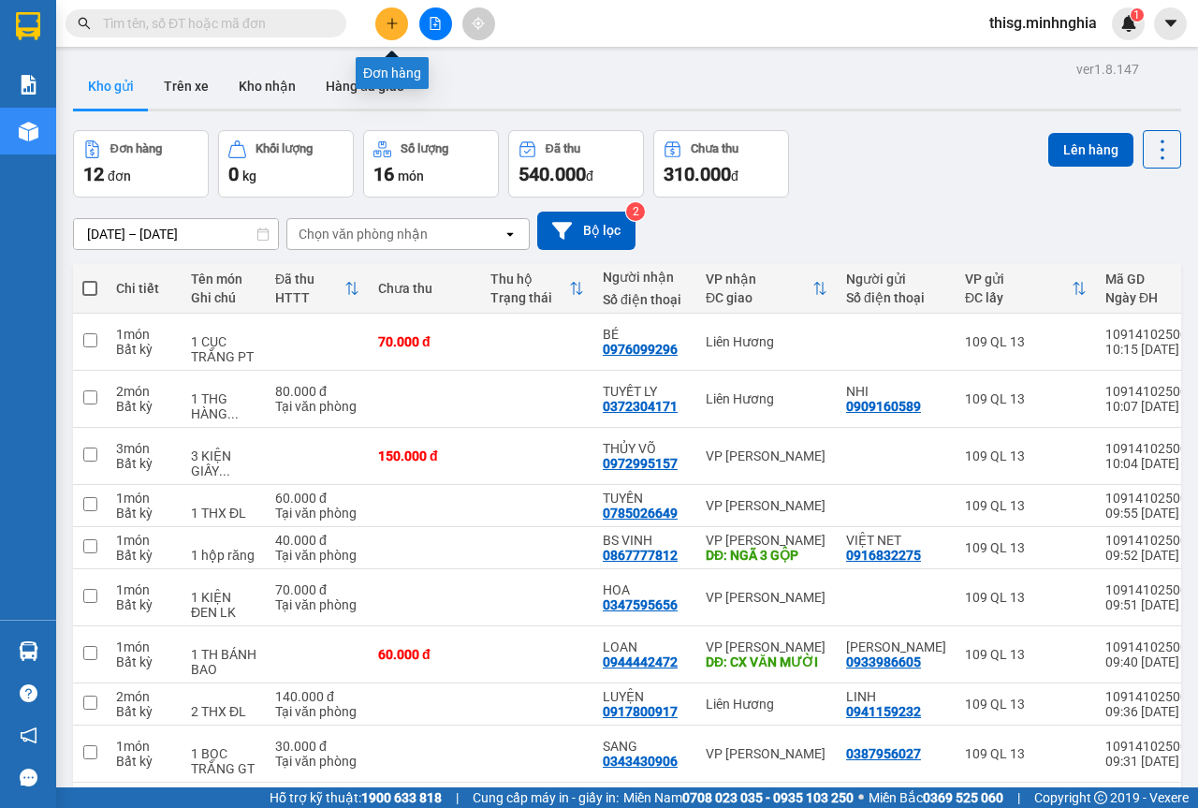
click at [387, 20] on icon "plus" at bounding box center [392, 23] width 13 height 13
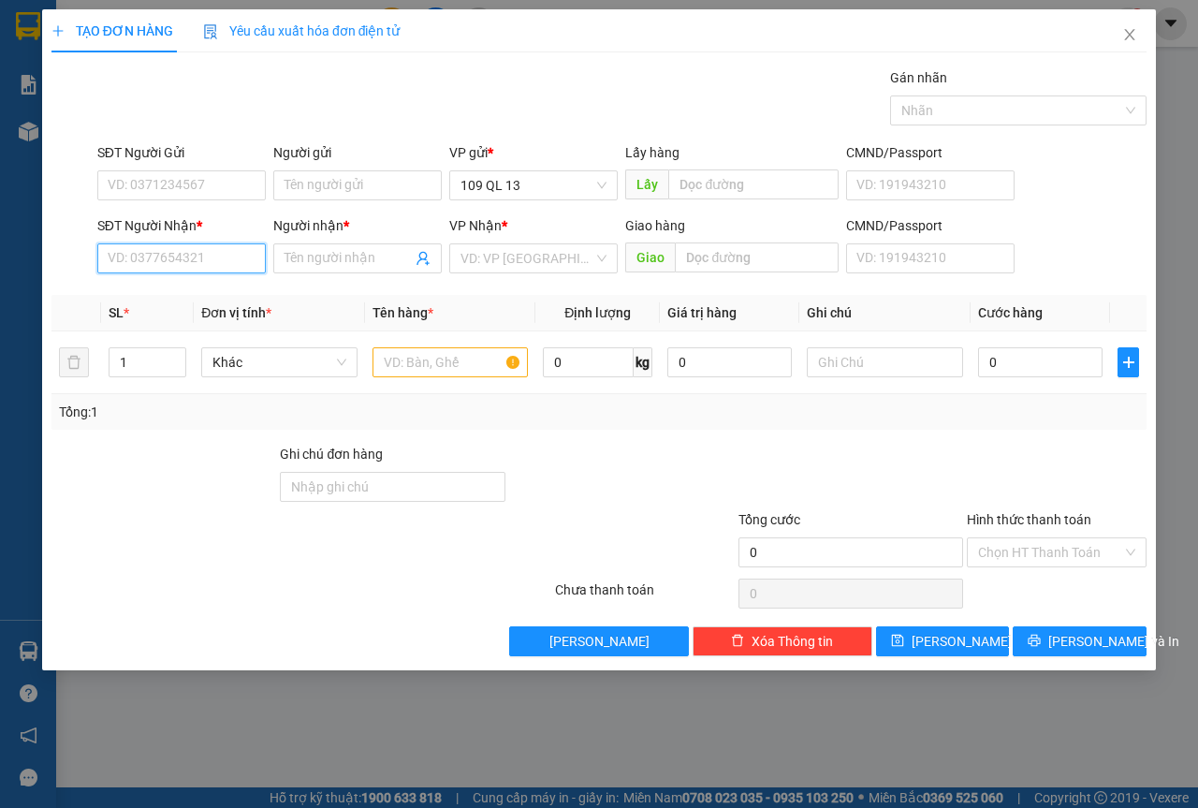
click at [193, 247] on input "SĐT Người Nhận *" at bounding box center [181, 258] width 169 height 30
click at [227, 292] on div "0972995157 - THỦY VÕ" at bounding box center [182, 296] width 146 height 21
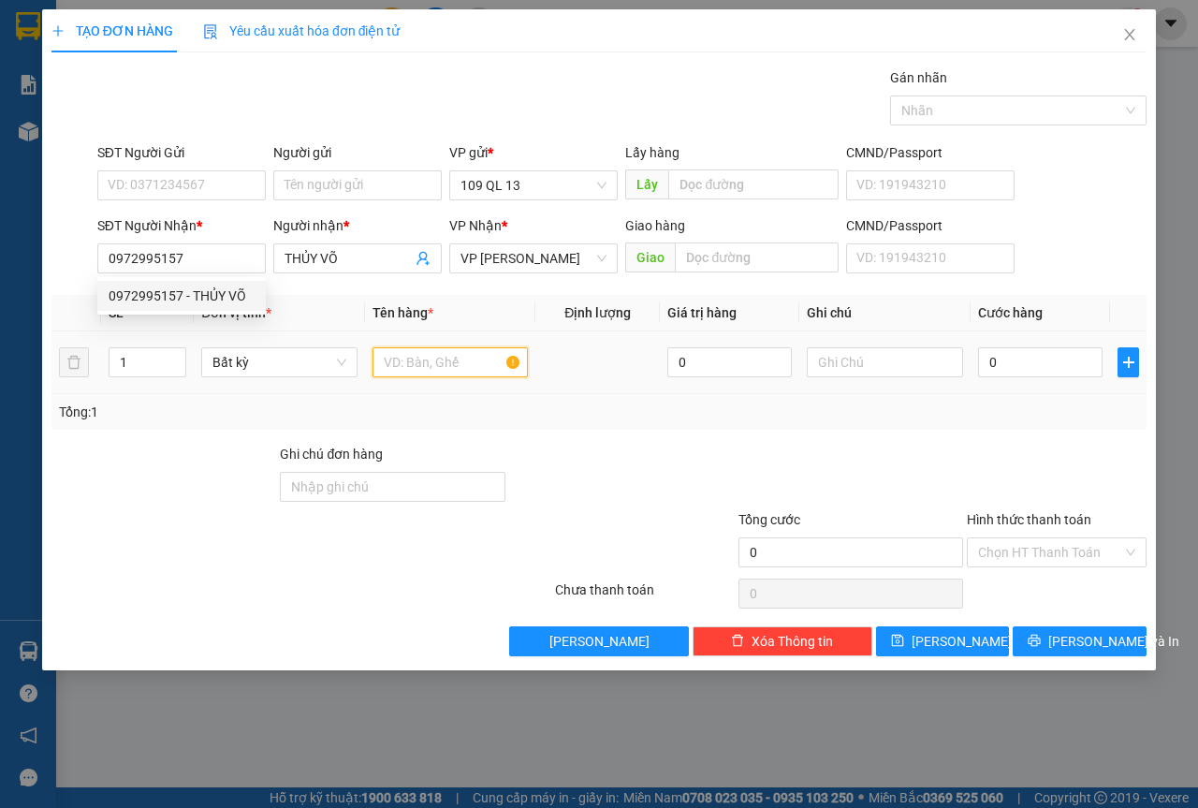
click at [453, 376] on input "text" at bounding box center [451, 362] width 156 height 30
click at [169, 352] on span "Increase Value" at bounding box center [175, 356] width 21 height 17
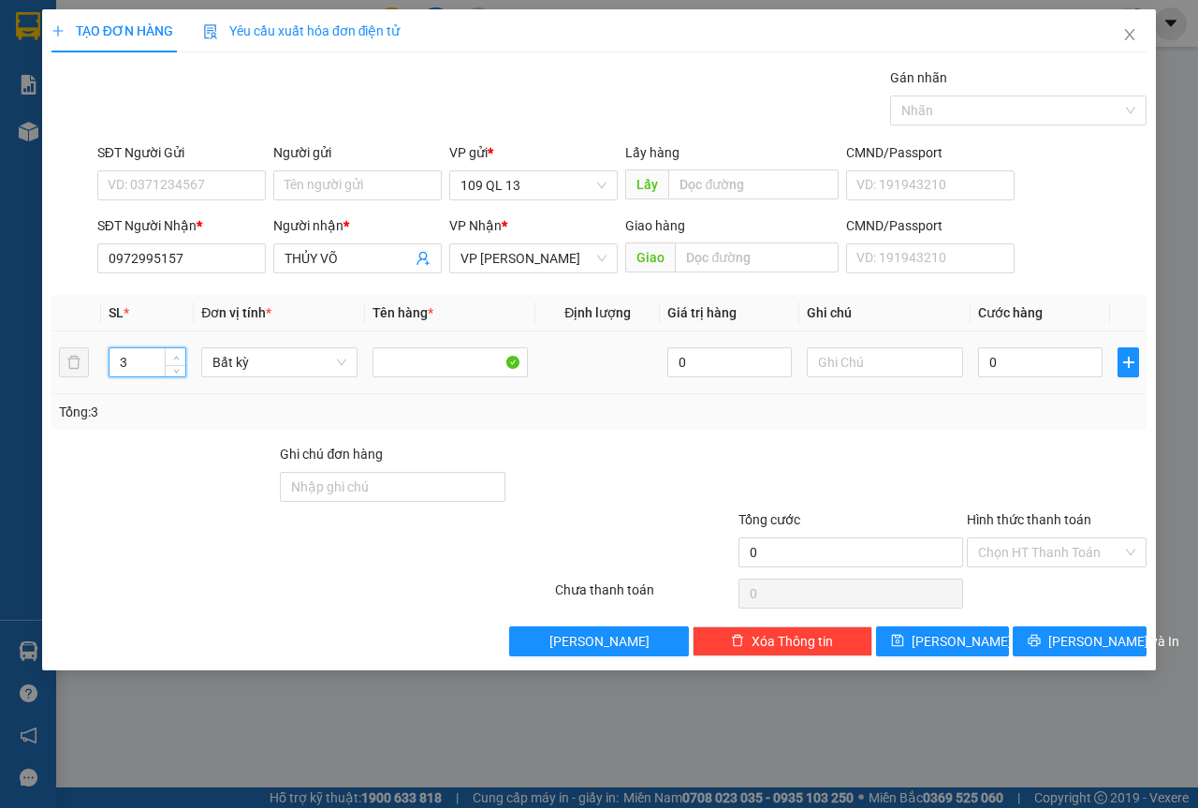
click at [169, 352] on span "Increase Value" at bounding box center [175, 356] width 21 height 17
click at [863, 360] on input "text" at bounding box center [885, 362] width 156 height 30
click at [134, 364] on input "4" at bounding box center [148, 362] width 77 height 28
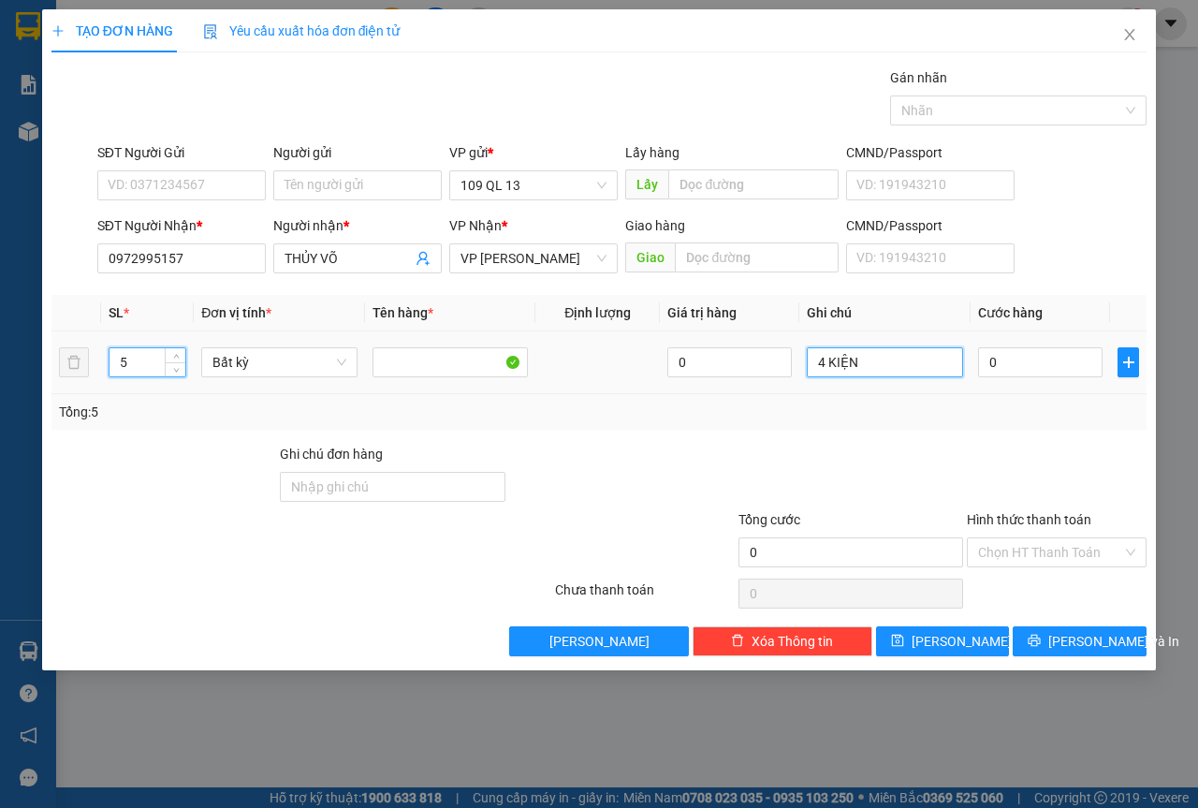
click at [893, 371] on input "4 KIỆN" at bounding box center [885, 362] width 156 height 30
click at [894, 368] on input "4 KIỆN" at bounding box center [885, 362] width 156 height 30
click at [1061, 277] on div "SĐT Người Nhận * 0972995157 Người nhận * THỦY VÕ VP Nhận * VP Chí Công Giao hàn…" at bounding box center [622, 248] width 1057 height 66
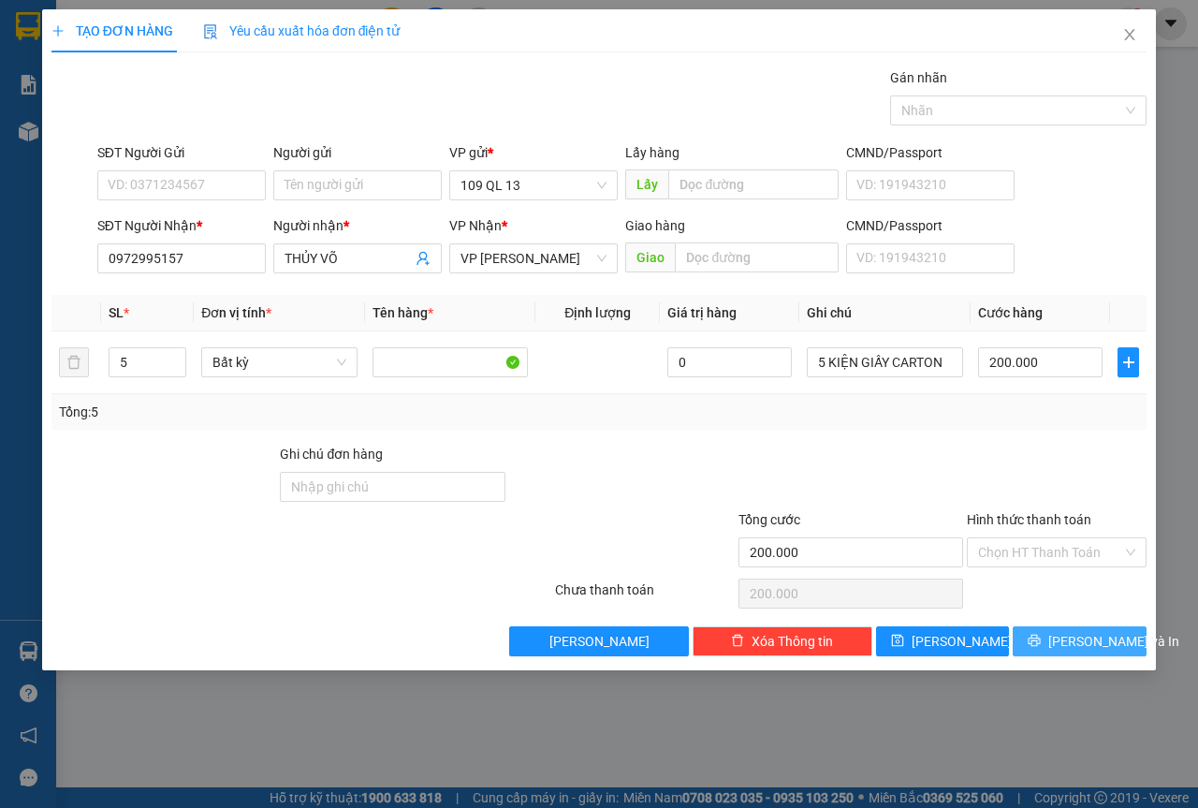
click at [1083, 634] on span "[PERSON_NAME] và In" at bounding box center [1114, 641] width 131 height 21
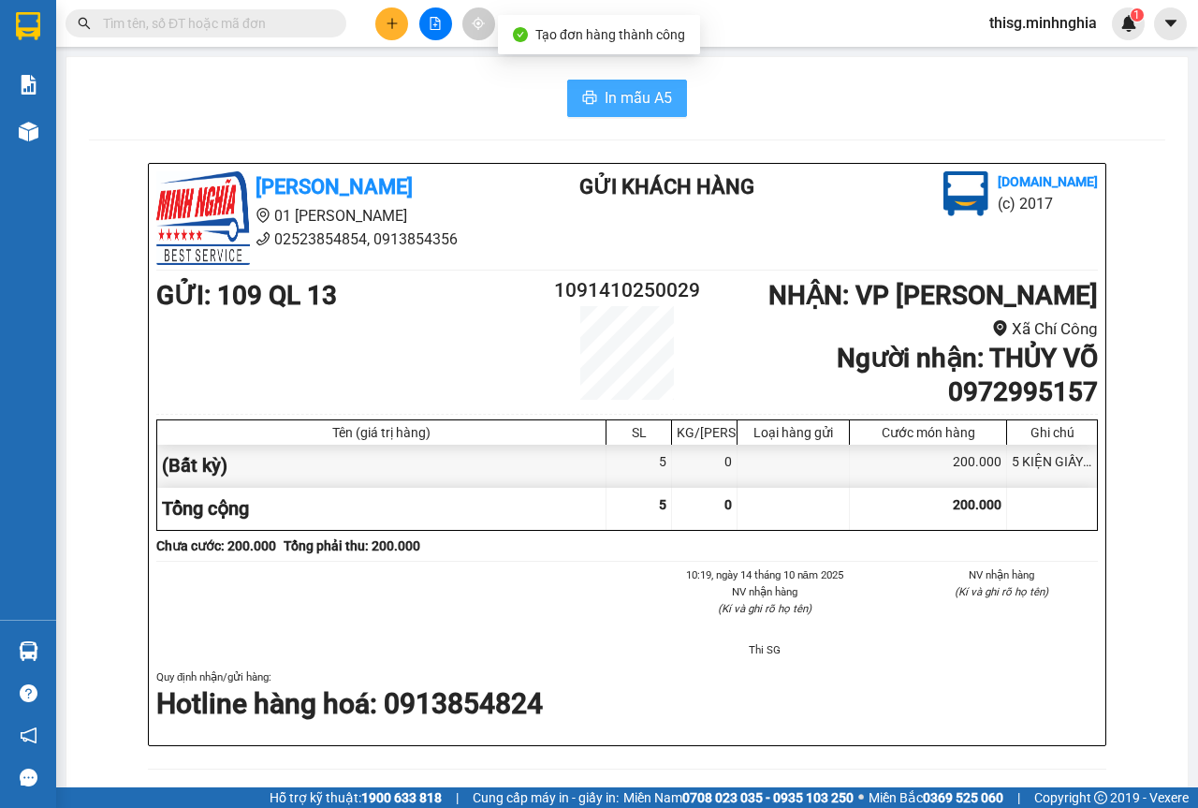
click at [633, 91] on span "In mẫu A5" at bounding box center [638, 97] width 67 height 23
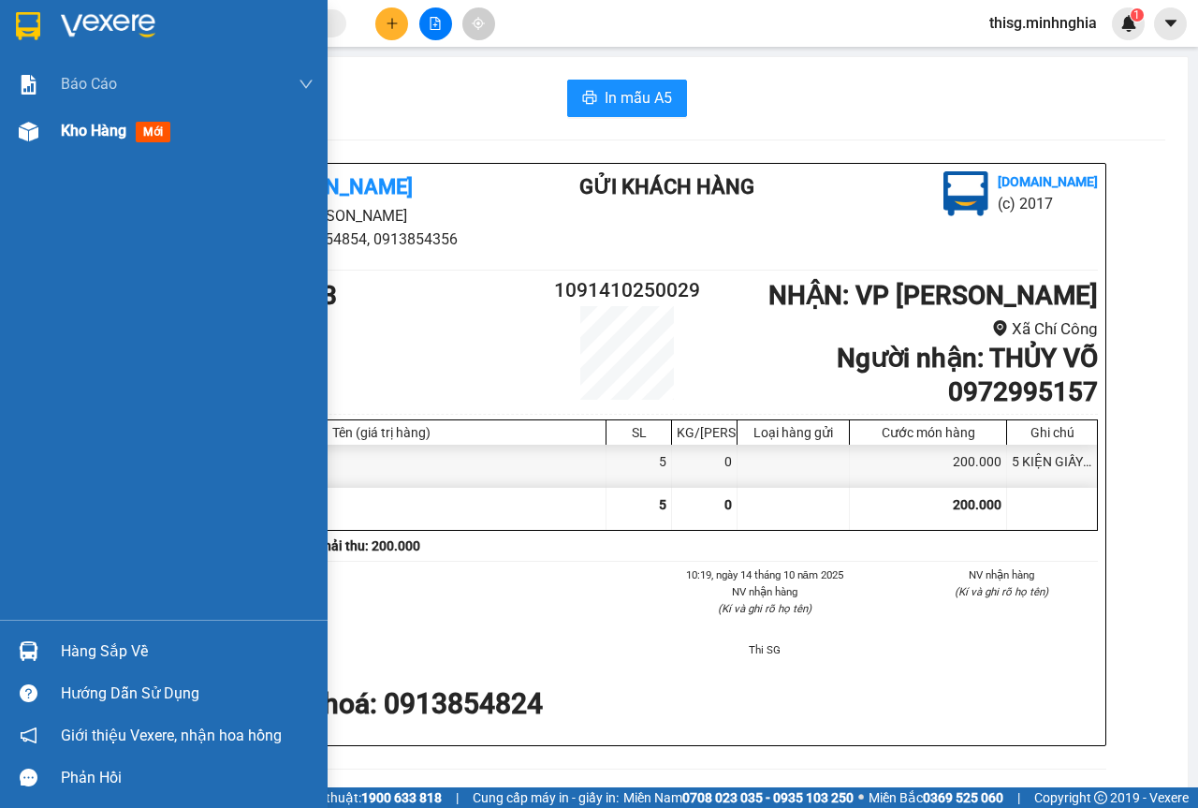
click at [78, 110] on div "Kho hàng mới" at bounding box center [187, 131] width 253 height 47
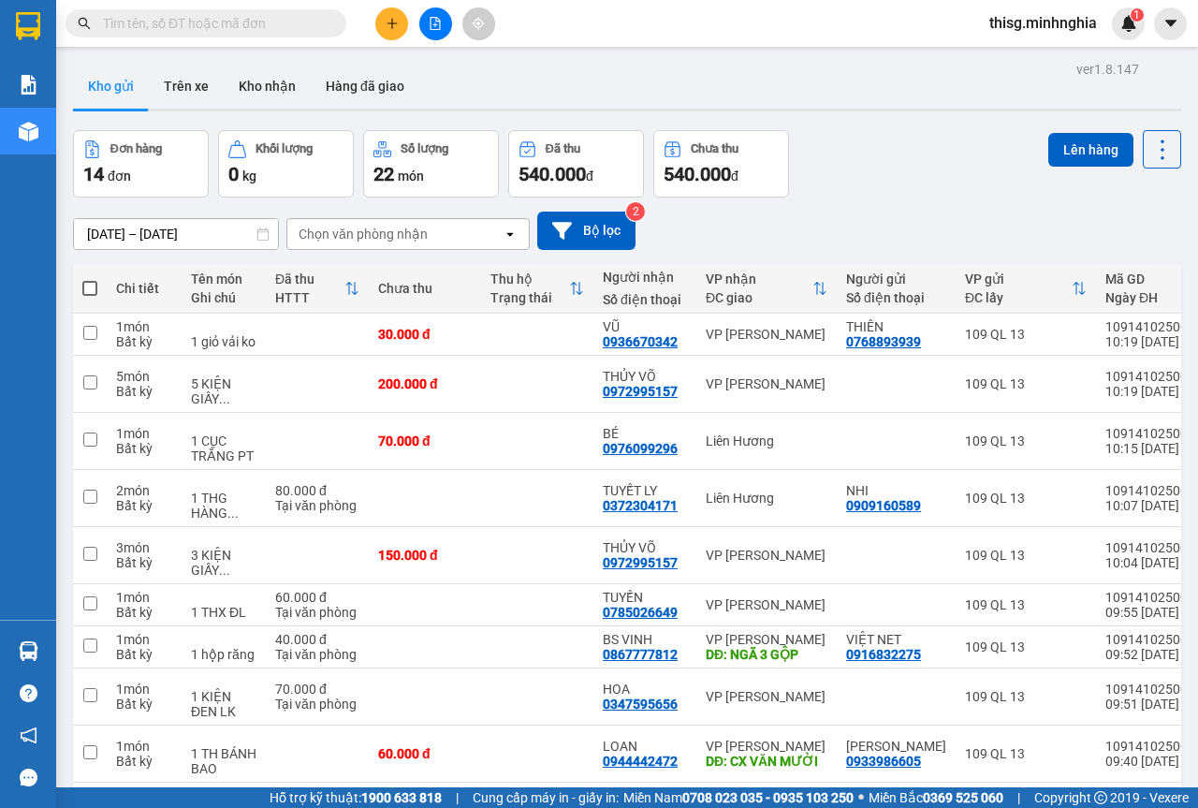
click at [87, 282] on span at bounding box center [89, 288] width 15 height 15
click at [90, 279] on input "checkbox" at bounding box center [90, 279] width 0 height 0
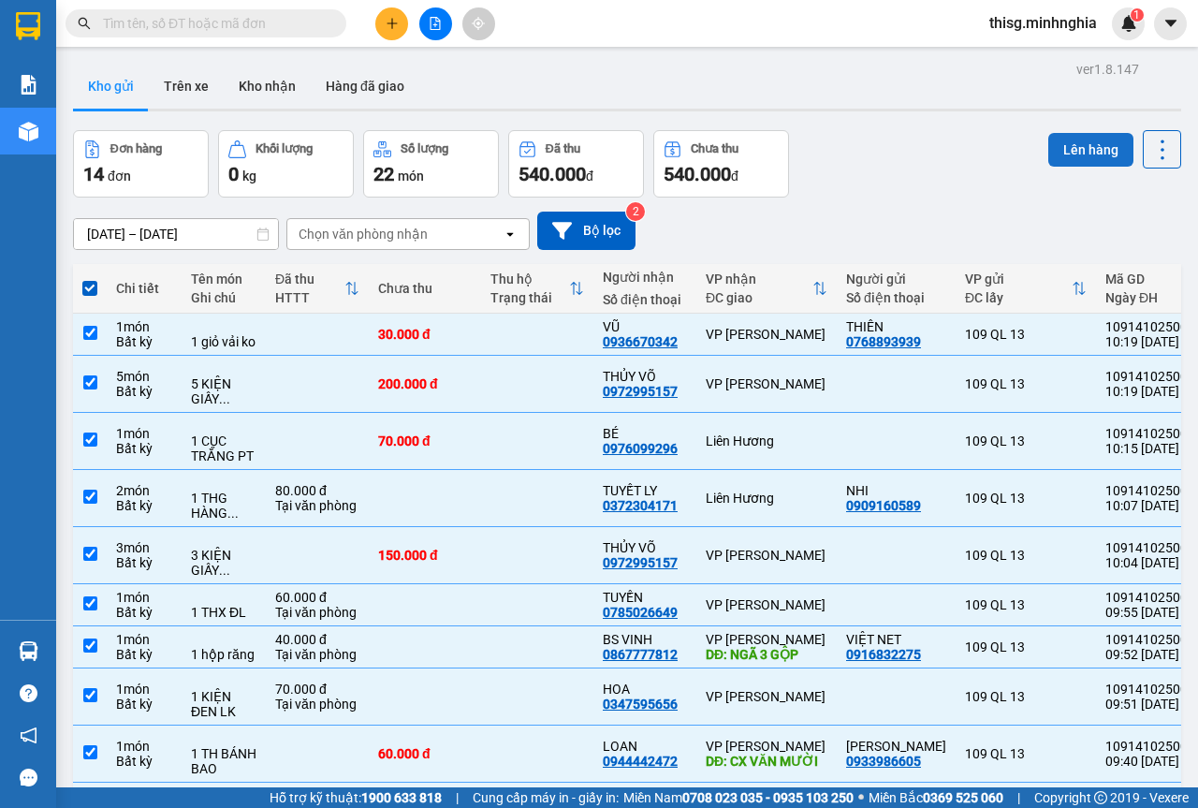
click at [1063, 146] on button "Lên hàng" at bounding box center [1091, 150] width 85 height 34
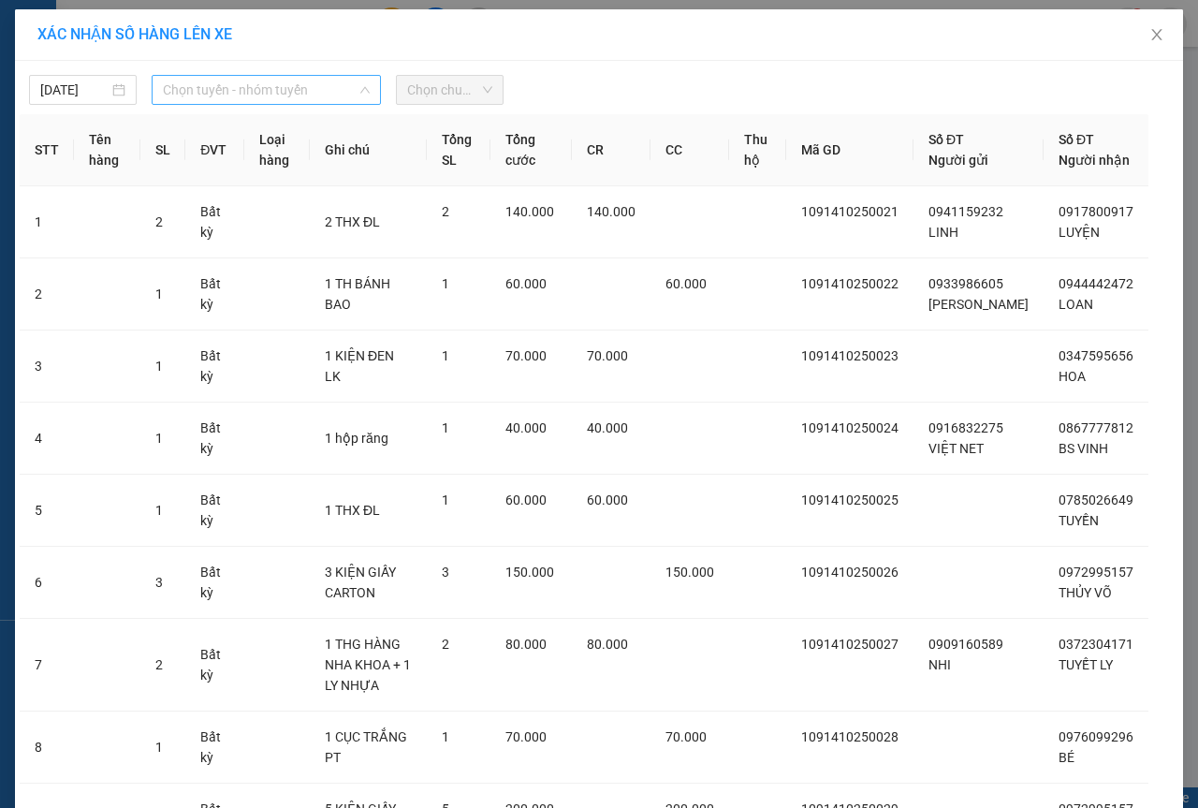
click at [328, 90] on span "Chọn tuyến - nhóm tuyến" at bounding box center [266, 90] width 207 height 28
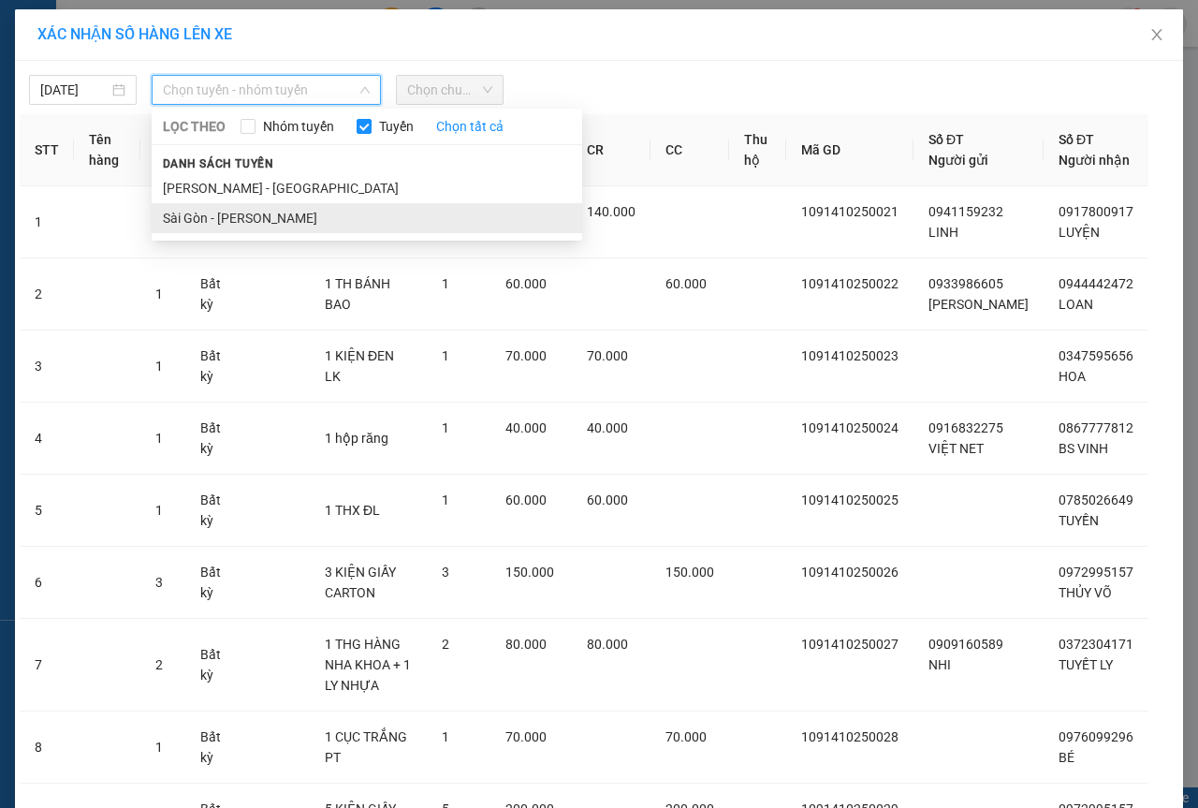
click at [271, 216] on li "Sài Gòn - [PERSON_NAME]" at bounding box center [367, 218] width 431 height 30
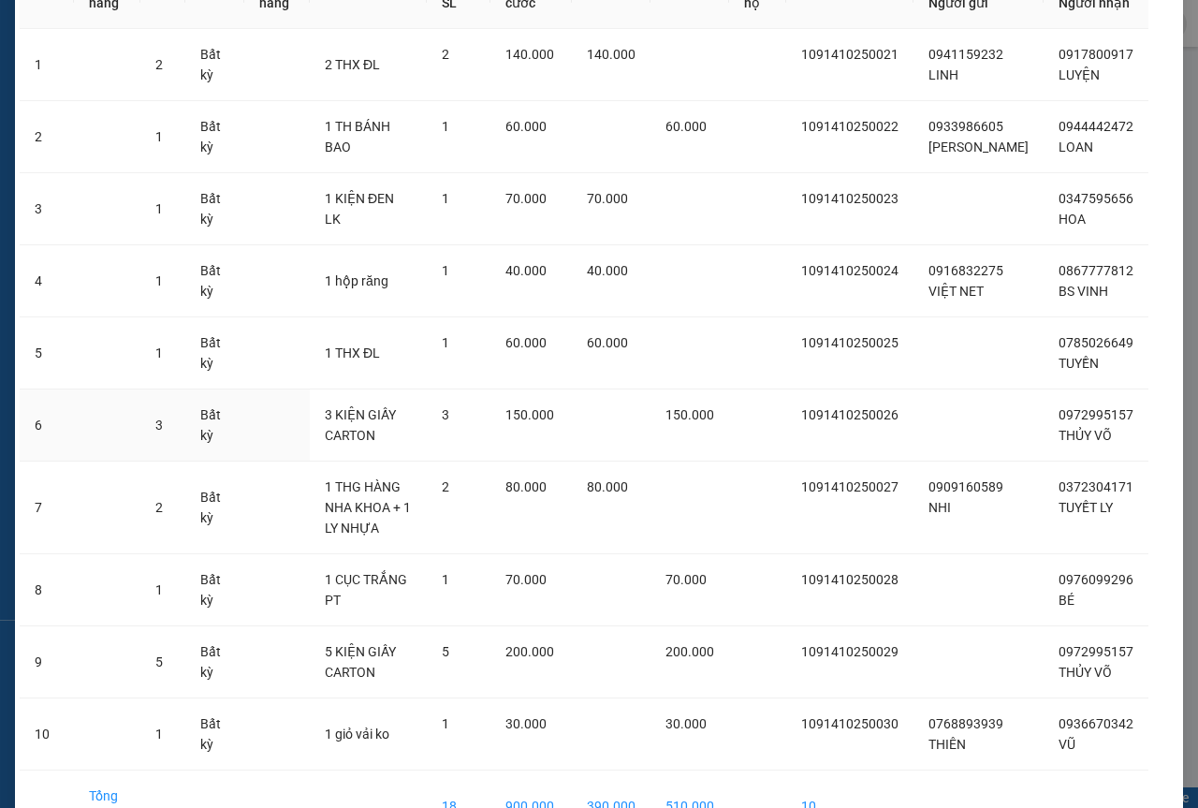
scroll to position [277, 0]
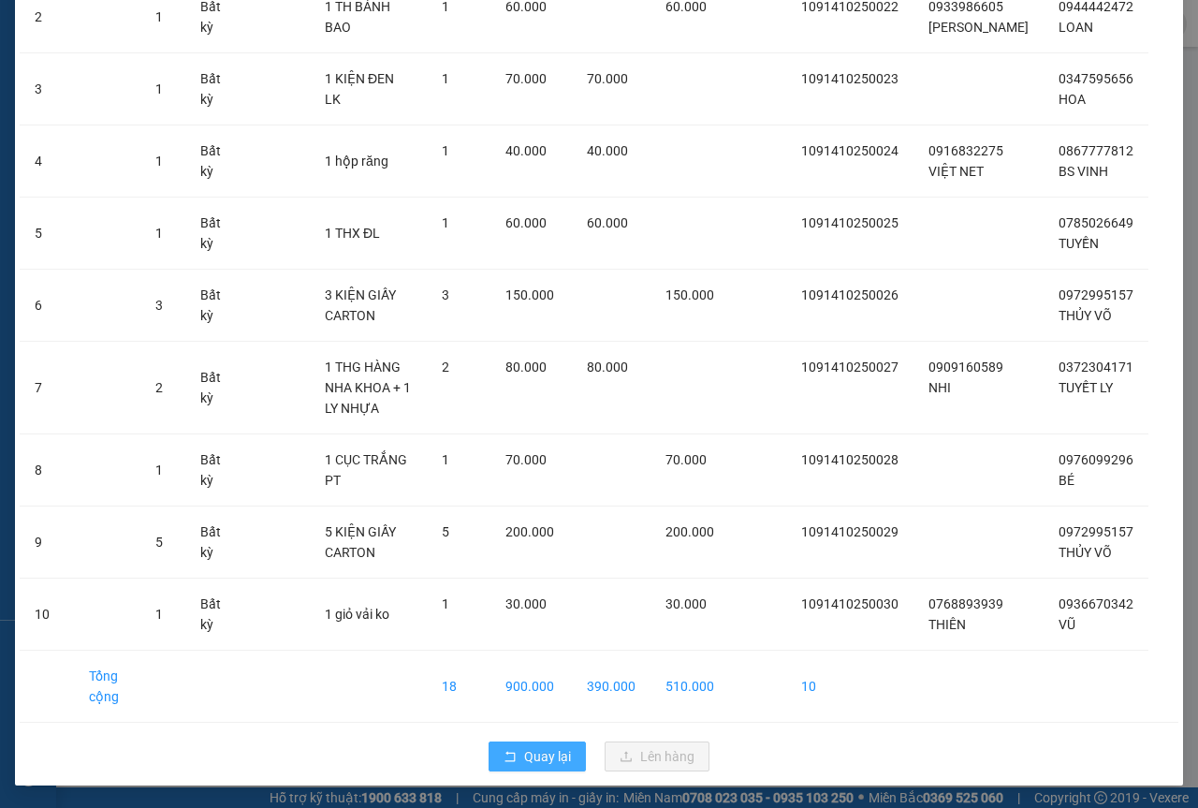
click at [524, 755] on span "Quay lại" at bounding box center [547, 756] width 47 height 21
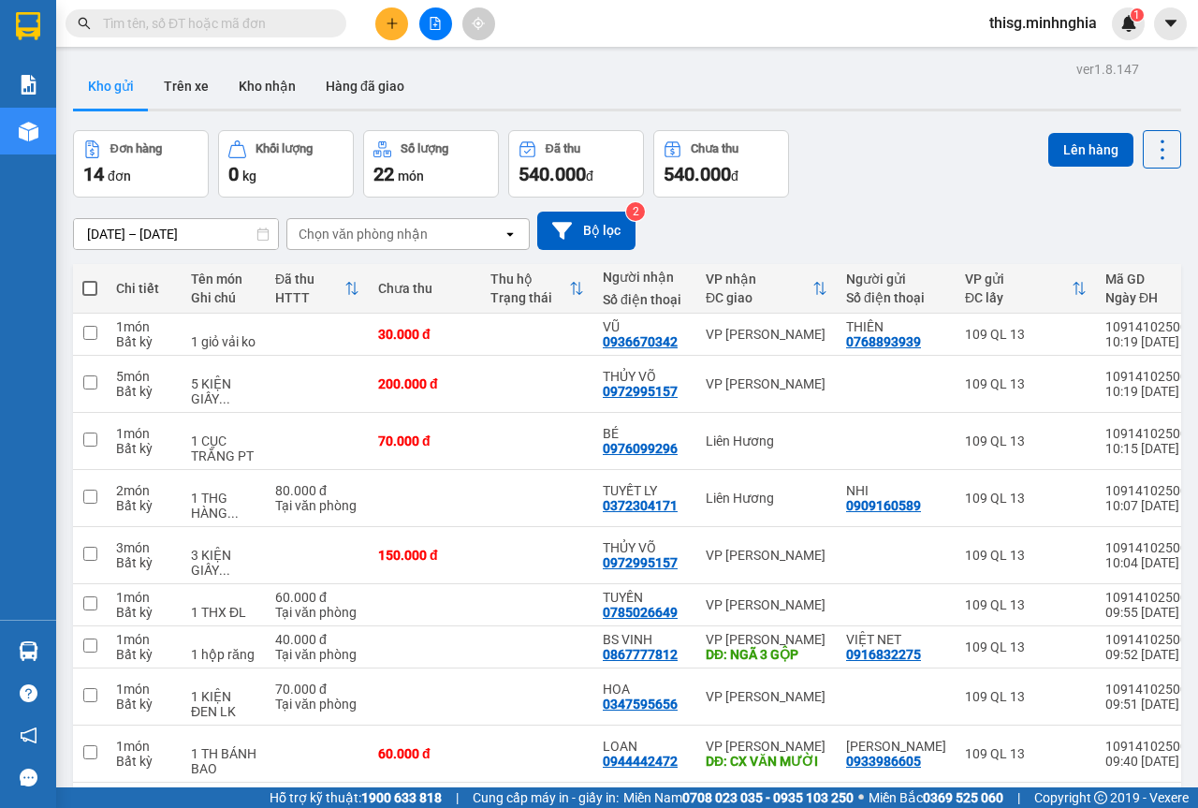
click at [87, 289] on span at bounding box center [89, 288] width 15 height 15
click at [90, 279] on input "checkbox" at bounding box center [90, 279] width 0 height 0
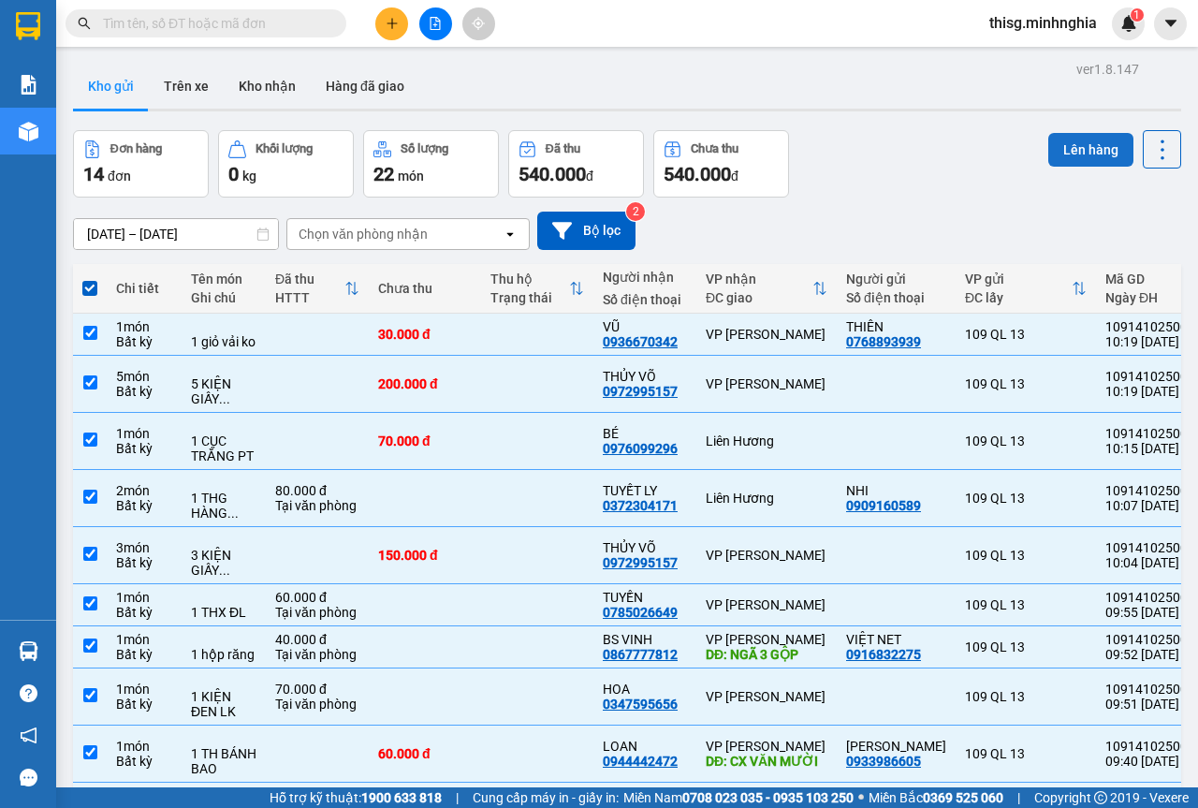
click at [1074, 150] on button "Lên hàng" at bounding box center [1091, 150] width 85 height 34
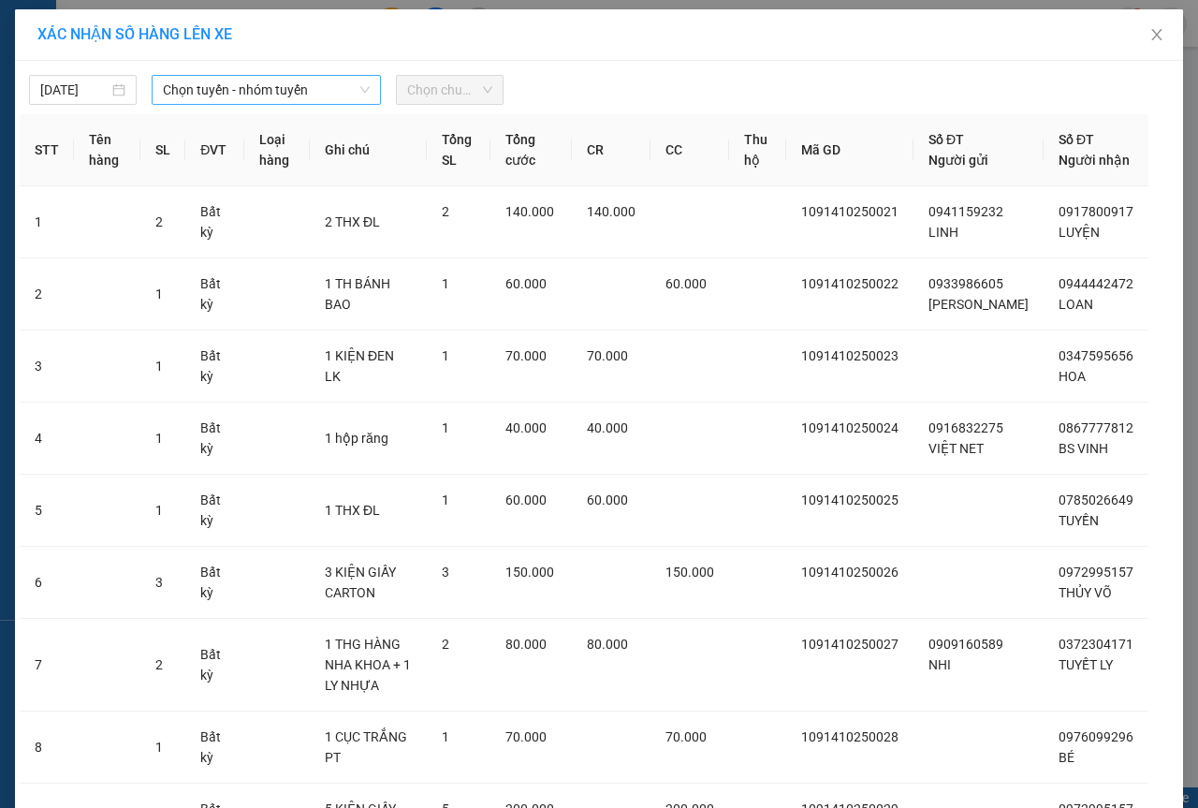
click at [323, 83] on span "Chọn tuyến - nhóm tuyến" at bounding box center [266, 90] width 207 height 28
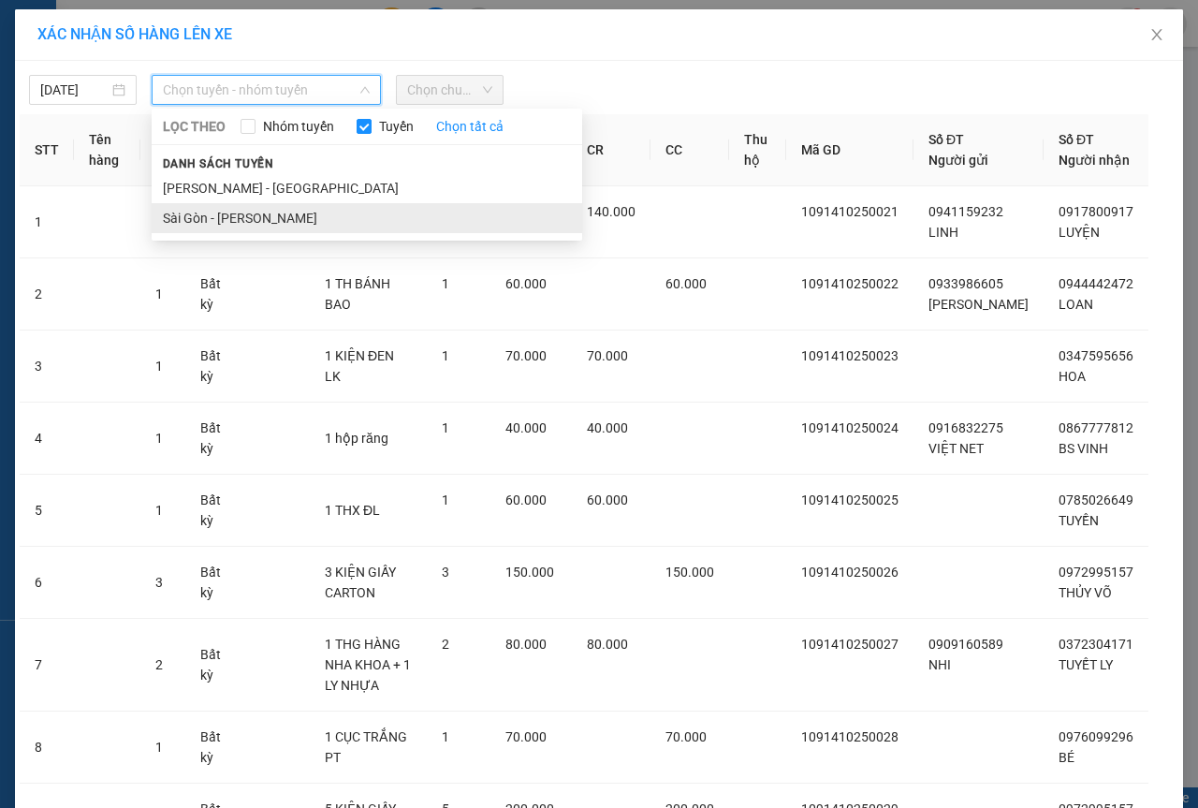
click at [266, 217] on li "Sài Gòn - [PERSON_NAME]" at bounding box center [367, 218] width 431 height 30
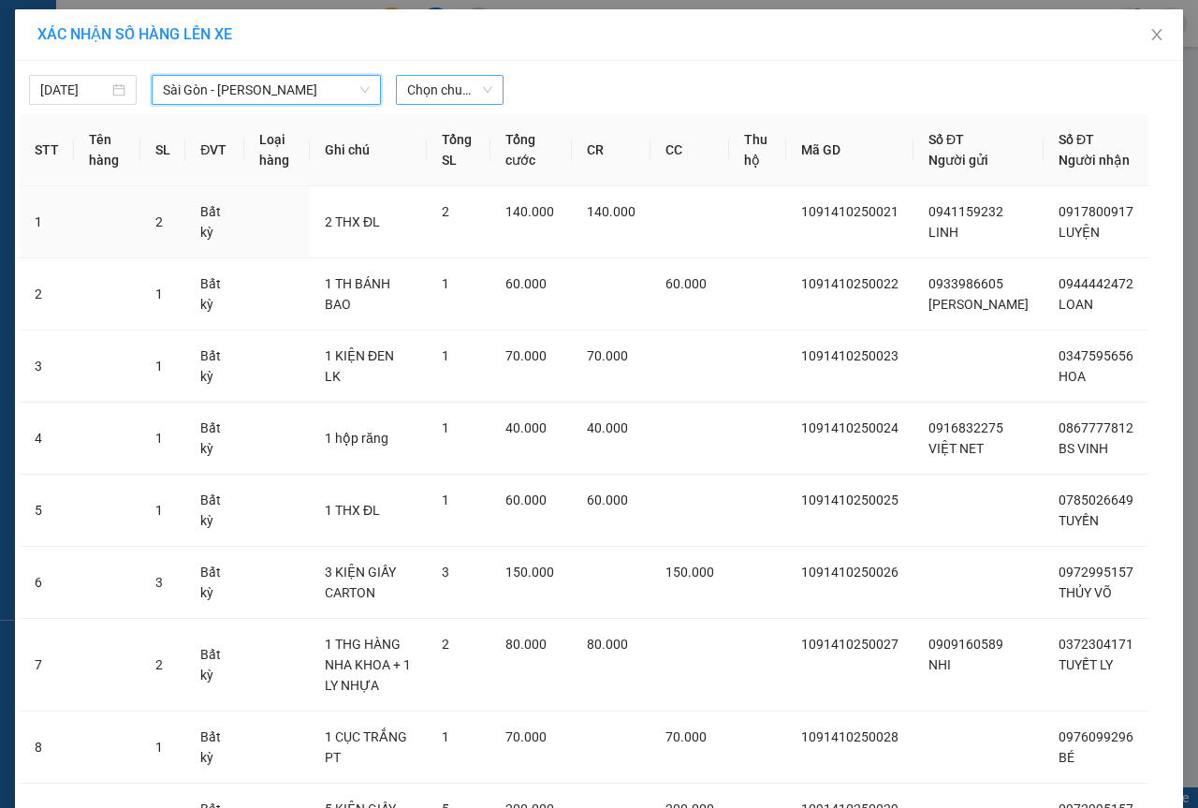
click at [473, 90] on span "Chọn chuyến" at bounding box center [449, 90] width 85 height 28
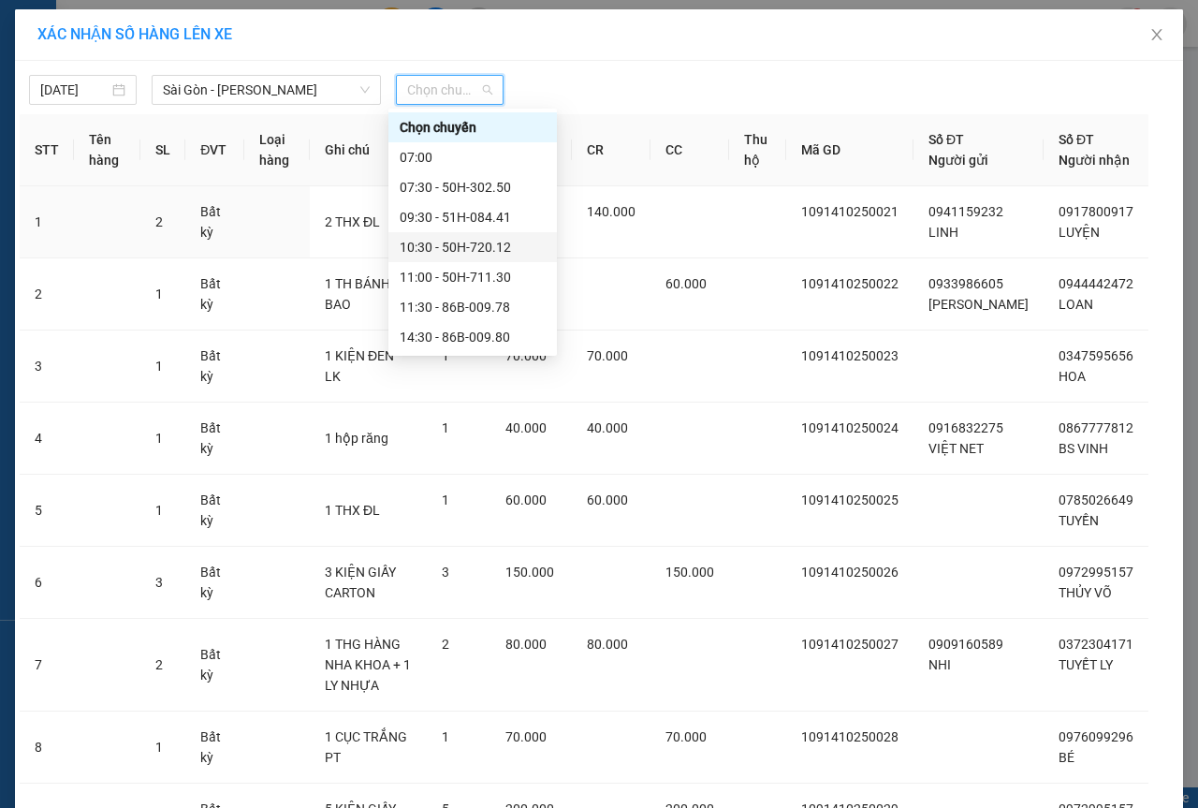
click at [438, 246] on div "10:30 - 50H-720.12" at bounding box center [473, 247] width 146 height 21
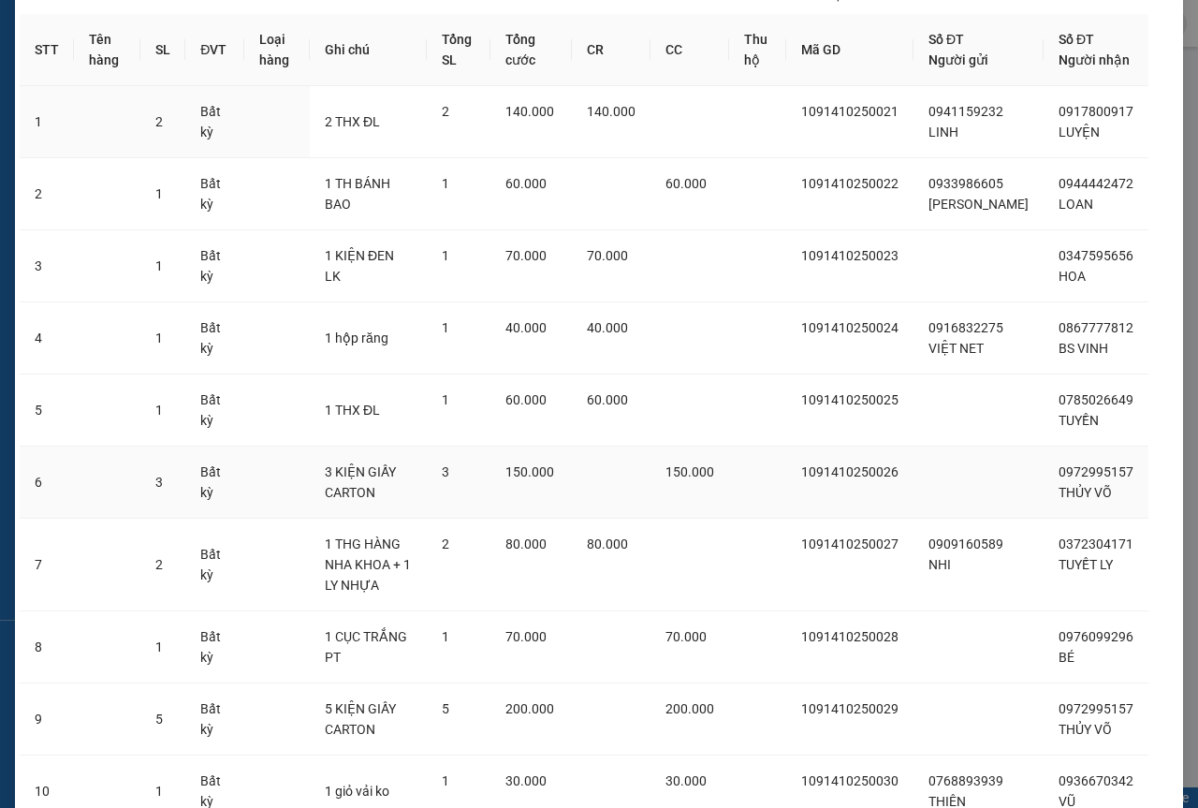
scroll to position [288, 0]
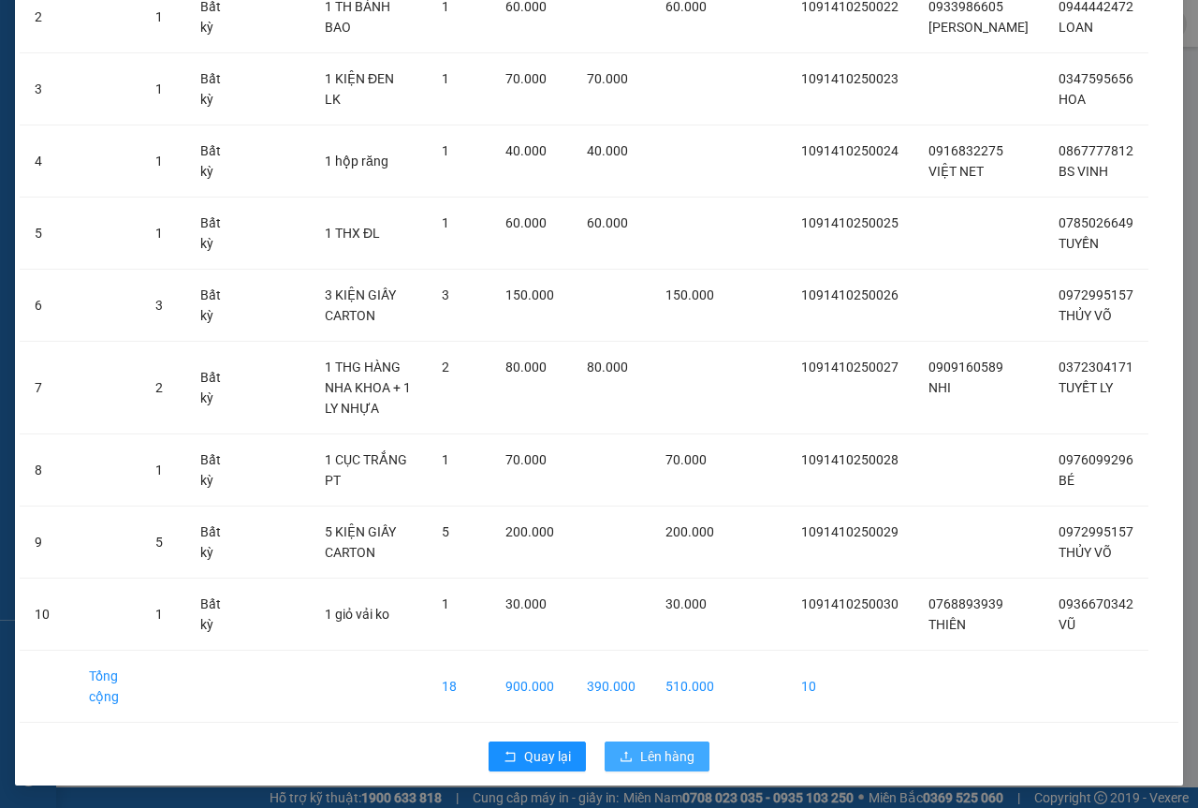
click at [694, 770] on button "Lên hàng" at bounding box center [657, 756] width 105 height 30
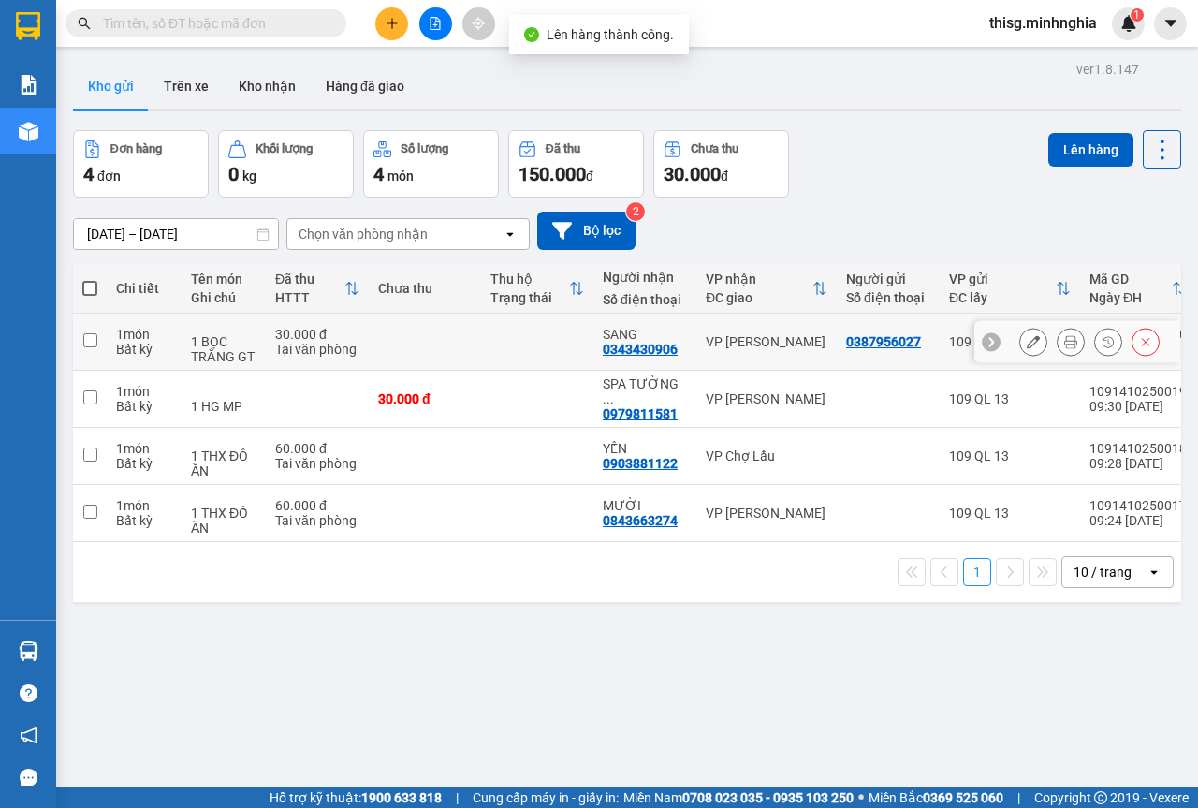
drag, startPoint x: 760, startPoint y: 315, endPoint x: 757, endPoint y: 360, distance: 46.0
click at [767, 322] on td "VP [PERSON_NAME]" at bounding box center [767, 342] width 140 height 57
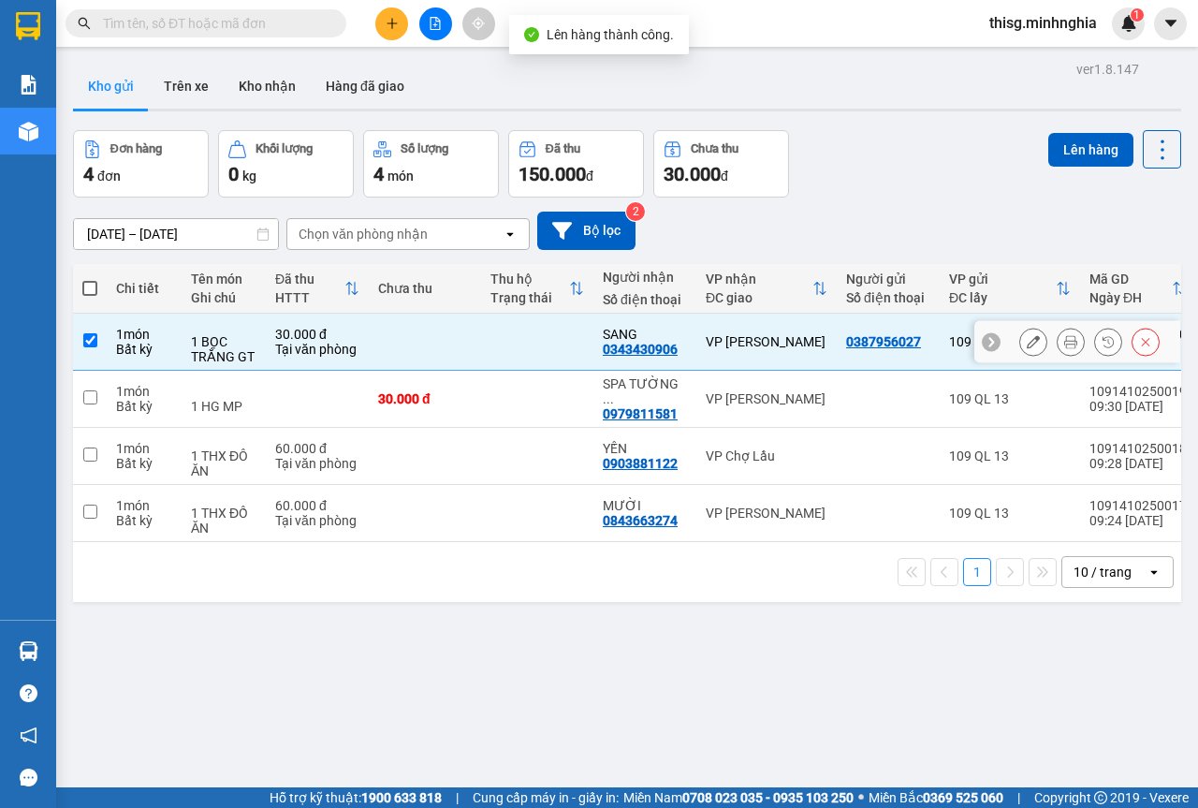
drag, startPoint x: 747, startPoint y: 381, endPoint x: 744, endPoint y: 395, distance: 14.3
click at [746, 383] on td "VP [PERSON_NAME]" at bounding box center [767, 399] width 140 height 57
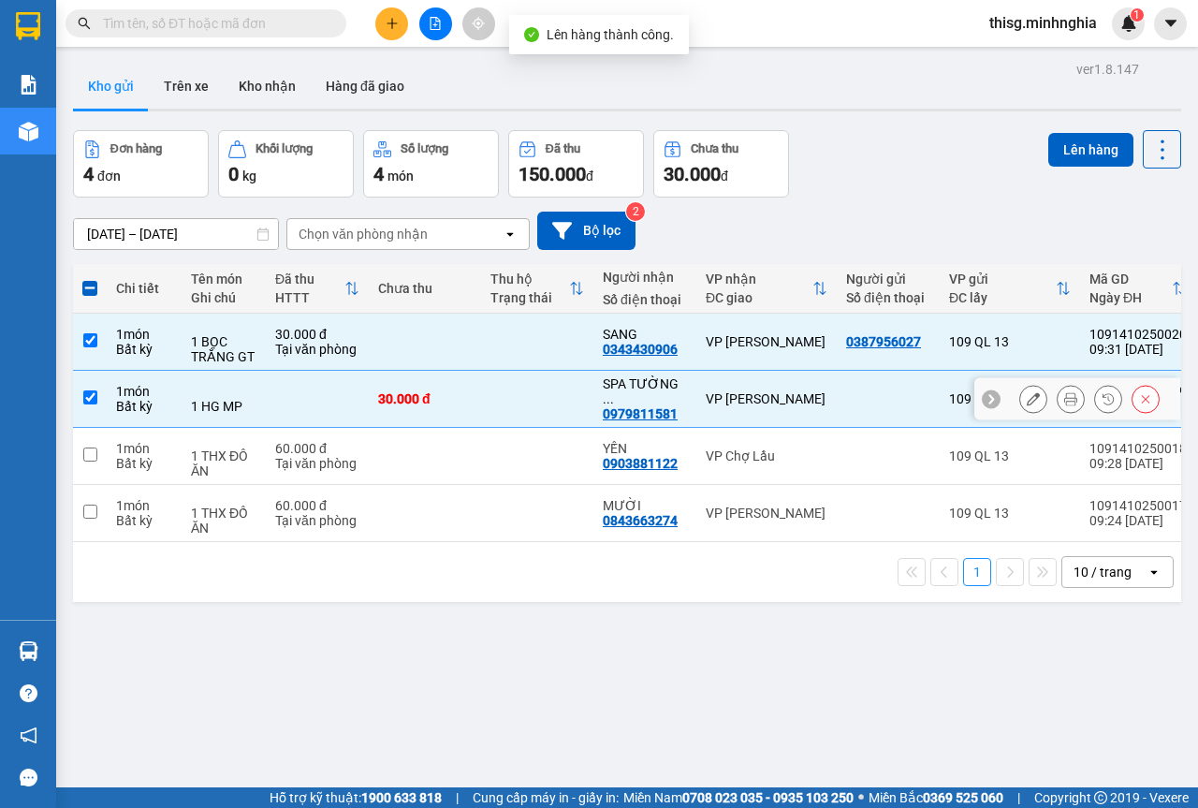
click at [731, 448] on div "VP Chợ Lầu" at bounding box center [767, 455] width 122 height 15
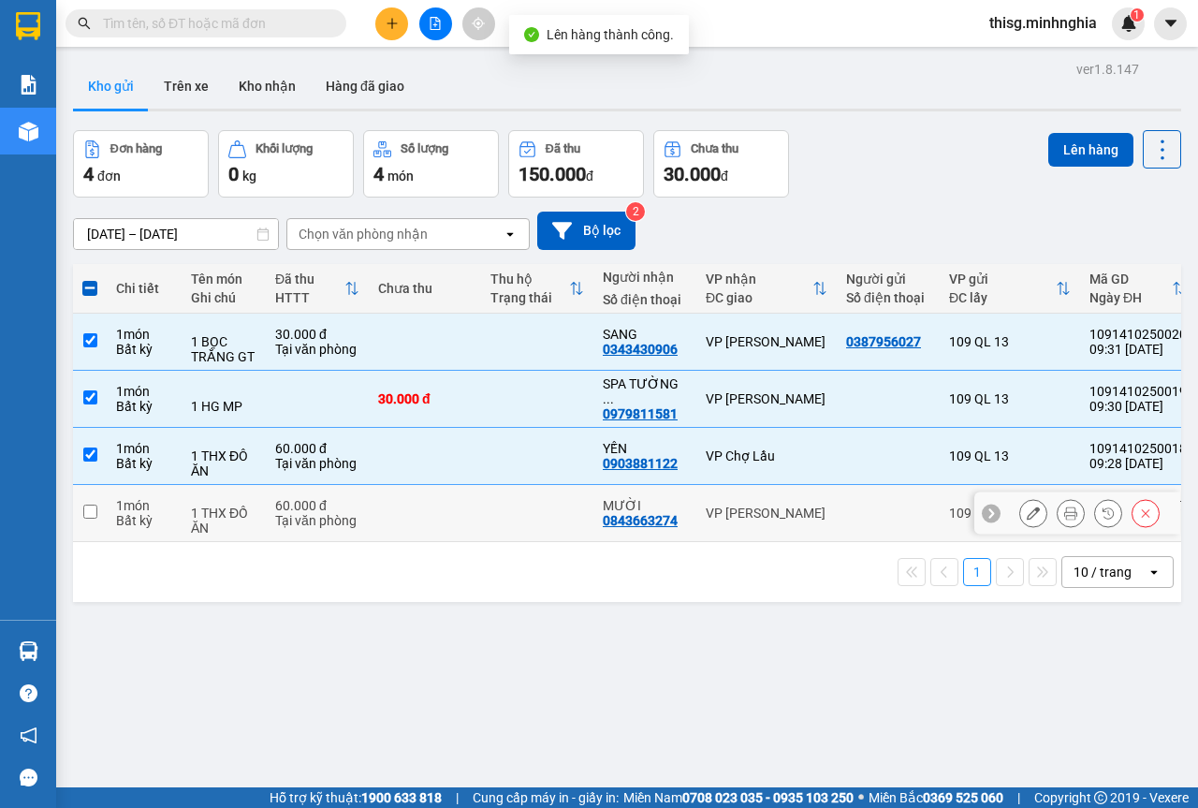
click at [728, 506] on div "VP [PERSON_NAME]" at bounding box center [767, 513] width 122 height 15
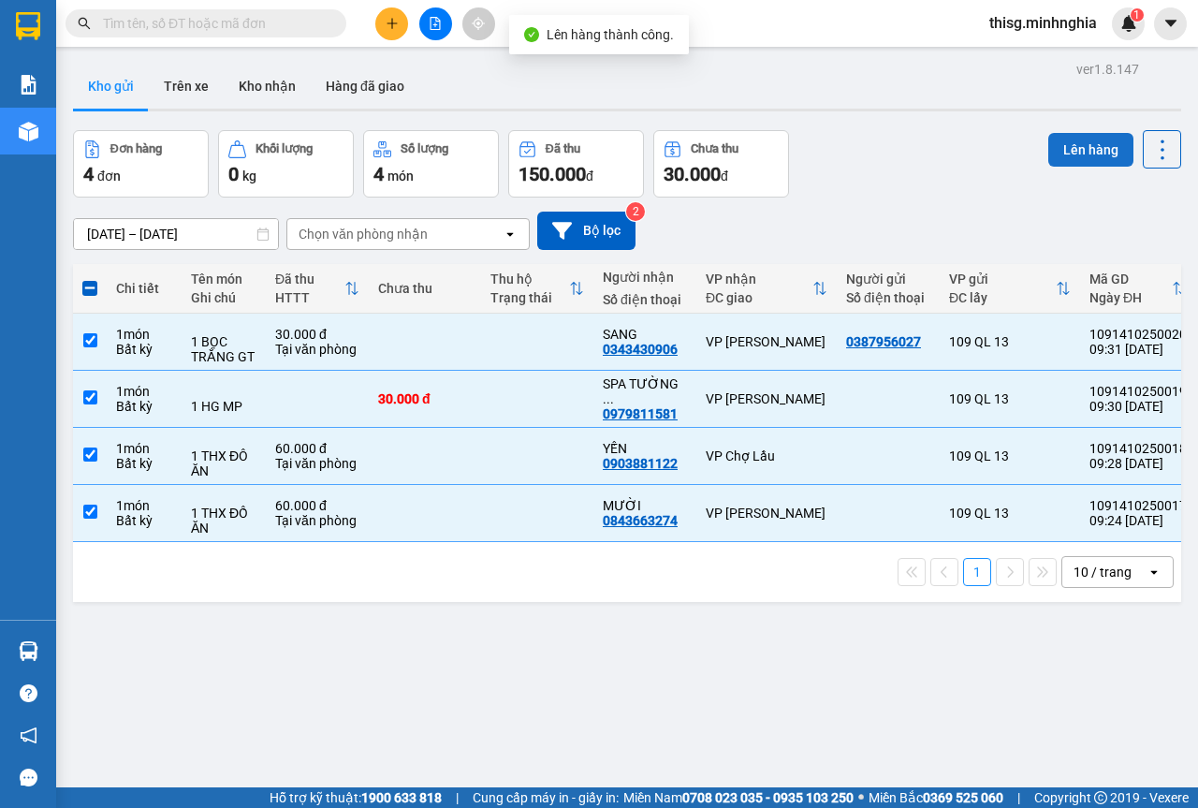
click at [1065, 162] on button "Lên hàng" at bounding box center [1091, 150] width 85 height 34
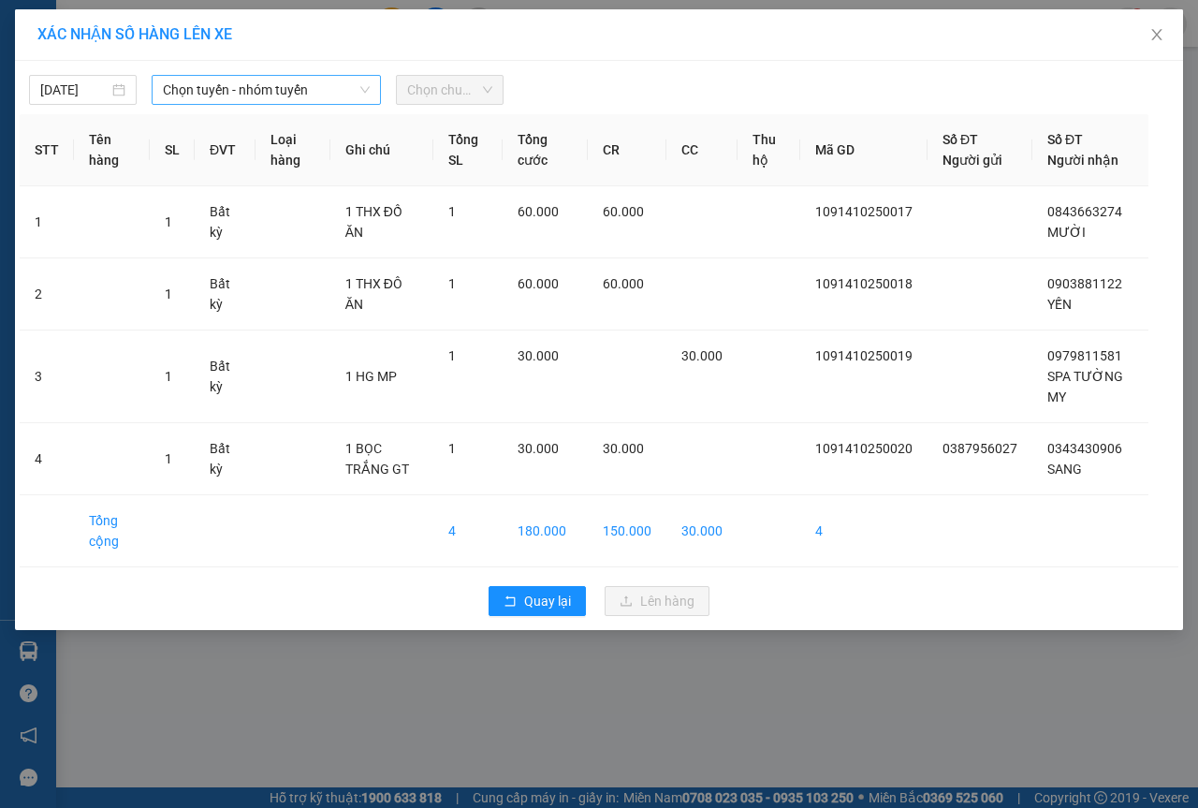
click at [315, 95] on span "Chọn tuyến - nhóm tuyến" at bounding box center [266, 90] width 207 height 28
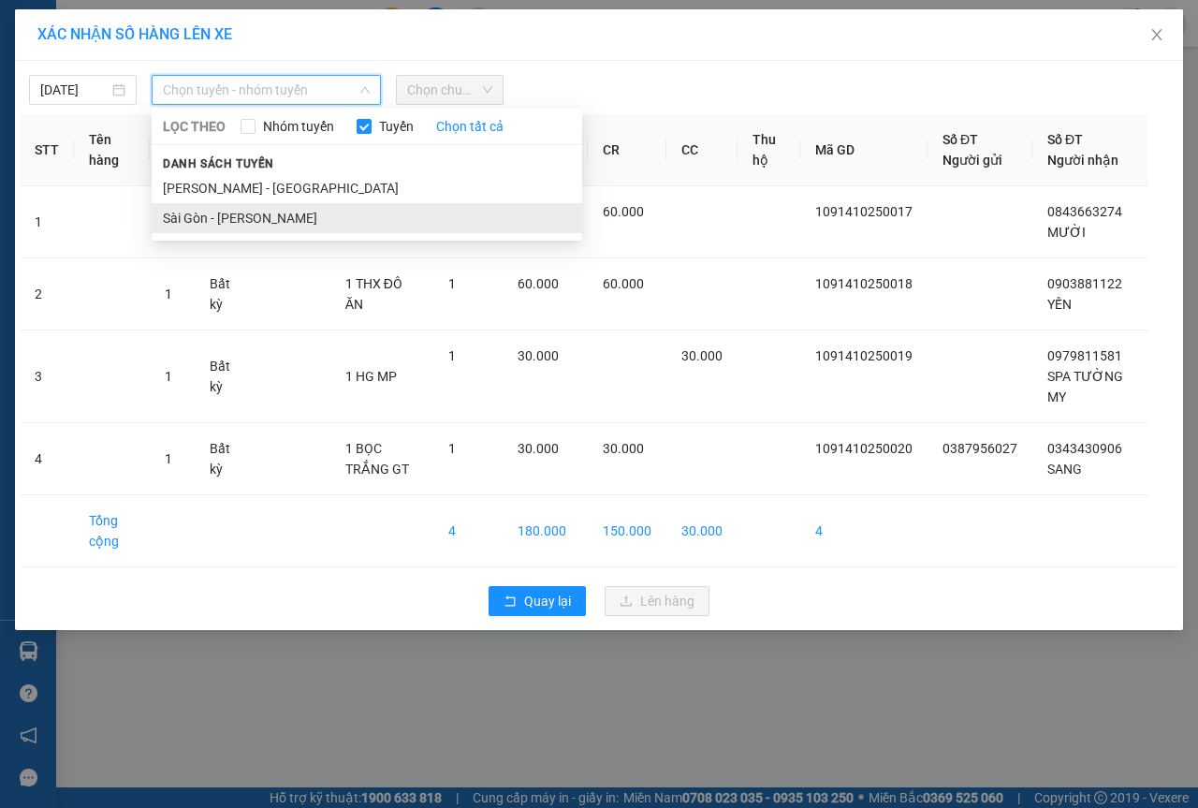
click at [255, 213] on li "Sài Gòn - [PERSON_NAME]" at bounding box center [367, 218] width 431 height 30
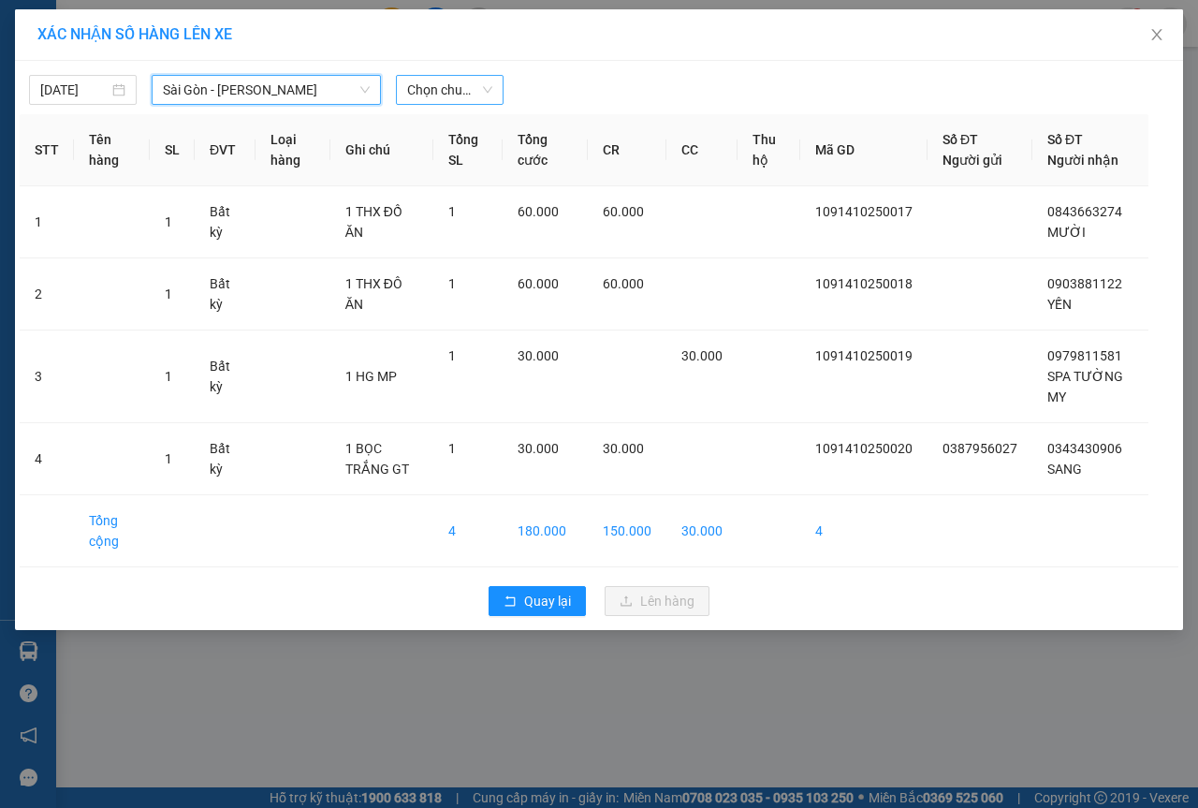
click at [435, 94] on span "Chọn chuyến" at bounding box center [449, 90] width 85 height 28
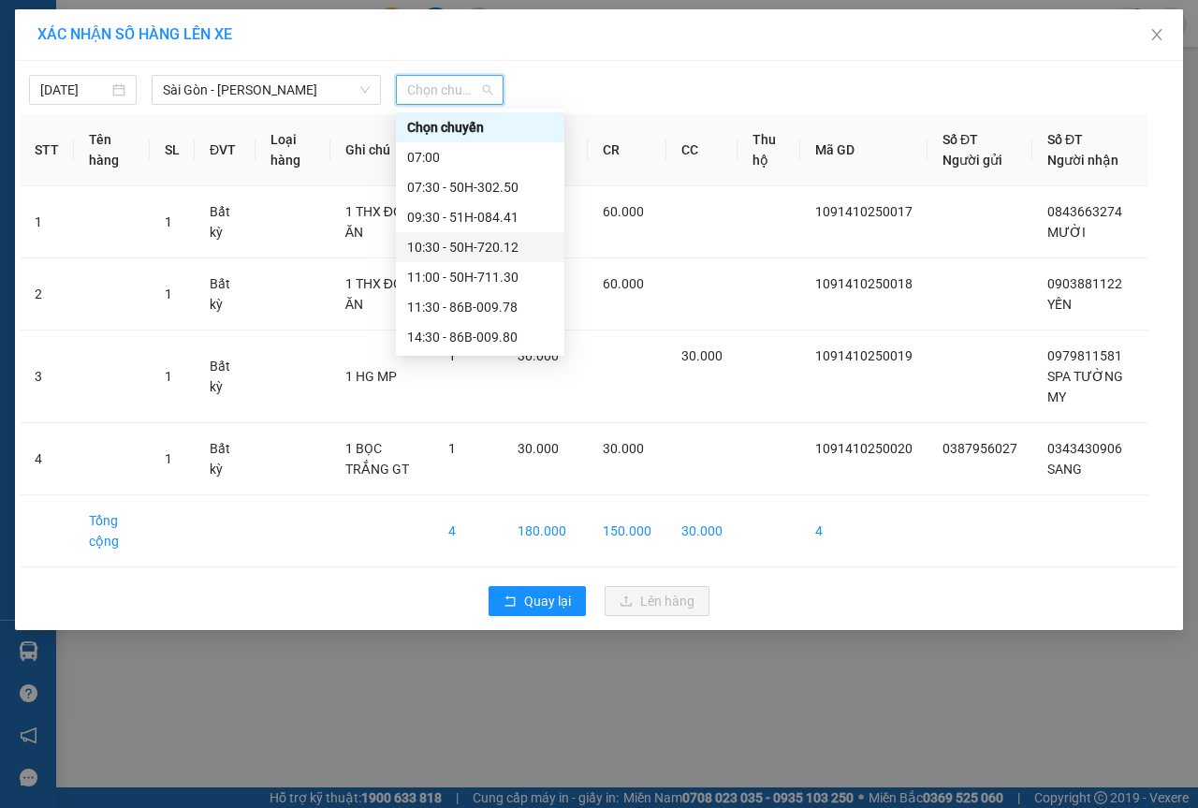
click at [437, 250] on div "10:30 - 50H-720.12" at bounding box center [480, 247] width 146 height 21
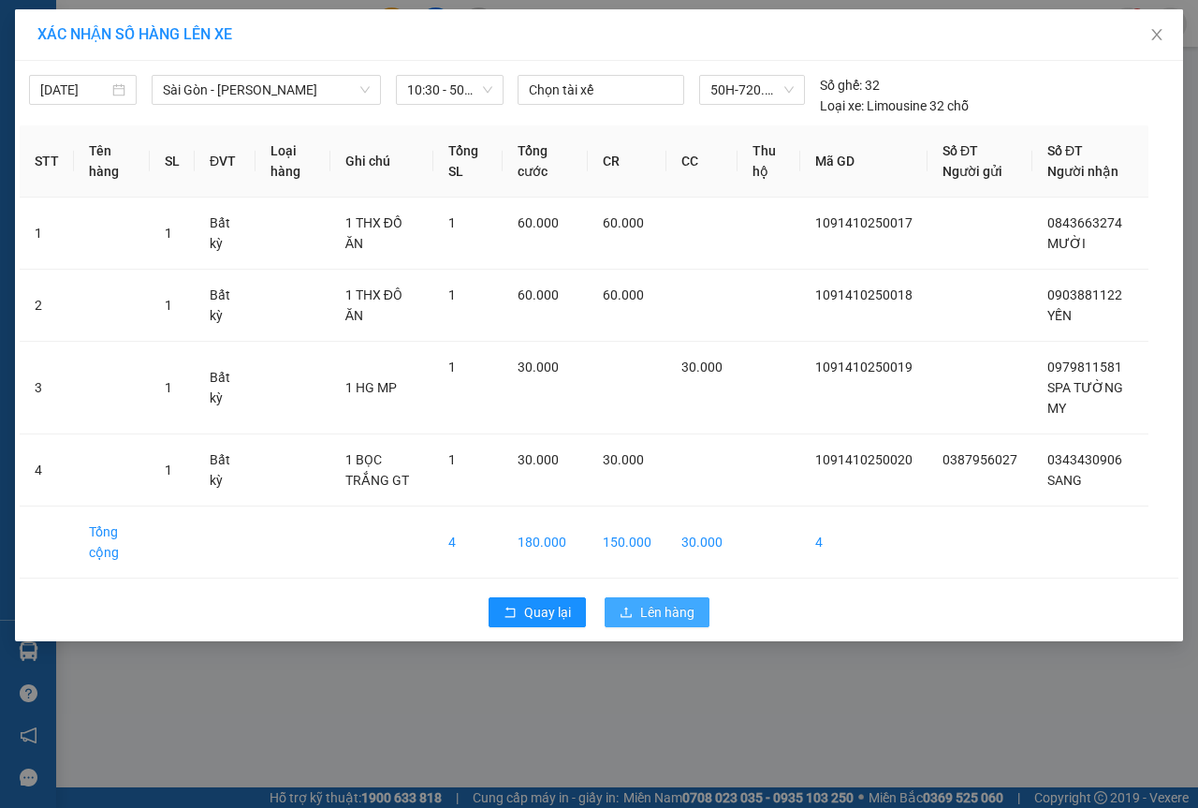
click at [683, 614] on span "Lên hàng" at bounding box center [667, 612] width 54 height 21
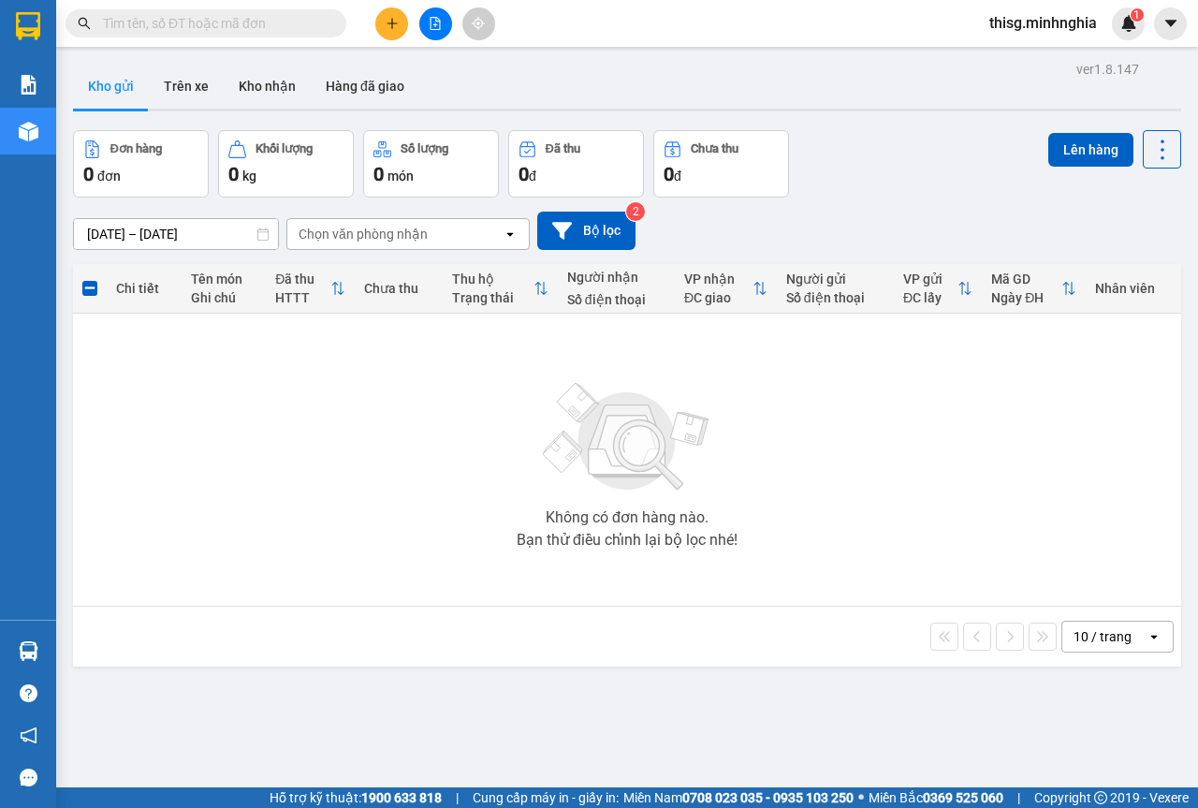
click at [371, 22] on div at bounding box center [435, 23] width 140 height 33
click at [387, 24] on icon "plus" at bounding box center [392, 23] width 13 height 13
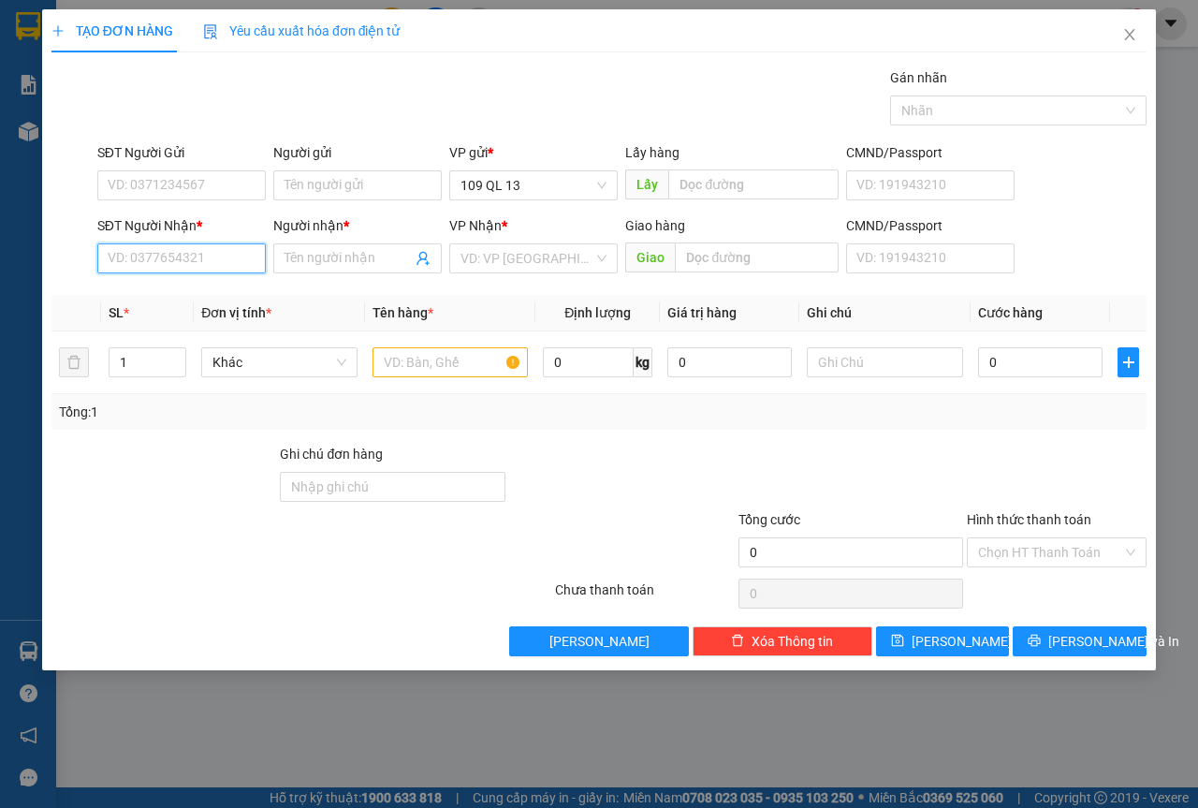
click at [166, 258] on input "SĐT Người Nhận *" at bounding box center [181, 258] width 169 height 30
click at [168, 296] on div "0988293724 - [PERSON_NAME]" at bounding box center [201, 296] width 184 height 21
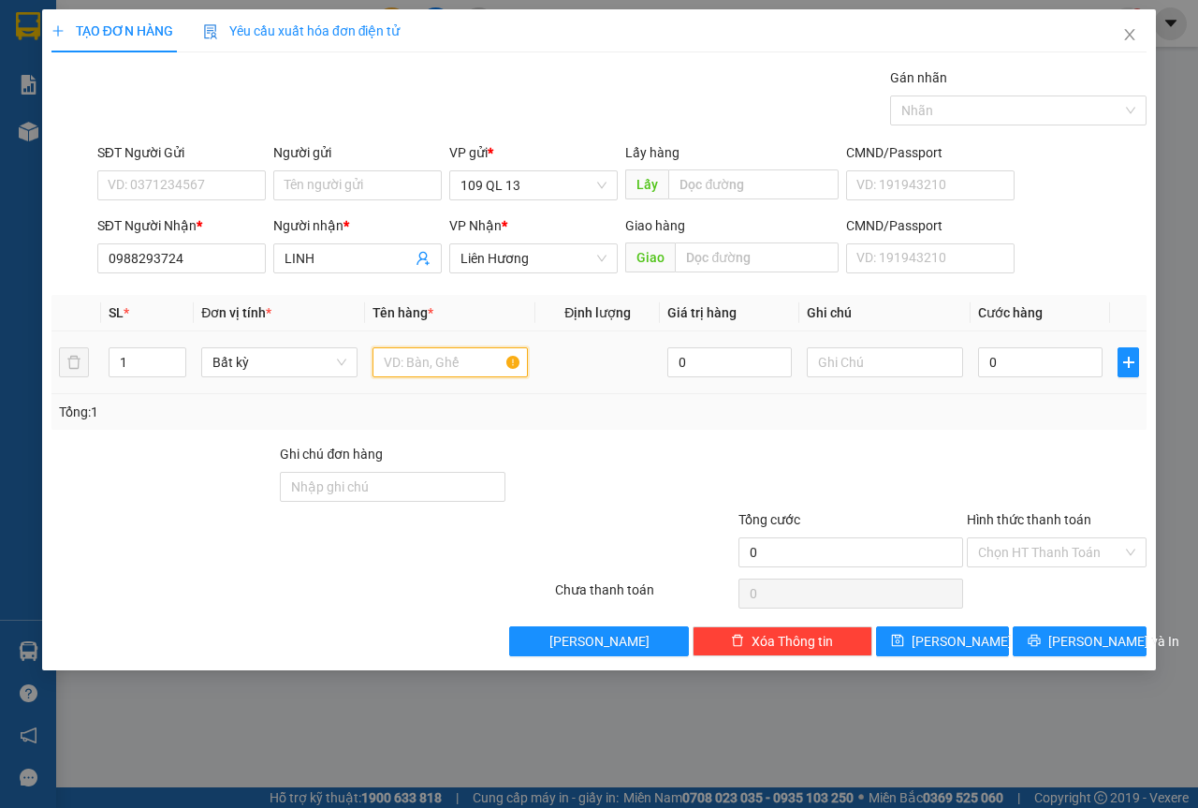
click at [477, 369] on input "text" at bounding box center [451, 362] width 156 height 30
click at [1036, 543] on input "Hình thức thanh toán" at bounding box center [1050, 552] width 144 height 28
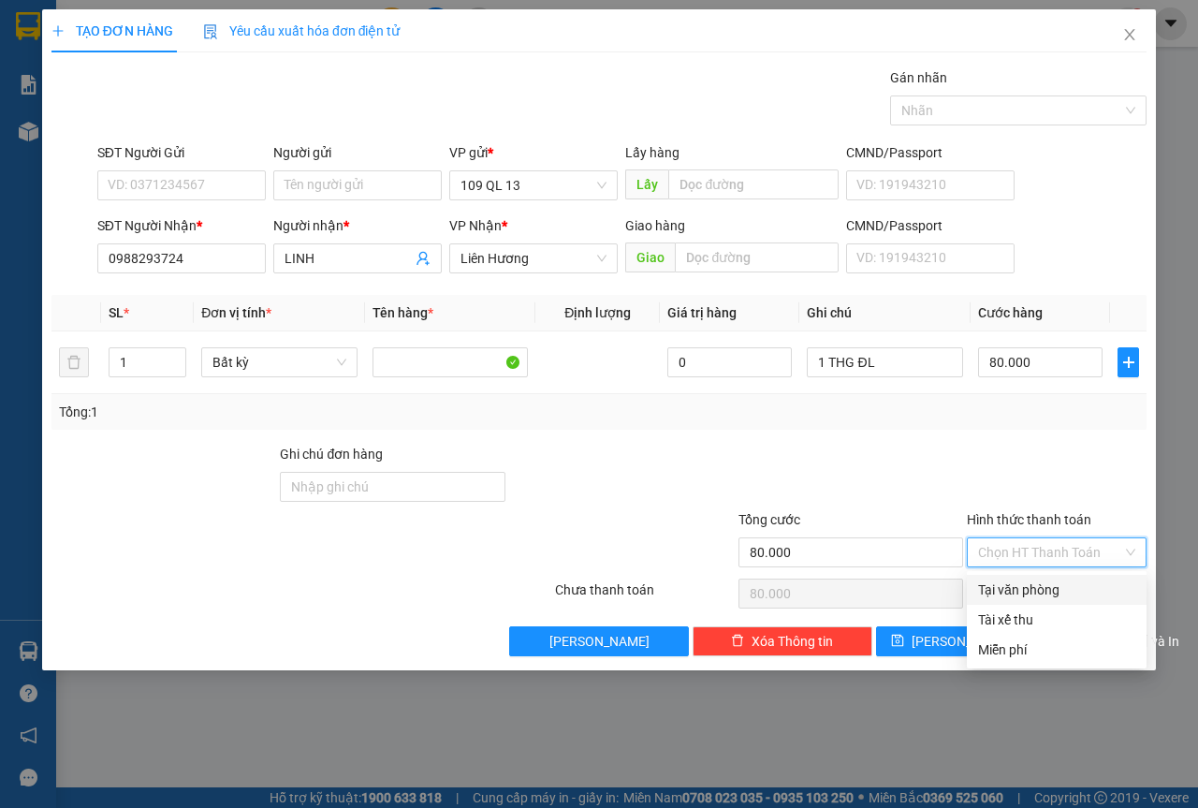
click at [1062, 587] on div "Tại văn phòng" at bounding box center [1056, 589] width 157 height 21
click at [1094, 653] on button "[PERSON_NAME] và In" at bounding box center [1080, 641] width 134 height 30
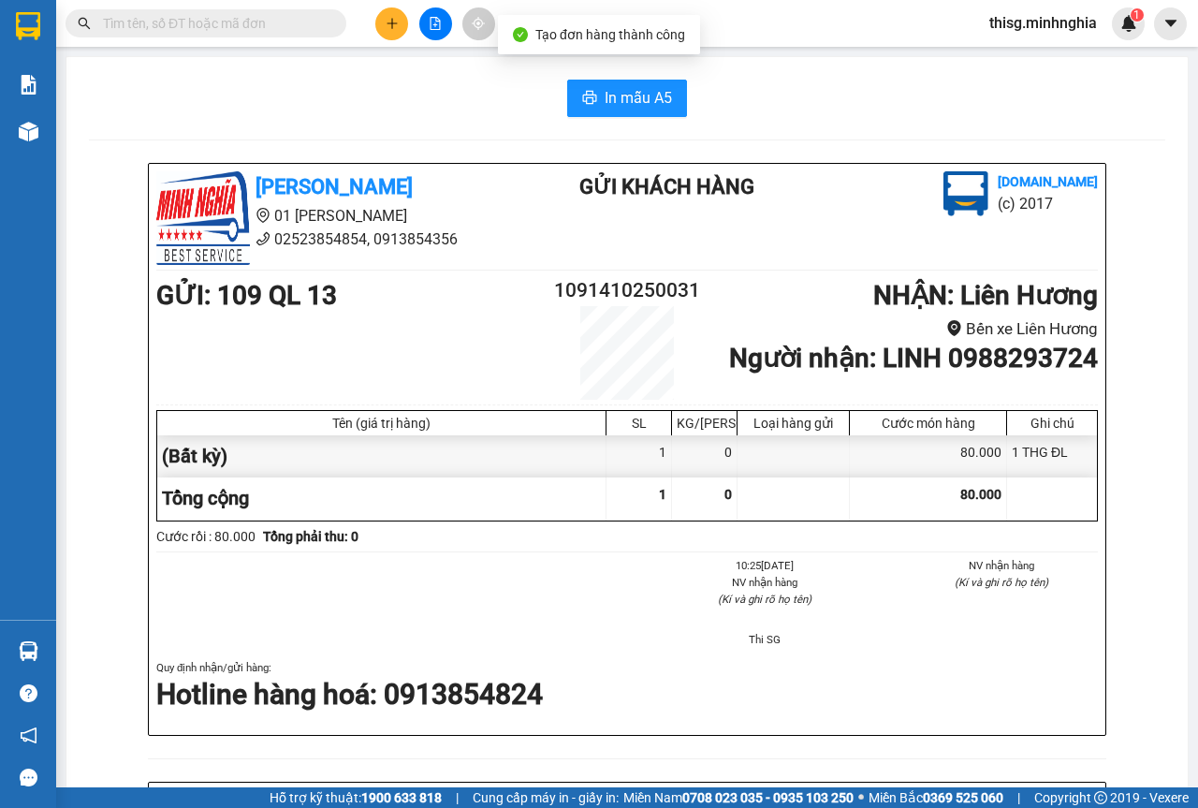
click at [655, 70] on div "In mẫu A5 [PERSON_NAME] 01 Đinh Tiên Hoàng 02523854854, 0913854356 Gửi khách hà…" at bounding box center [627, 761] width 1122 height 1409
click at [653, 81] on button "In mẫu A5" at bounding box center [627, 98] width 120 height 37
drag, startPoint x: 283, startPoint y: 28, endPoint x: 280, endPoint y: 19, distance: 9.8
click at [281, 28] on input "text" at bounding box center [213, 23] width 221 height 21
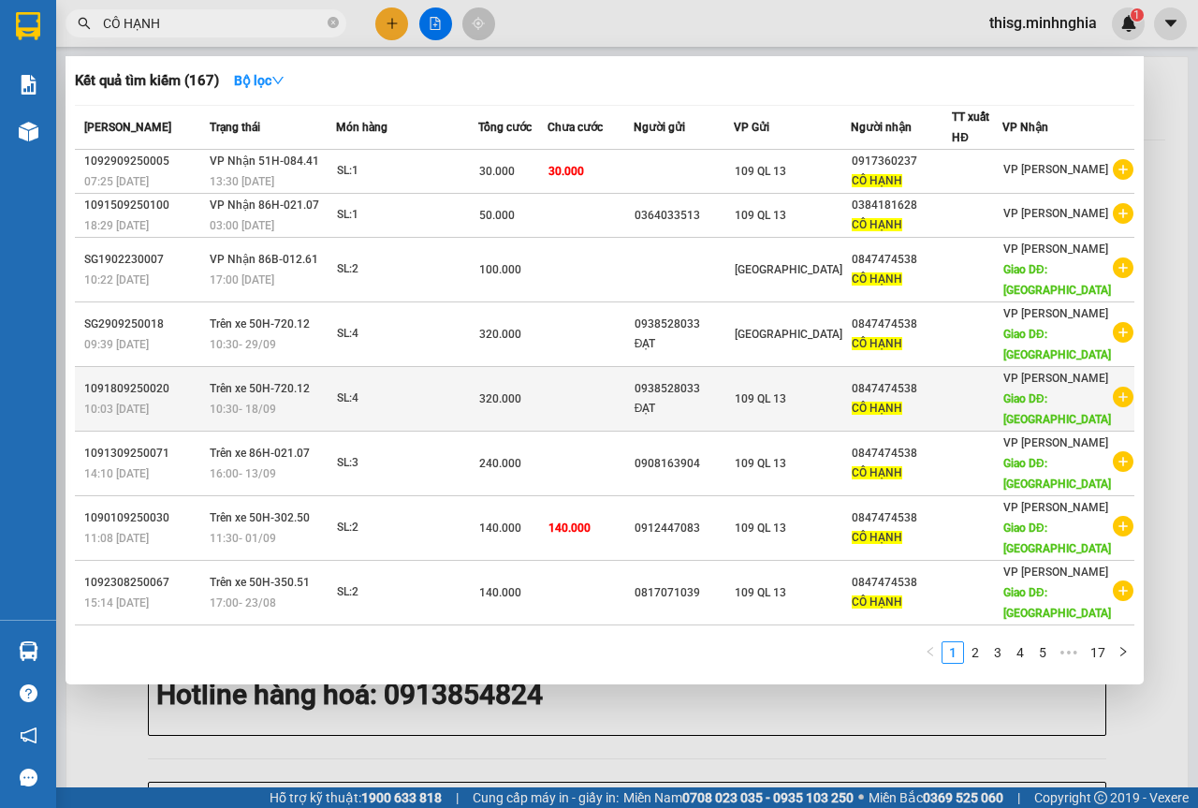
click at [364, 401] on div "SL: 4" at bounding box center [407, 399] width 140 height 21
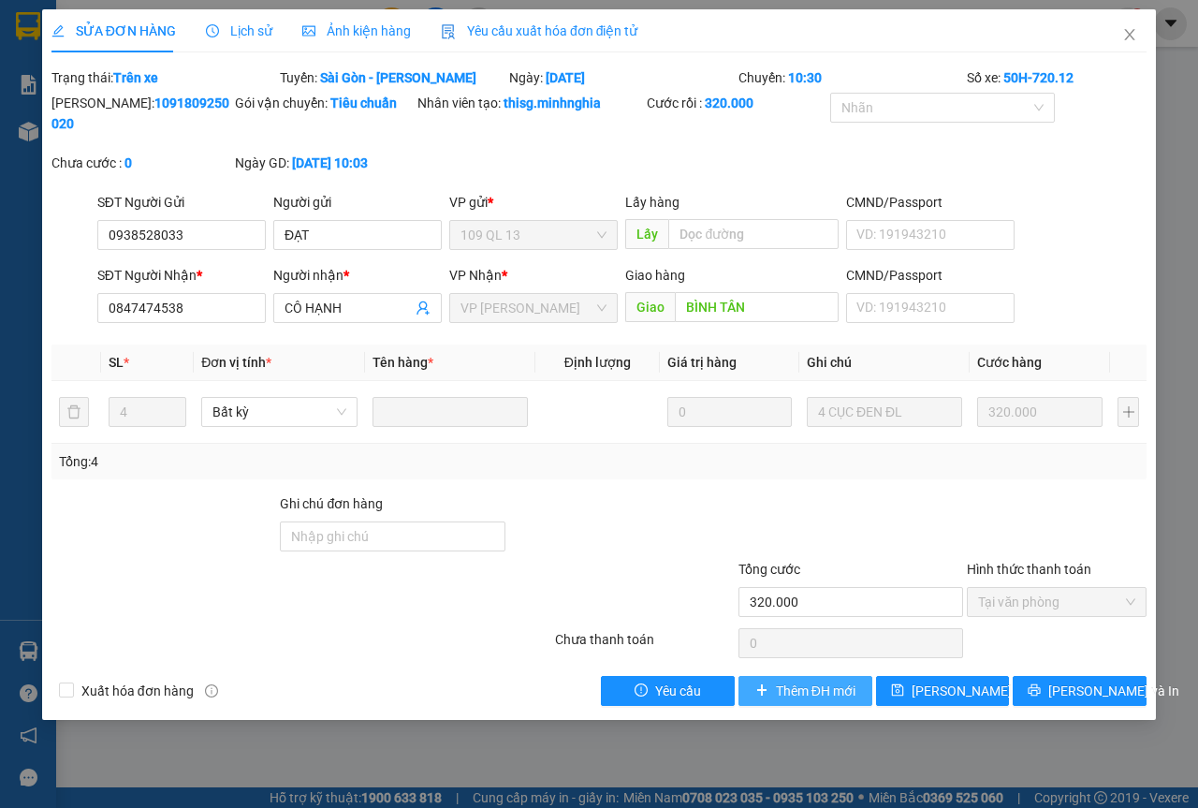
click at [822, 698] on span "Thêm ĐH mới" at bounding box center [816, 691] width 80 height 21
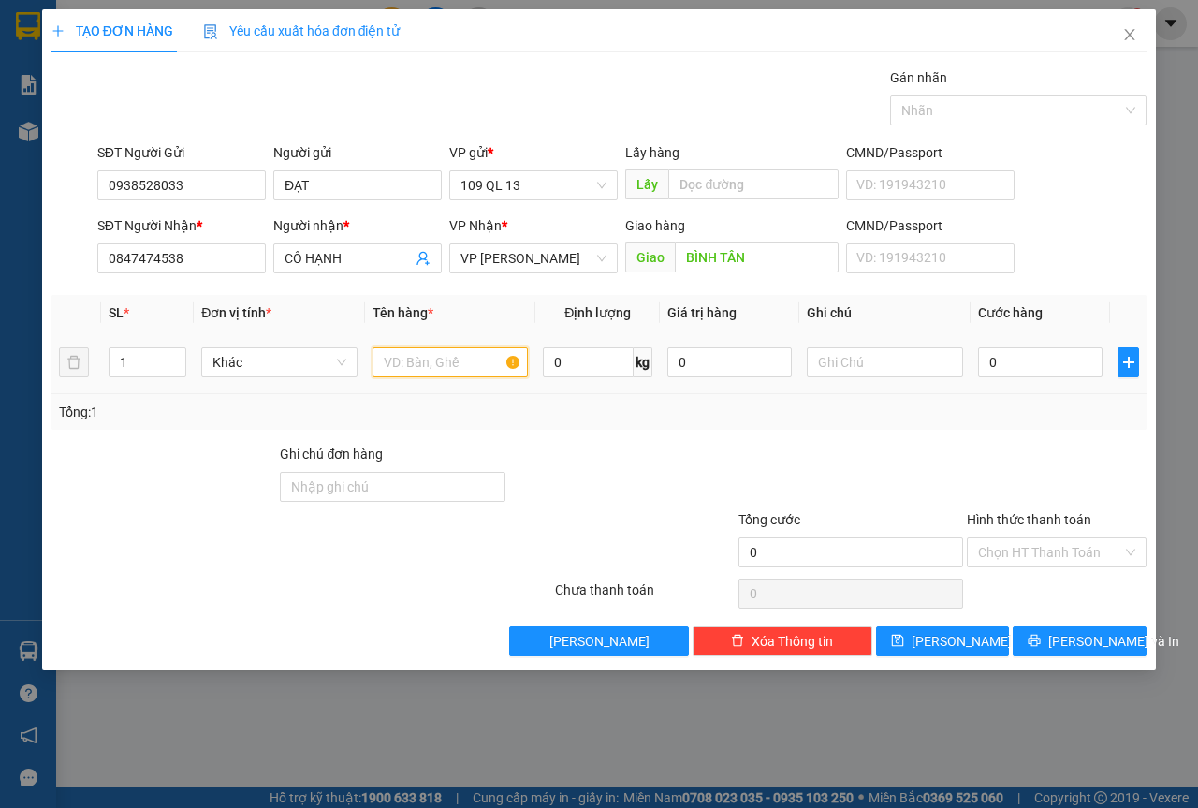
click at [440, 368] on input "text" at bounding box center [451, 362] width 156 height 30
drag, startPoint x: 224, startPoint y: 182, endPoint x: 0, endPoint y: 199, distance: 224.4
click at [0, 195] on div "TẠO ĐƠN HÀNG Yêu cầu xuất hóa đơn điện tử Transit Pickup Surcharge Ids Transit …" at bounding box center [599, 404] width 1198 height 808
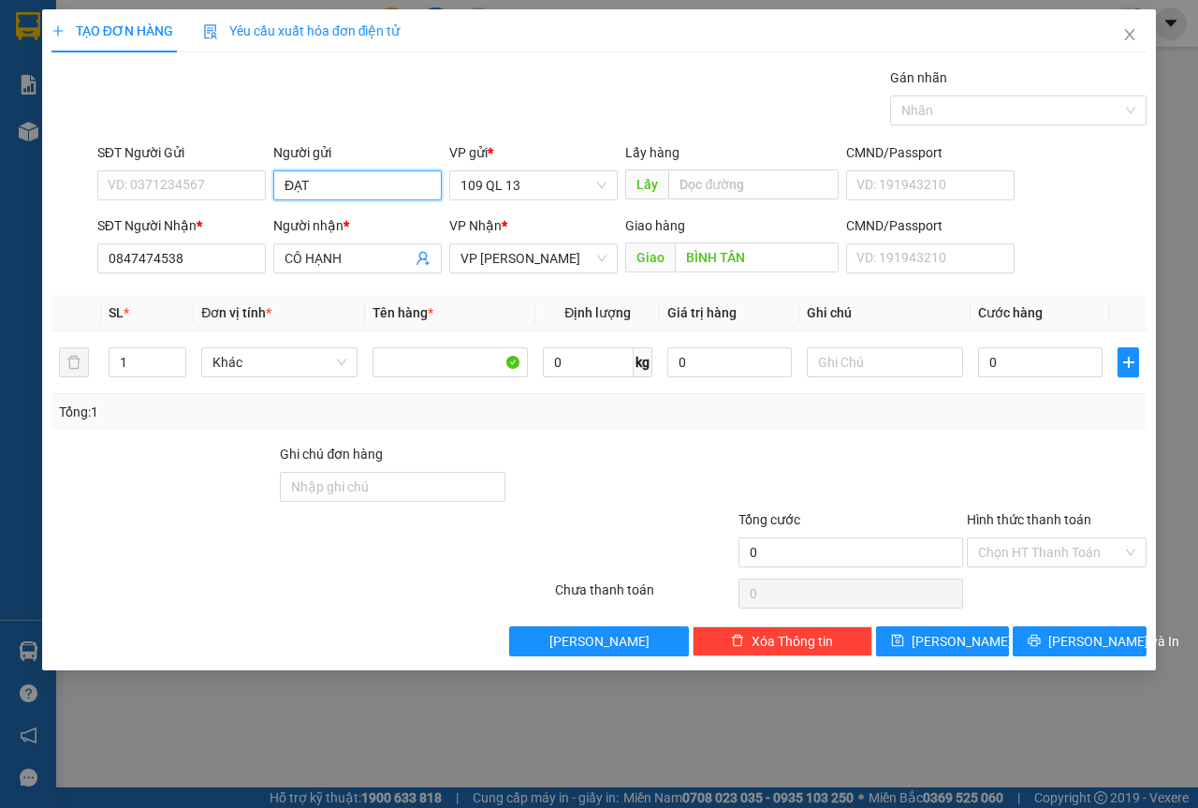
drag, startPoint x: 374, startPoint y: 179, endPoint x: 39, endPoint y: 209, distance: 335.6
click at [78, 207] on div "SĐT Người Gửi VD: 0371234567 Người gửi ĐẠT VP gửi * 109 QL 13 Lấy hàng Lấy CMND…" at bounding box center [599, 175] width 1099 height 66
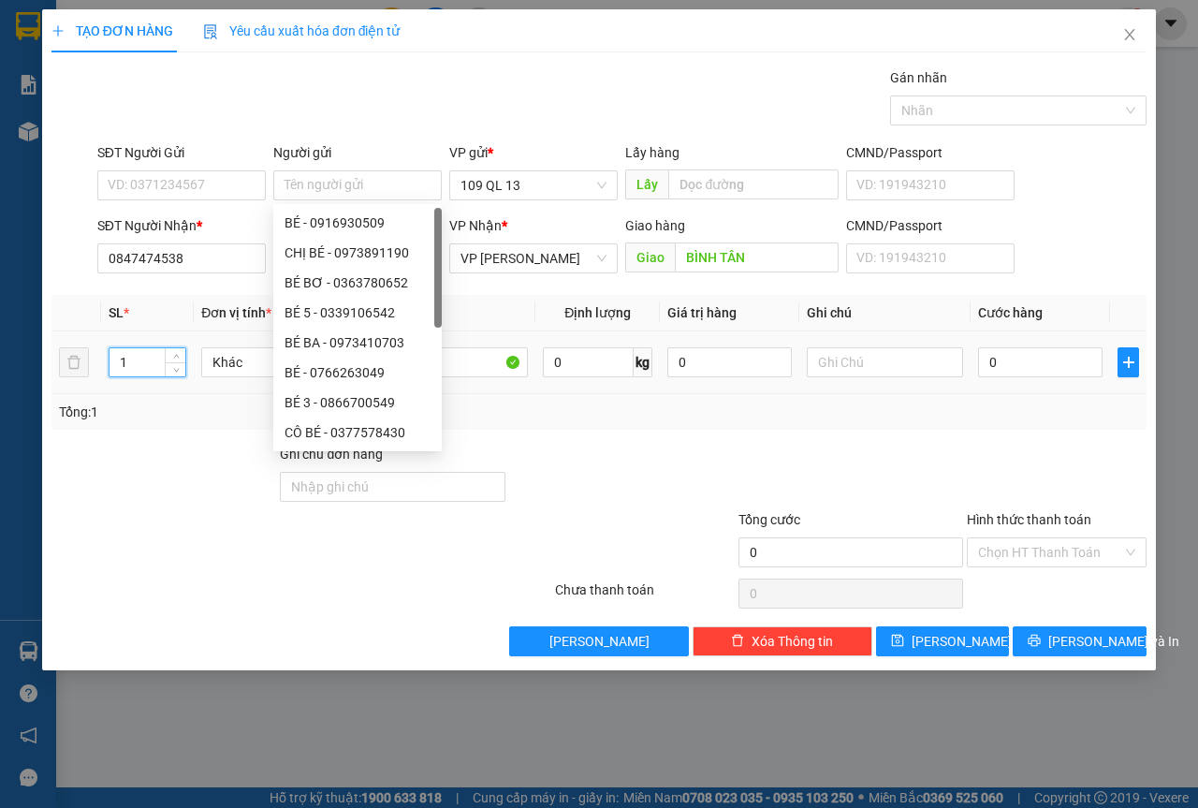
drag, startPoint x: 153, startPoint y: 363, endPoint x: 72, endPoint y: 358, distance: 80.7
click at [0, 359] on div "TẠO ĐƠN HÀNG Yêu cầu xuất hóa đơn điện tử Transit Pickup Surcharge Ids Transit …" at bounding box center [599, 404] width 1198 height 808
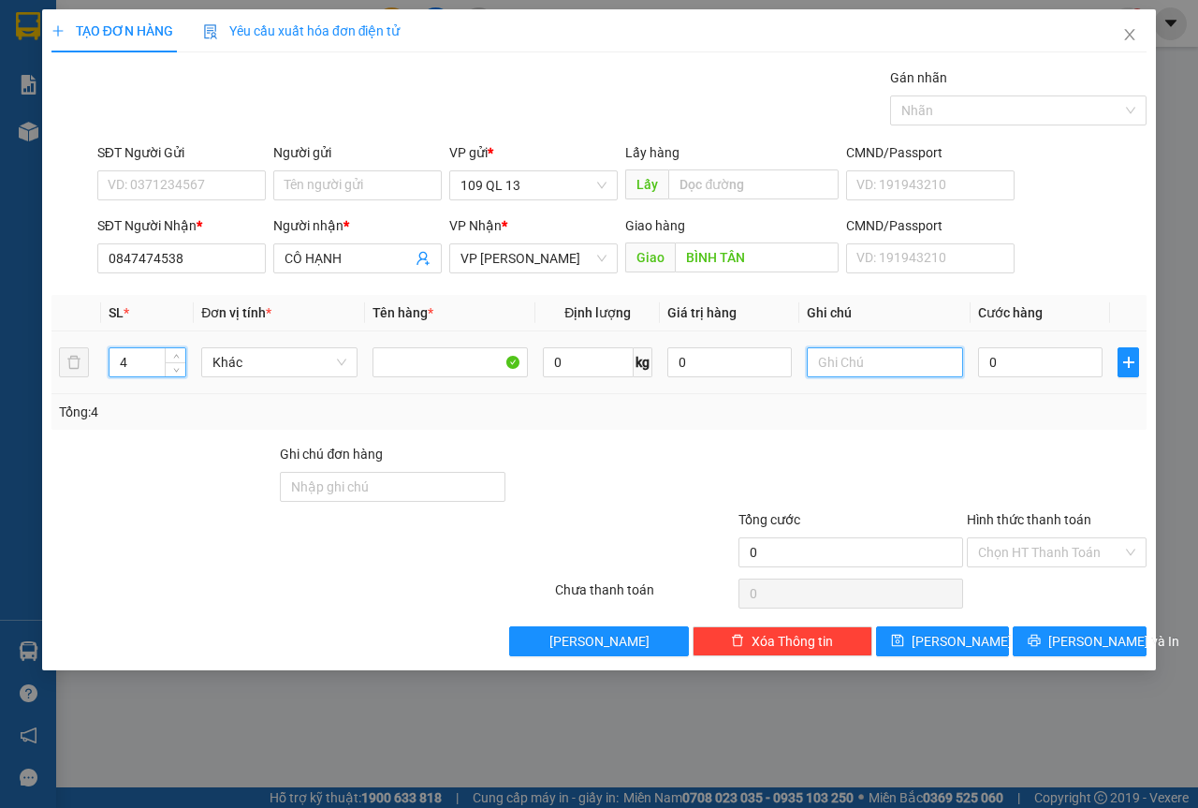
click at [901, 363] on input "text" at bounding box center [885, 362] width 156 height 30
click at [1088, 183] on div "SĐT Người Gửi VD: 0371234567 Người gửi Tên người gửi VP gửi * 109 QL 13 Lấy hàn…" at bounding box center [622, 175] width 1057 height 66
drag, startPoint x: 132, startPoint y: 369, endPoint x: 0, endPoint y: 393, distance: 134.2
click at [0, 393] on div "TẠO ĐƠN HÀNG Yêu cầu xuất hóa đơn điện tử Transit Pickup Surcharge Ids Transit …" at bounding box center [599, 404] width 1198 height 808
click at [139, 190] on input "SĐT Người Gửi" at bounding box center [181, 185] width 169 height 30
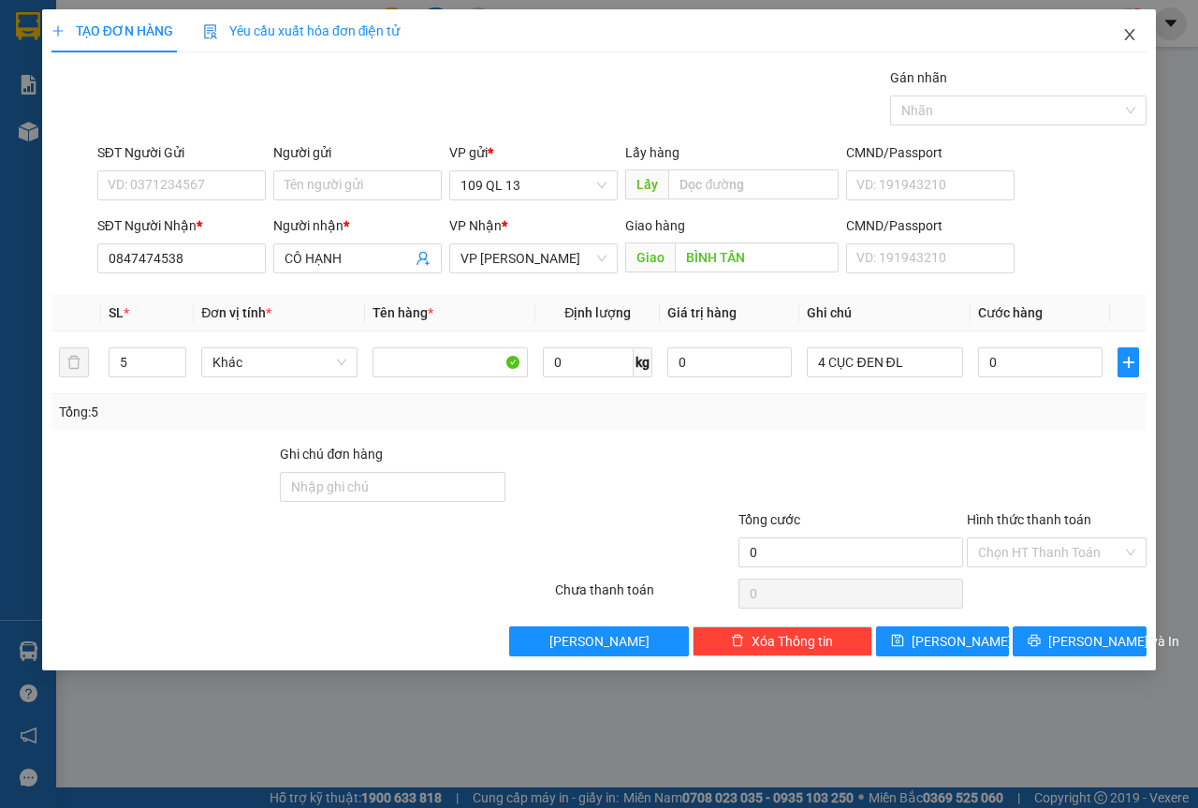
click at [1120, 39] on span "Close" at bounding box center [1130, 35] width 52 height 52
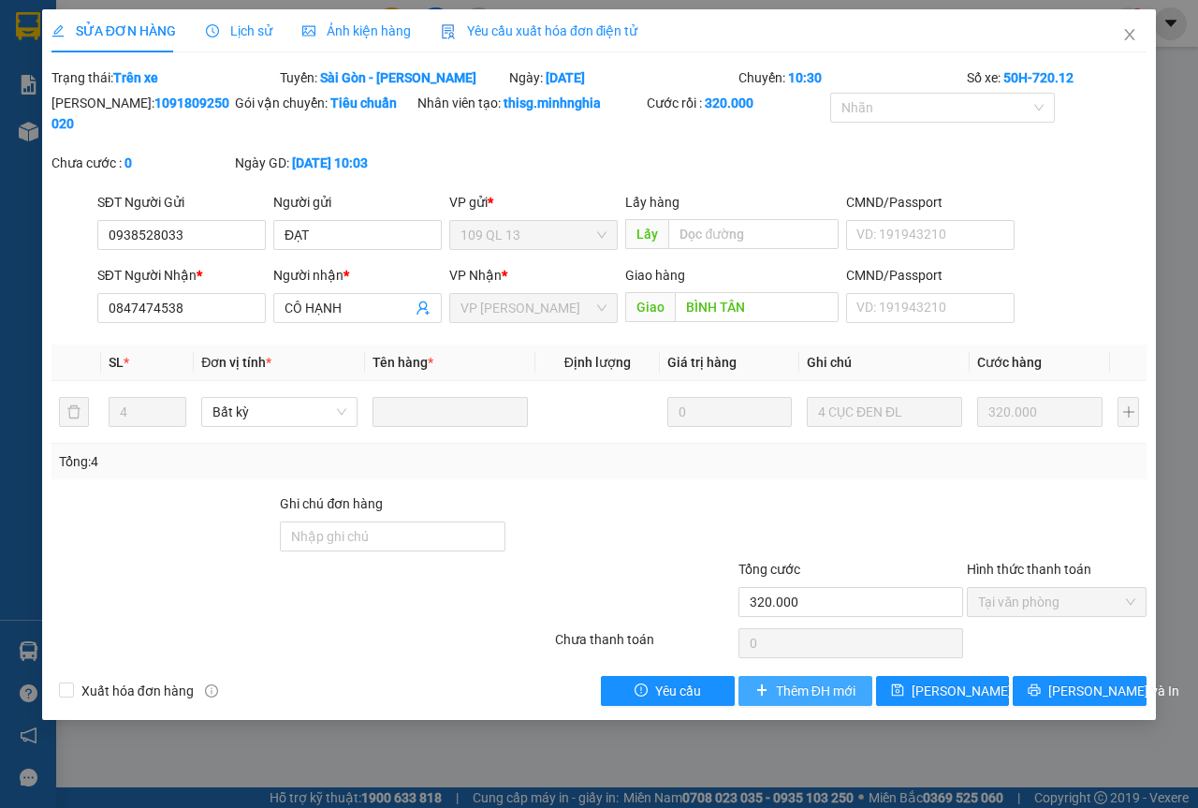
click at [830, 701] on button "Thêm ĐH mới" at bounding box center [806, 691] width 134 height 30
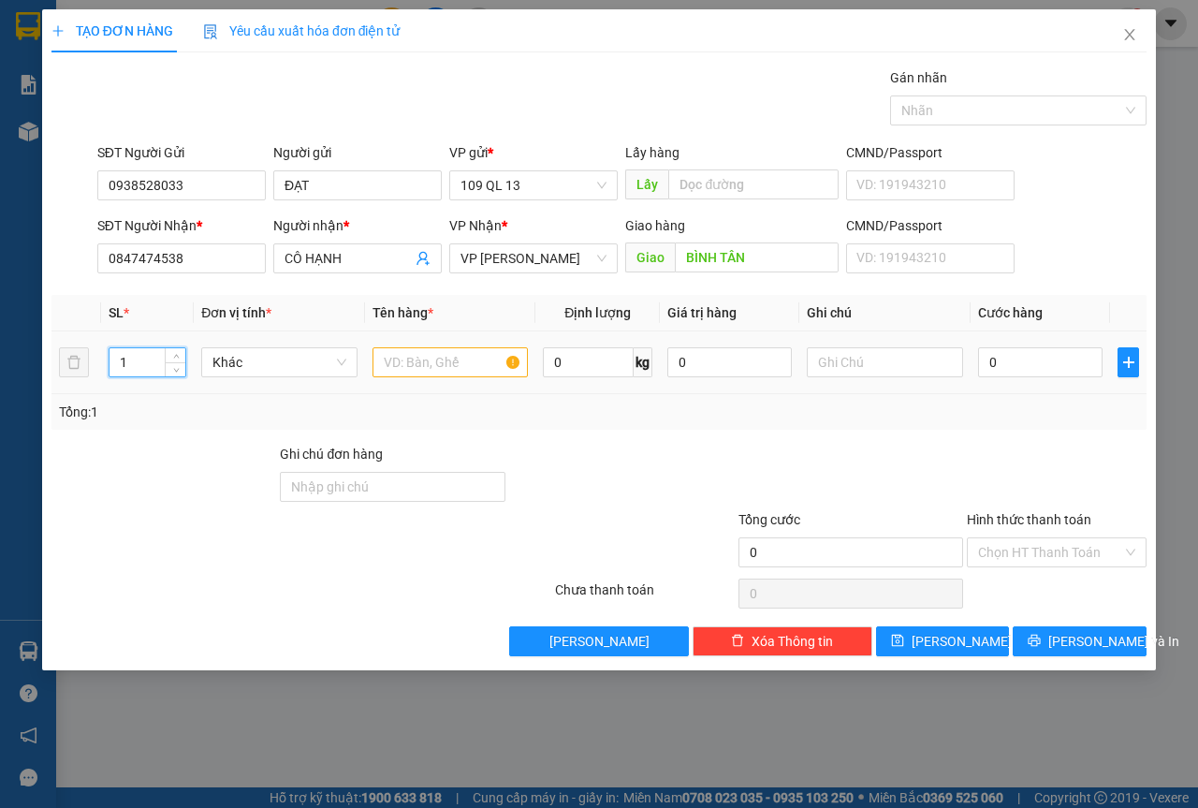
drag, startPoint x: 146, startPoint y: 356, endPoint x: 0, endPoint y: 254, distance: 178.2
click at [0, 368] on div "TẠO ĐƠN HÀNG Yêu cầu xuất hóa đơn điện tử Transit Pickup Surcharge Ids Transit …" at bounding box center [599, 404] width 1198 height 808
drag, startPoint x: 398, startPoint y: 360, endPoint x: 963, endPoint y: 354, distance: 565.5
click at [399, 360] on input "text" at bounding box center [451, 362] width 156 height 30
click at [905, 373] on input "text" at bounding box center [885, 362] width 156 height 30
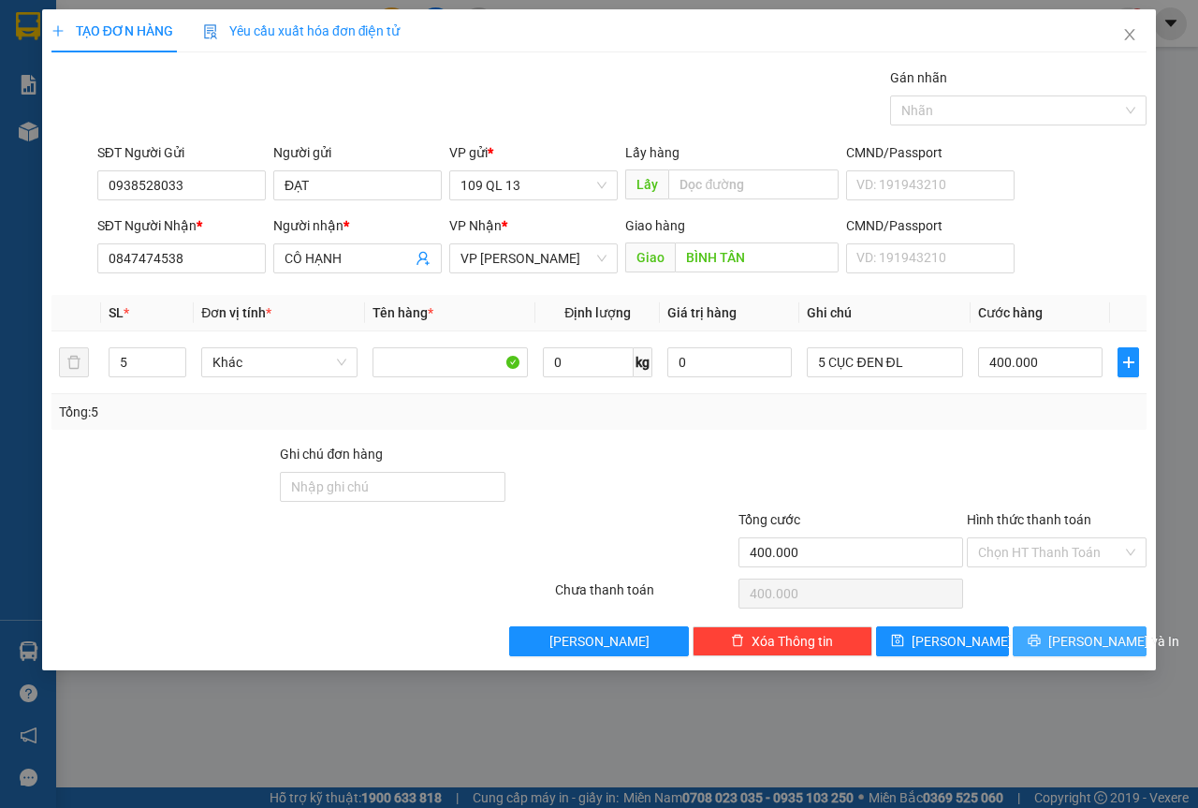
click at [1123, 636] on button "[PERSON_NAME] và In" at bounding box center [1080, 641] width 134 height 30
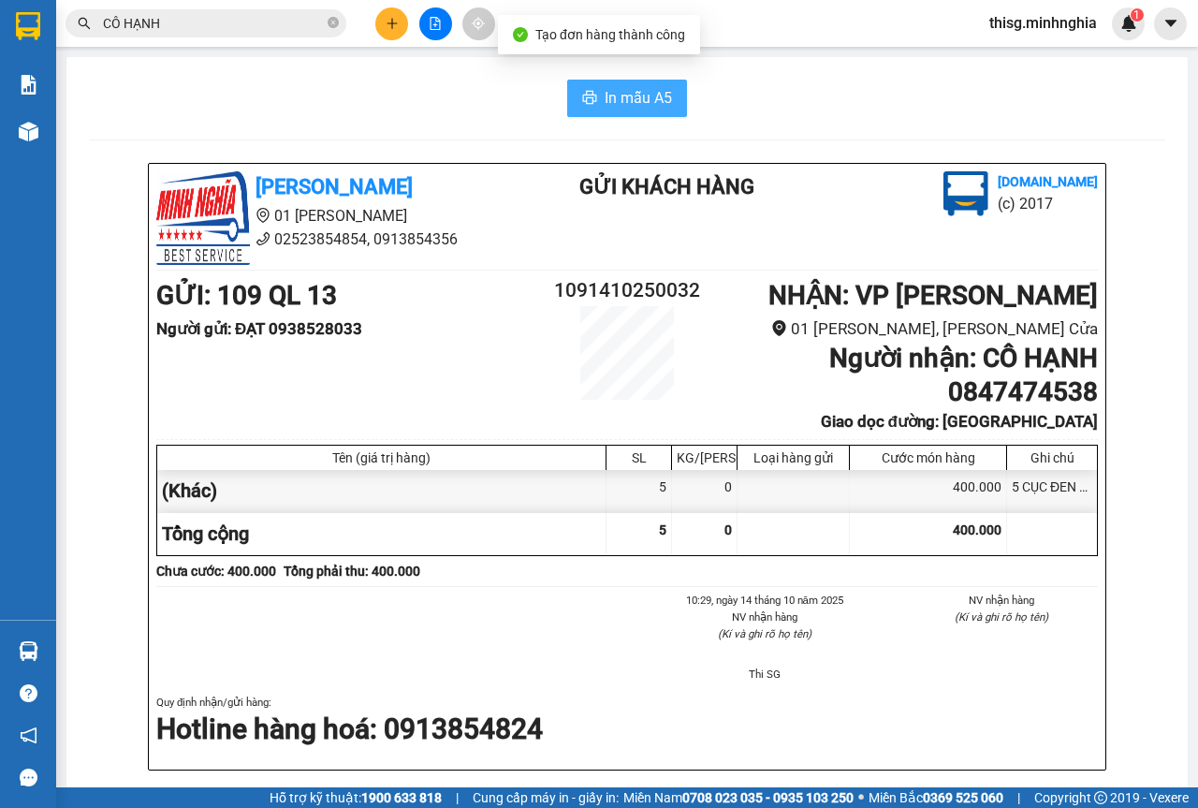
click at [610, 110] on button "In mẫu A5" at bounding box center [627, 98] width 120 height 37
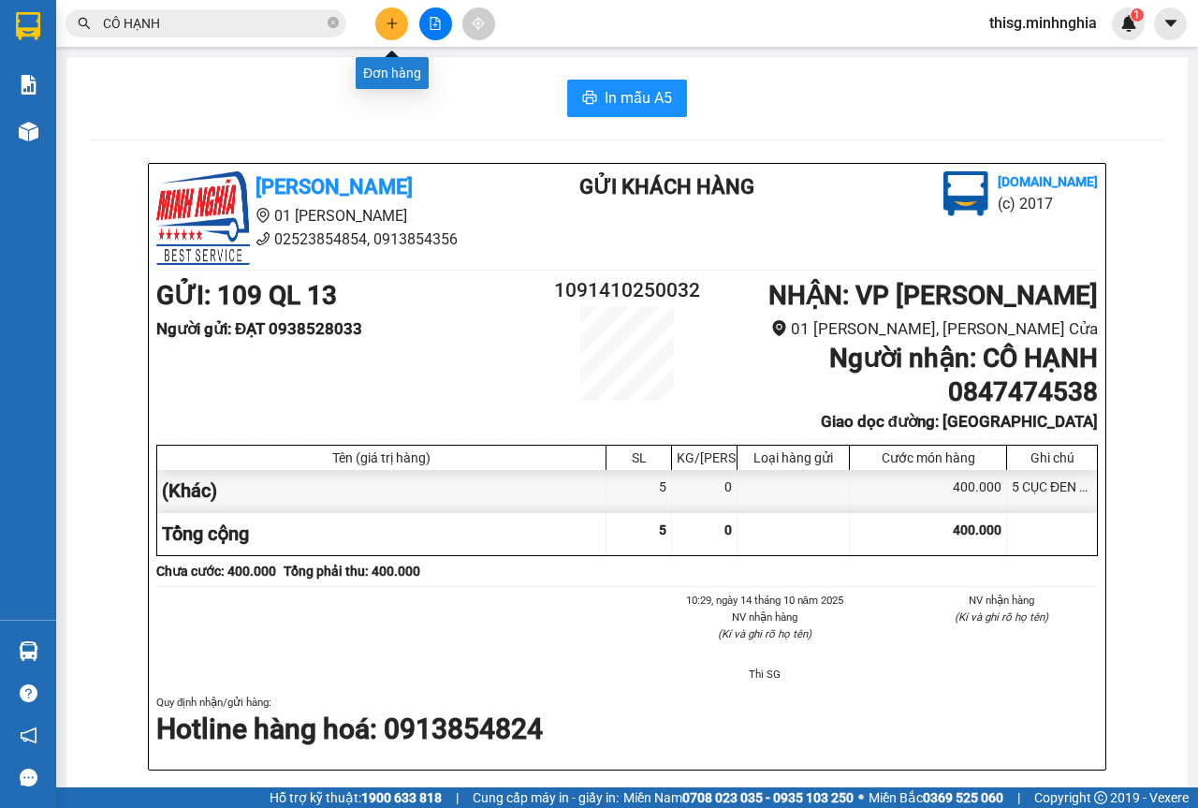
click at [391, 18] on icon "plus" at bounding box center [392, 23] width 13 height 13
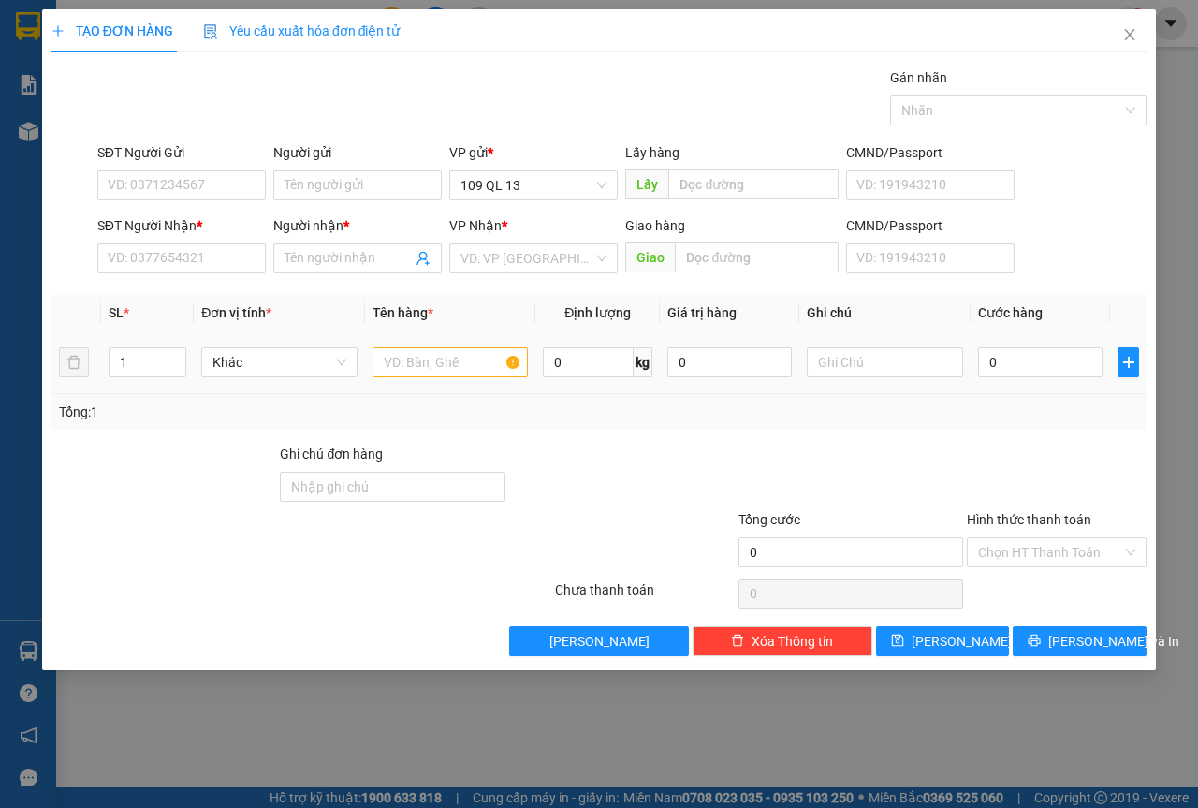
drag, startPoint x: 371, startPoint y: 338, endPoint x: 381, endPoint y: 350, distance: 15.9
click at [372, 341] on td at bounding box center [450, 362] width 171 height 63
click at [397, 357] on input "text" at bounding box center [451, 362] width 156 height 30
click at [890, 377] on div at bounding box center [885, 362] width 156 height 37
click at [890, 374] on input "text" at bounding box center [885, 362] width 156 height 30
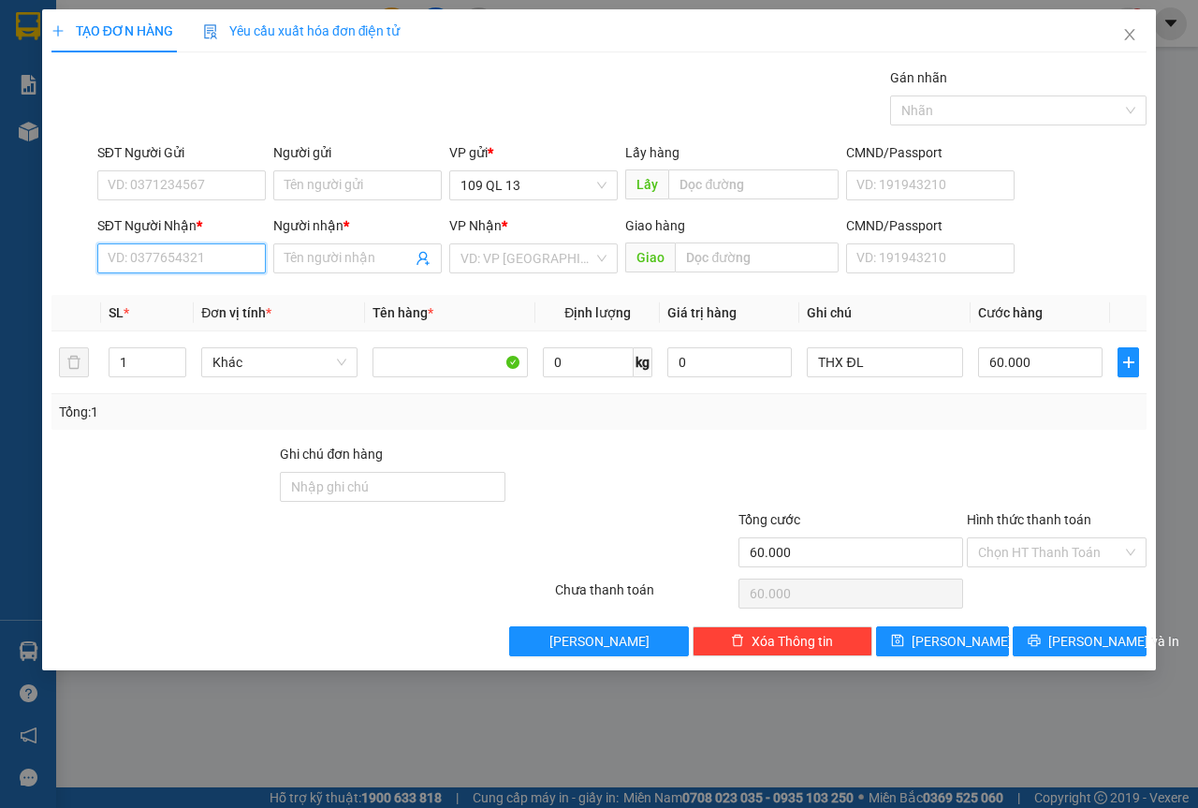
click at [127, 250] on input "SĐT Người Nhận *" at bounding box center [181, 258] width 169 height 30
click at [148, 311] on div "0976101920 0976101920 - CHÚ ĐỨC" at bounding box center [181, 295] width 169 height 37
click at [253, 265] on input "0976101920" at bounding box center [181, 258] width 169 height 30
click at [234, 296] on div "0976101920 - CHÚ ĐỨC" at bounding box center [182, 296] width 146 height 21
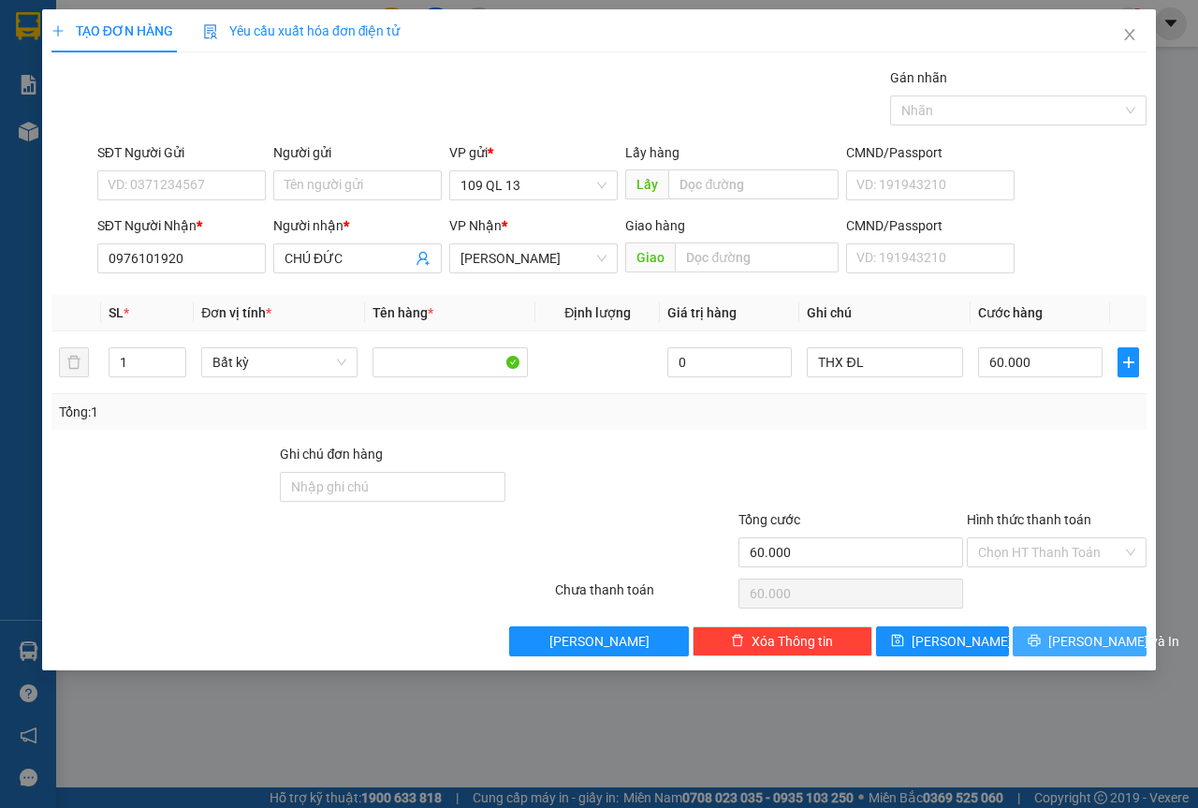
click at [1077, 626] on button "[PERSON_NAME] và In" at bounding box center [1080, 641] width 134 height 30
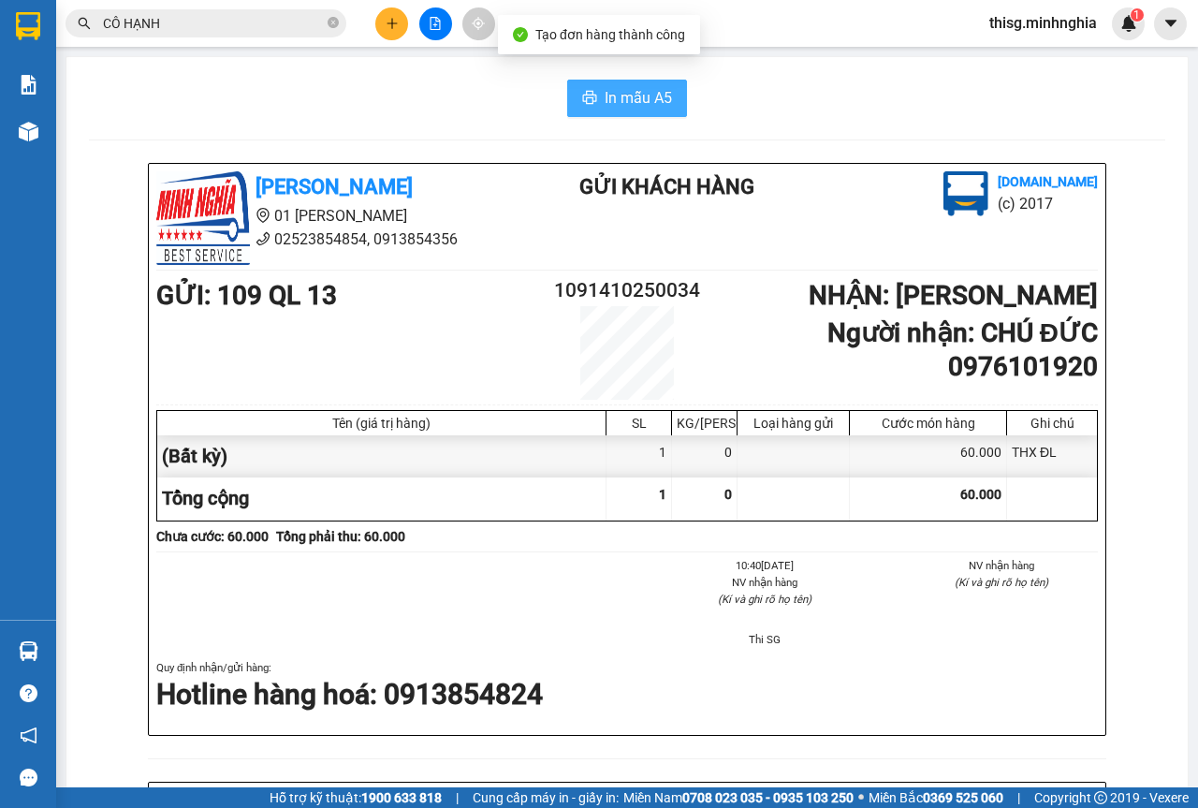
click at [617, 95] on span "In mẫu A5" at bounding box center [638, 97] width 67 height 23
drag, startPoint x: 615, startPoint y: 800, endPoint x: 384, endPoint y: 16, distance: 817.9
click at [384, 16] on button at bounding box center [391, 23] width 33 height 33
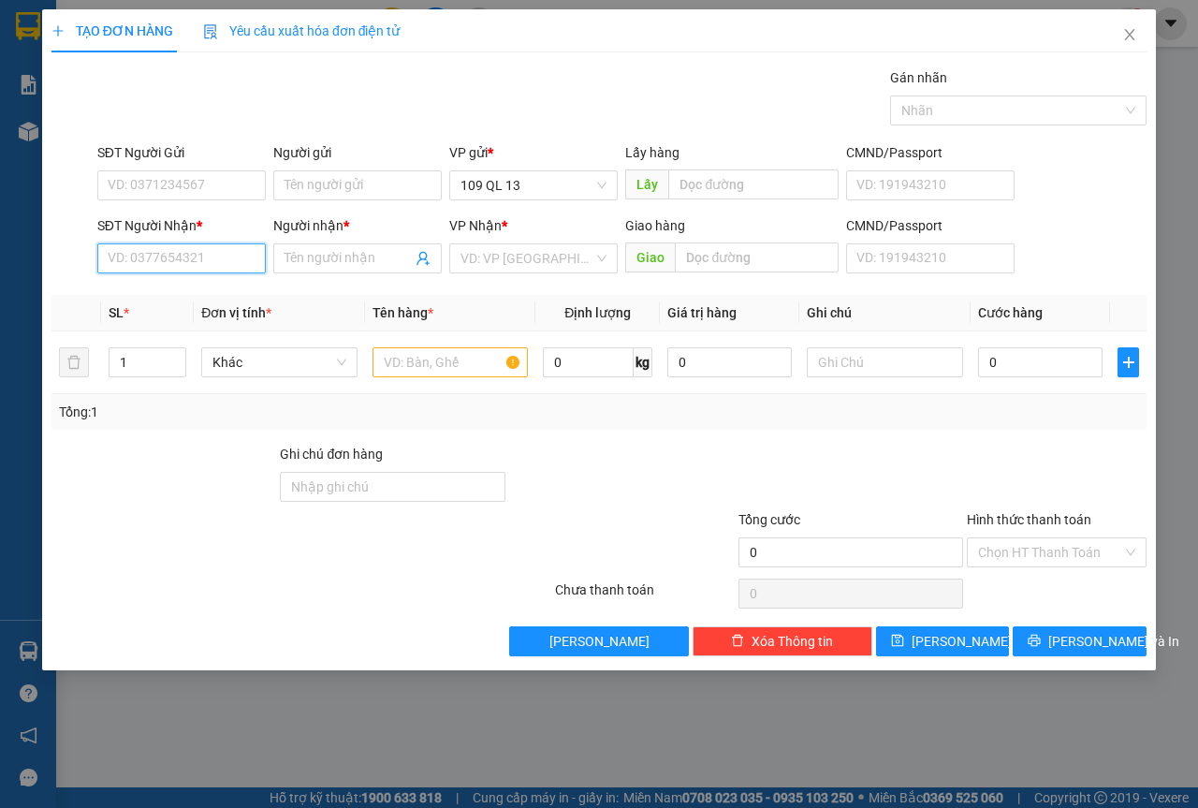
click at [226, 259] on input "SĐT Người Nhận *" at bounding box center [181, 258] width 169 height 30
click at [245, 286] on div "0785542345 - [GEOGRAPHIC_DATA]" at bounding box center [214, 296] width 211 height 21
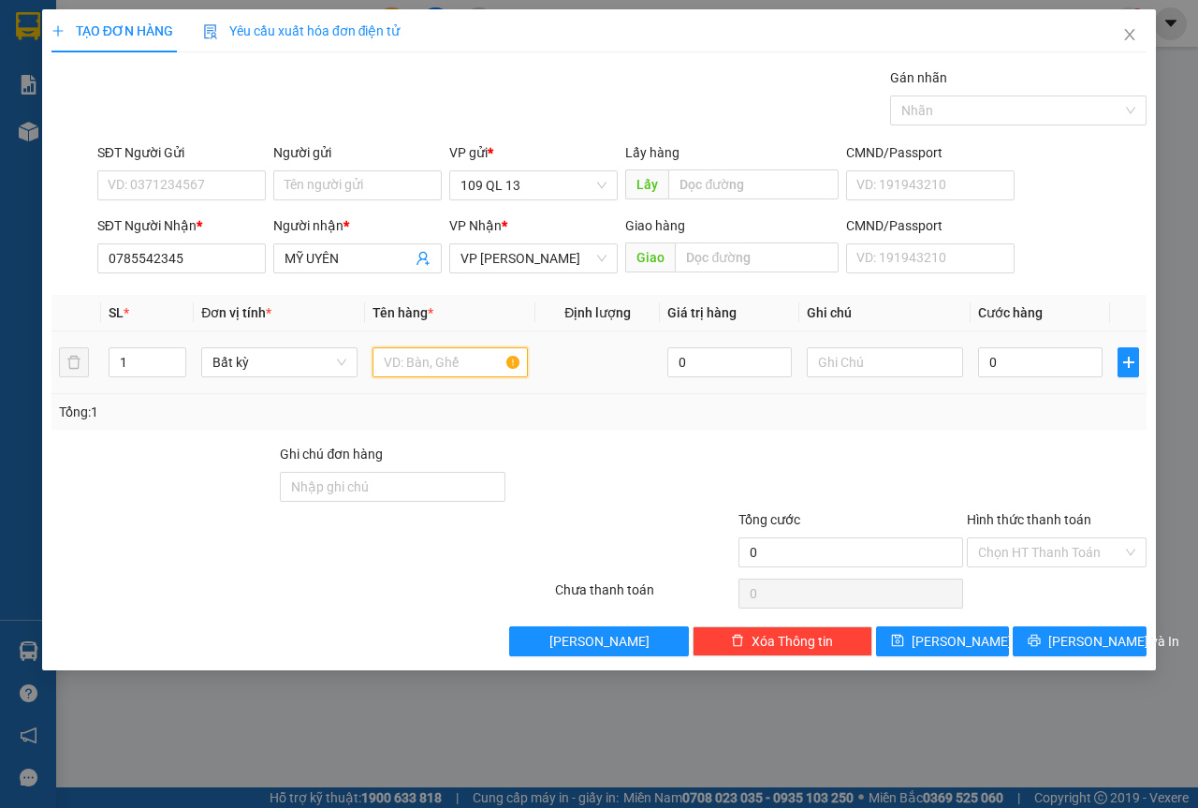
click at [459, 376] on input "text" at bounding box center [451, 362] width 156 height 30
click at [889, 370] on input "text" at bounding box center [885, 362] width 156 height 30
click at [1015, 543] on input "Hình thức thanh toán" at bounding box center [1050, 552] width 144 height 28
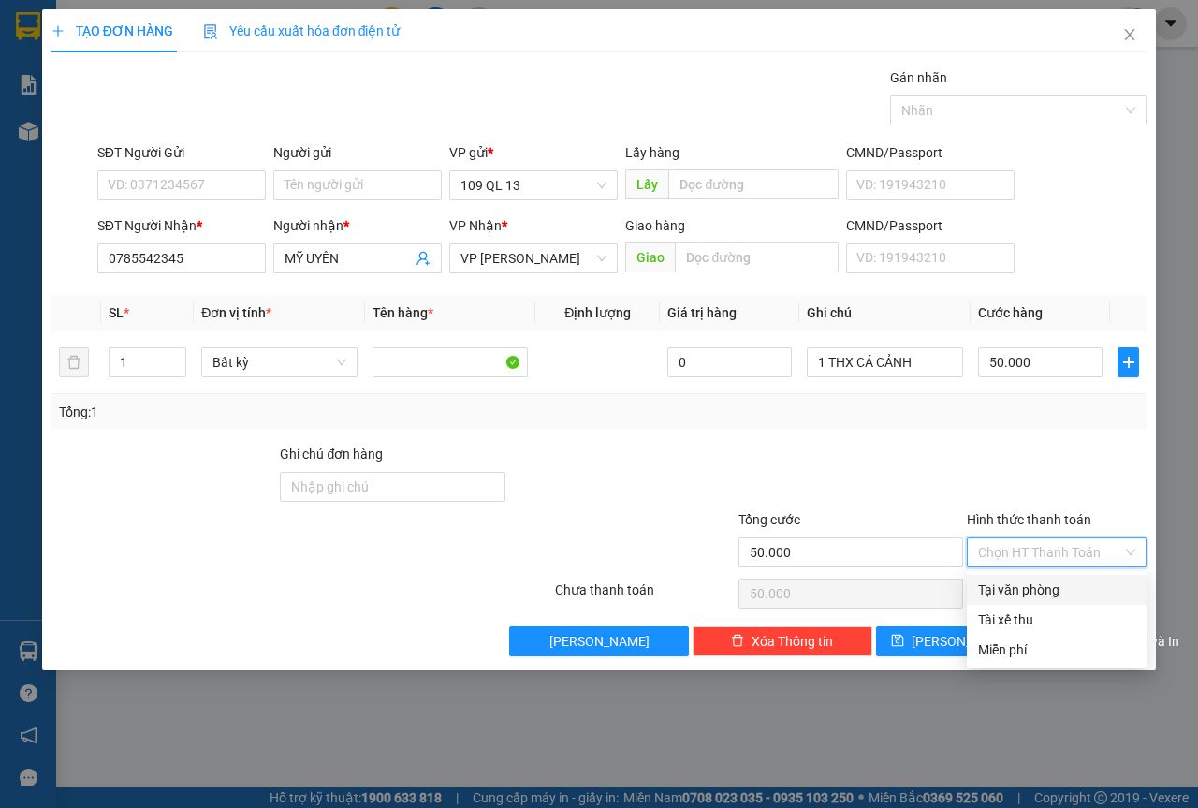
drag, startPoint x: 1033, startPoint y: 590, endPoint x: 1083, endPoint y: 625, distance: 61.8
click at [1033, 591] on div "Tại văn phòng" at bounding box center [1056, 589] width 157 height 21
click at [1105, 652] on button "[PERSON_NAME] và In" at bounding box center [1080, 641] width 134 height 30
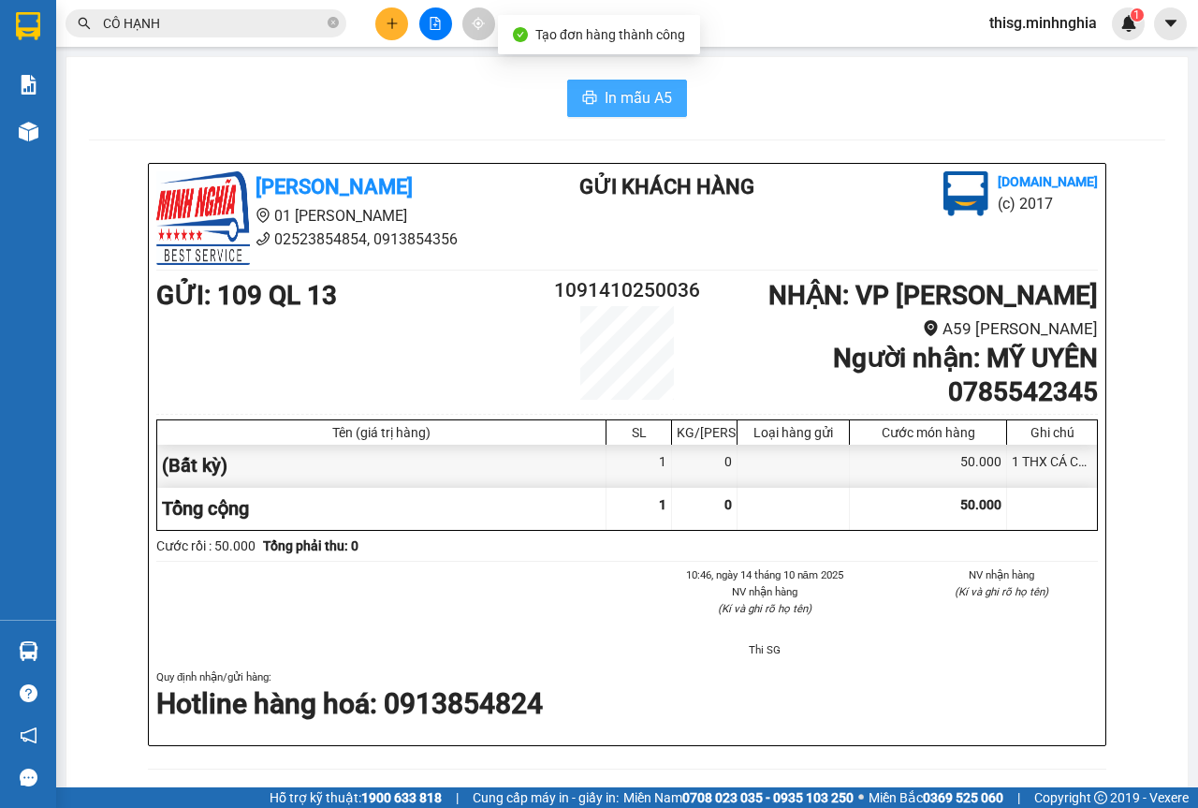
click at [636, 99] on span "In mẫu A5" at bounding box center [638, 97] width 67 height 23
click at [390, 16] on button at bounding box center [391, 23] width 33 height 33
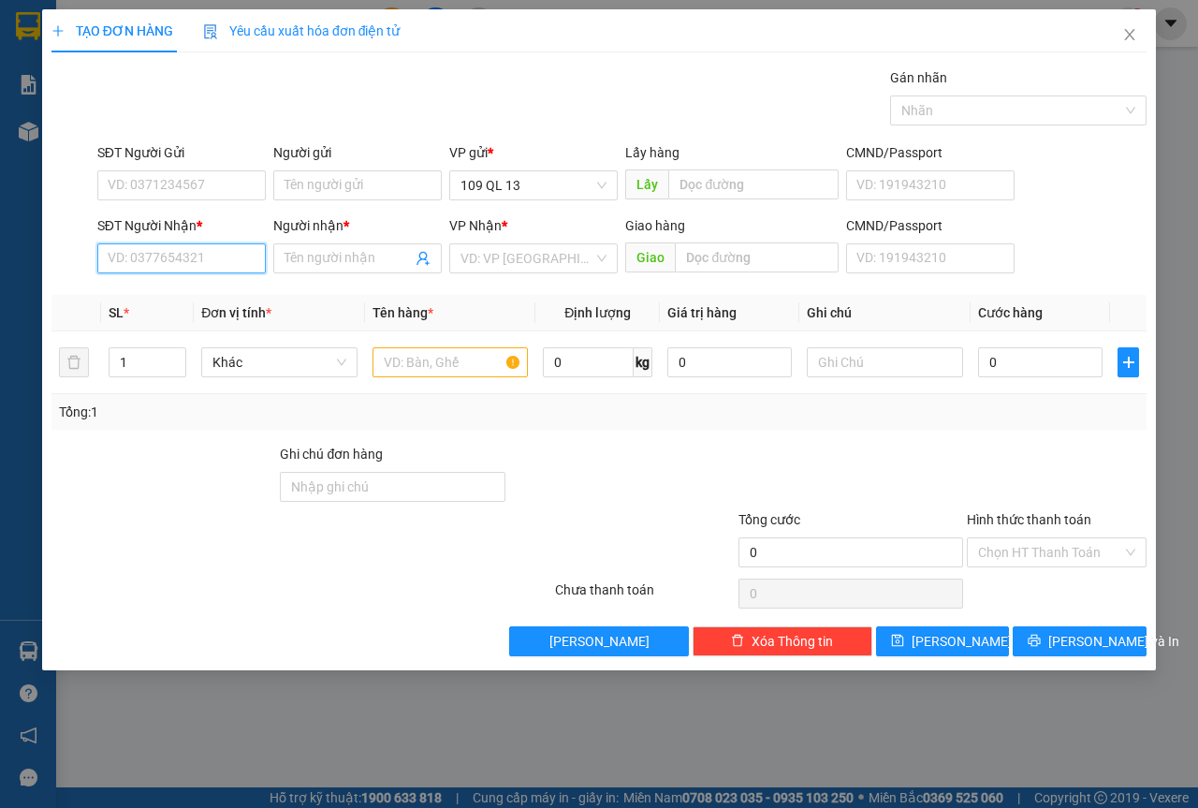
click at [217, 263] on input "SĐT Người Nhận *" at bounding box center [181, 258] width 169 height 30
click at [451, 357] on input "text" at bounding box center [451, 362] width 156 height 30
click at [177, 248] on input "SĐT Người Nhận *" at bounding box center [181, 258] width 169 height 30
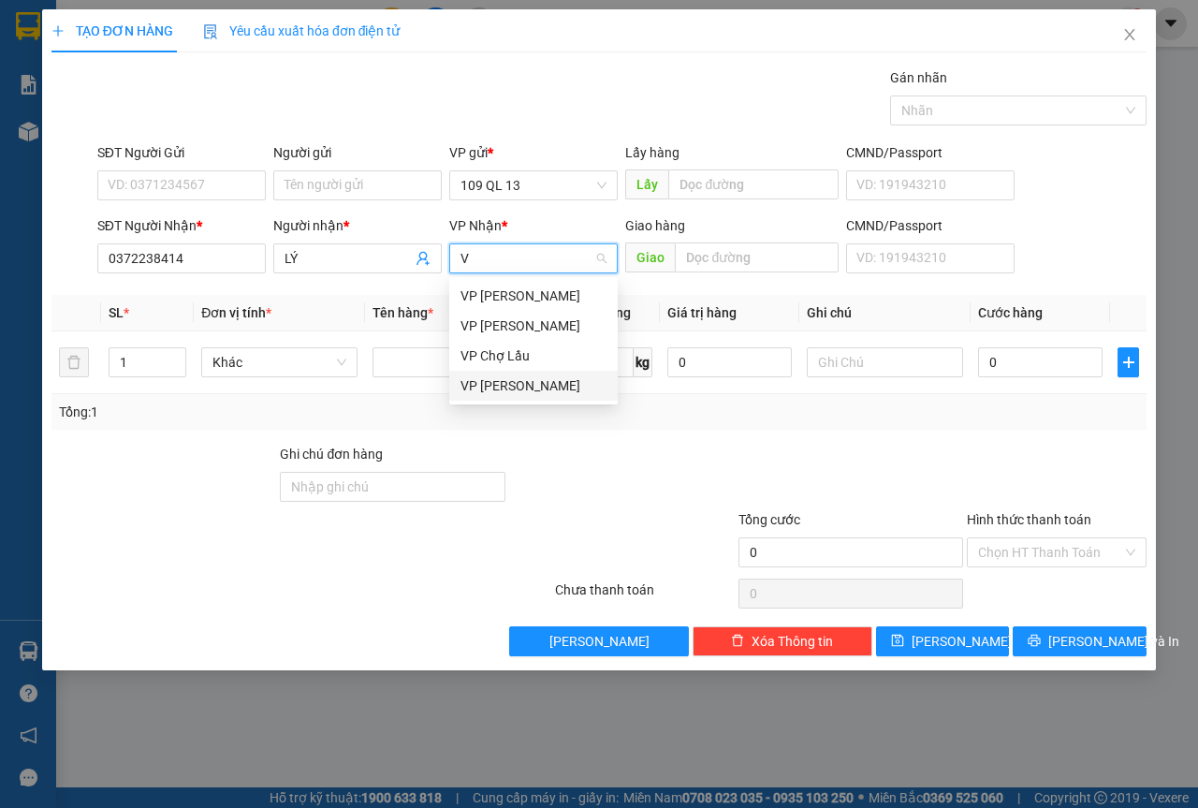
click at [519, 385] on div "VP [PERSON_NAME]" at bounding box center [534, 385] width 146 height 21
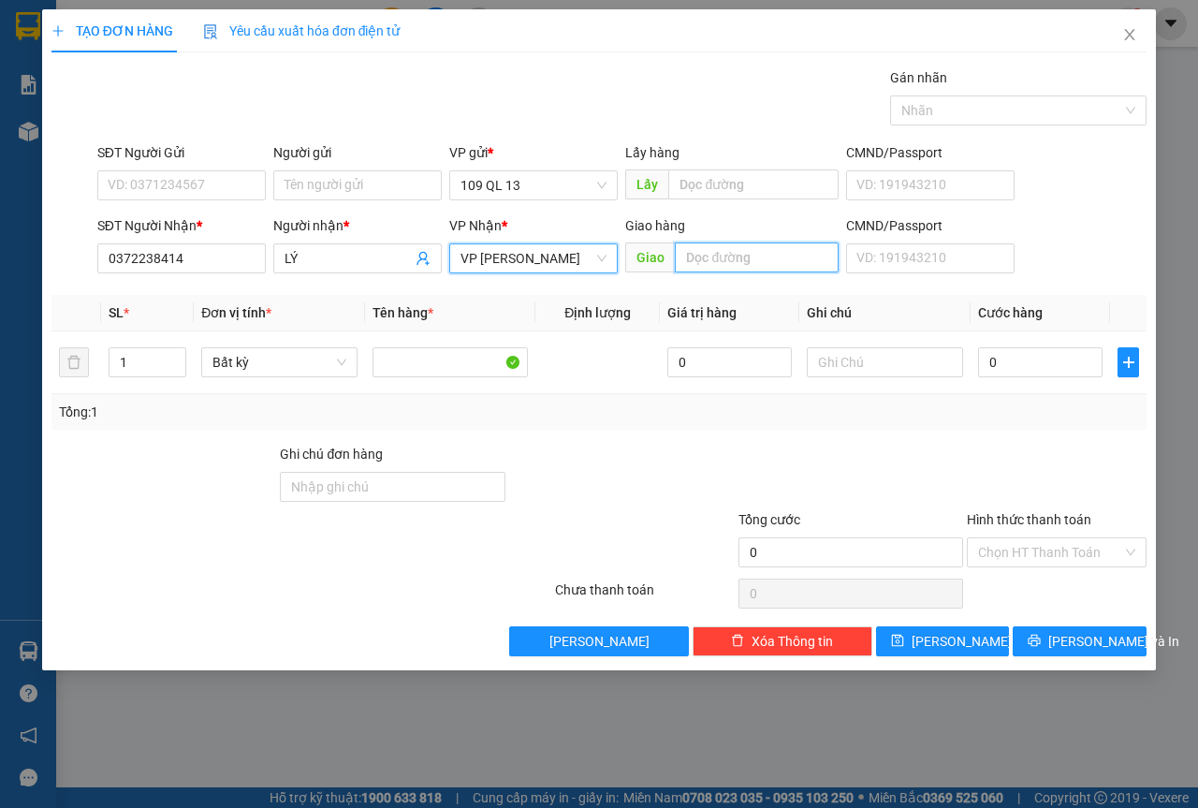
click at [708, 266] on input "text" at bounding box center [756, 257] width 163 height 30
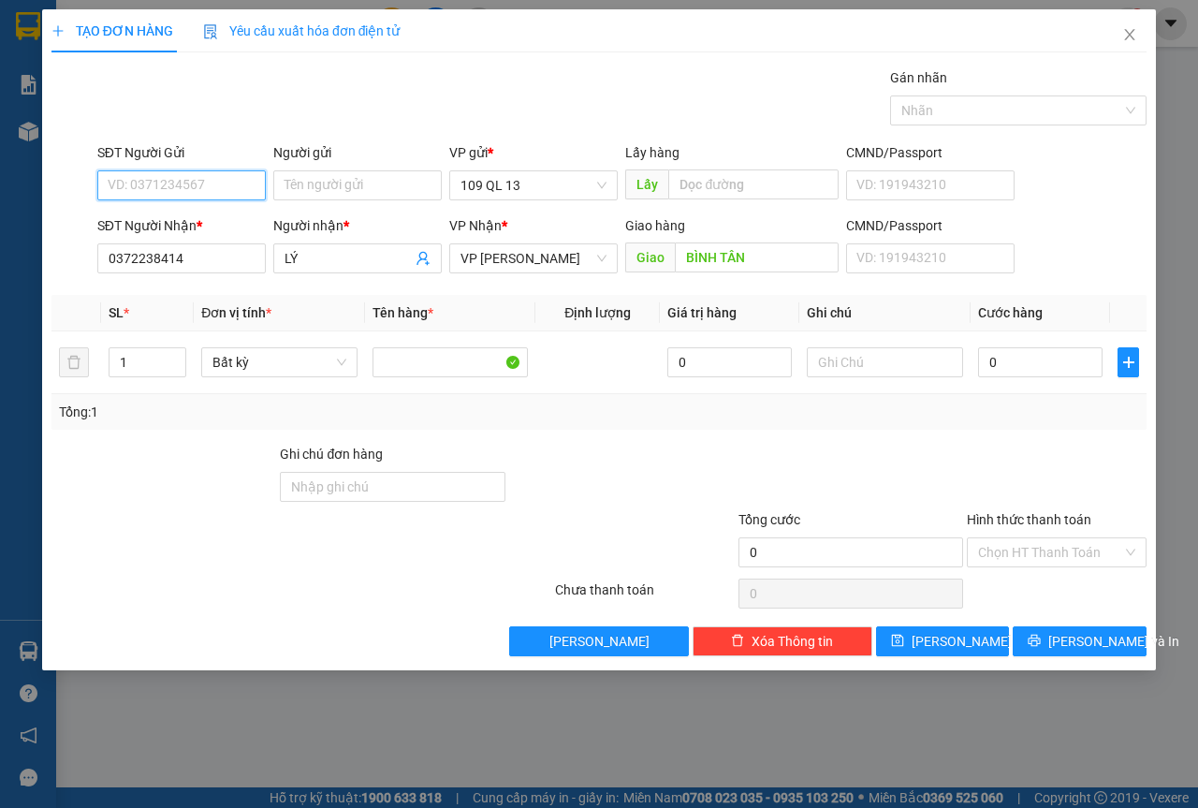
click at [145, 182] on input "SĐT Người Gửi" at bounding box center [181, 185] width 169 height 30
click at [919, 350] on input "text" at bounding box center [885, 362] width 156 height 30
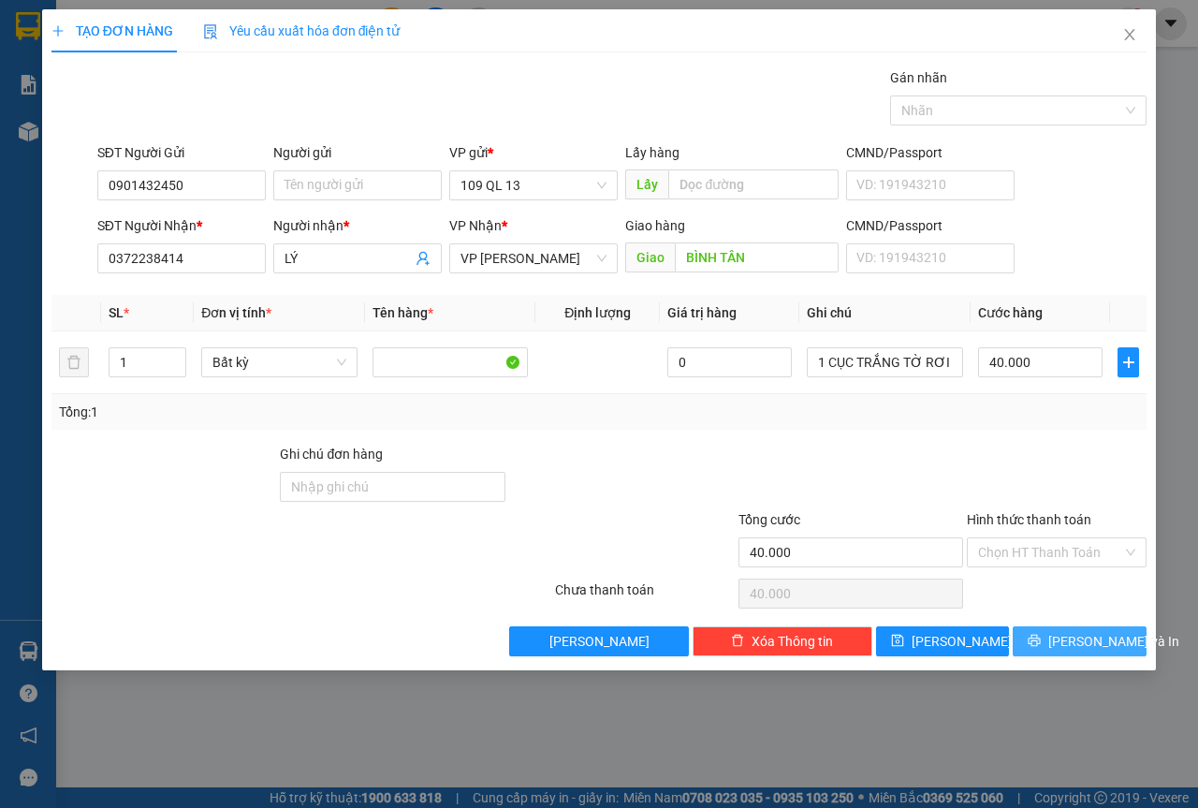
click at [1108, 637] on span "[PERSON_NAME] và In" at bounding box center [1114, 641] width 131 height 21
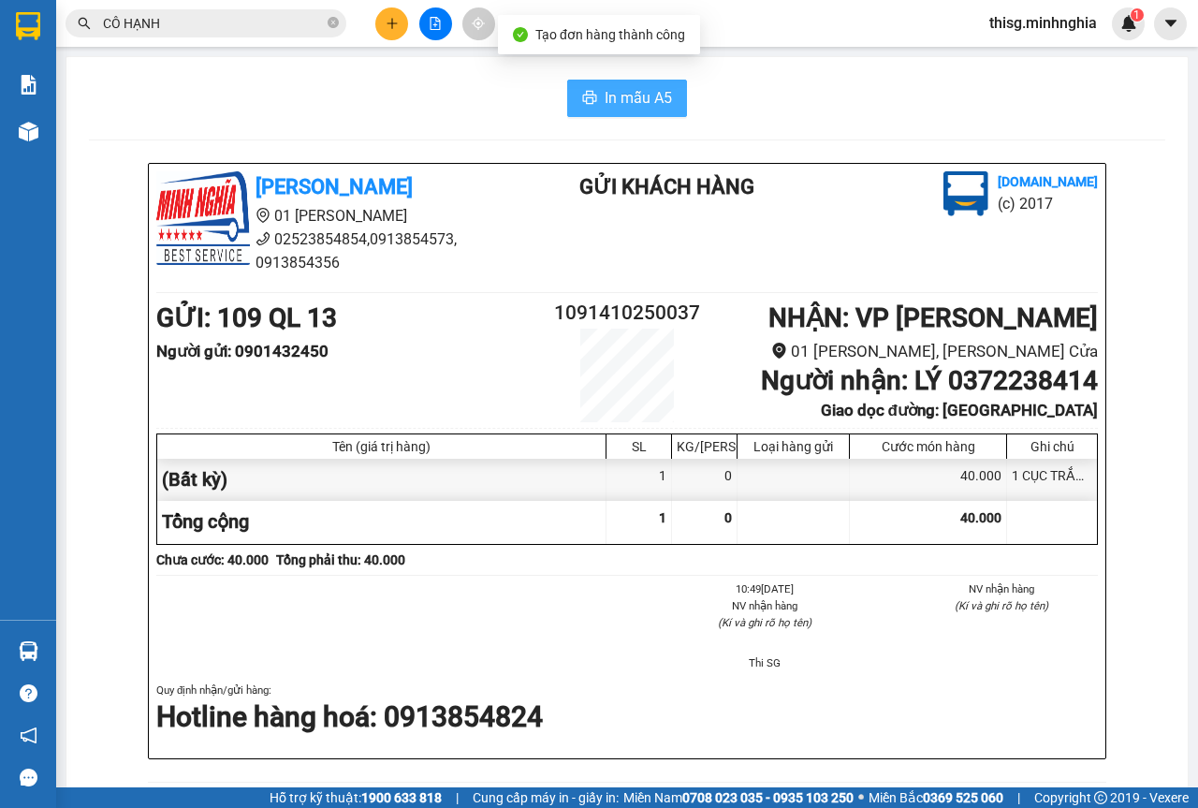
click at [605, 93] on span "In mẫu A5" at bounding box center [638, 97] width 67 height 23
click at [392, 19] on icon "plus" at bounding box center [391, 23] width 1 height 10
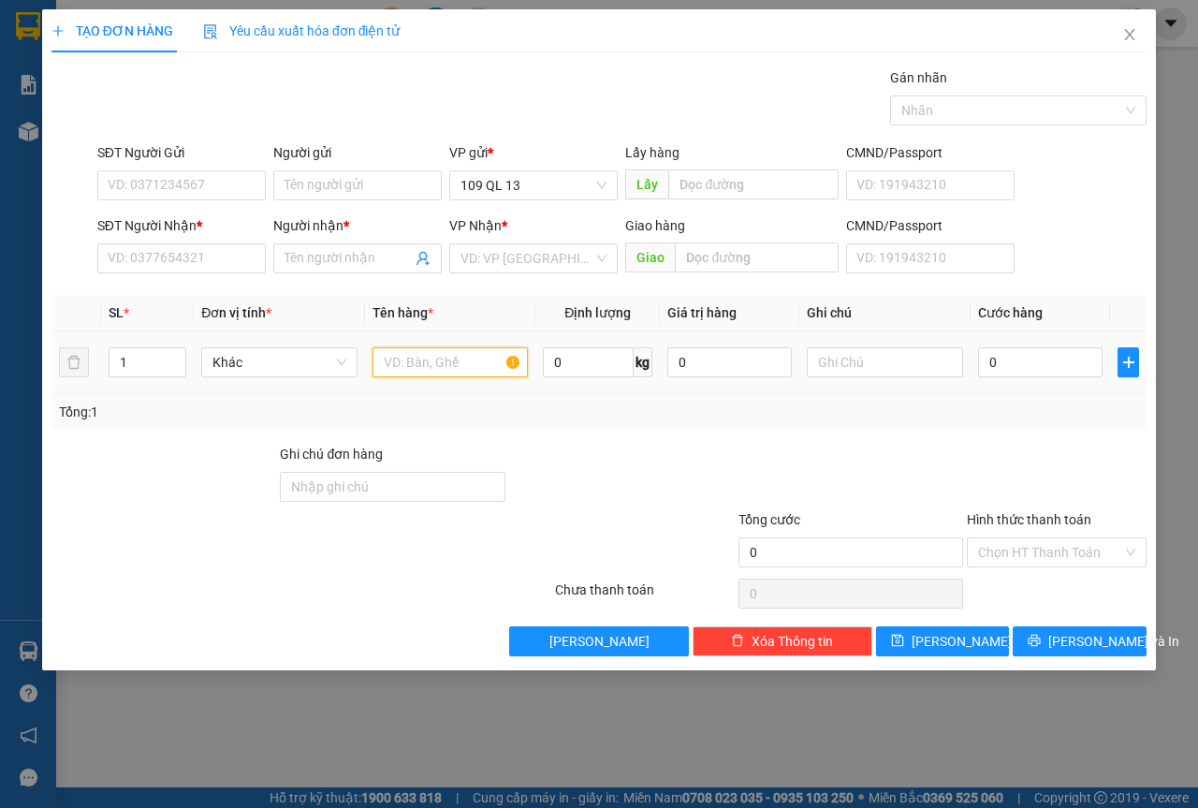
click at [452, 374] on input "text" at bounding box center [451, 362] width 156 height 30
click at [879, 345] on div at bounding box center [885, 362] width 156 height 37
click at [879, 354] on input "text" at bounding box center [885, 362] width 156 height 30
click at [185, 256] on input "SĐT Người Nhận *" at bounding box center [181, 258] width 169 height 30
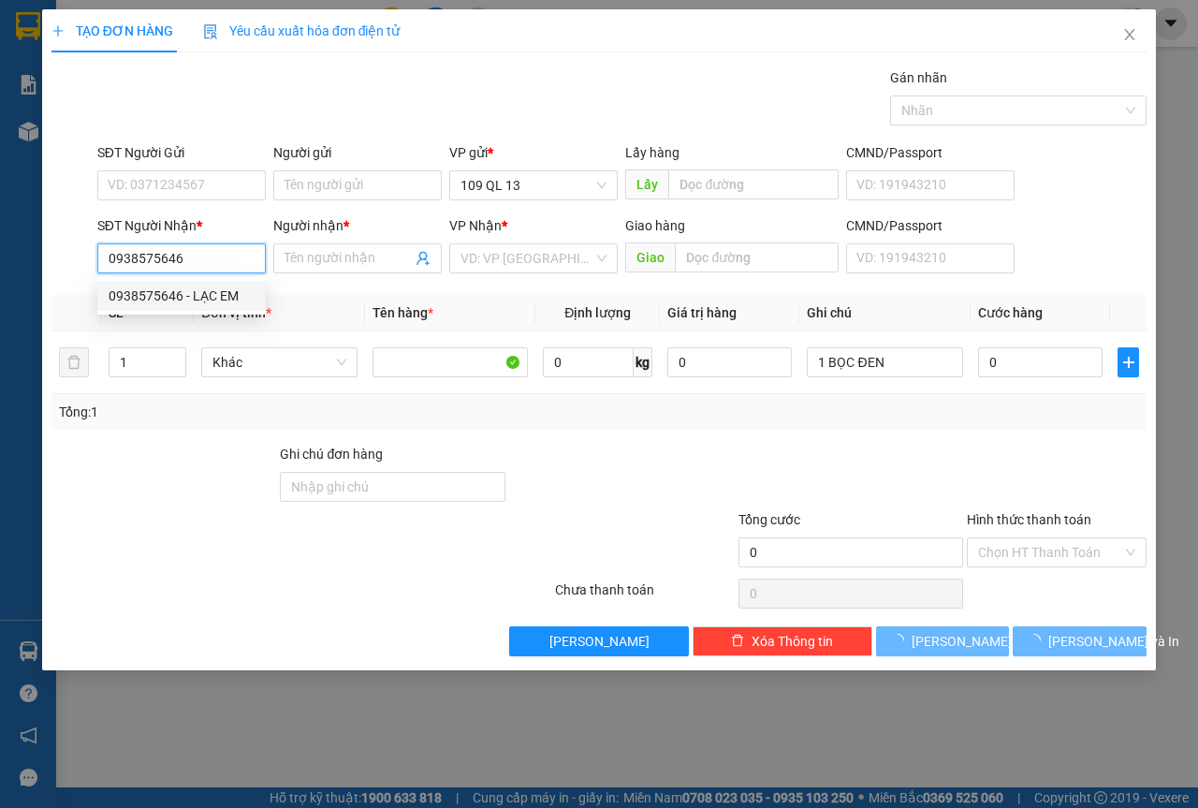
click at [189, 302] on div "0938575646 - LẠC EM" at bounding box center [182, 296] width 146 height 21
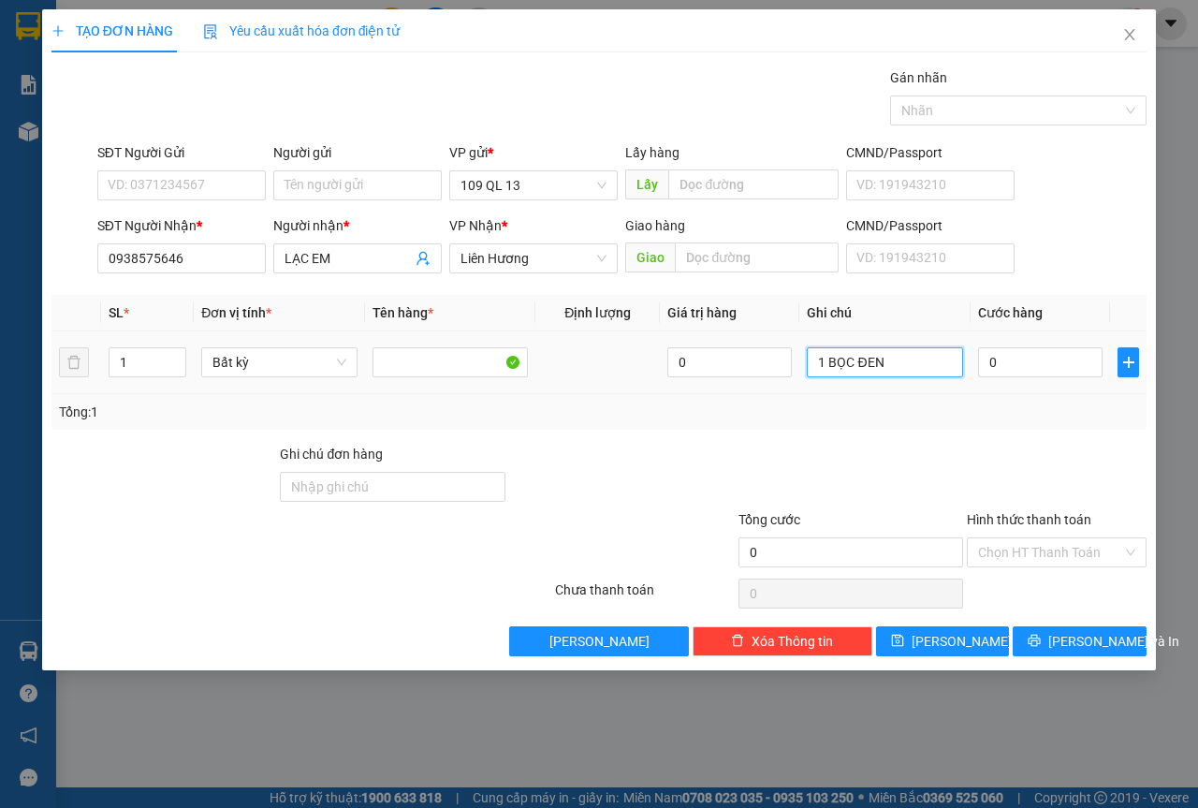
click at [951, 369] on input "1 BỌC ĐEN" at bounding box center [885, 362] width 156 height 30
click at [1121, 656] on div "TẠO ĐƠN HÀNG Yêu cầu xuất hóa đơn điện tử Transit Pickup Surcharge Ids Transit …" at bounding box center [599, 339] width 1114 height 661
click at [1074, 642] on span "[PERSON_NAME] và In" at bounding box center [1114, 641] width 131 height 21
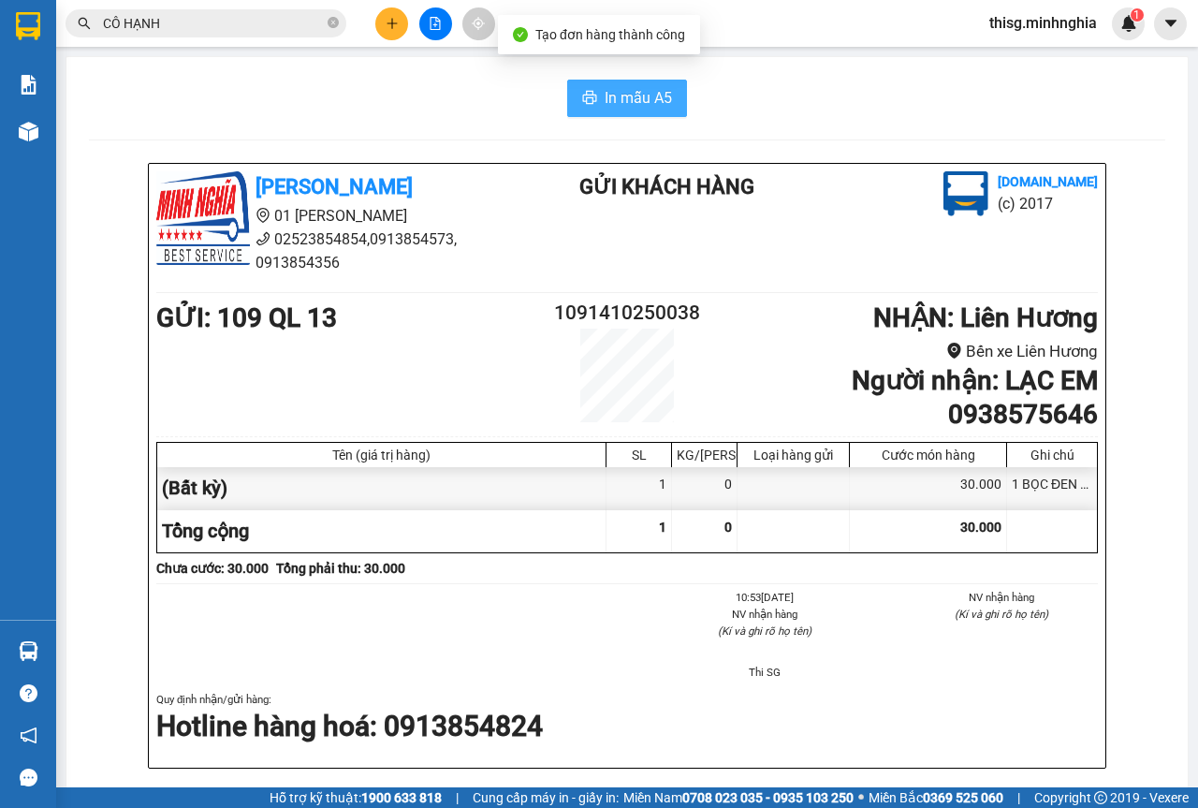
click at [605, 88] on span "In mẫu A5" at bounding box center [638, 97] width 67 height 23
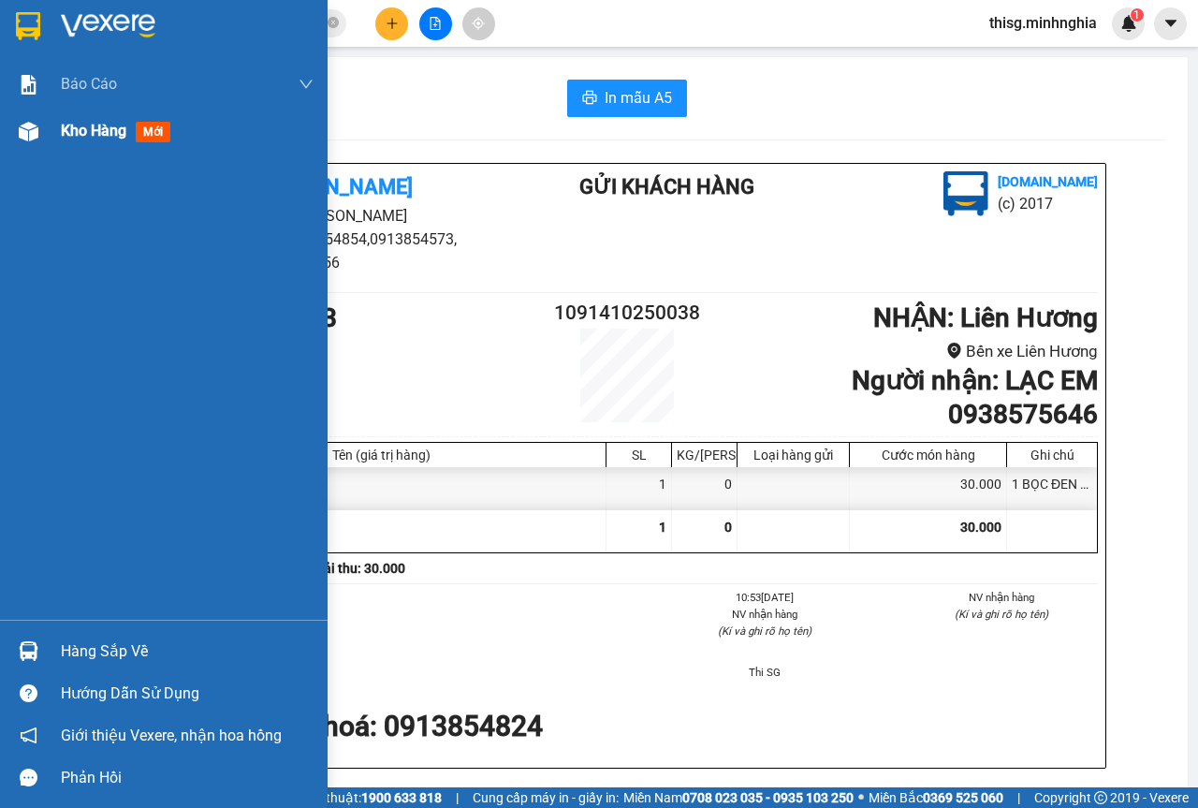
click at [23, 150] on div "Kho hàng mới" at bounding box center [164, 131] width 328 height 47
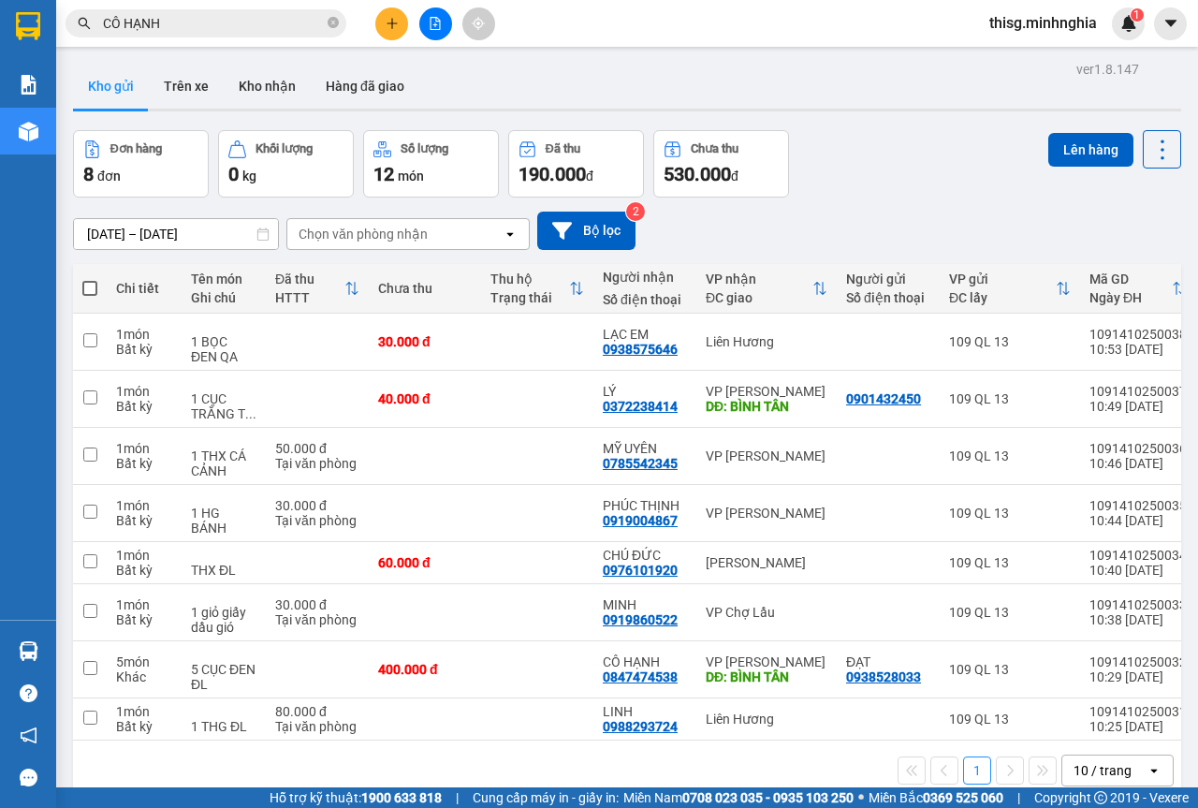
click at [926, 149] on div "Đơn hàng 8 đơn Khối lượng 0 kg Số lượng 12 món Đã thu 190.000 đ Chưa thu 530.00…" at bounding box center [627, 163] width 1108 height 67
drag, startPoint x: 1197, startPoint y: 775, endPoint x: 398, endPoint y: 34, distance: 1090.4
click at [398, 34] on button at bounding box center [391, 23] width 33 height 33
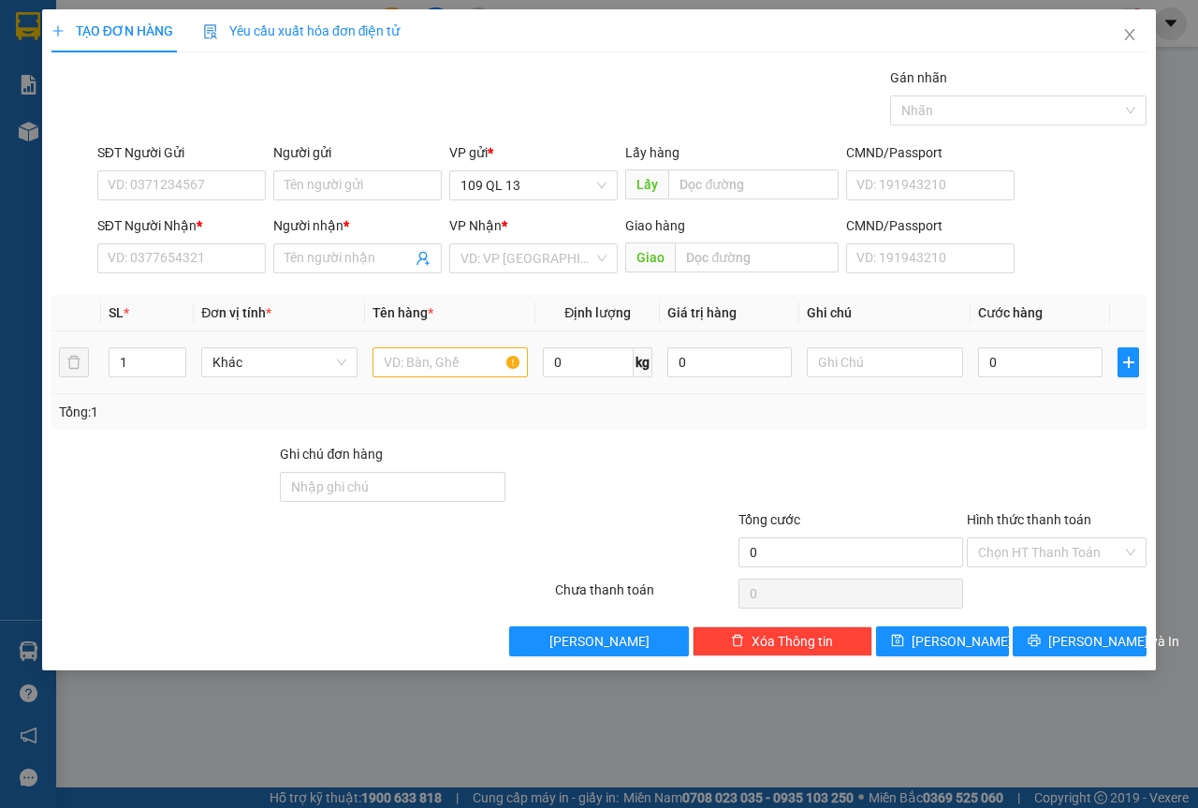
click at [448, 377] on div at bounding box center [451, 362] width 156 height 37
click at [478, 365] on input "text" at bounding box center [451, 362] width 156 height 30
click at [907, 365] on input "text" at bounding box center [885, 362] width 156 height 30
click at [228, 257] on input "SĐT Người Nhận *" at bounding box center [181, 258] width 169 height 30
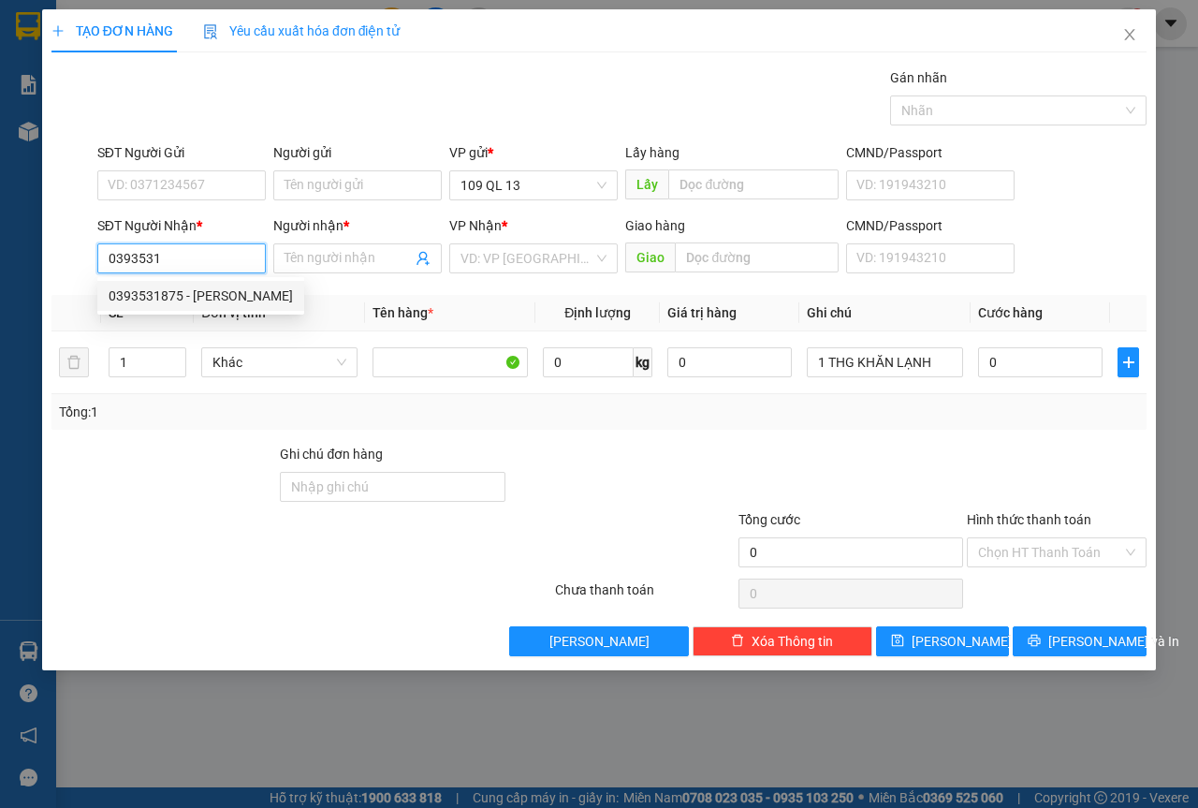
click at [211, 286] on div "0393531875 - [PERSON_NAME]" at bounding box center [201, 296] width 184 height 21
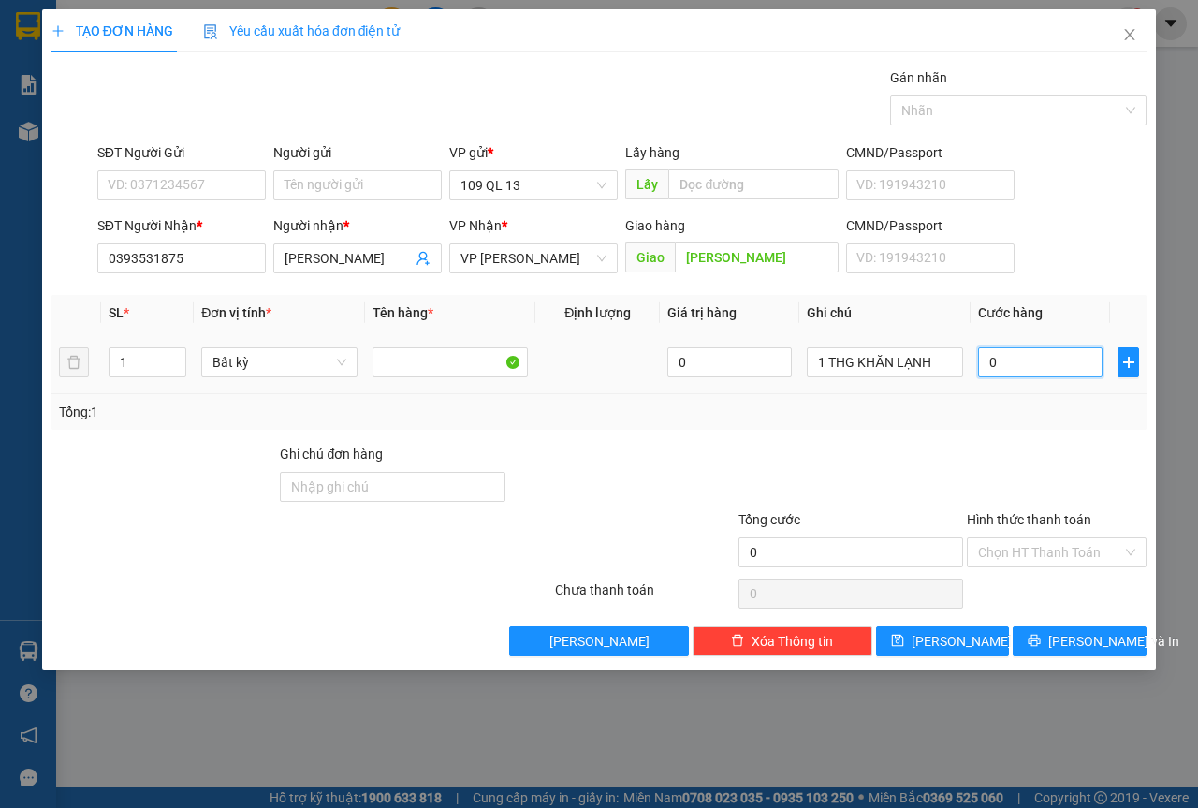
click at [1029, 358] on input "0" at bounding box center [1040, 362] width 125 height 30
click at [1042, 543] on input "Hình thức thanh toán" at bounding box center [1050, 552] width 144 height 28
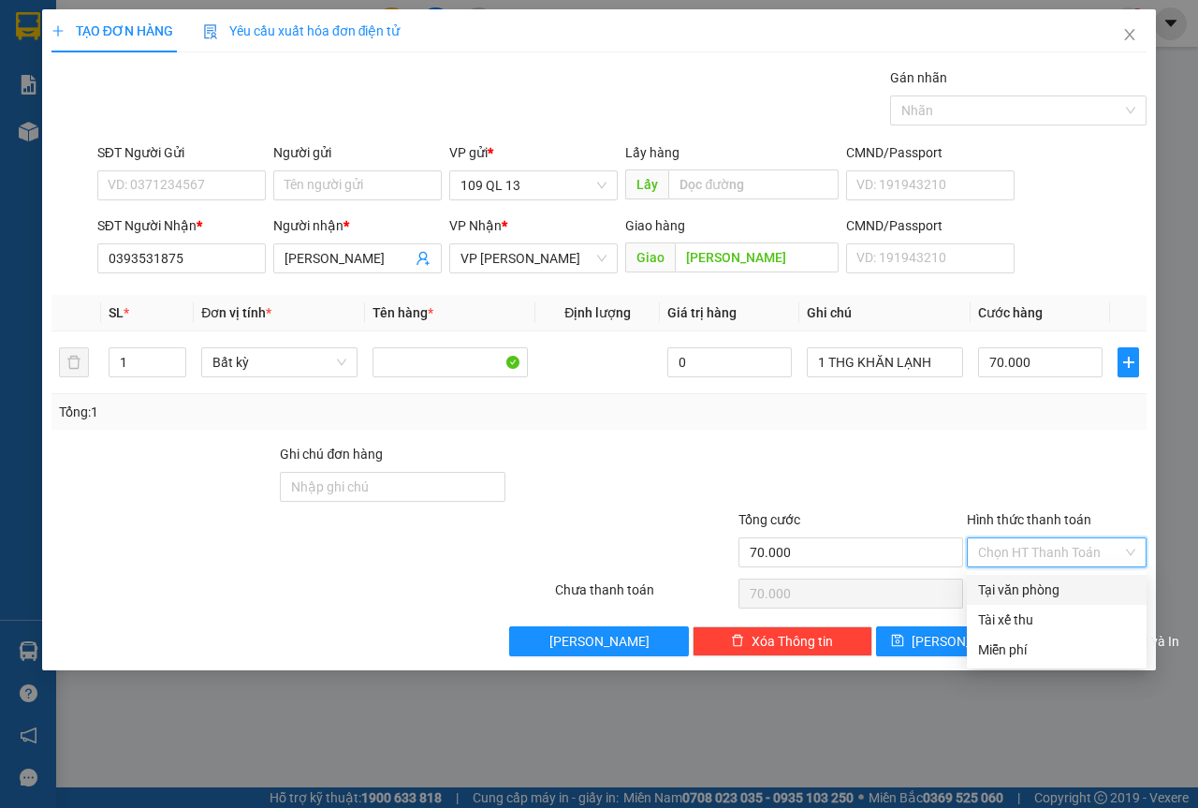
click at [1058, 586] on div "Tại văn phòng" at bounding box center [1056, 589] width 157 height 21
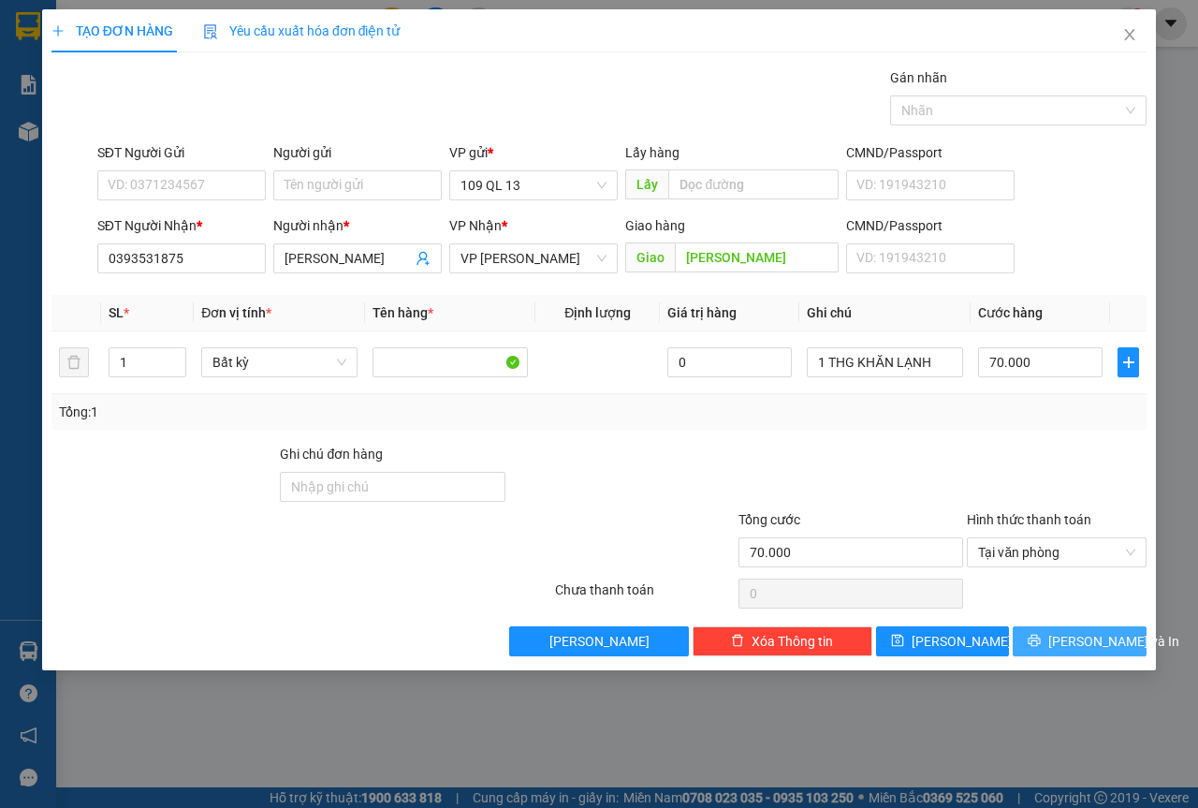
click at [1098, 650] on span "[PERSON_NAME] và In" at bounding box center [1114, 641] width 131 height 21
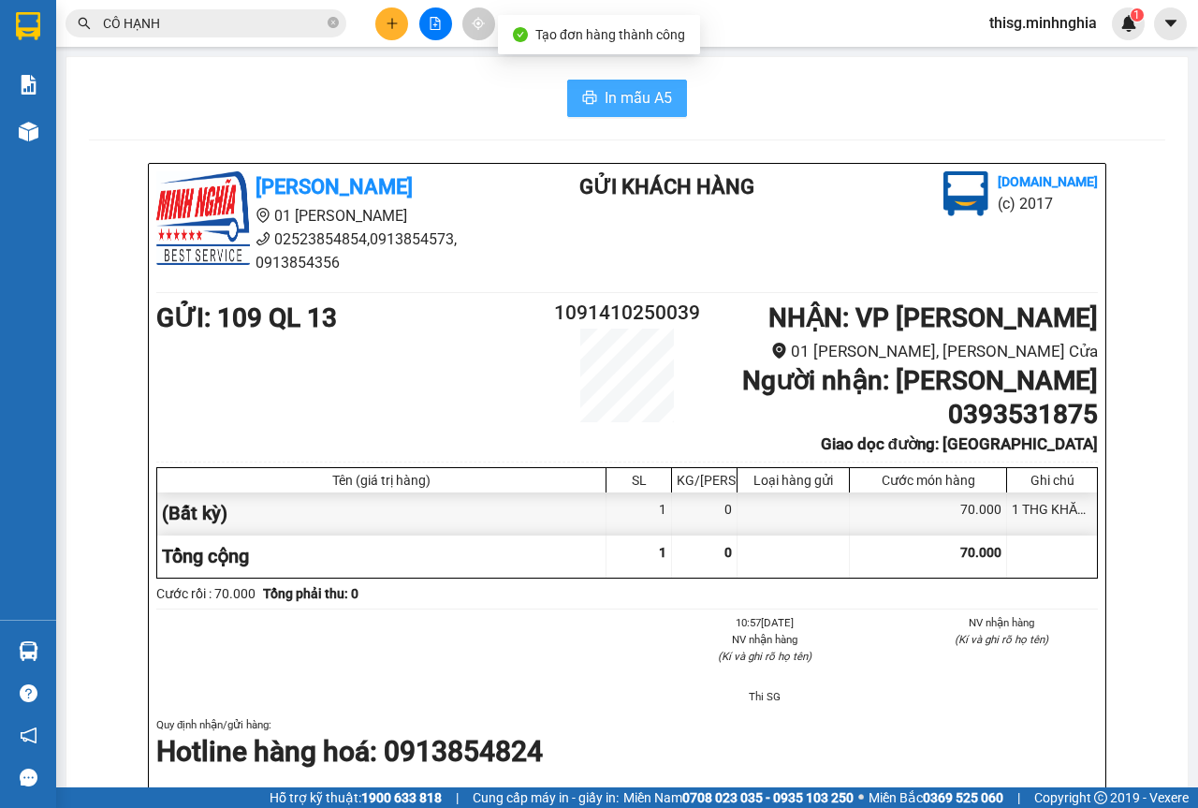
click at [645, 95] on span "In mẫu A5" at bounding box center [638, 97] width 67 height 23
click at [258, 15] on input "CÔ HẠNH" at bounding box center [213, 23] width 221 height 21
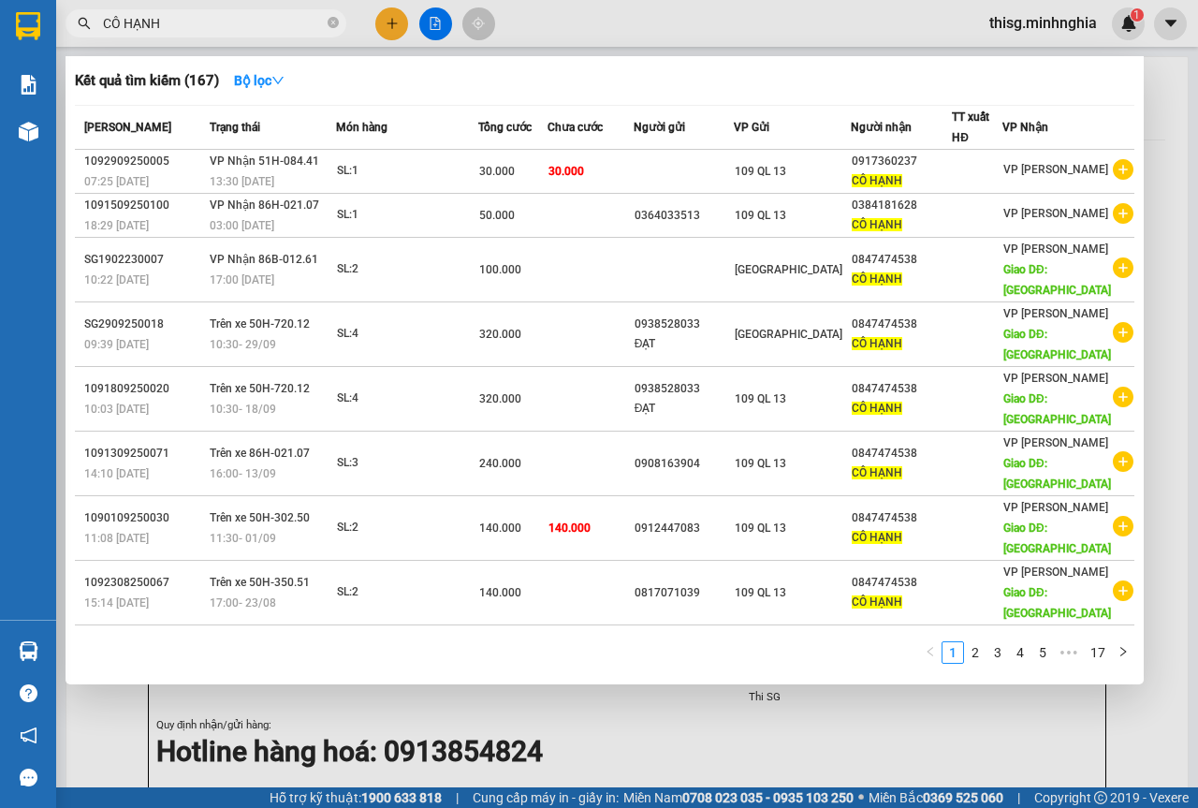
click at [258, 15] on input "CÔ HẠNH" at bounding box center [213, 23] width 221 height 21
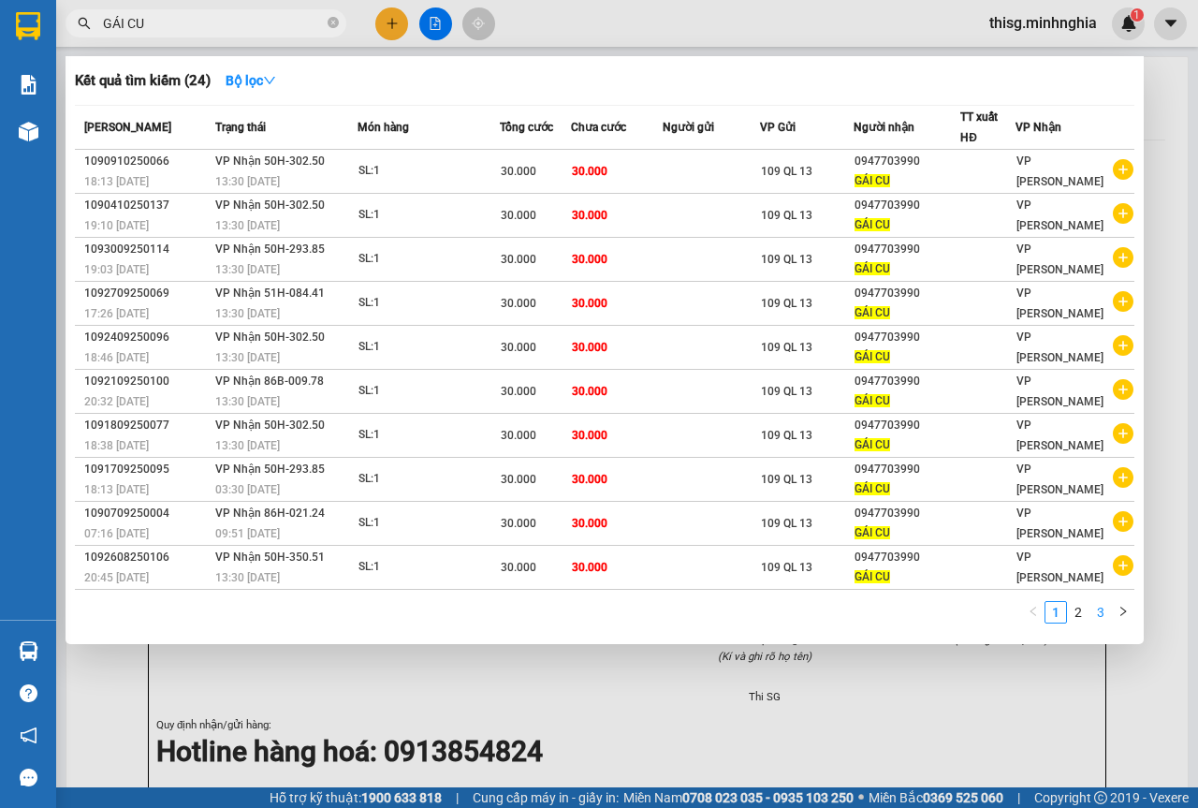
click at [1096, 617] on link "3" at bounding box center [1101, 612] width 21 height 21
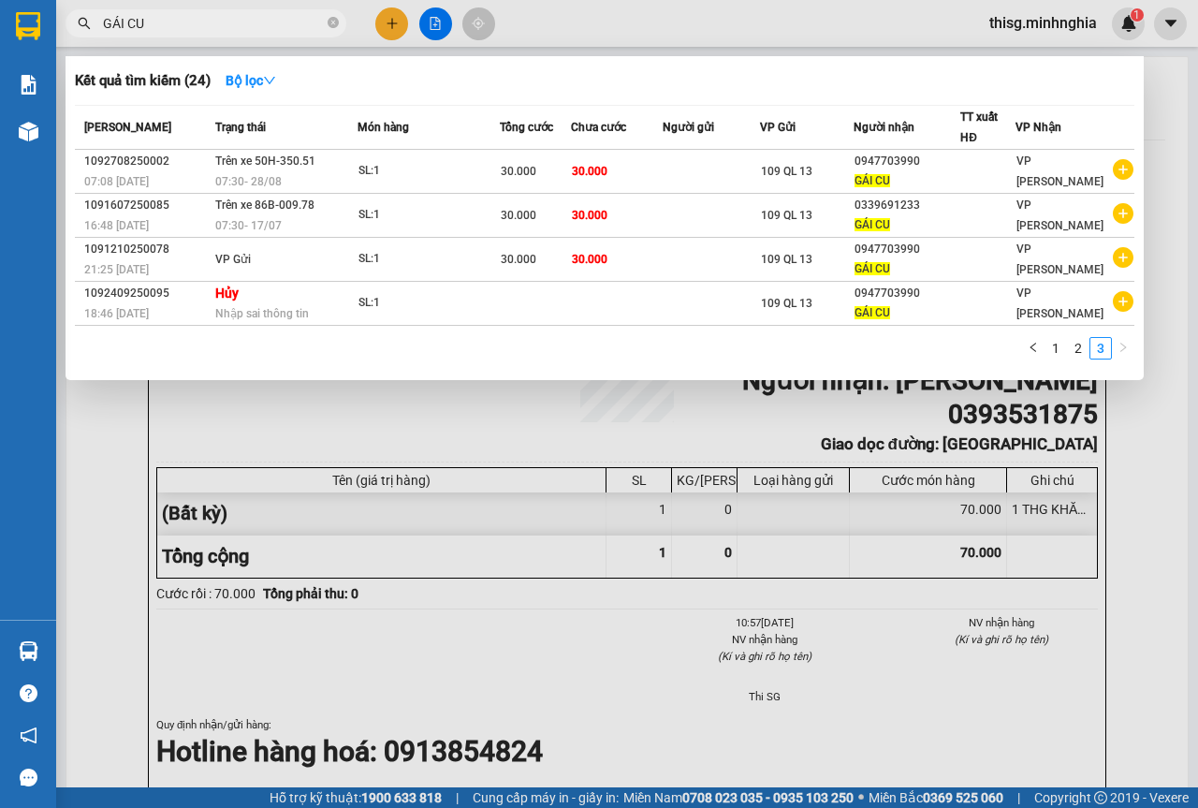
click at [593, 433] on div at bounding box center [599, 404] width 1198 height 808
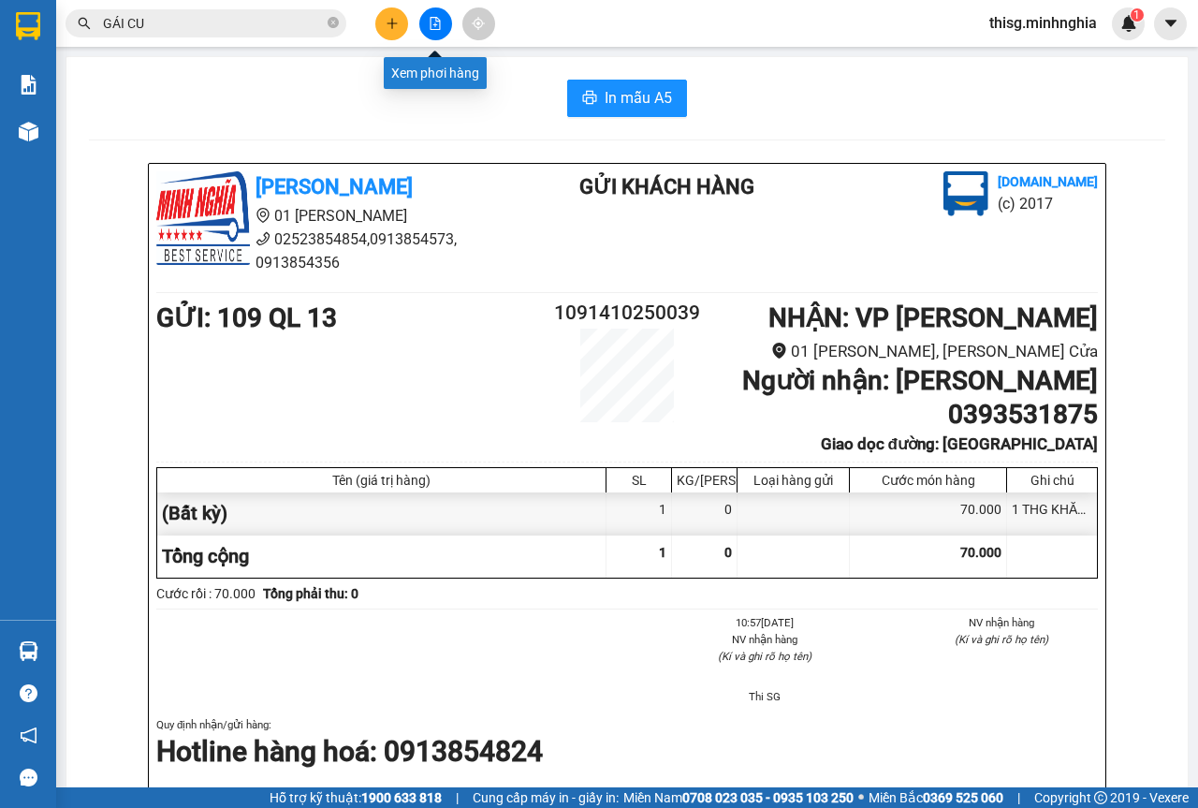
click at [443, 33] on button at bounding box center [435, 23] width 33 height 33
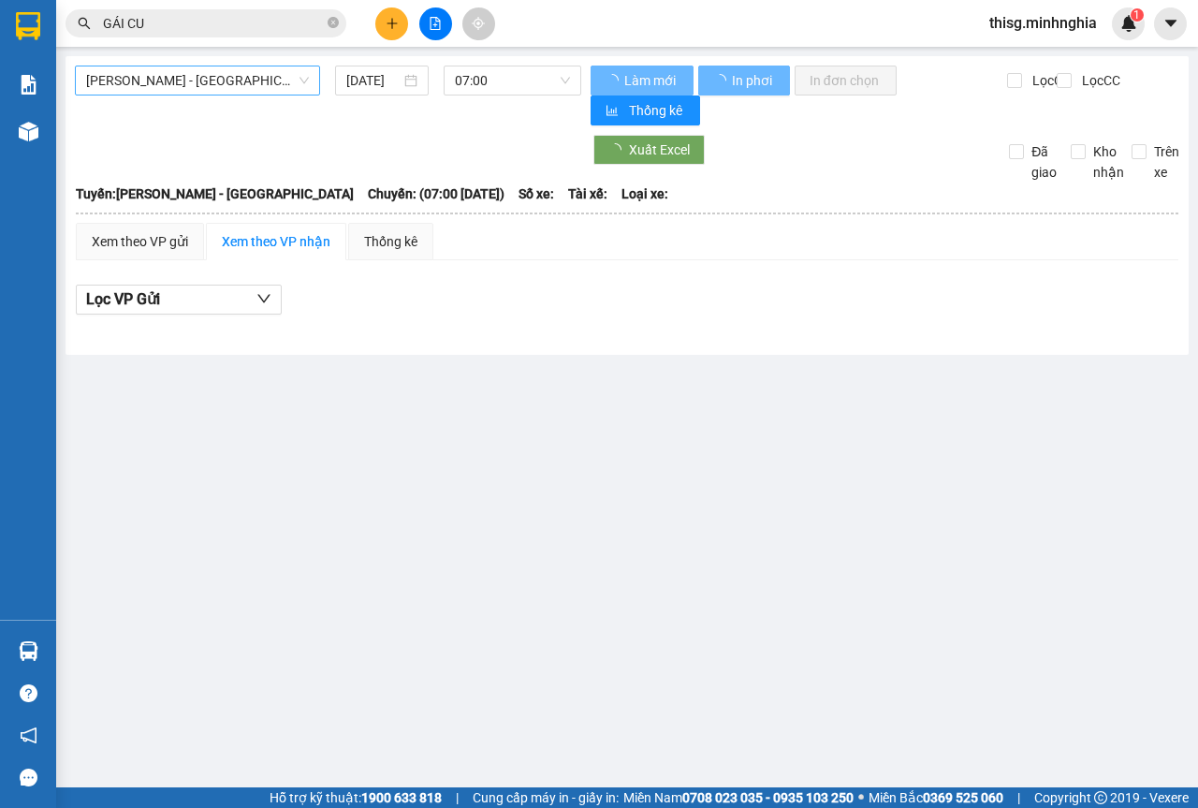
click at [255, 80] on span "[PERSON_NAME] - [GEOGRAPHIC_DATA]" at bounding box center [197, 80] width 223 height 28
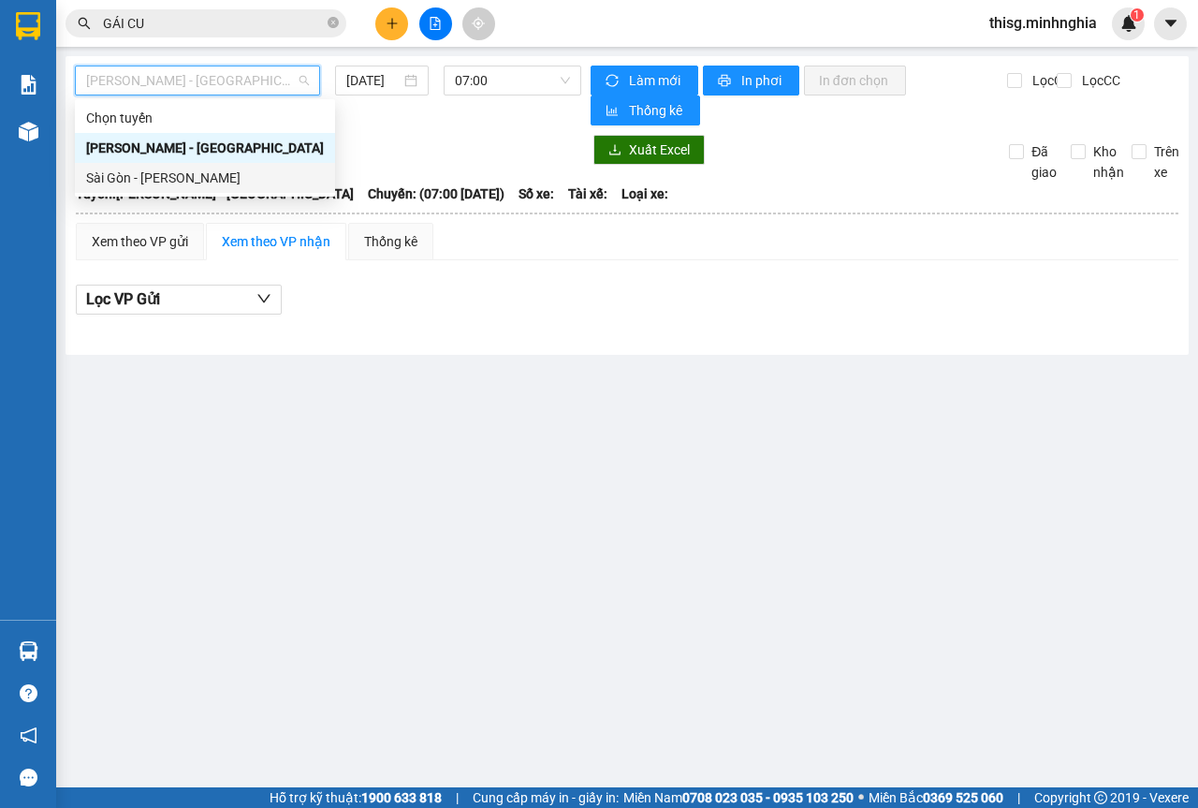
click at [183, 183] on div "Sài Gòn - [PERSON_NAME]" at bounding box center [205, 178] width 238 height 21
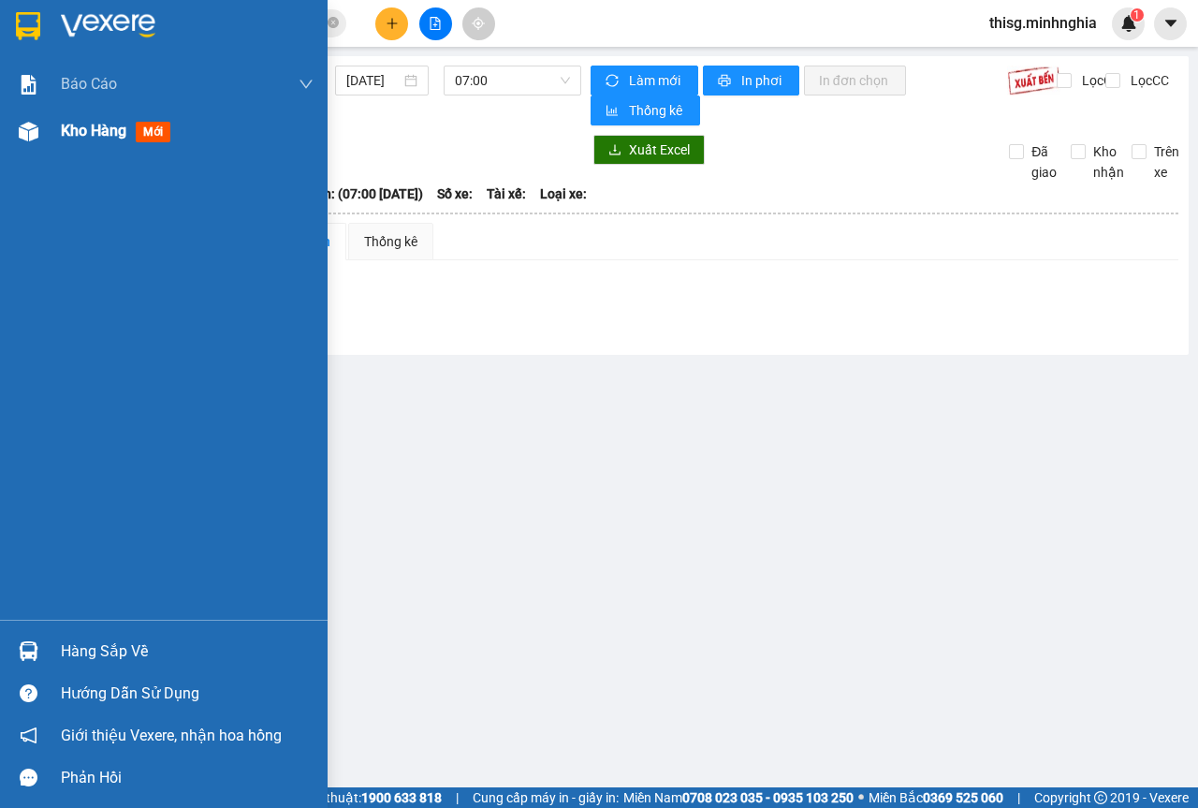
click at [43, 125] on div at bounding box center [28, 131] width 33 height 33
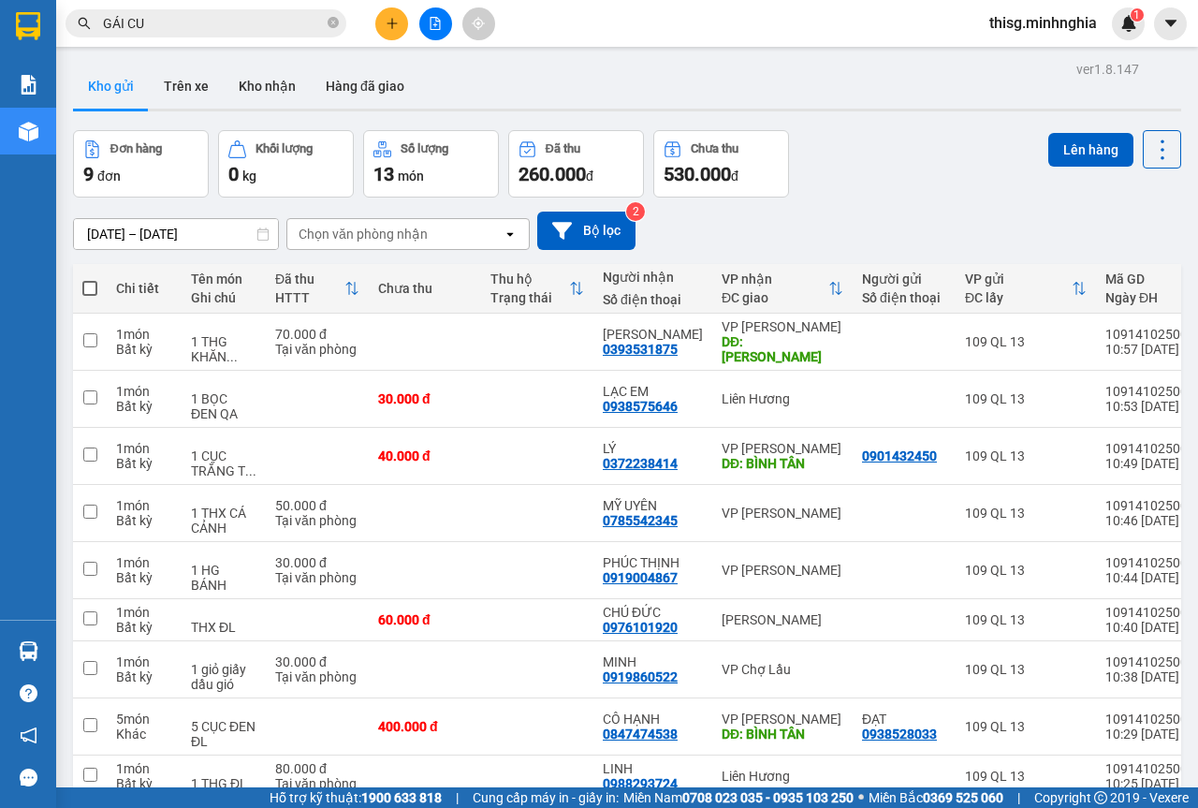
click at [144, 244] on div "ver 1.8.147 Kho gửi Trên xe Kho nhận Hàng đã giao Đơn hàng 9 đơn Khối lượng 0 k…" at bounding box center [627, 460] width 1123 height 809
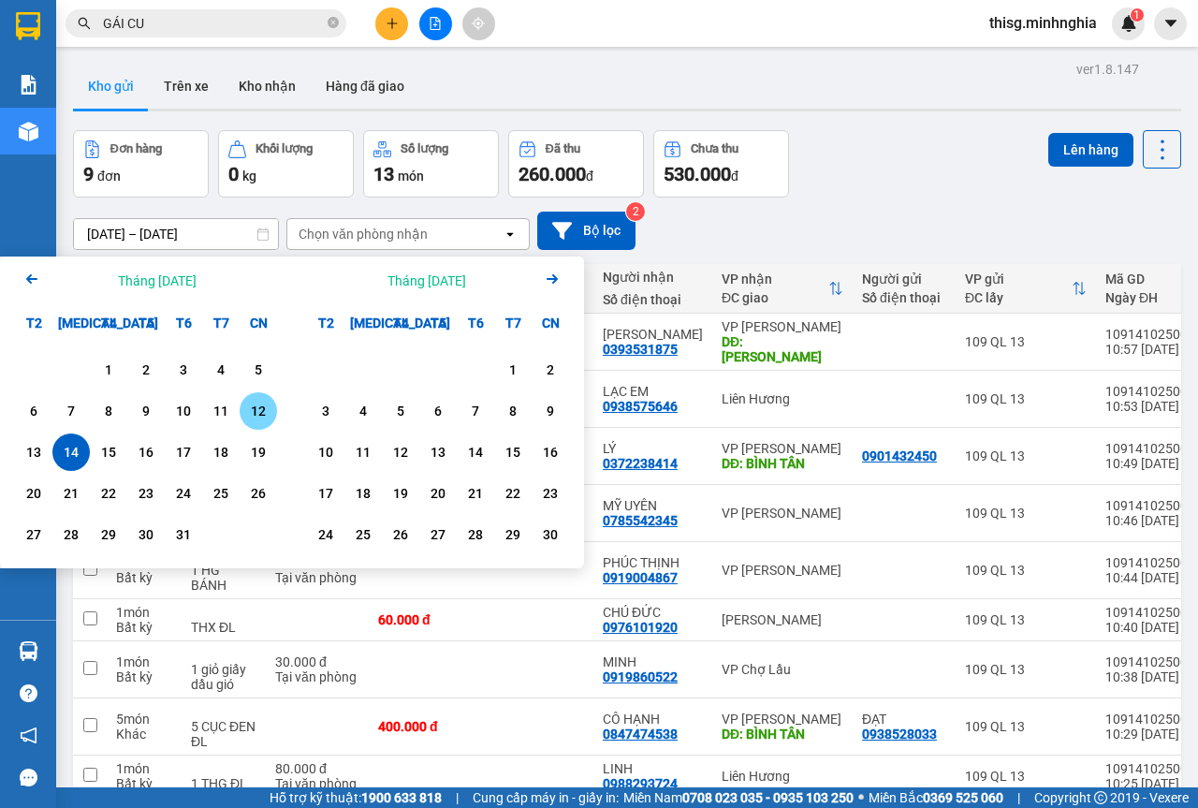
click at [263, 416] on div "12" at bounding box center [258, 411] width 26 height 22
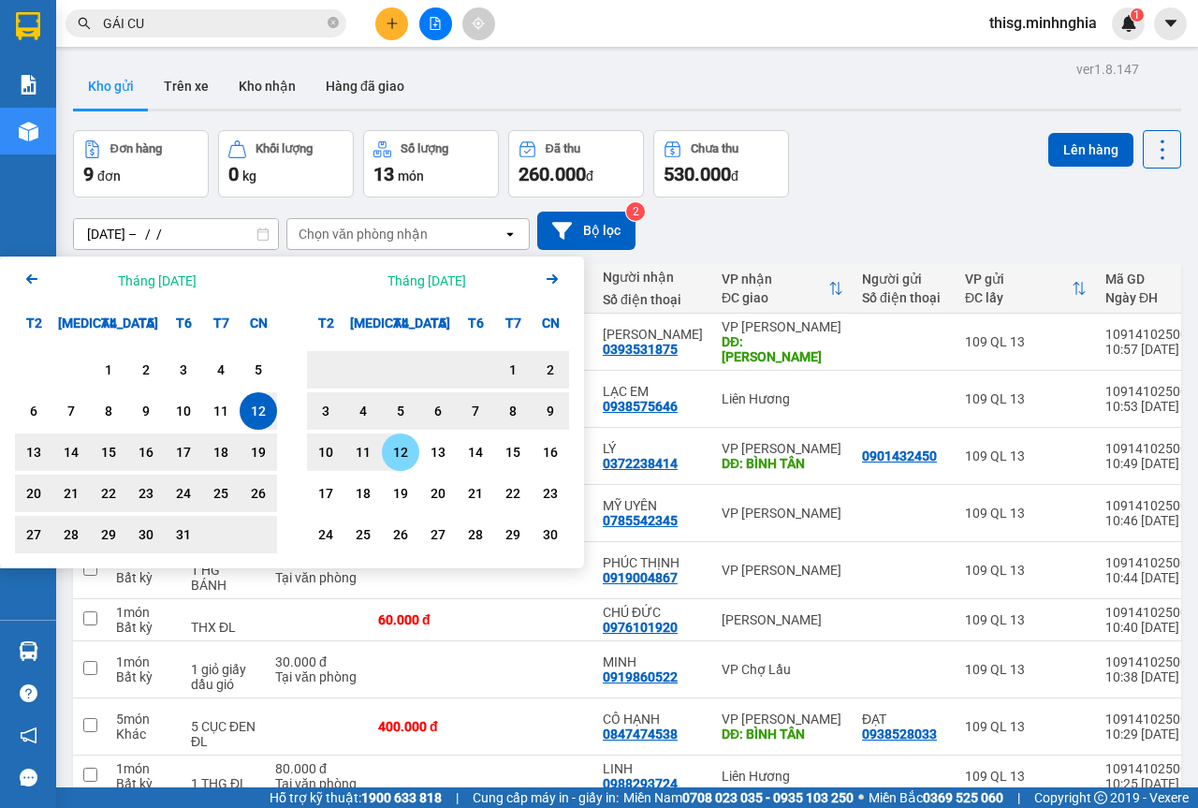
click at [397, 450] on div "12" at bounding box center [401, 452] width 26 height 22
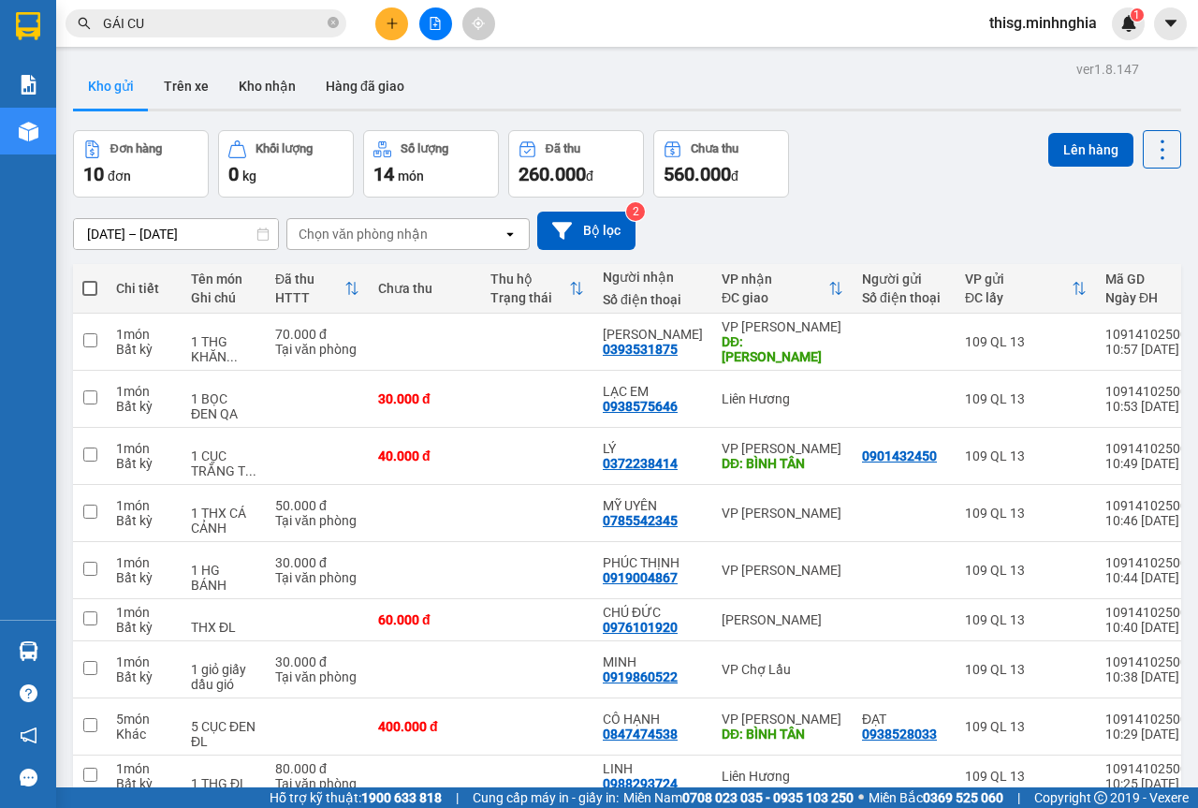
click at [466, 798] on td "30.000 đ" at bounding box center [425, 819] width 112 height 42
click at [1069, 162] on button "Lên hàng" at bounding box center [1091, 150] width 85 height 34
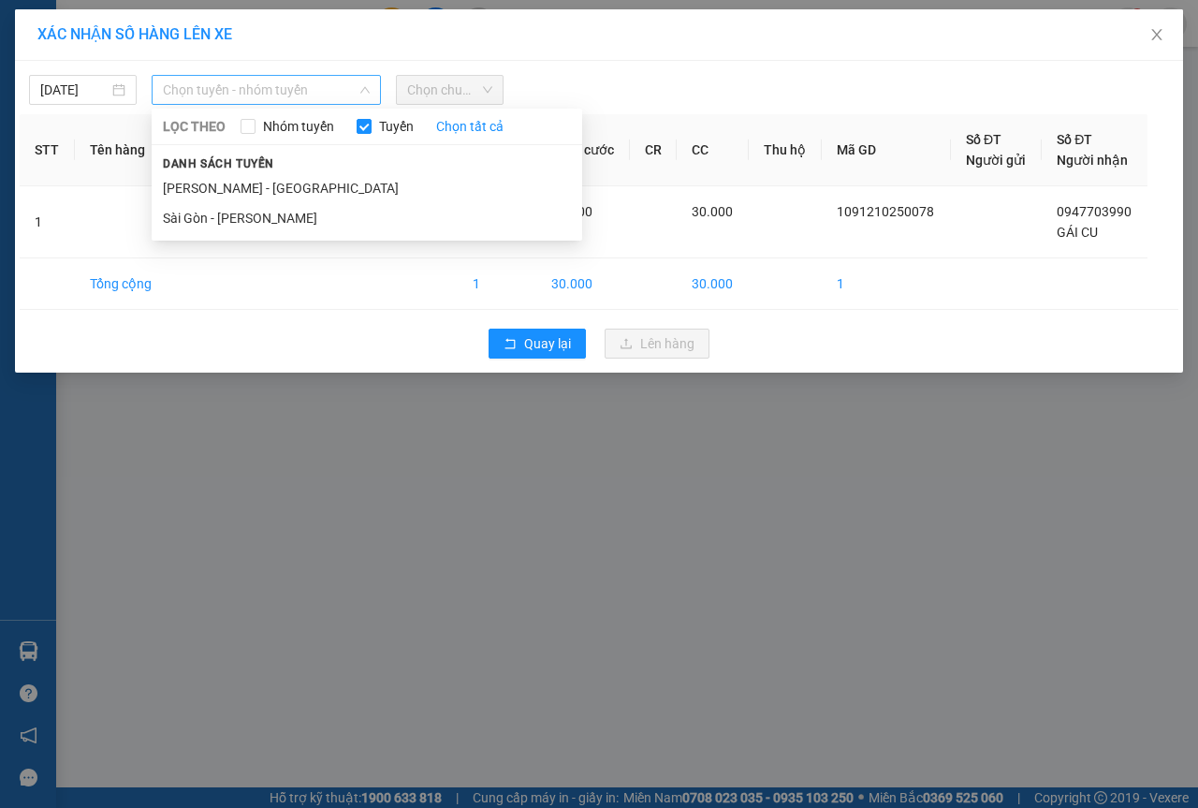
click at [308, 100] on span "Chọn tuyến - nhóm tuyến" at bounding box center [266, 90] width 207 height 28
click at [216, 215] on li "Sài Gòn - [PERSON_NAME]" at bounding box center [367, 218] width 431 height 30
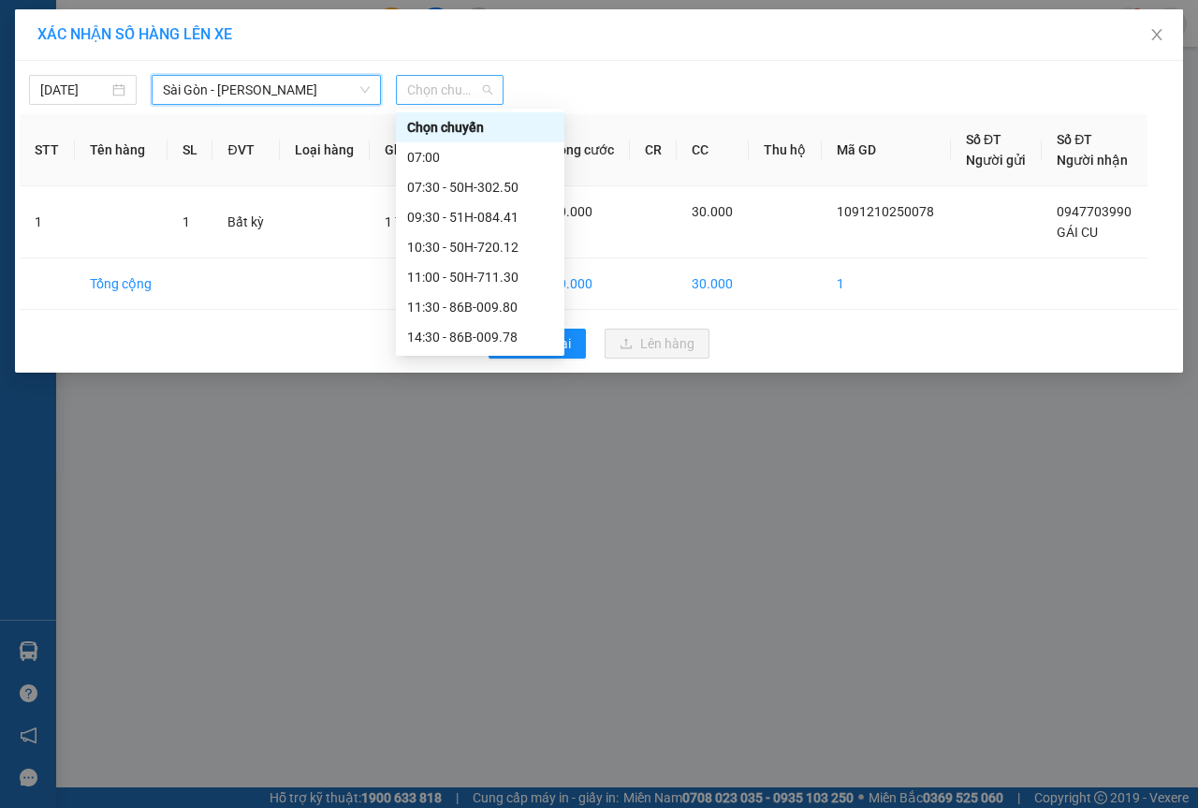
click at [468, 94] on span "Chọn chuyến" at bounding box center [449, 90] width 85 height 28
click at [448, 193] on div "07:30 - 50H-302.50" at bounding box center [480, 187] width 146 height 21
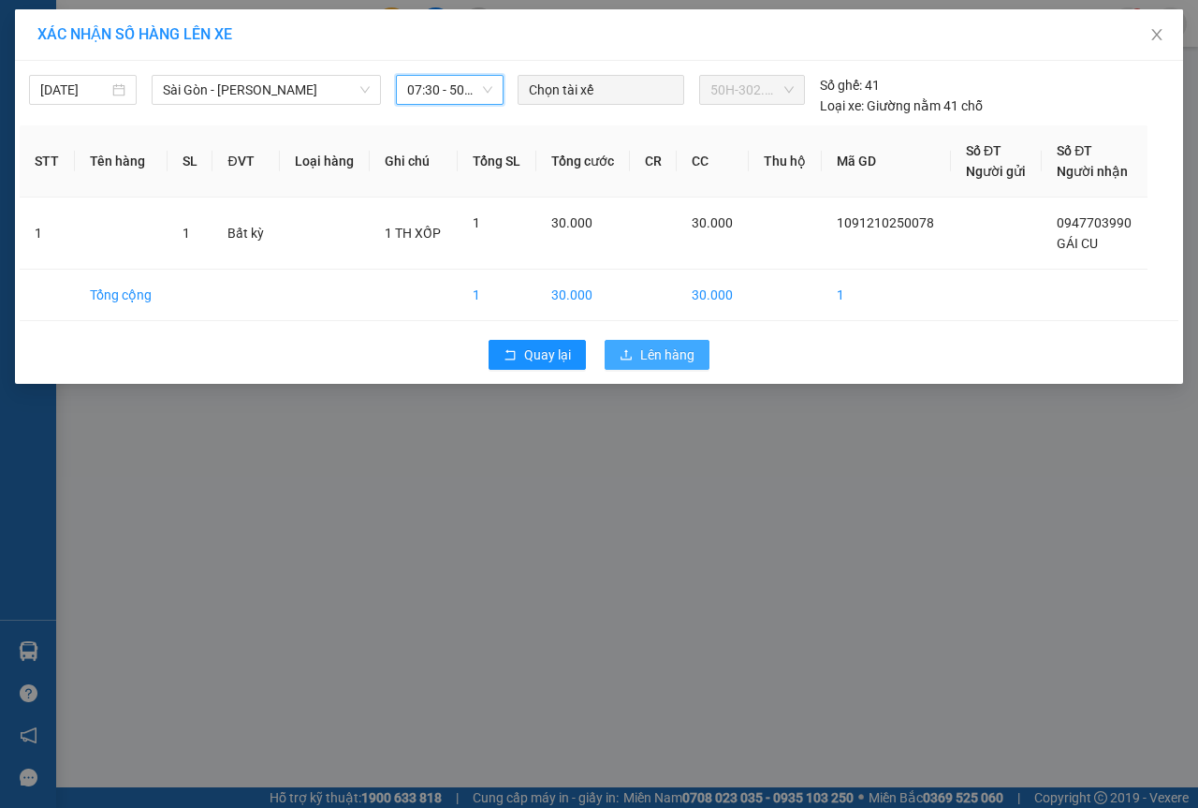
click at [644, 354] on span "Lên hàng" at bounding box center [667, 355] width 54 height 21
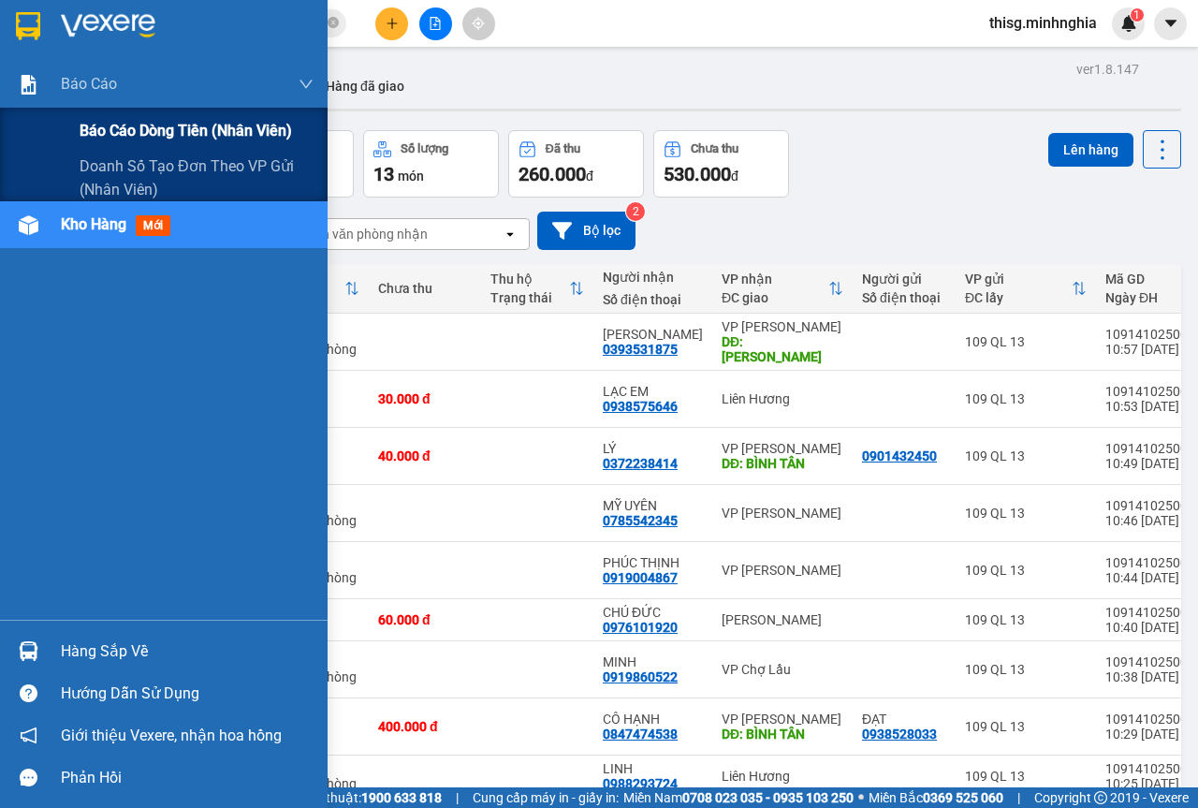
click at [137, 128] on span "Báo cáo dòng tiền (nhân viên)" at bounding box center [186, 130] width 213 height 23
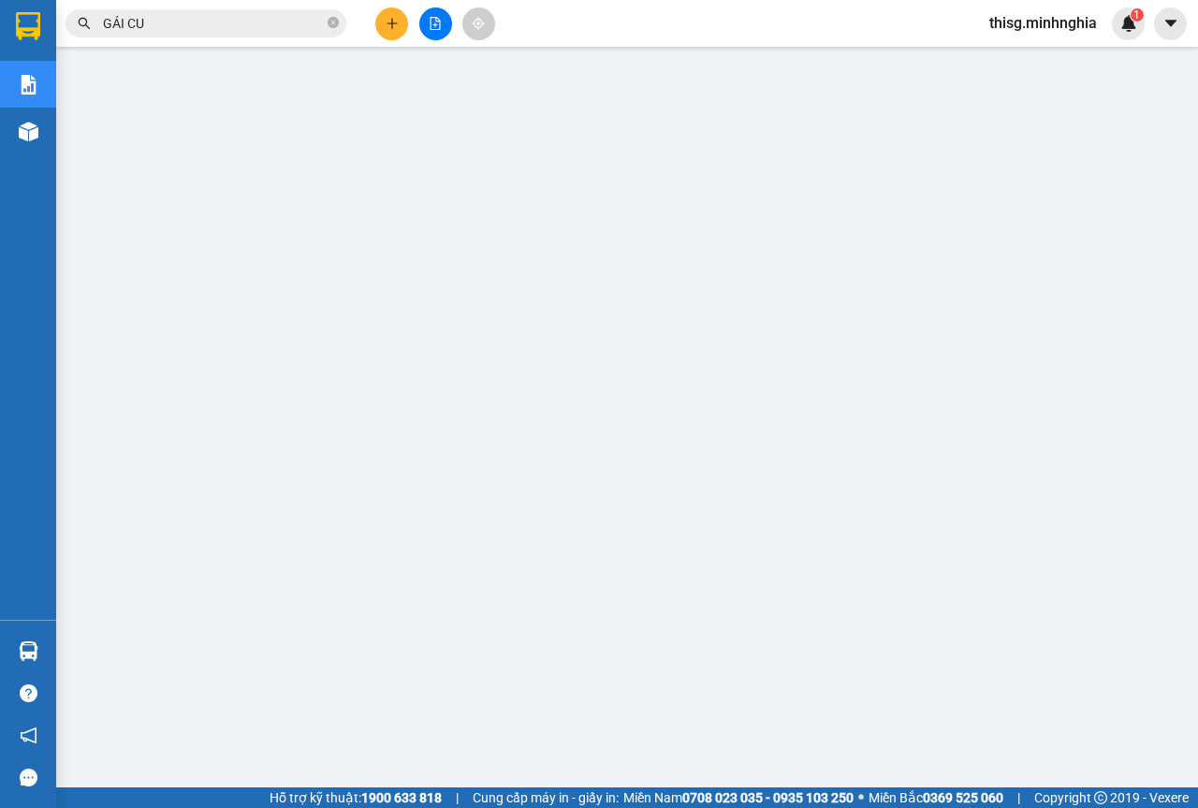
click at [380, 17] on button at bounding box center [391, 23] width 33 height 33
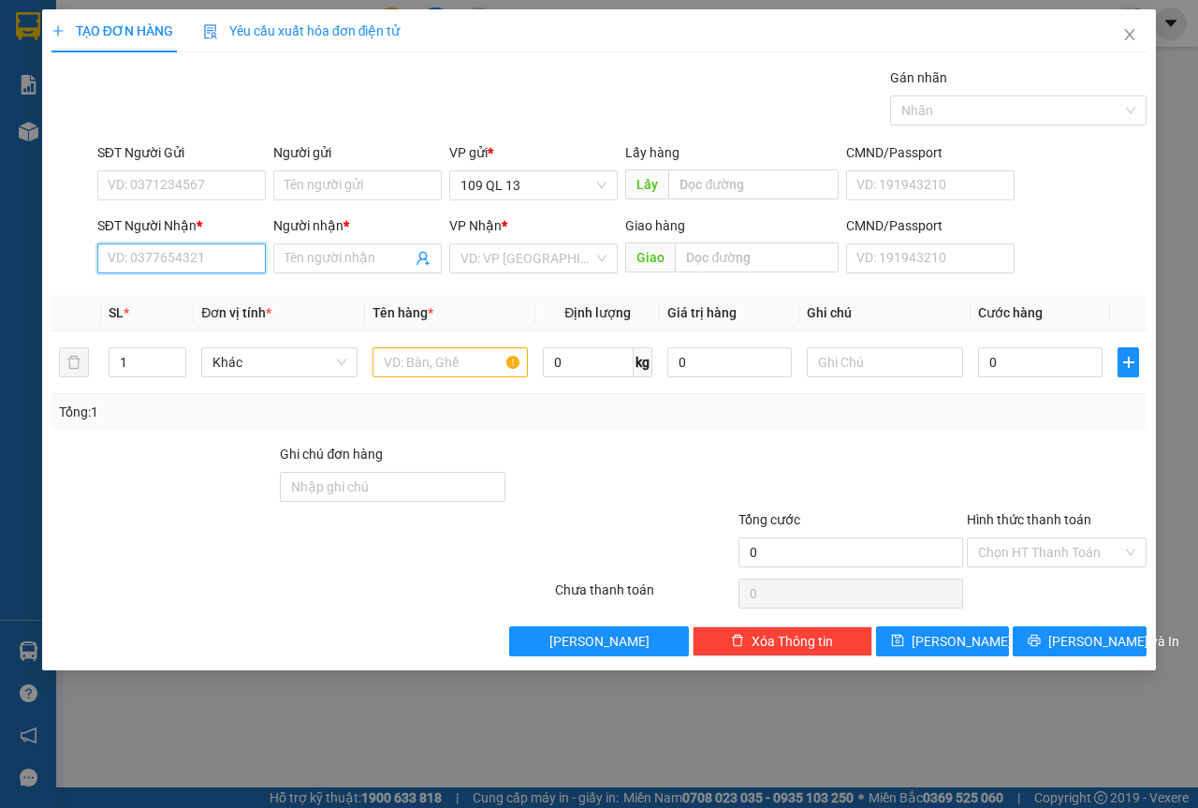
click at [213, 259] on input "SĐT Người Nhận *" at bounding box center [181, 258] width 169 height 30
click at [307, 268] on input "Người nhận *" at bounding box center [348, 258] width 127 height 21
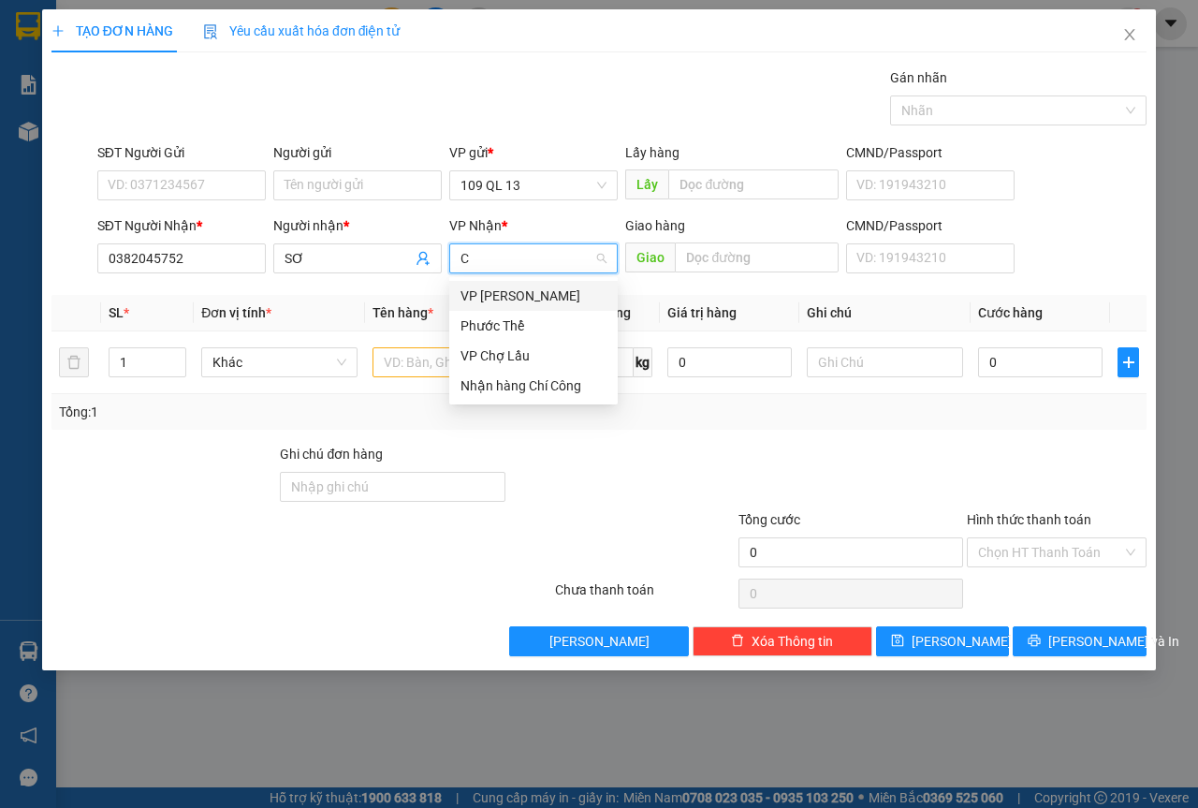
click at [532, 299] on div "VP [PERSON_NAME]" at bounding box center [534, 296] width 146 height 21
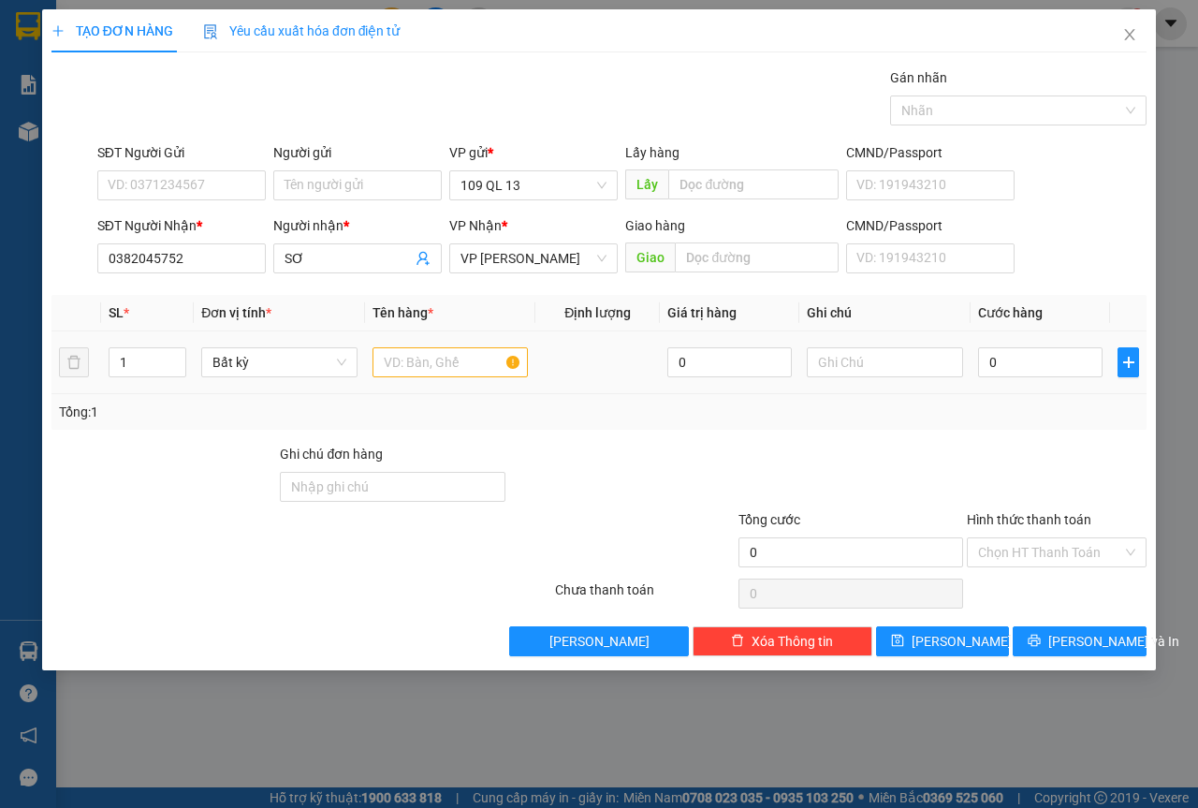
click at [485, 345] on div at bounding box center [451, 362] width 156 height 37
click at [485, 349] on input "text" at bounding box center [451, 362] width 156 height 30
click at [166, 177] on input "SĐT Người Gửi" at bounding box center [181, 185] width 169 height 30
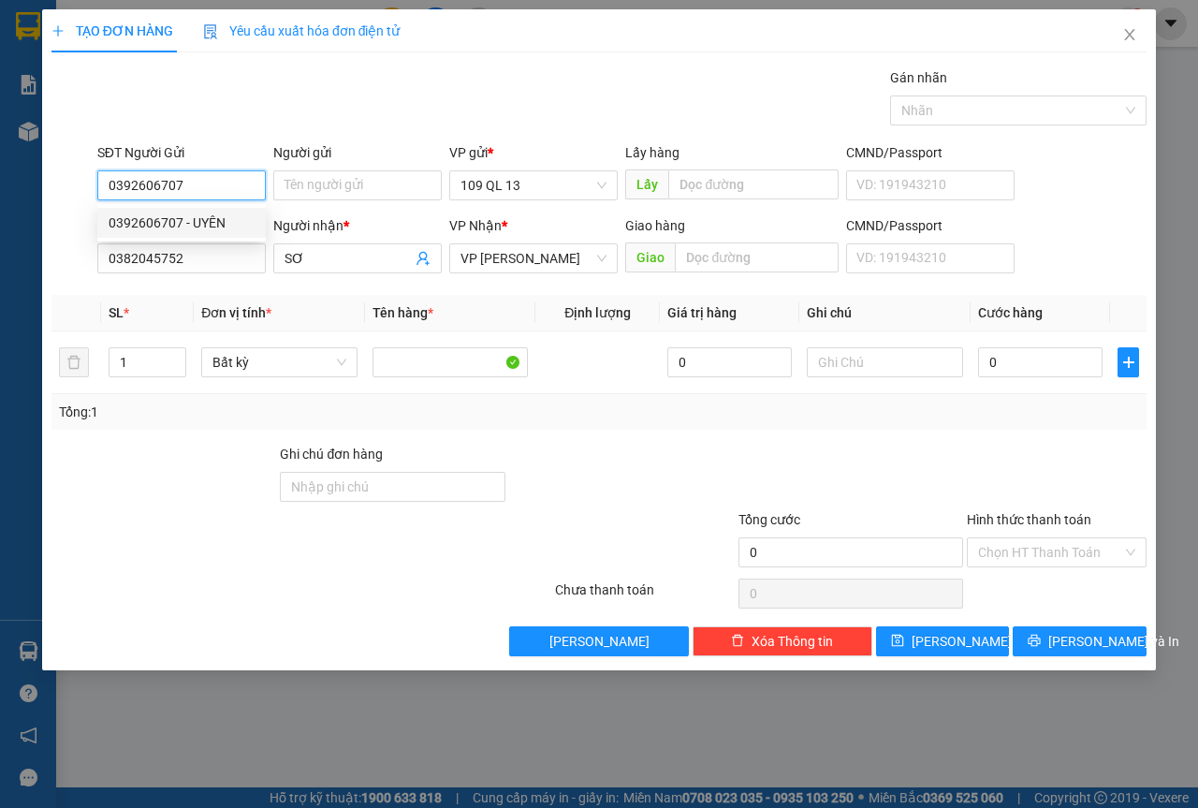
click at [200, 214] on div "0392606707 - UYÊN" at bounding box center [182, 223] width 146 height 21
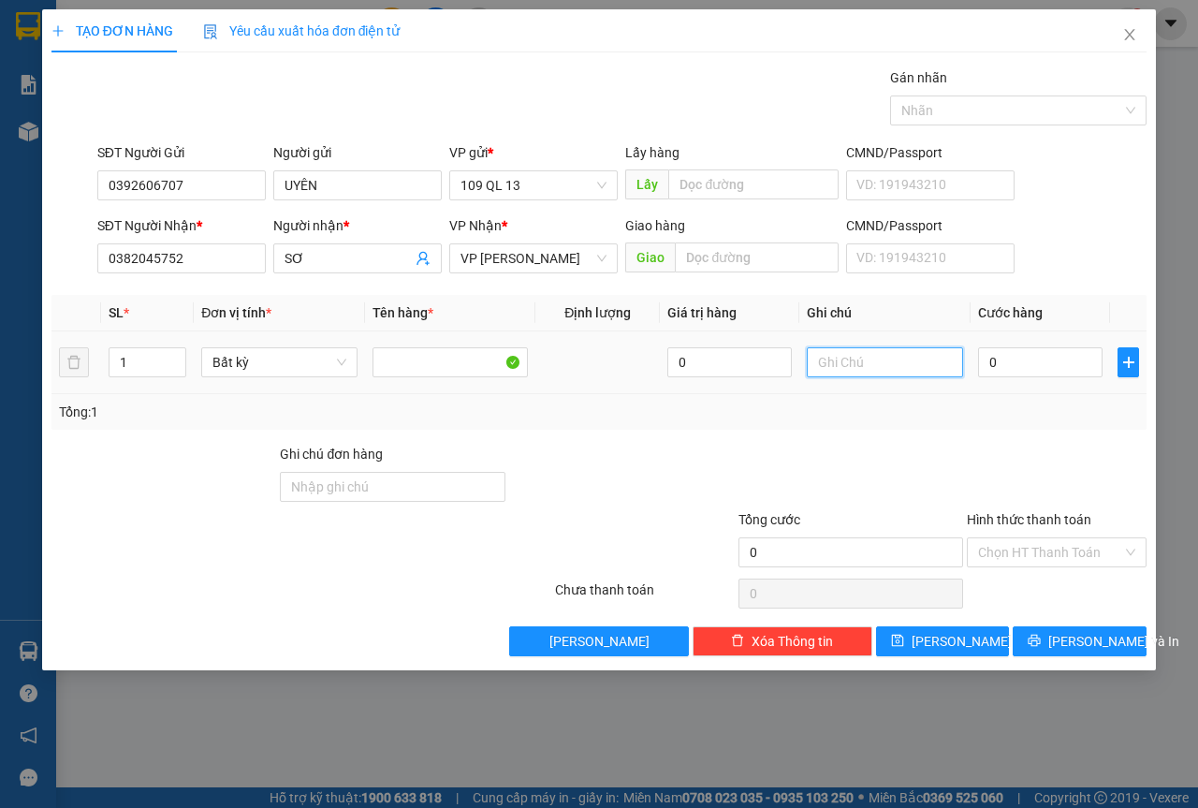
click at [861, 356] on input "text" at bounding box center [885, 362] width 156 height 30
click at [1094, 243] on div "SĐT Người Nhận * 0382045752 Người nhận * SƠ VP Nhận * VP Chí Công Giao hàng Gia…" at bounding box center [622, 248] width 1057 height 66
click at [1047, 538] on input "Hình thức thanh toán" at bounding box center [1050, 552] width 144 height 28
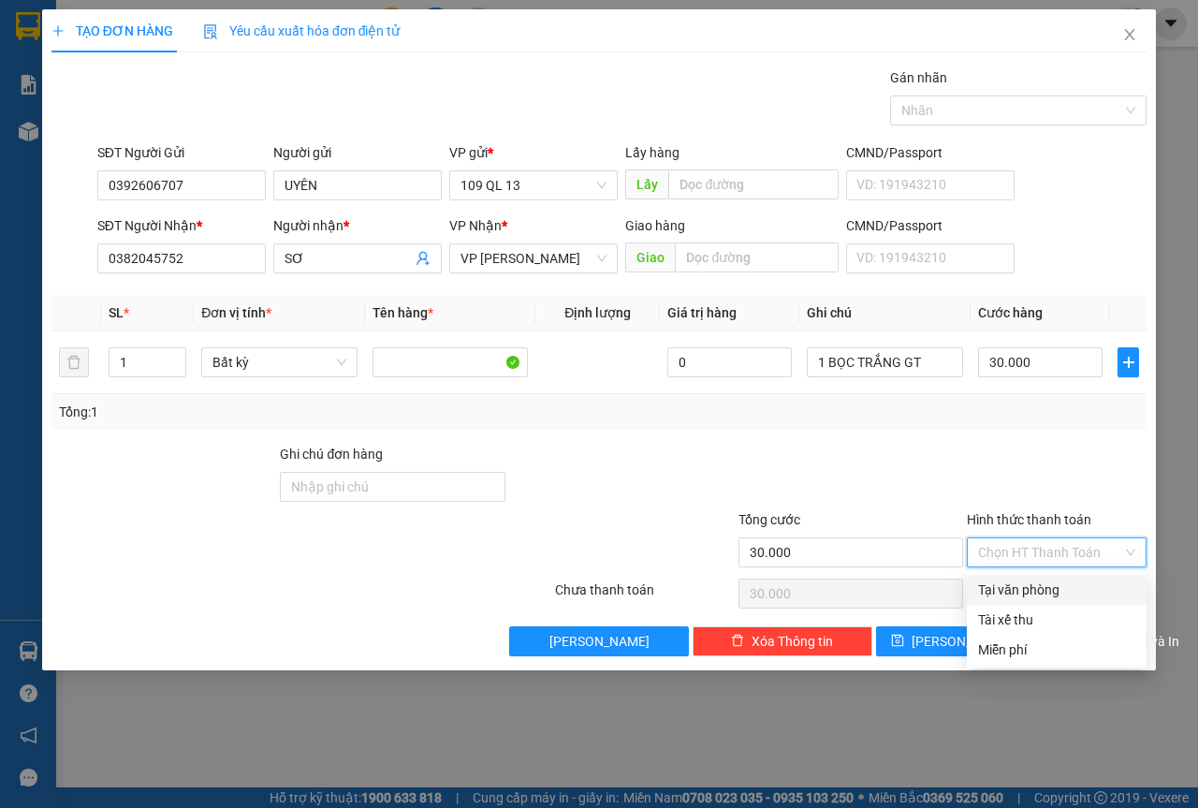
click at [1034, 587] on div "Tại văn phòng" at bounding box center [1056, 589] width 157 height 21
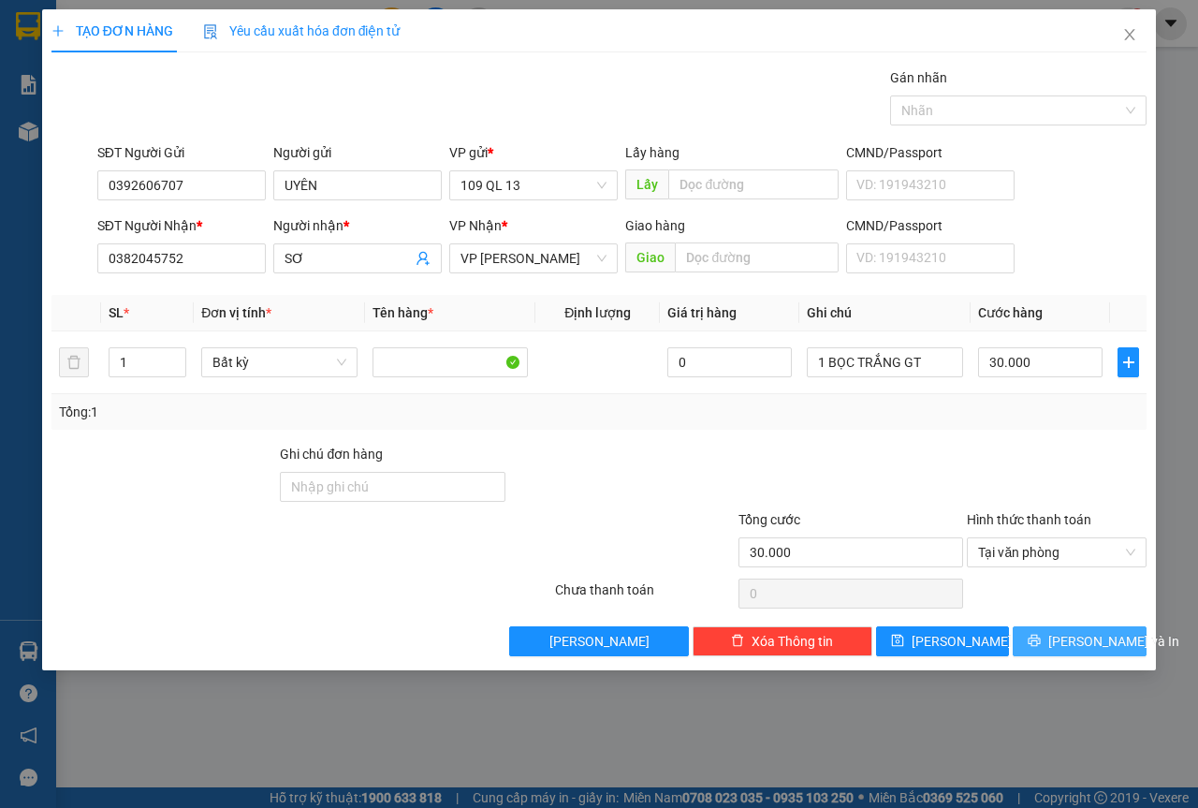
click at [1079, 650] on span "[PERSON_NAME] và In" at bounding box center [1114, 641] width 131 height 21
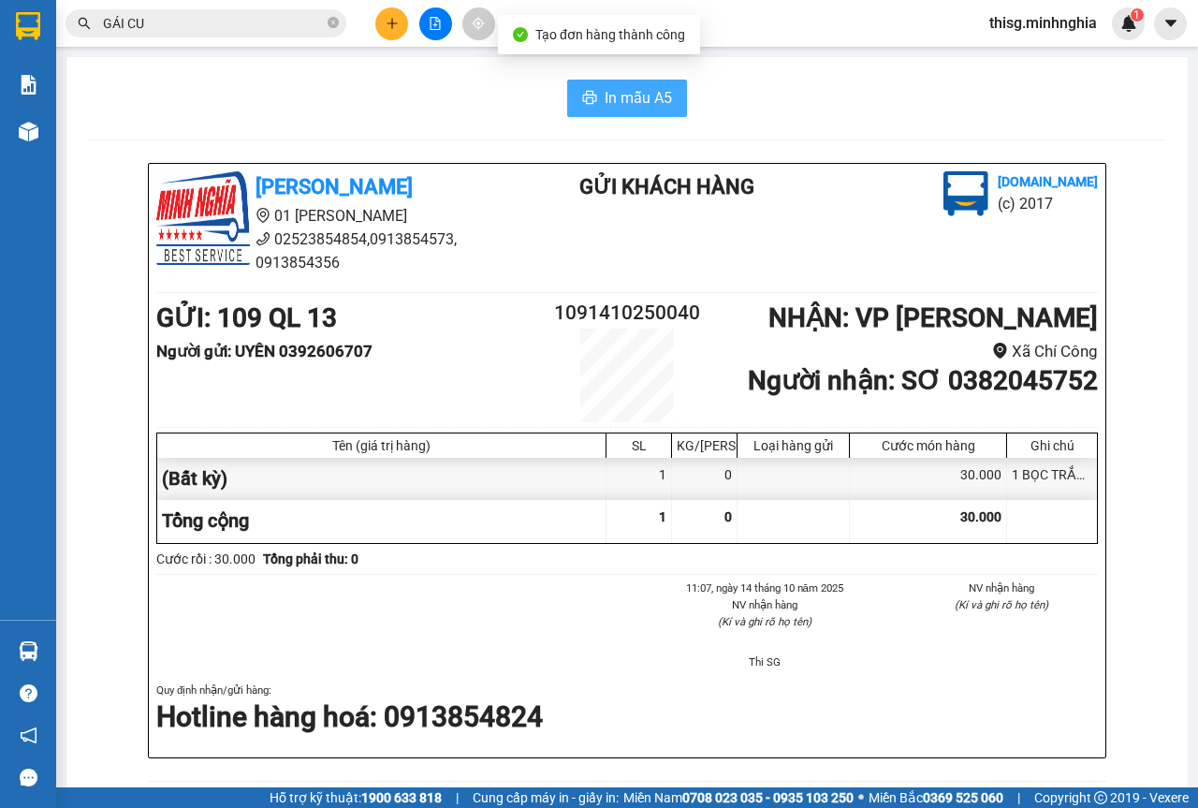
click at [609, 106] on span "In mẫu A5" at bounding box center [638, 97] width 67 height 23
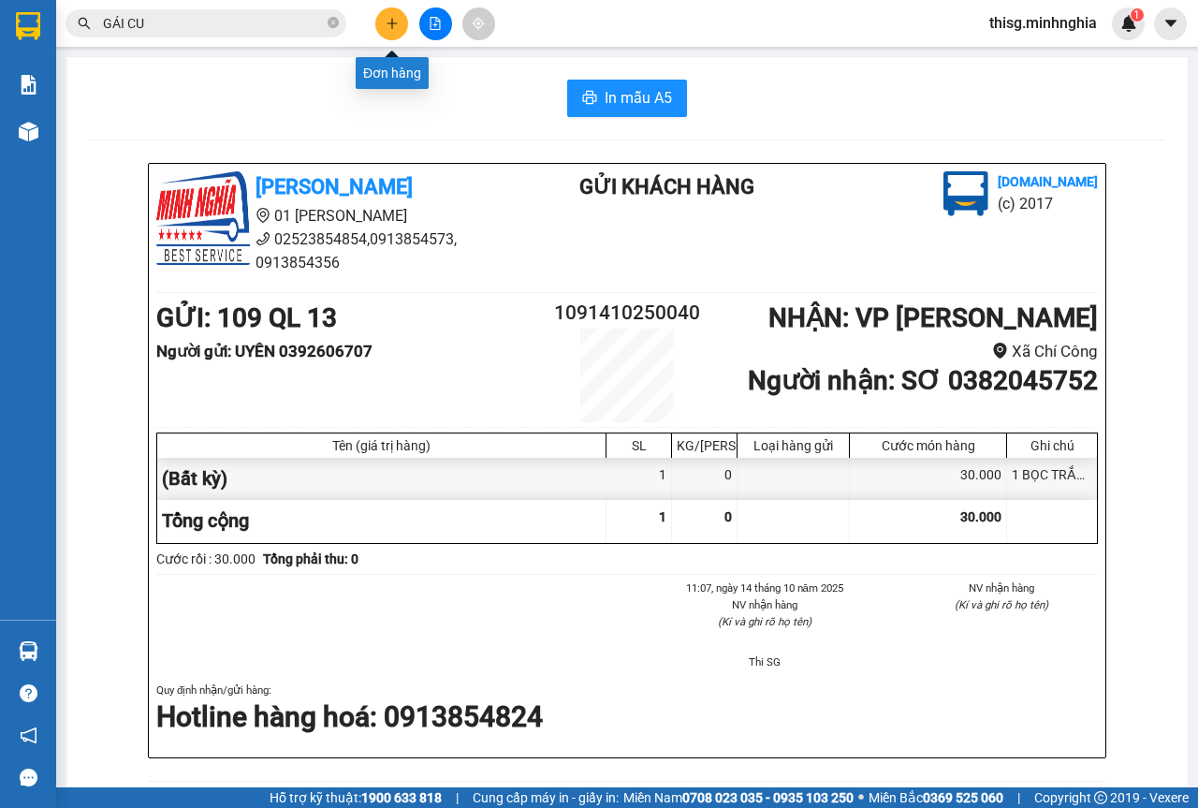
click at [405, 23] on button at bounding box center [391, 23] width 33 height 33
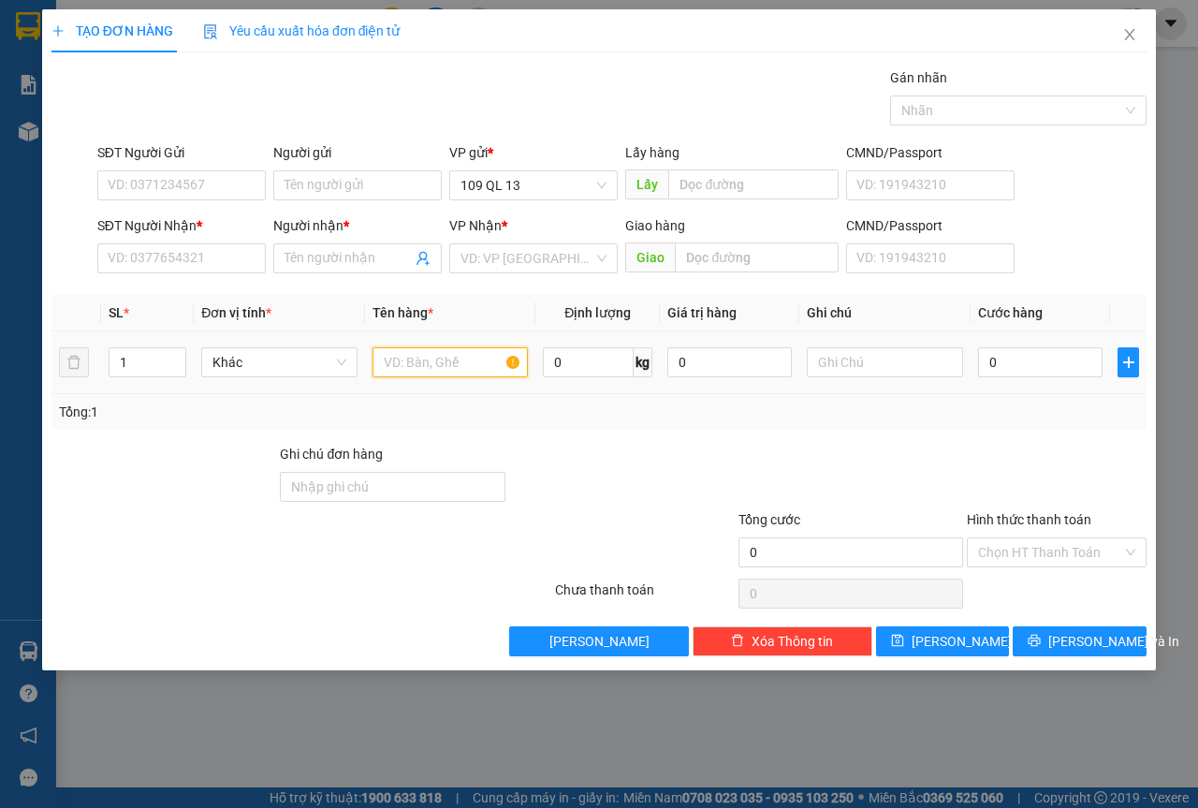
click at [461, 357] on input "text" at bounding box center [451, 362] width 156 height 30
click at [859, 353] on input "text" at bounding box center [885, 362] width 156 height 30
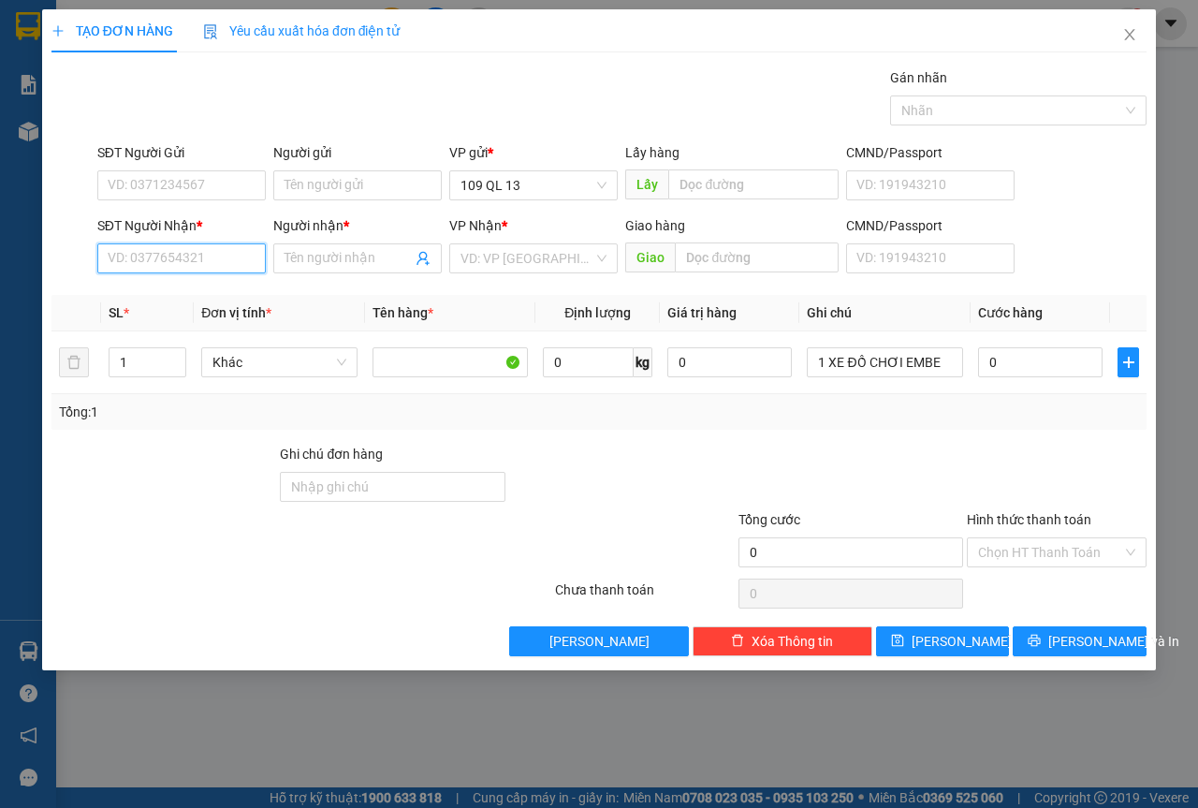
click at [230, 270] on input "SĐT Người Nhận *" at bounding box center [181, 258] width 169 height 30
click at [241, 196] on input "SĐT Người Gửi" at bounding box center [181, 185] width 169 height 30
click at [992, 367] on input "0" at bounding box center [1040, 362] width 125 height 30
click at [292, 261] on input "Người nhận *" at bounding box center [348, 258] width 127 height 21
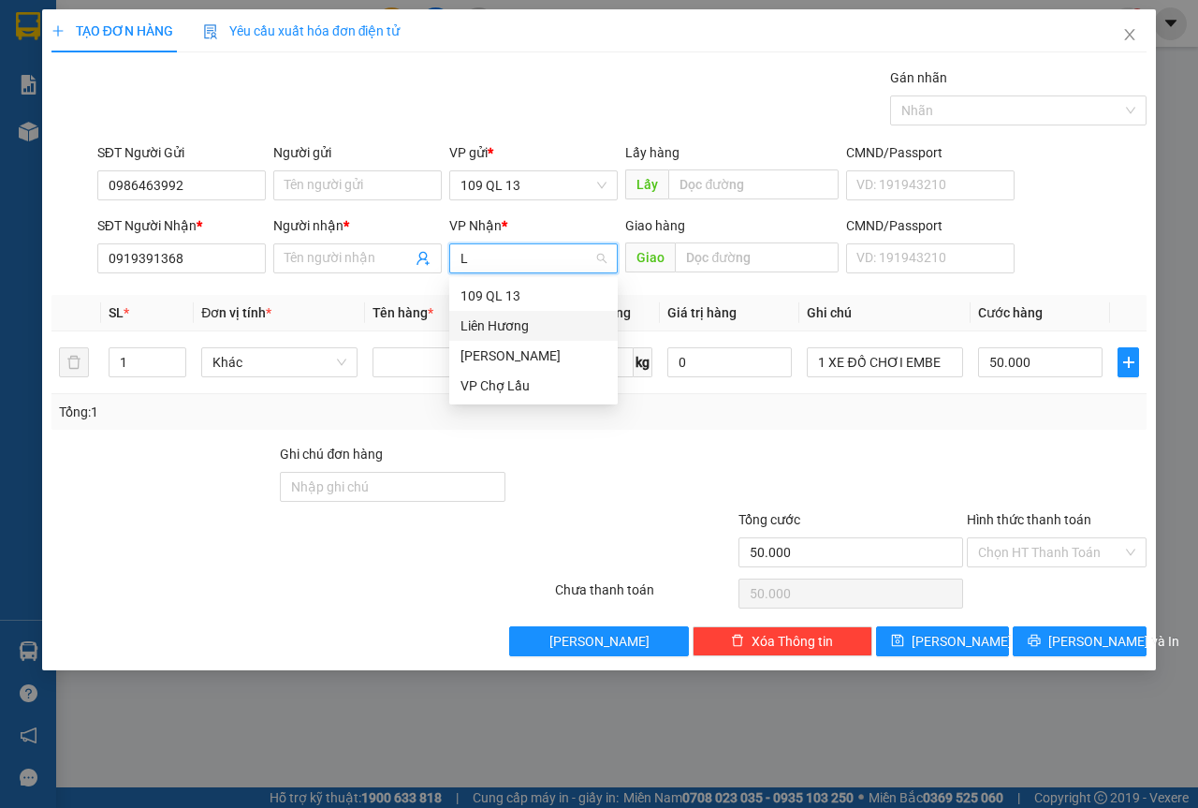
click at [502, 314] on div "Liên Hương" at bounding box center [533, 326] width 169 height 30
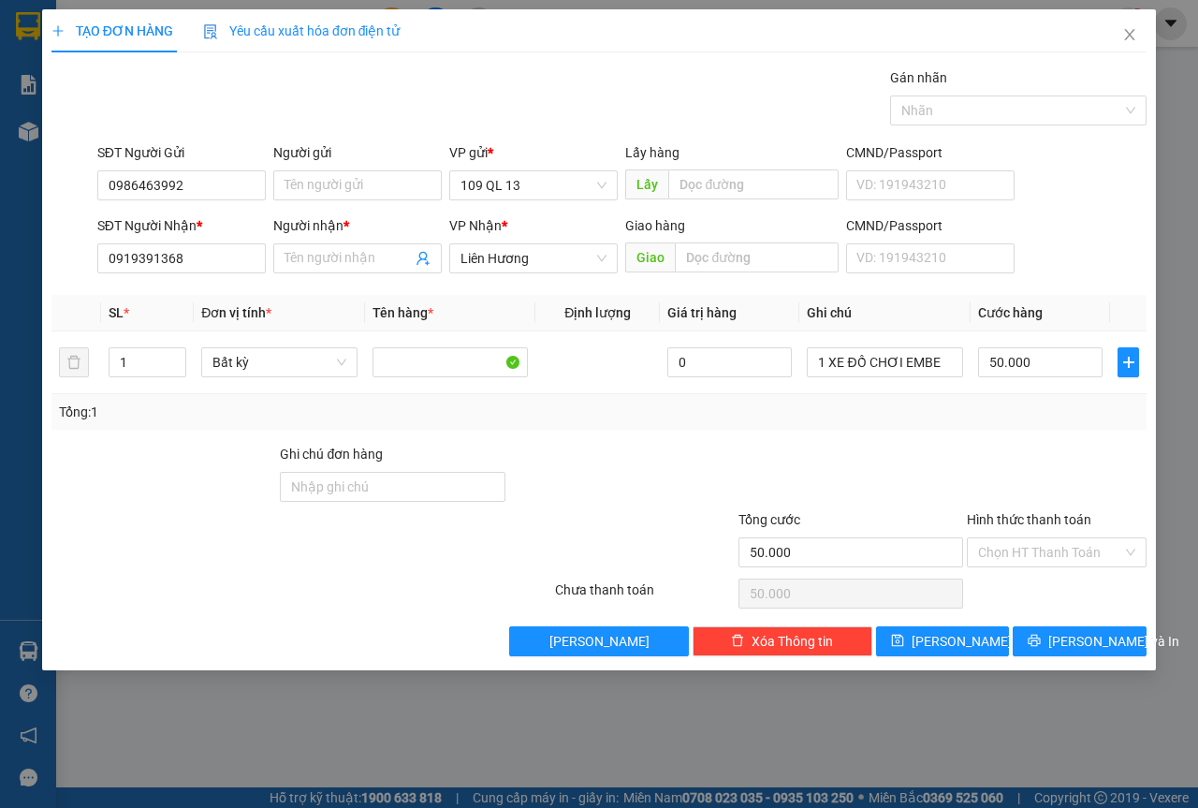
click at [347, 280] on div "Người nhận * Tên người nhận" at bounding box center [357, 248] width 169 height 66
click at [349, 255] on input "Người nhận *" at bounding box center [348, 258] width 127 height 21
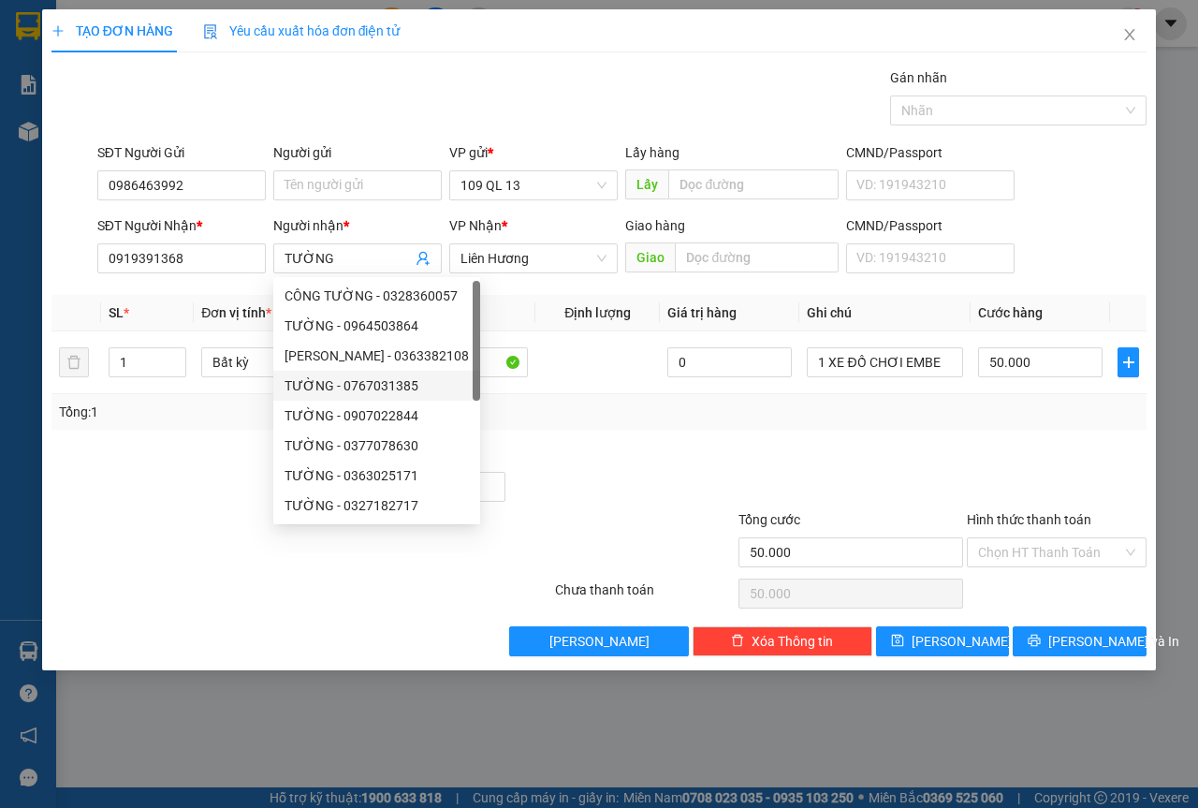
click at [999, 484] on div at bounding box center [1056, 477] width 183 height 66
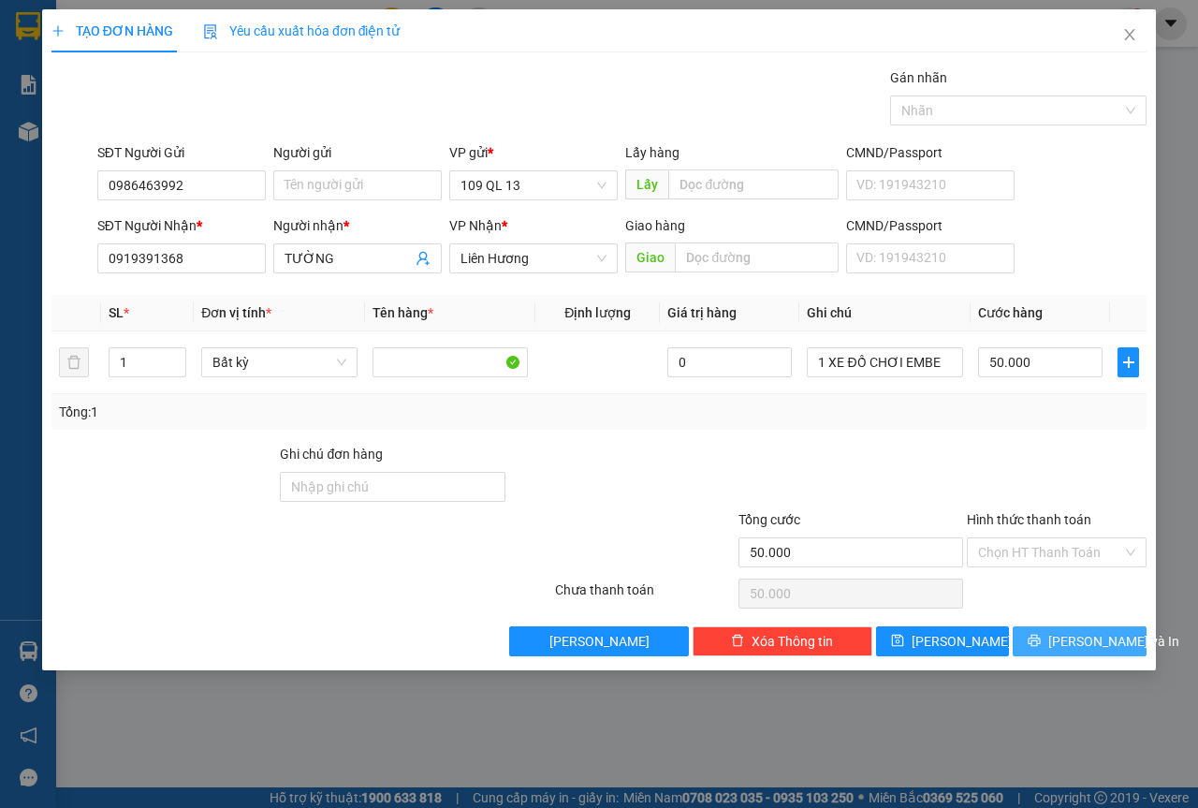
click at [1093, 643] on span "[PERSON_NAME] và In" at bounding box center [1114, 641] width 131 height 21
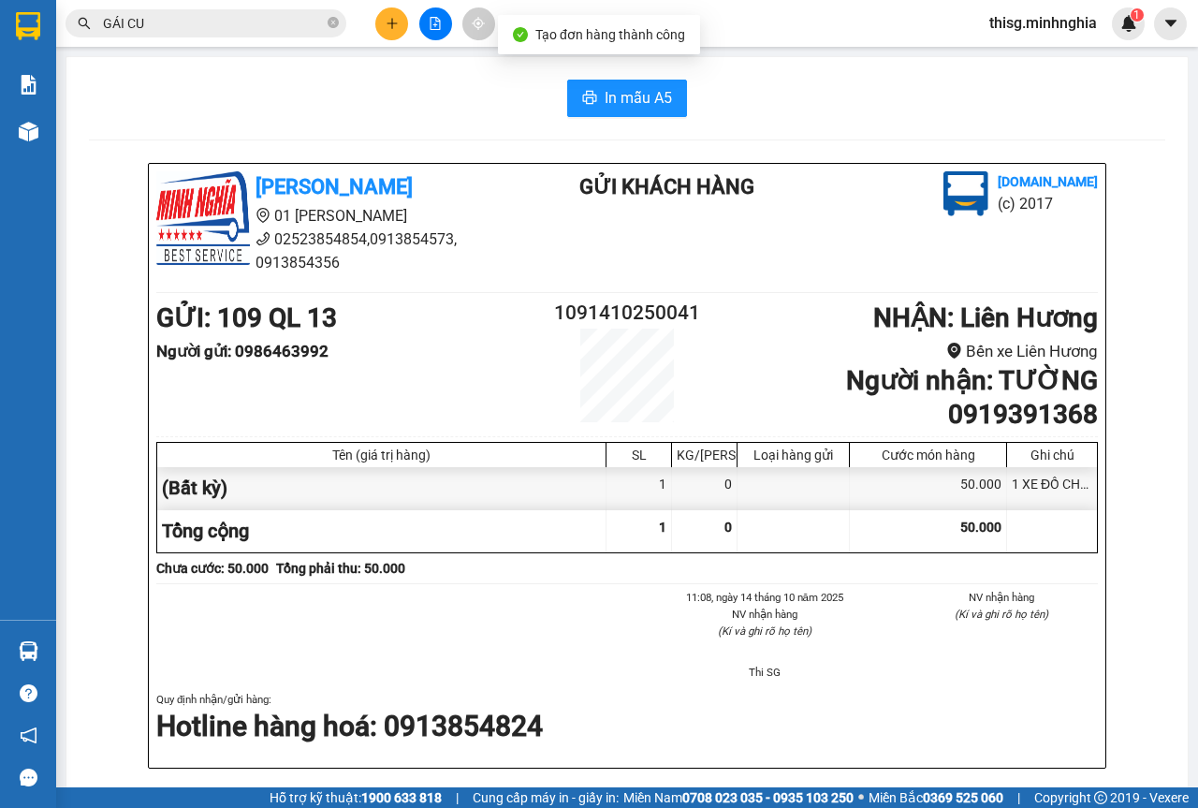
click at [655, 117] on div "In mẫu A5 [PERSON_NAME] 01 Đinh Tiên Hoàng 02523854854,0913854573, 0913854356 G…" at bounding box center [627, 793] width 1122 height 1473
click at [671, 89] on button "In mẫu A5" at bounding box center [627, 98] width 120 height 37
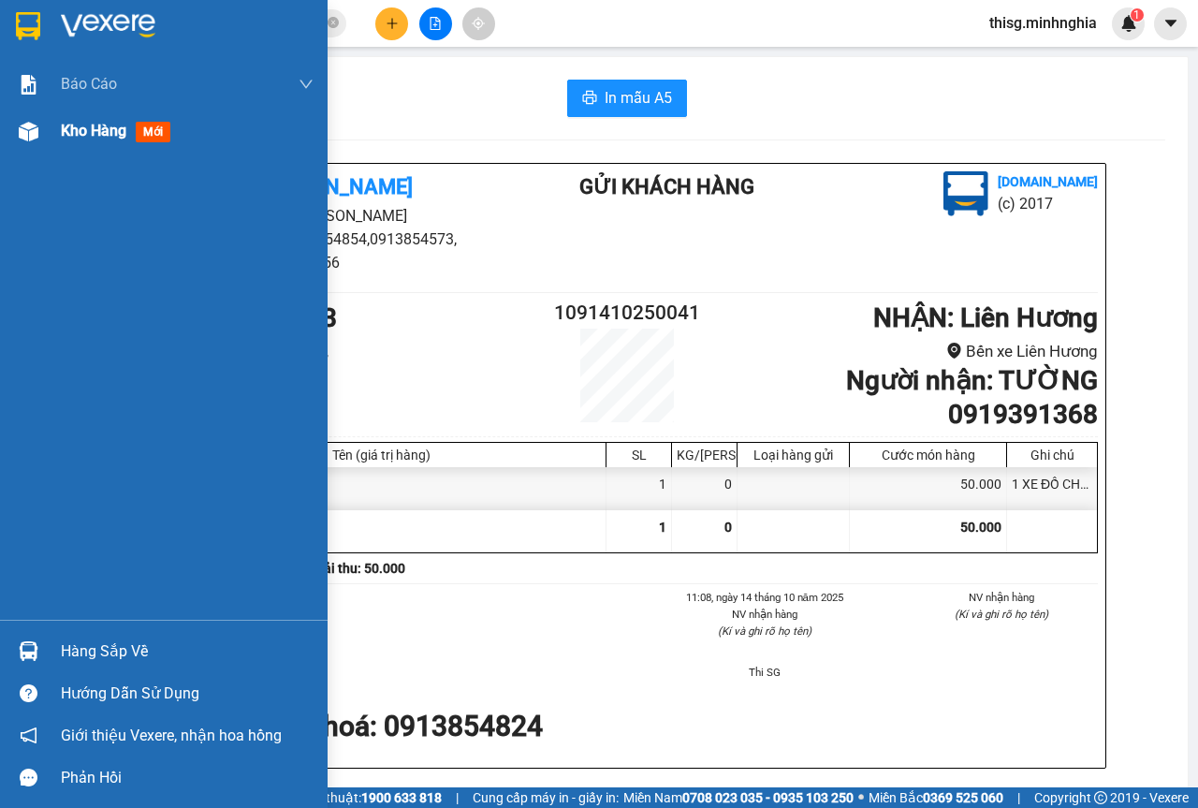
click at [53, 136] on div "Kho hàng mới" at bounding box center [164, 131] width 328 height 47
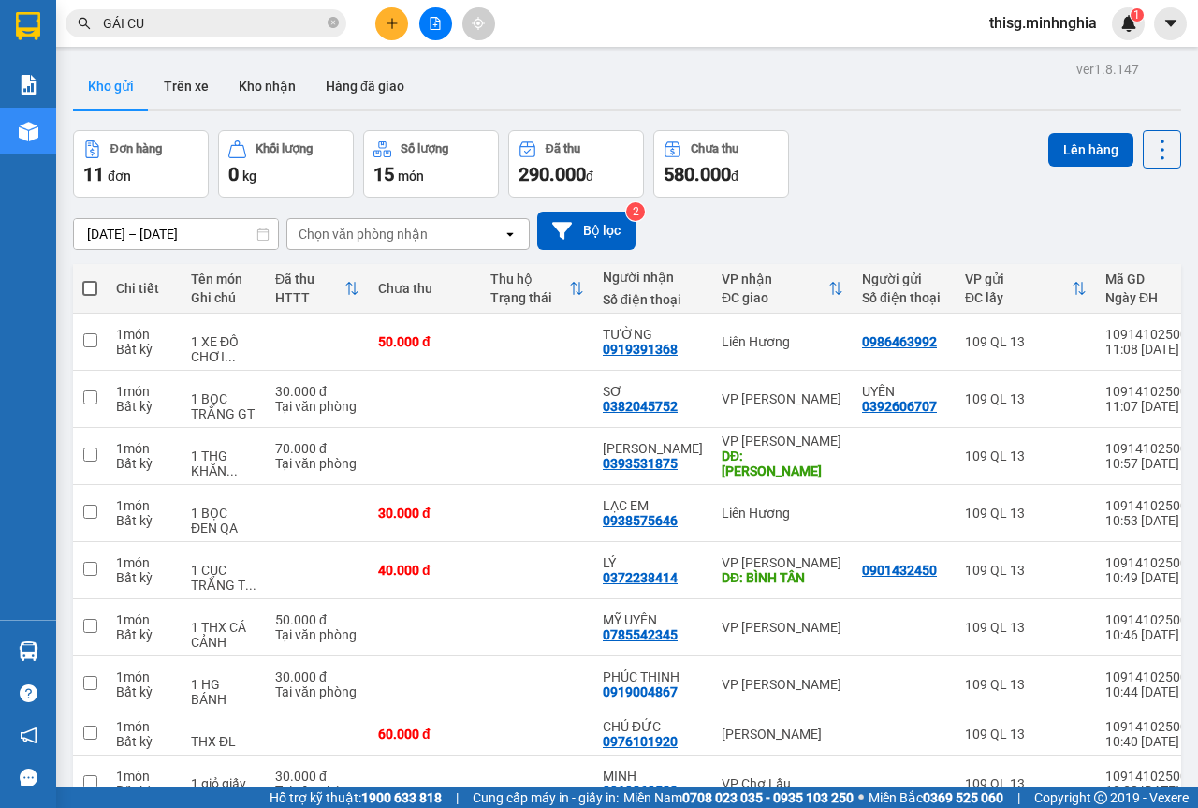
click at [98, 277] on th at bounding box center [90, 289] width 34 height 50
click at [91, 279] on label at bounding box center [89, 288] width 15 height 19
click at [90, 279] on input "checkbox" at bounding box center [90, 279] width 0 height 0
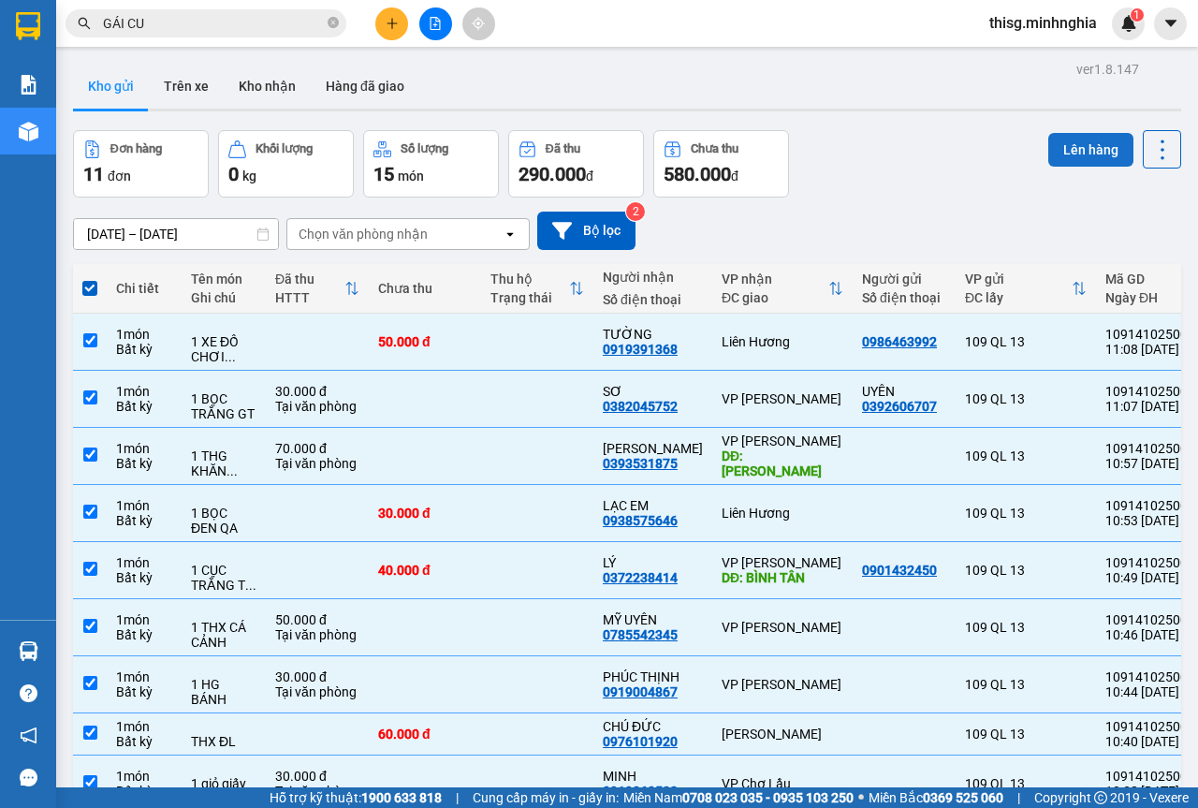
click at [1049, 139] on button "Lên hàng" at bounding box center [1091, 150] width 85 height 34
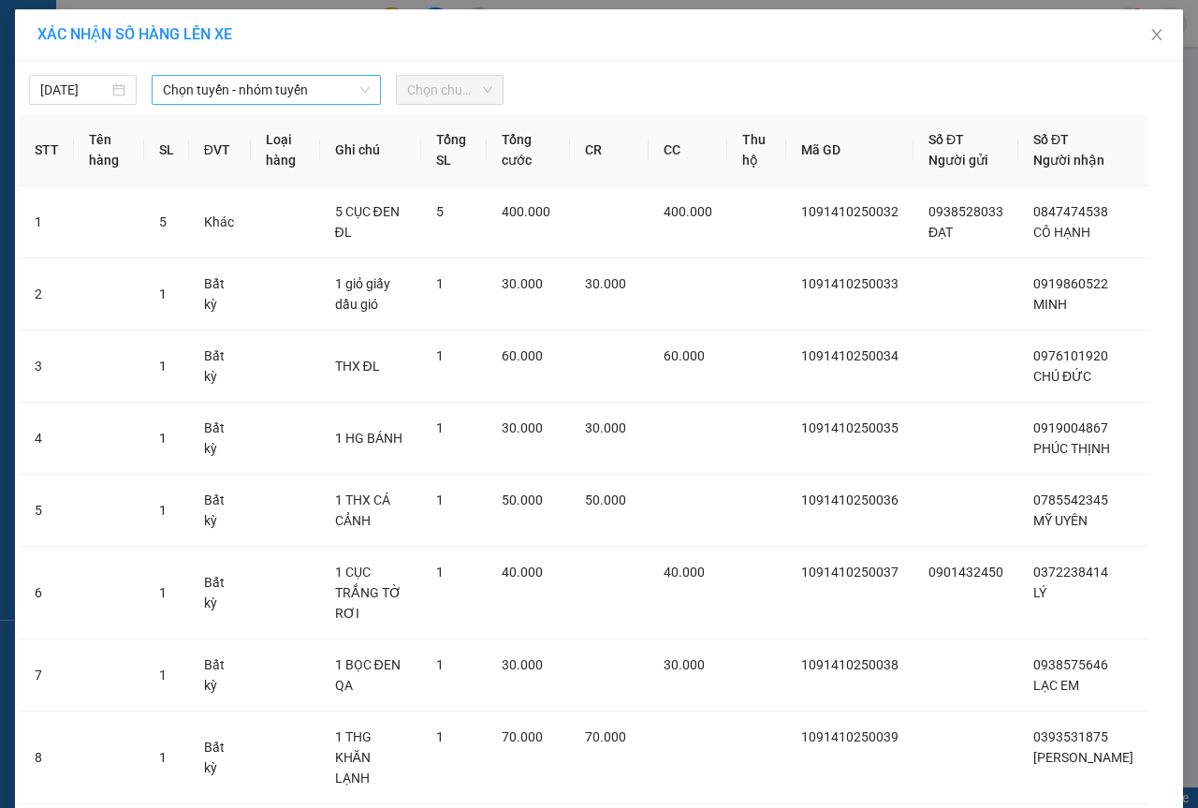
click at [297, 95] on span "Chọn tuyến - nhóm tuyến" at bounding box center [266, 90] width 207 height 28
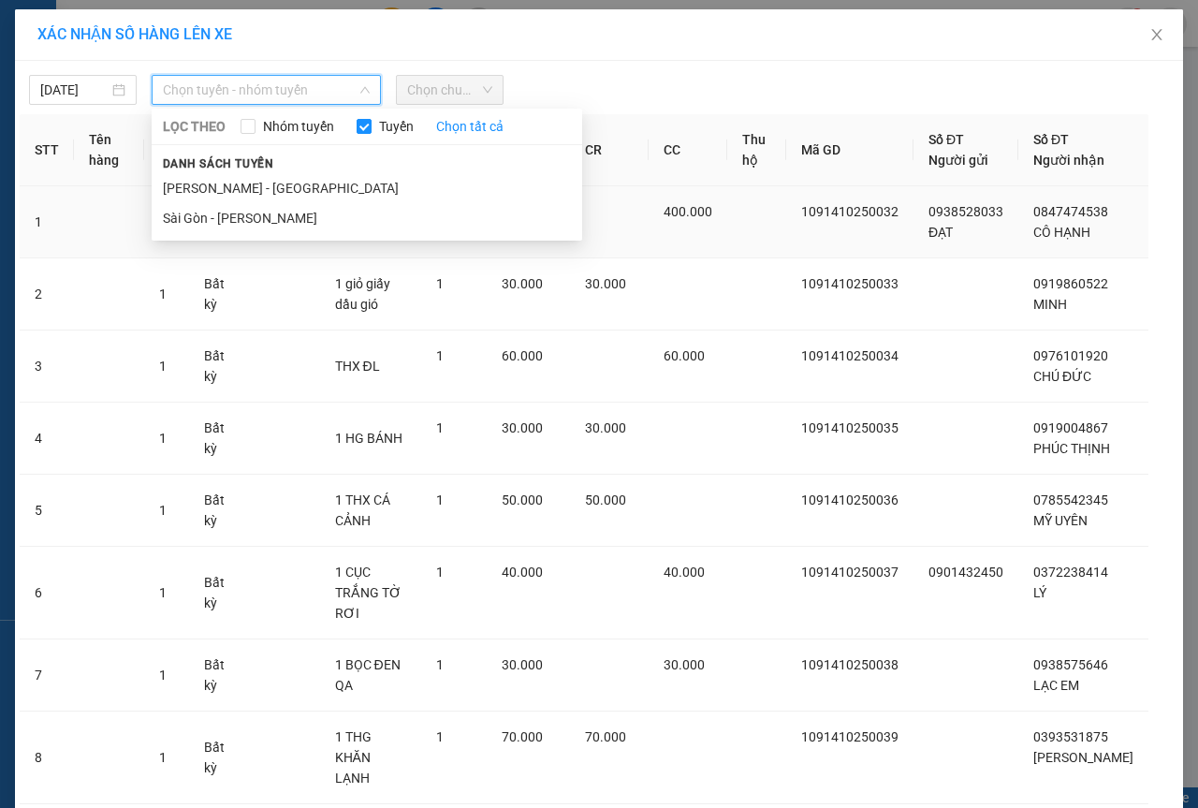
click at [253, 213] on li "Sài Gòn - [PERSON_NAME]" at bounding box center [367, 218] width 431 height 30
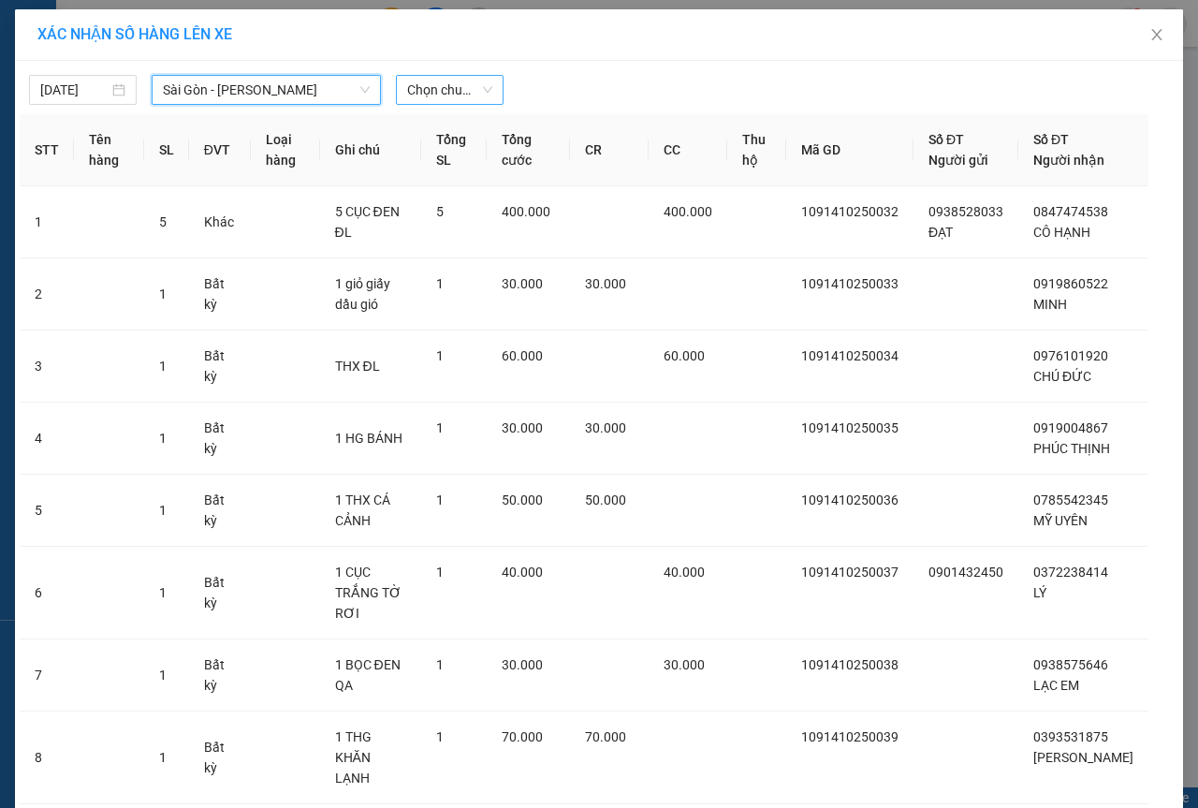
click at [432, 90] on span "Chọn chuyến" at bounding box center [449, 90] width 85 height 28
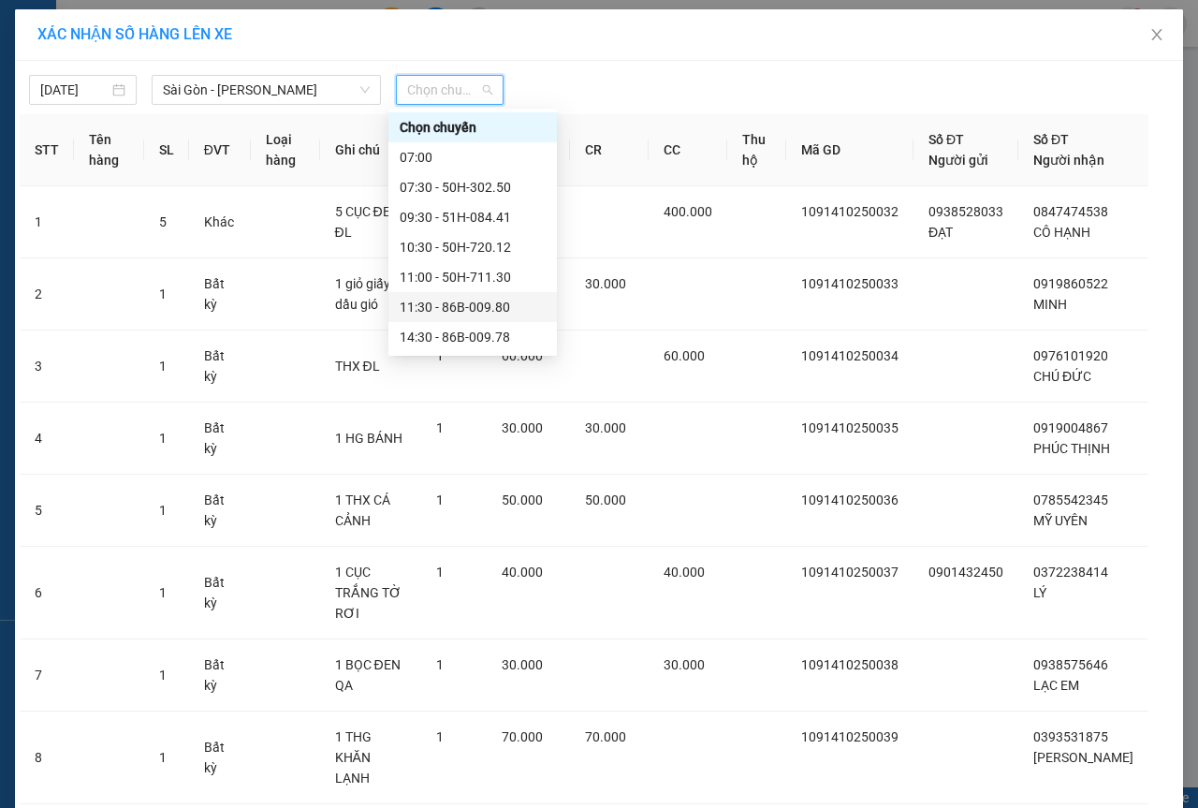
click at [446, 315] on div "11:30 - 86B-009.80" at bounding box center [473, 307] width 146 height 21
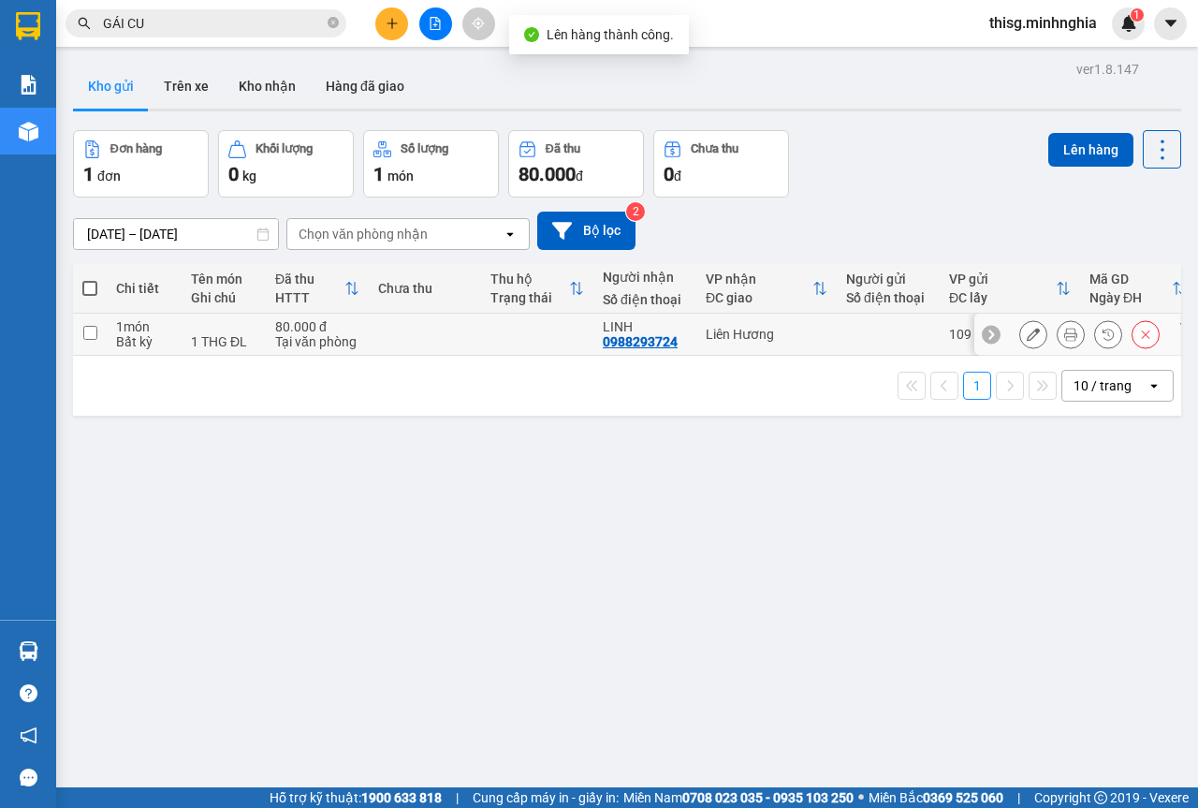
click at [752, 320] on td "Liên Hương" at bounding box center [767, 335] width 140 height 42
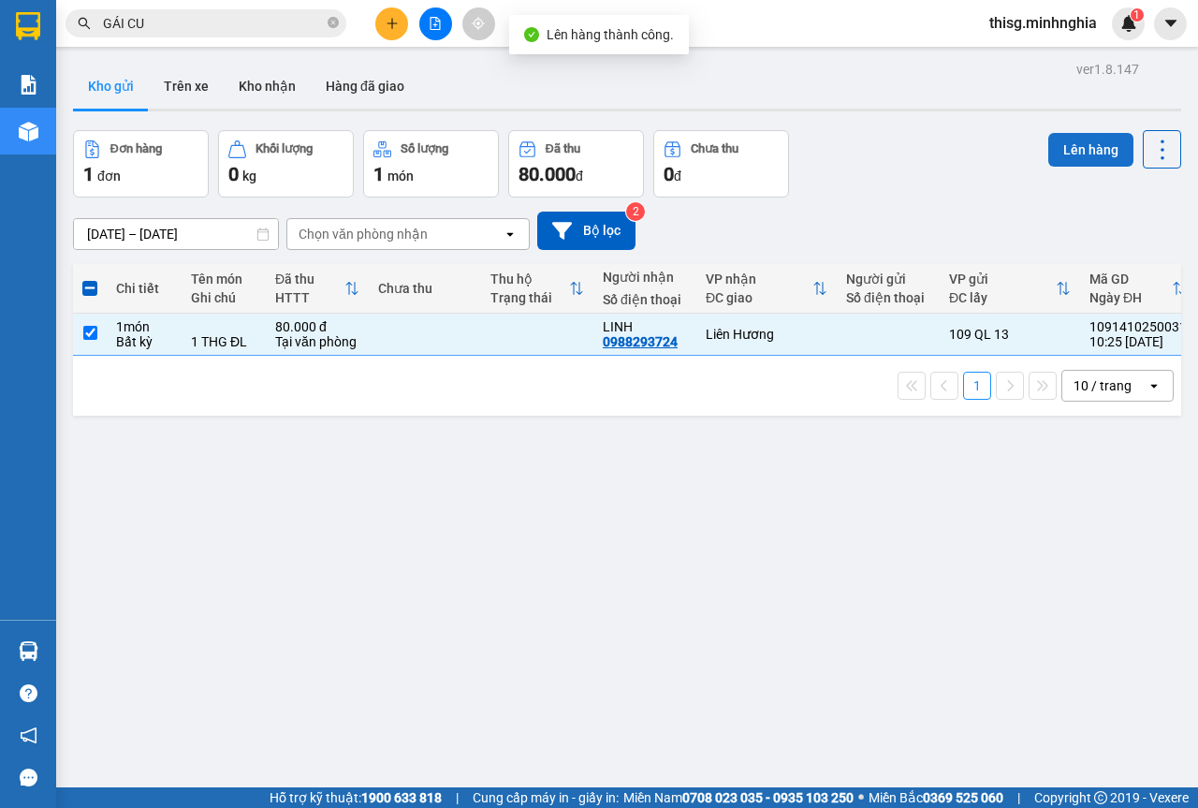
click at [1076, 135] on button "Lên hàng" at bounding box center [1091, 150] width 85 height 34
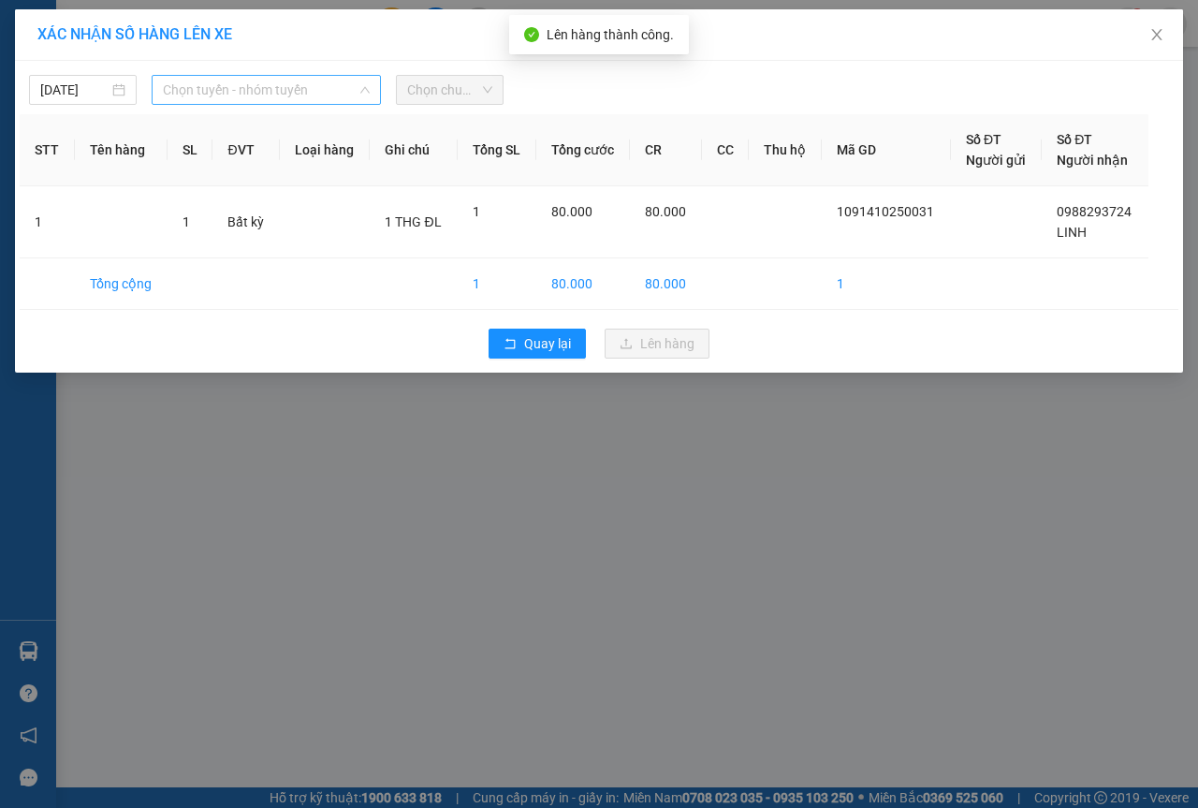
click at [215, 85] on span "Chọn tuyến - nhóm tuyến" at bounding box center [266, 90] width 207 height 28
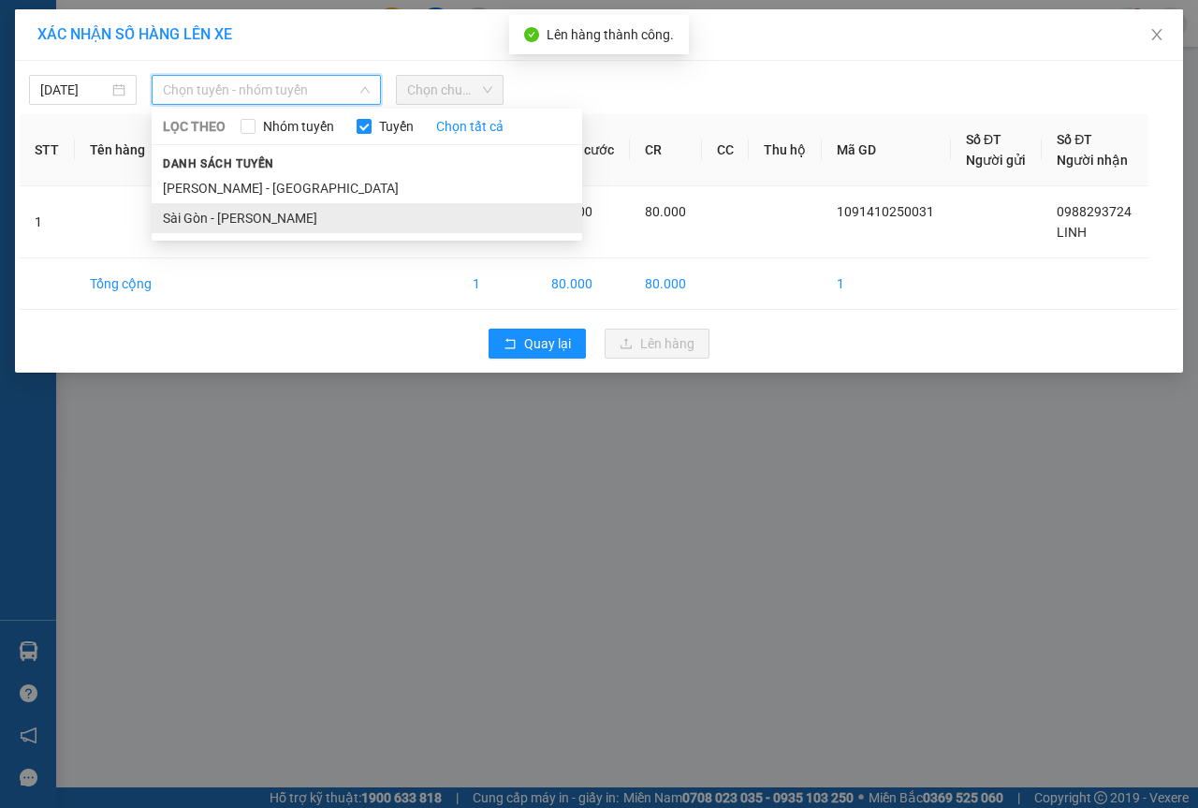
click at [196, 230] on li "Sài Gòn - [PERSON_NAME]" at bounding box center [367, 218] width 431 height 30
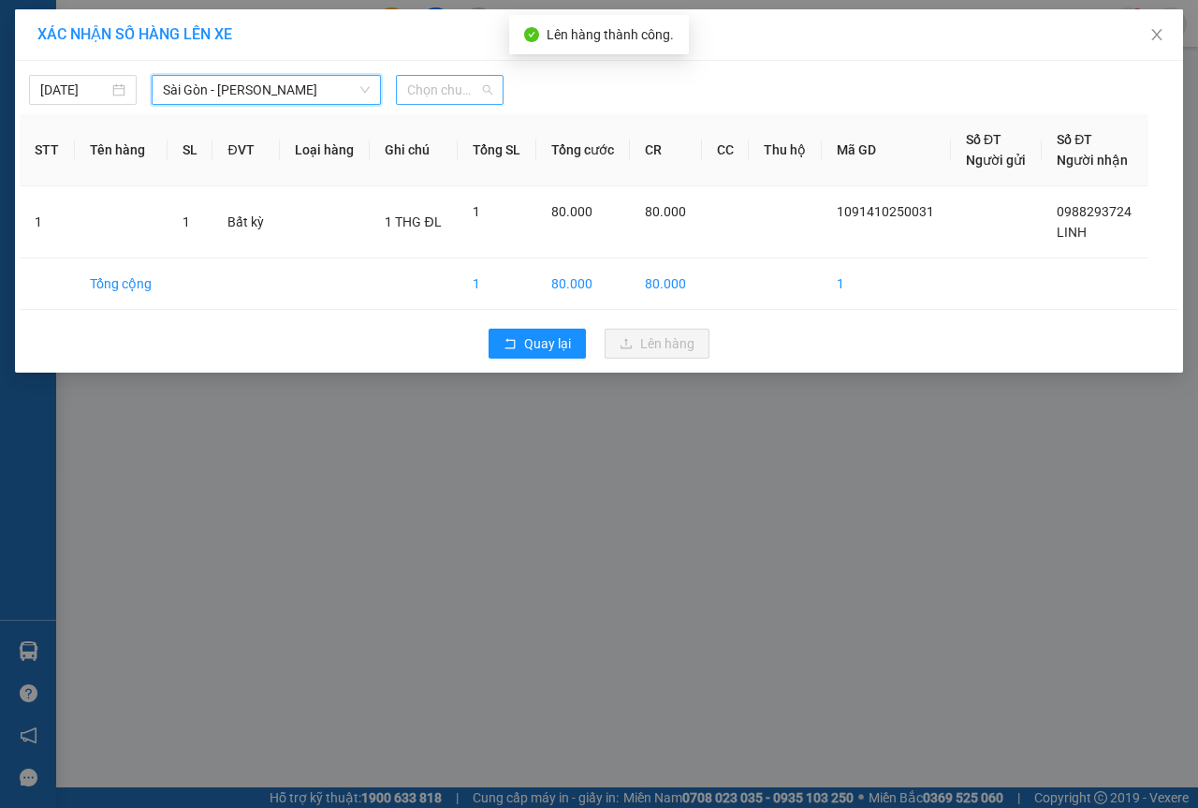
click at [417, 81] on span "Chọn chuyến" at bounding box center [449, 90] width 85 height 28
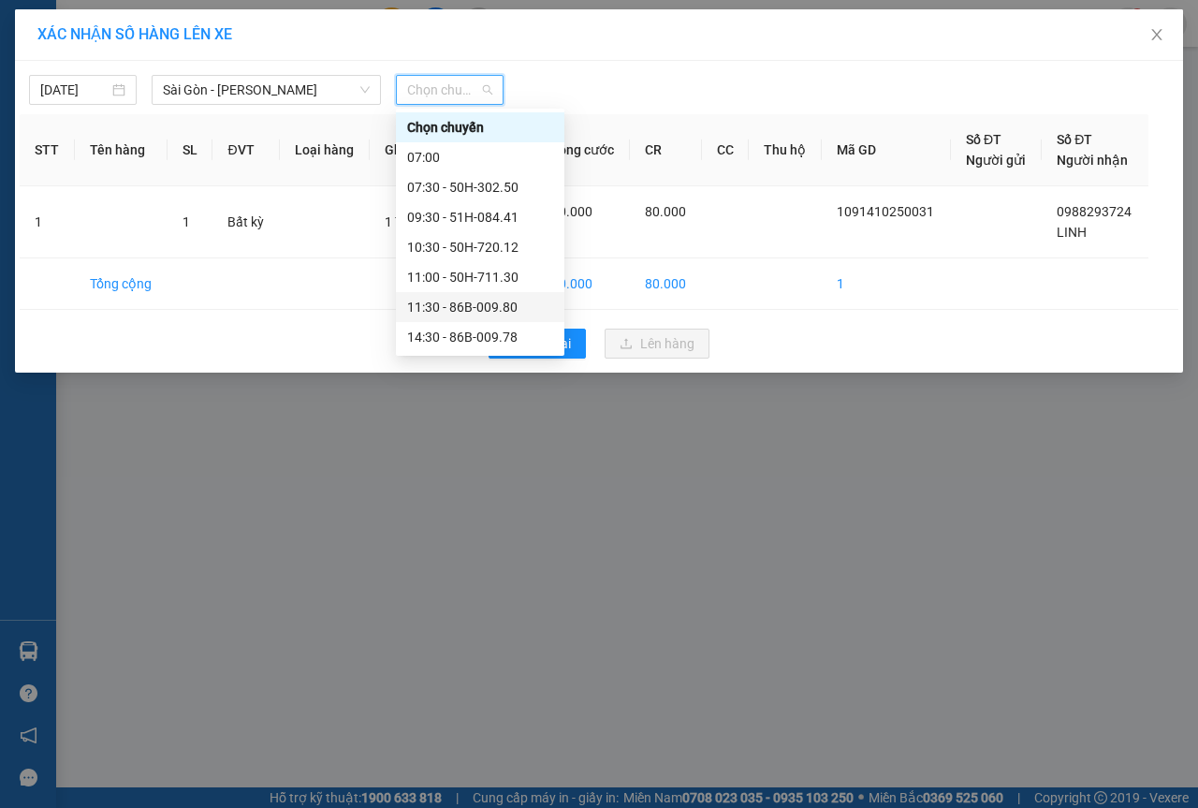
click at [456, 302] on div "11:30 - 86B-009.80" at bounding box center [480, 307] width 146 height 21
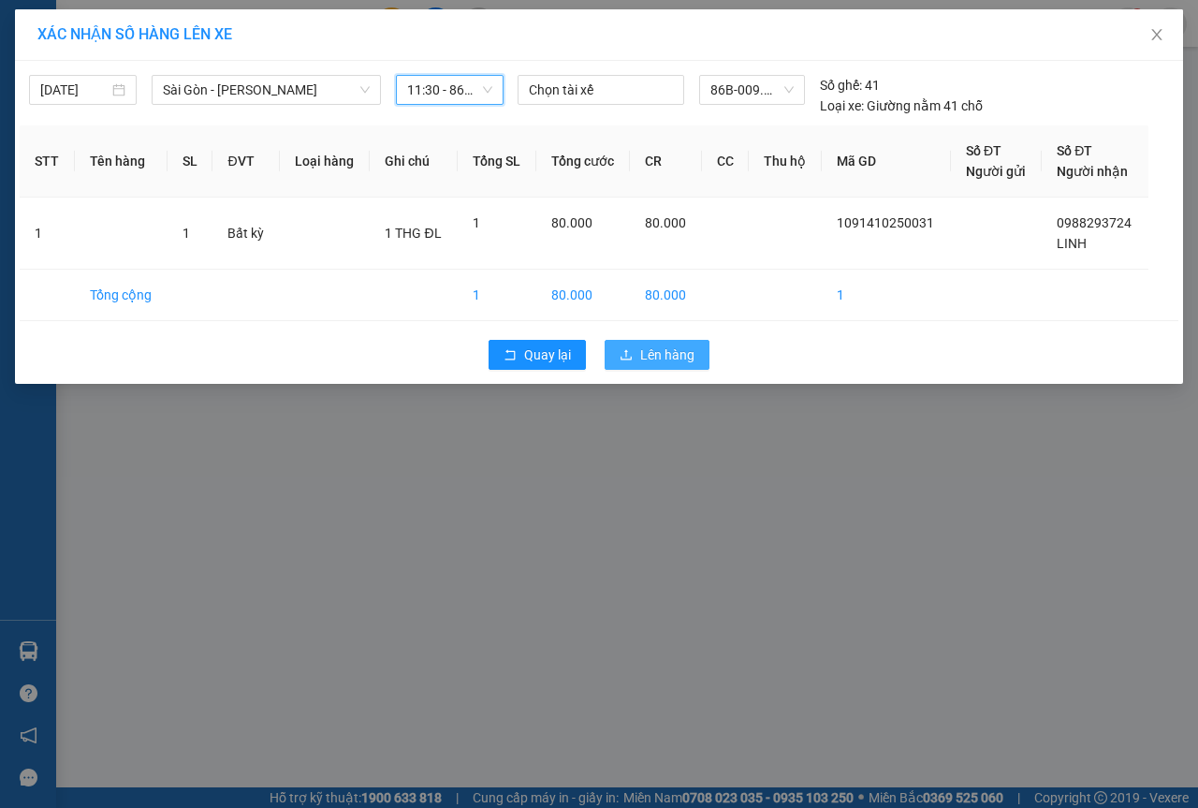
click at [657, 354] on span "Lên hàng" at bounding box center [667, 355] width 54 height 21
